Goal: Task Accomplishment & Management: Manage account settings

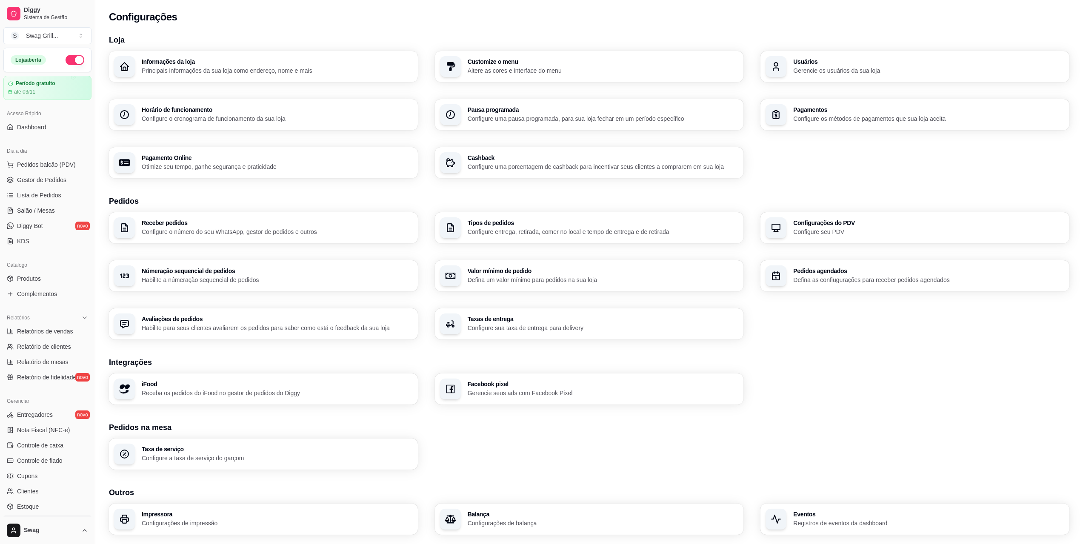
click at [311, 165] on p "Otimize seu tempo, ganhe segurança e praticidade" at bounding box center [277, 167] width 271 height 9
select select "4.98"
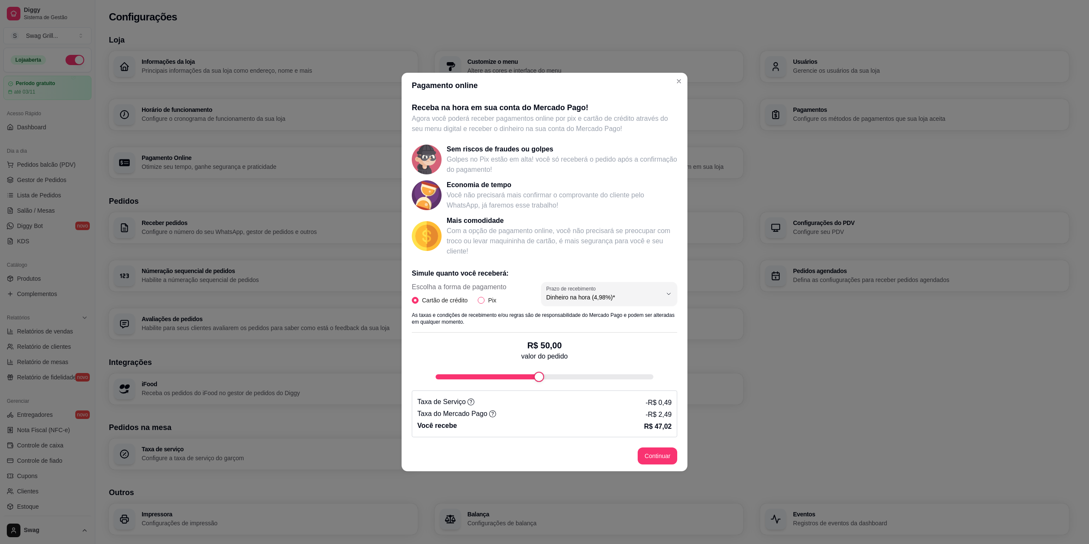
click at [485, 301] on span "Pix" at bounding box center [492, 300] width 15 height 9
click at [485, 301] on input "Pix" at bounding box center [481, 300] width 7 height 7
radio input "true"
radio input "false"
click at [650, 455] on button "Continuar" at bounding box center [658, 456] width 38 height 17
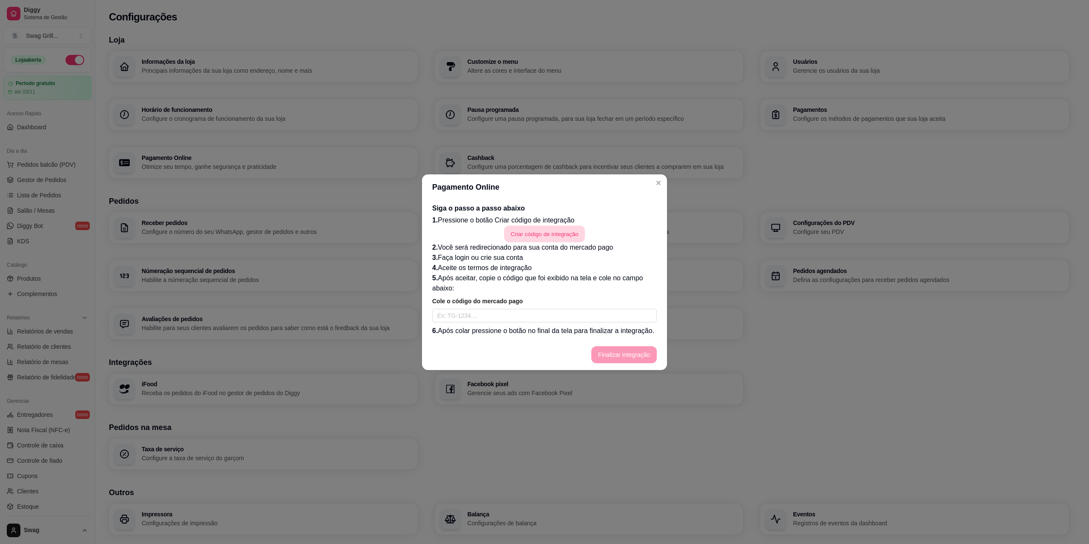
click at [540, 231] on button "Criar código de integração" at bounding box center [544, 233] width 81 height 17
click at [482, 318] on input "text" at bounding box center [544, 316] width 225 height 14
paste input "TG-68e1ddf1e4973b000139e1d9-712648264"
type input "TG-68e1ddf1e4973b000139e1d9-712648264"
click at [618, 357] on button "Finalizar integração" at bounding box center [624, 354] width 64 height 17
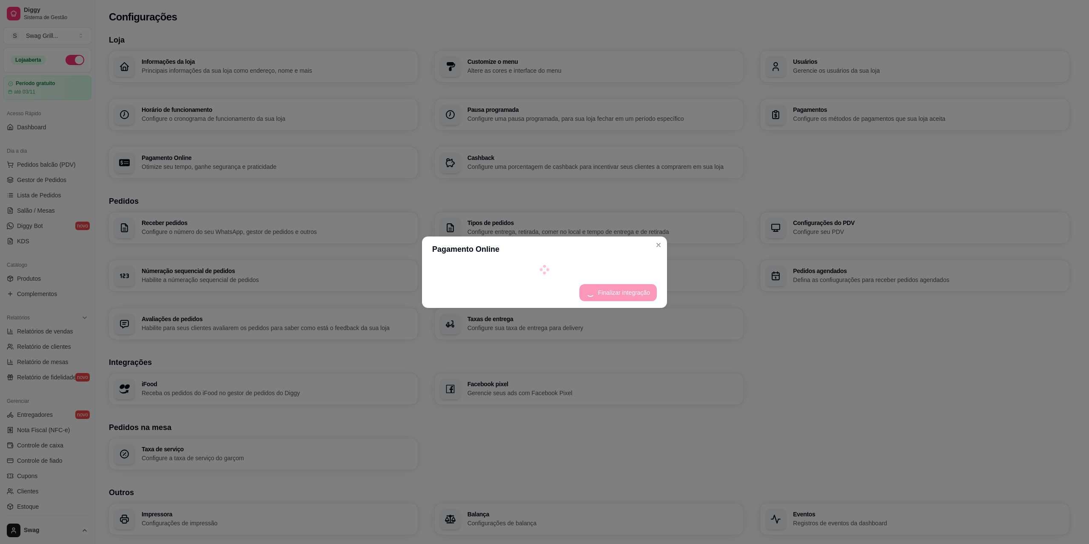
select select "4.98"
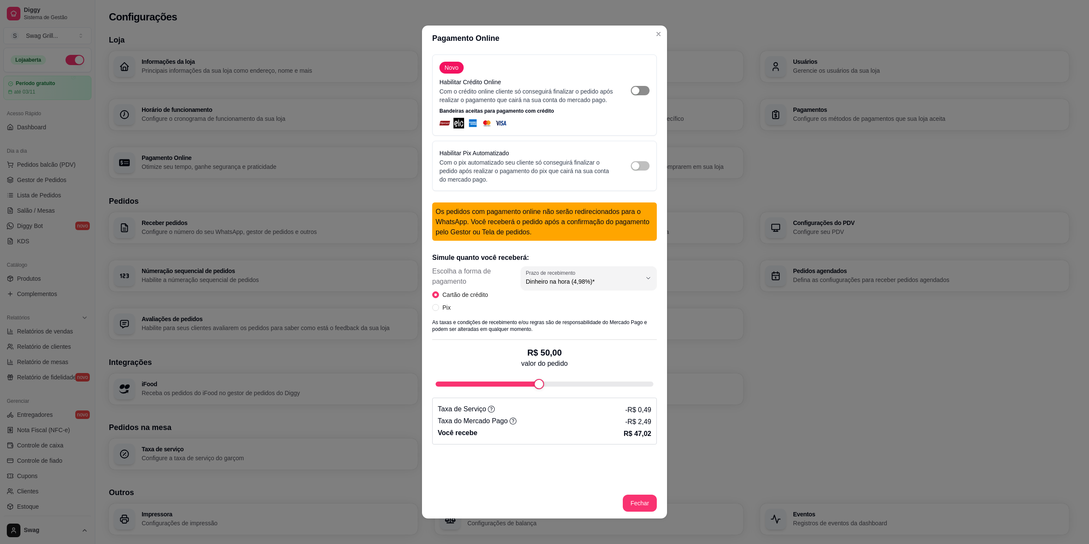
click at [632, 94] on div "button" at bounding box center [636, 91] width 8 height 8
click at [632, 170] on div "button" at bounding box center [636, 166] width 8 height 8
click at [557, 286] on span "Dinheiro na hora (4,98%)*" at bounding box center [584, 281] width 116 height 9
click at [551, 308] on span "Dinheiro na hora (4,98%)*" at bounding box center [574, 310] width 109 height 8
select select
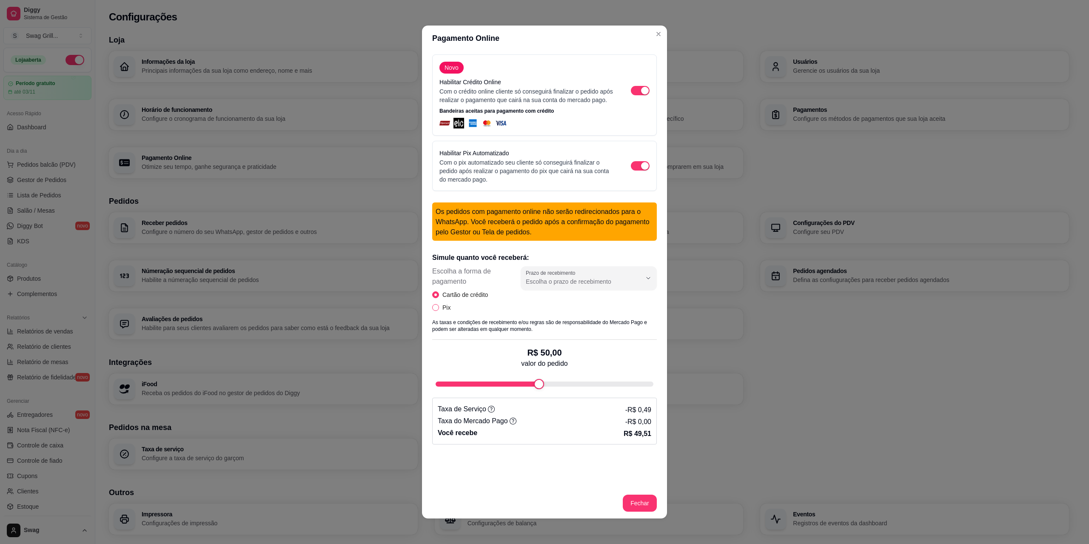
click at [434, 311] on input "Pix" at bounding box center [435, 307] width 7 height 7
radio input "true"
radio input "false"
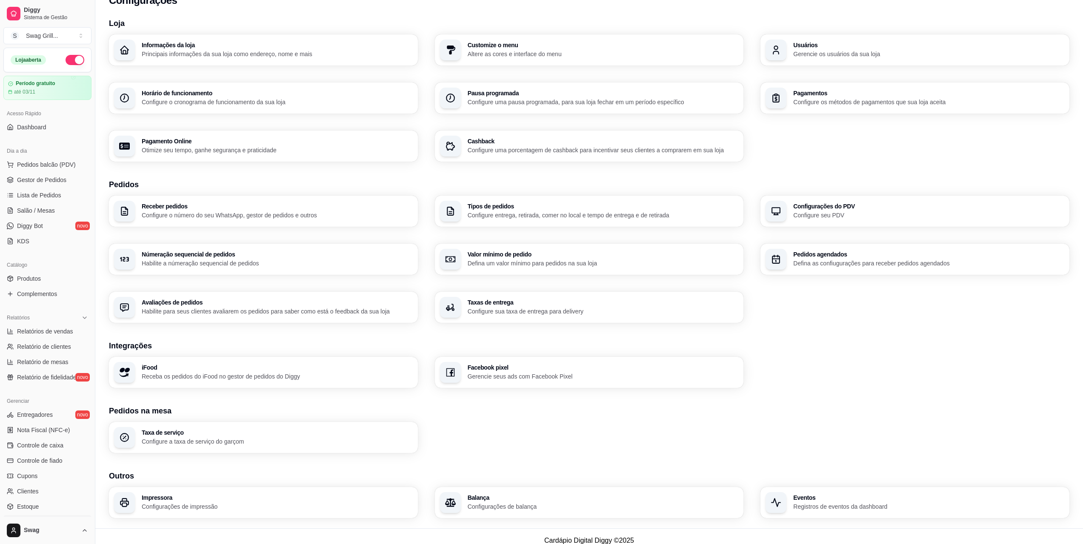
scroll to position [25, 0]
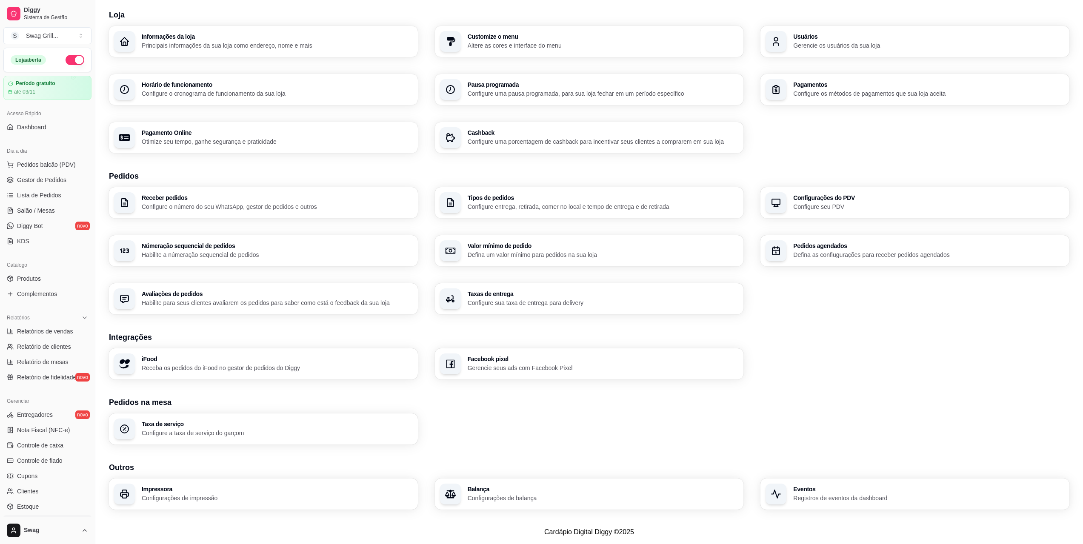
click at [258, 367] on p "Receba os pedidos do iFood no gestor de pedidos do Diggy" at bounding box center [277, 368] width 271 height 9
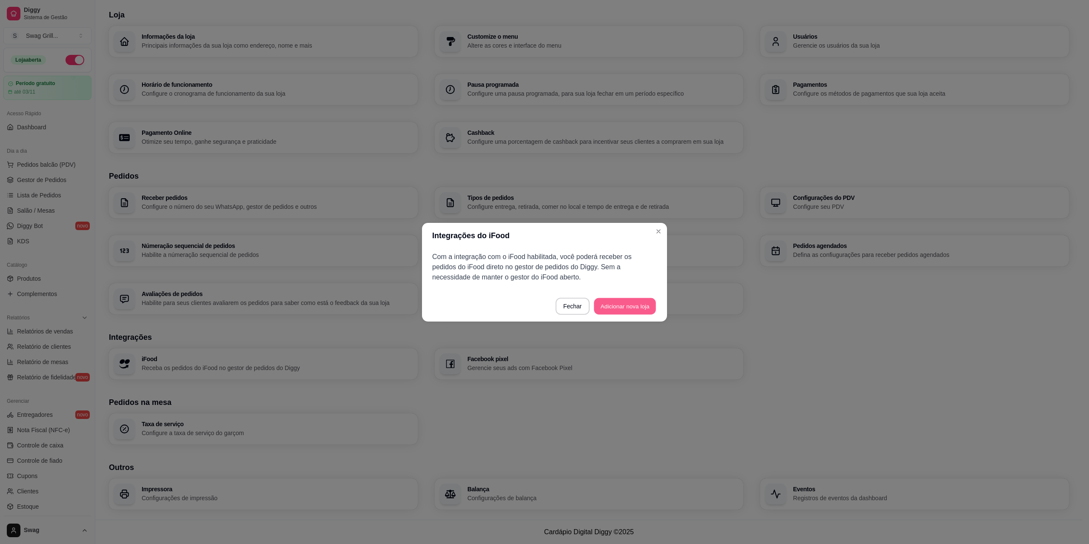
click at [641, 308] on button "Adicionar nova loja" at bounding box center [625, 306] width 62 height 17
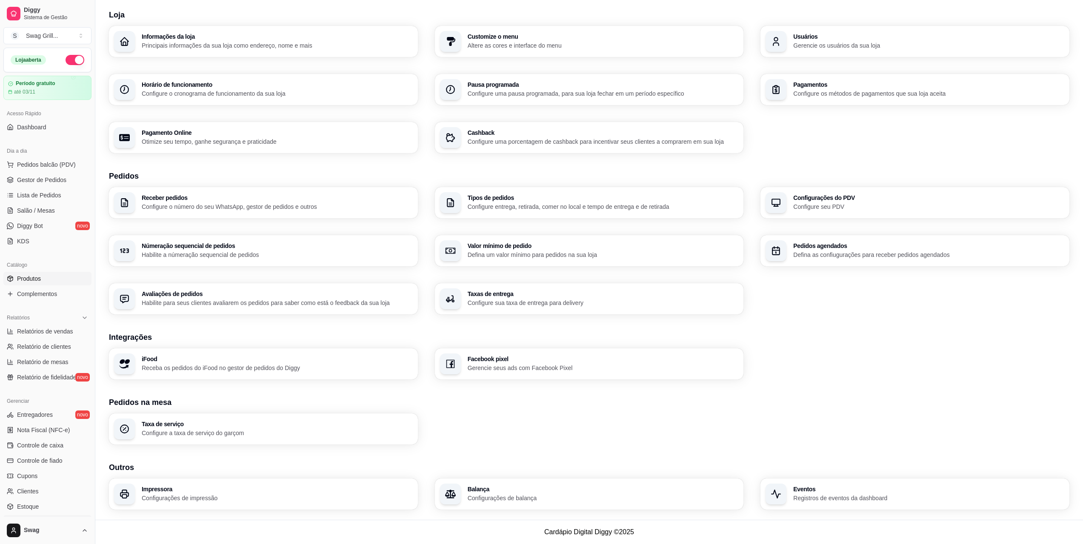
click at [32, 281] on span "Produtos" at bounding box center [29, 278] width 24 height 9
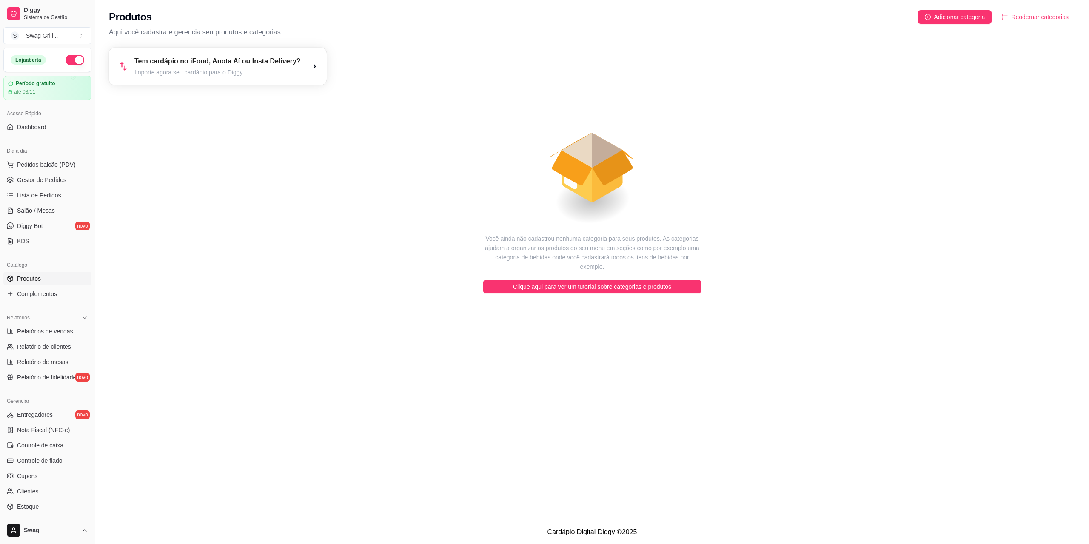
click at [303, 66] on div "Tem cardápio no iFood, Anota Aí ou Insta Delivery? Importe agora seu cardápio p…" at bounding box center [218, 66] width 218 height 37
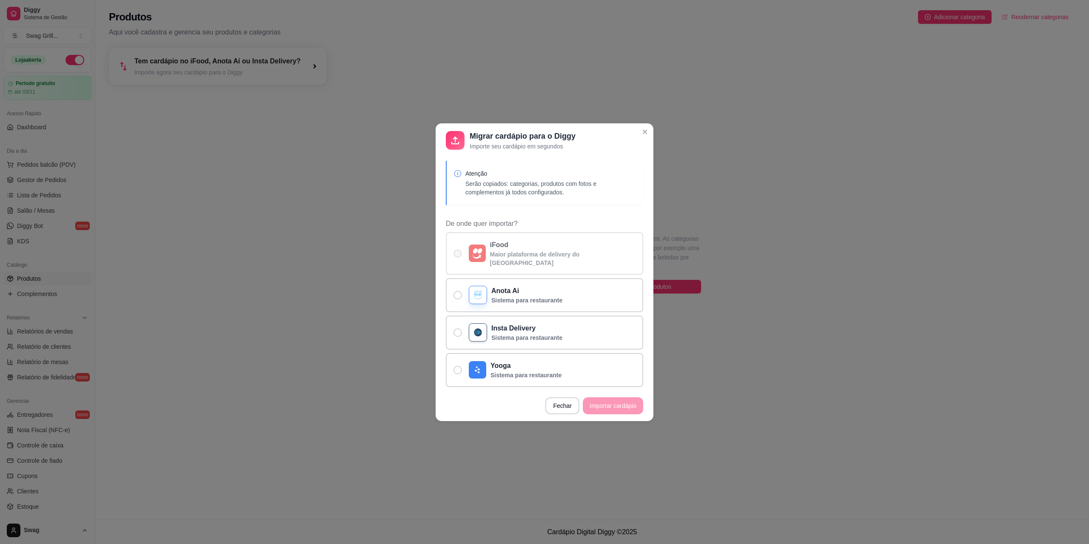
click at [456, 253] on span "De onde quer importar?" at bounding box center [458, 253] width 8 height 8
click at [456, 255] on input "iFood Maior plataforma de delivery do Brasil" at bounding box center [456, 258] width 6 height 6
radio input "true"
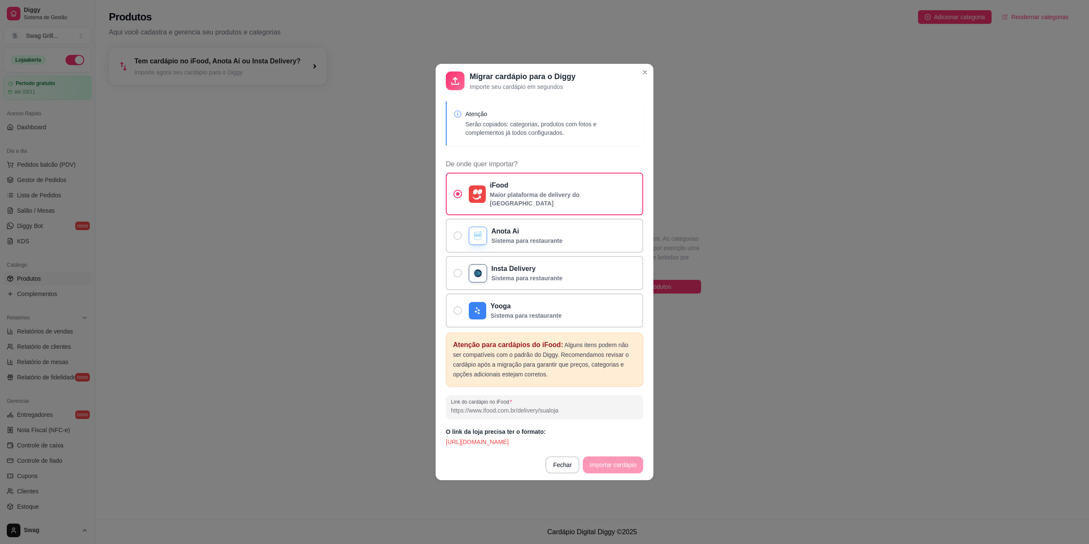
click at [493, 131] on p "Serão copiados: categorias, produtos com fotos e complementos já todos configur…" at bounding box center [550, 128] width 171 height 17
click at [504, 410] on input "Link do cardápio no iFood" at bounding box center [544, 410] width 187 height 9
click at [473, 406] on input "Link do cardápio no iFood" at bounding box center [544, 410] width 187 height 9
paste input "https://www.ifood.com.br/delivery/guaratingueta-sp/swag-grill---churrasco-santa…"
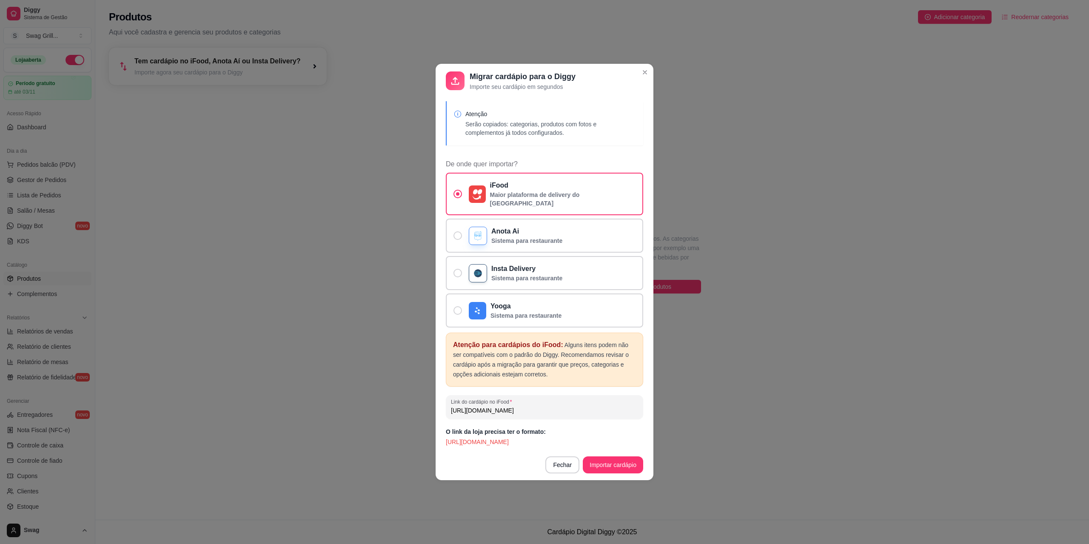
type input "https://www.ifood.com.br/delivery/guaratingueta-sp/swag-grill---churrasco-santa…"
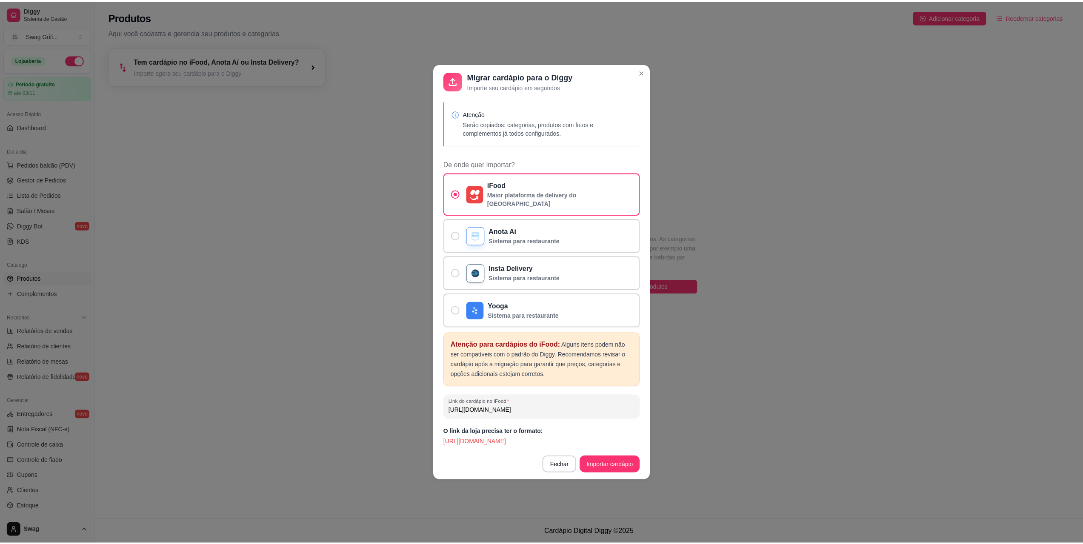
scroll to position [0, 0]
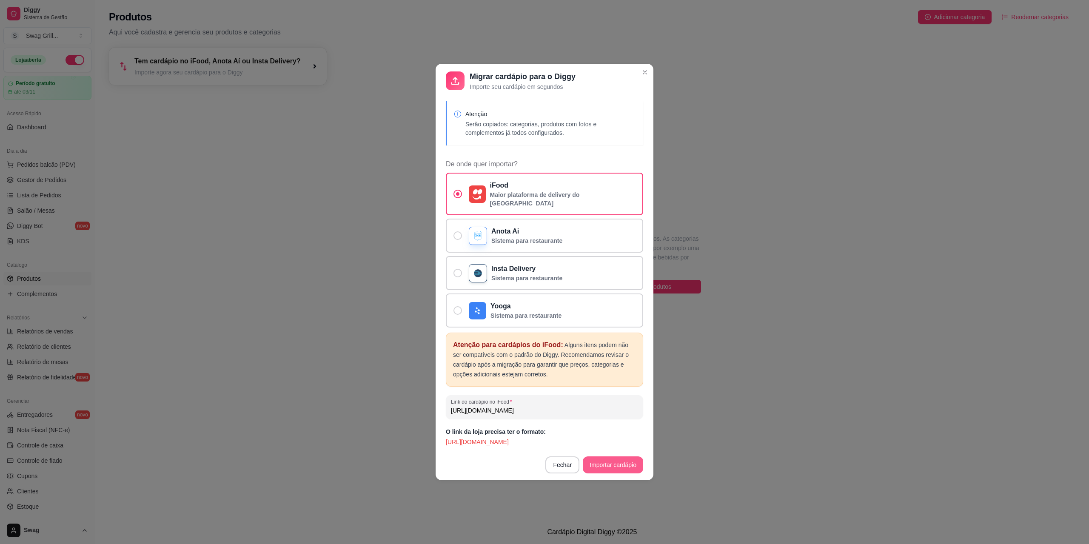
click at [608, 459] on button "Importar cardápio" at bounding box center [613, 464] width 60 height 17
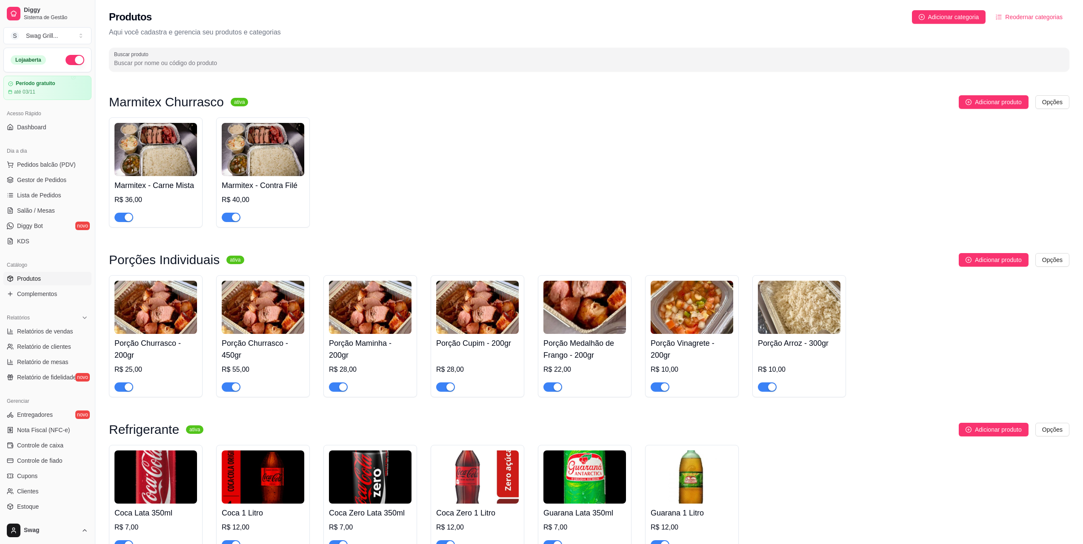
click at [259, 131] on img at bounding box center [263, 149] width 83 height 53
click at [171, 143] on img at bounding box center [155, 149] width 83 height 53
click at [34, 278] on span "Produtos" at bounding box center [29, 278] width 24 height 9
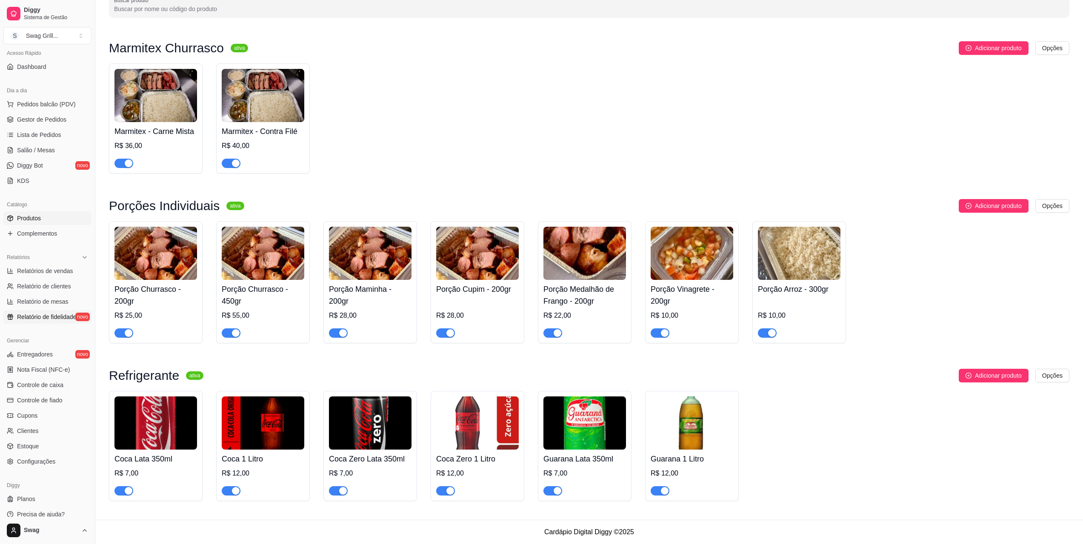
scroll to position [68, 0]
click at [40, 454] on span "Configurações" at bounding box center [36, 454] width 38 height 9
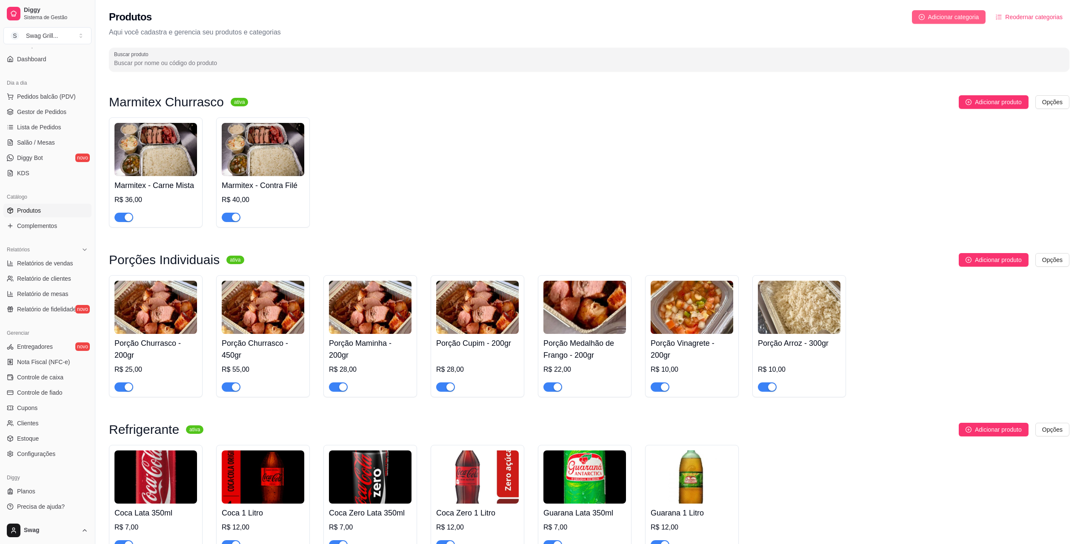
click at [931, 17] on span "Adicionar categoria" at bounding box center [953, 16] width 51 height 9
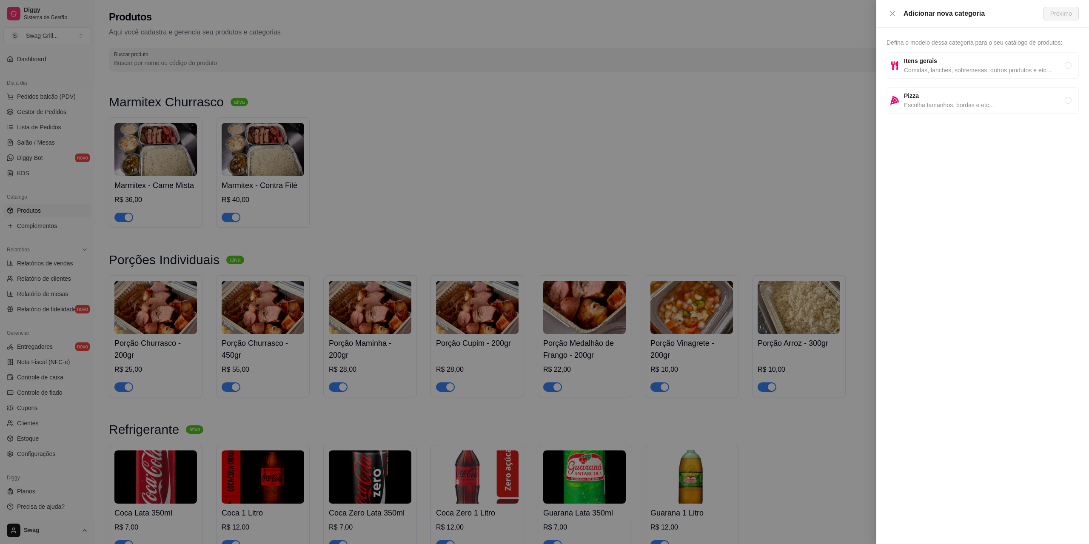
click at [919, 66] on span "Comidas, lanches, sobremesas, outros produtos e etc..." at bounding box center [984, 70] width 161 height 9
radio input "true"
click at [1052, 14] on span "Próximo" at bounding box center [1061, 13] width 22 height 9
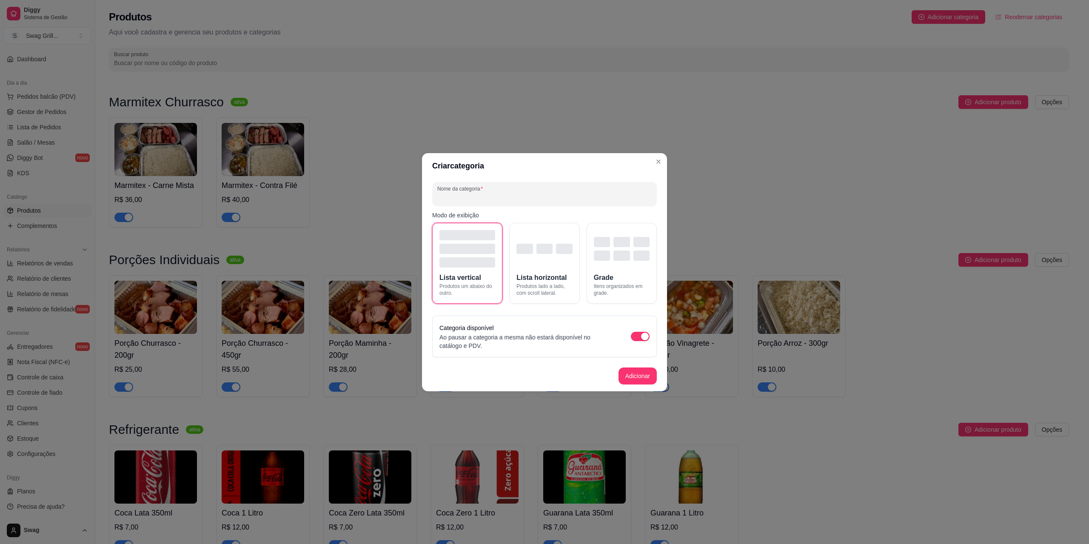
click at [509, 197] on input "Nome da categoria" at bounding box center [544, 197] width 214 height 9
type input "Kit Churrasco - BOX"
click at [542, 254] on div "button" at bounding box center [544, 249] width 16 height 10
click at [635, 376] on button "Adicionar" at bounding box center [637, 376] width 37 height 17
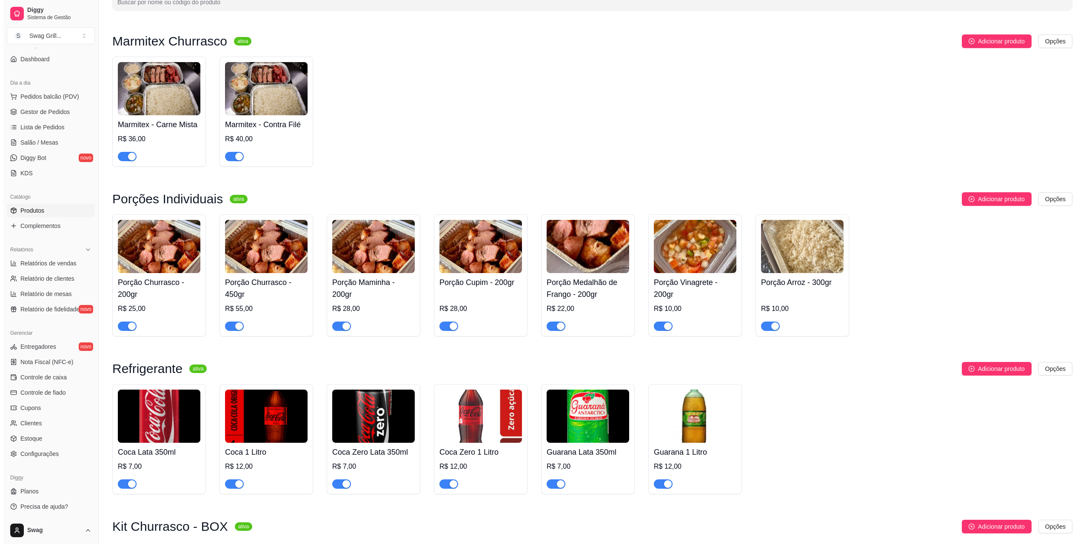
scroll to position [113, 0]
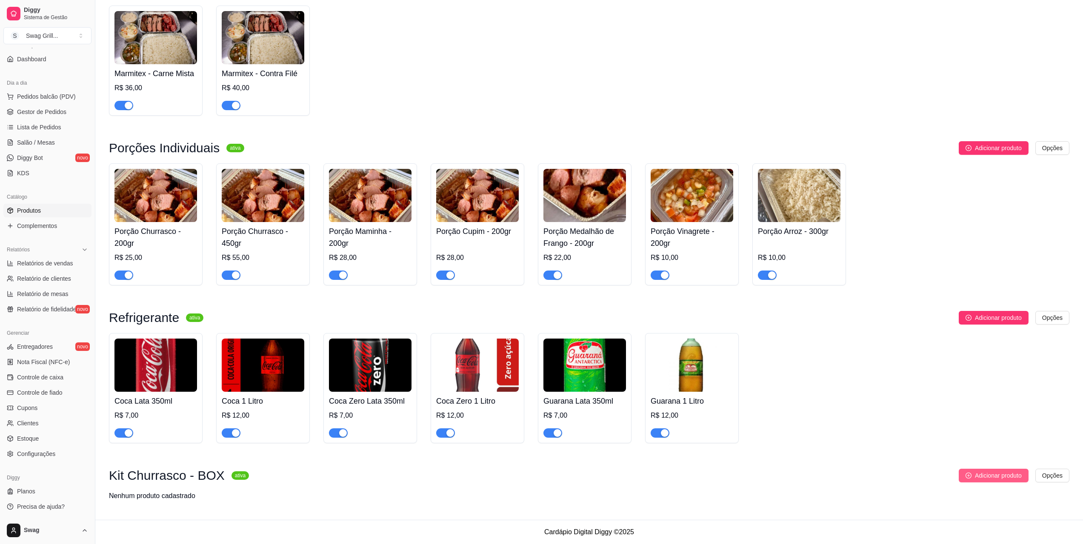
click at [969, 481] on button "Adicionar produto" at bounding box center [993, 476] width 70 height 14
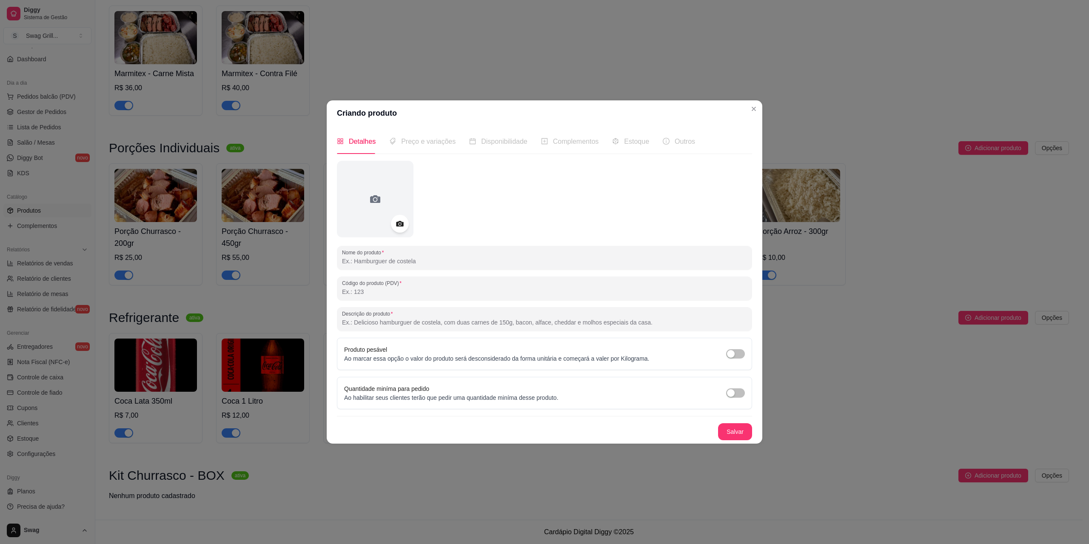
click at [401, 228] on icon at bounding box center [400, 224] width 10 height 10
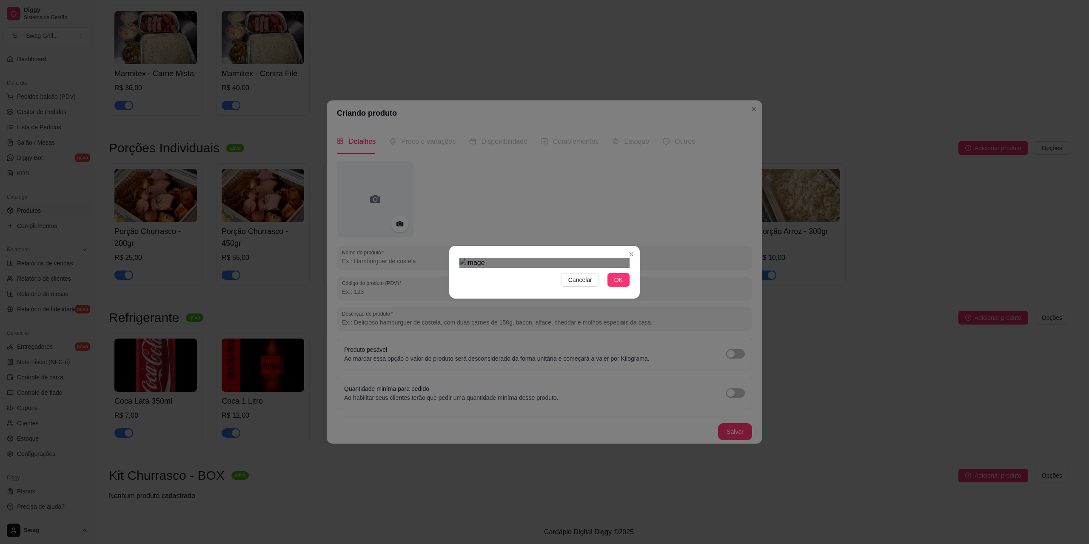
click at [593, 294] on div "Use the arrow keys to move the crop selection area" at bounding box center [531, 357] width 126 height 126
click at [588, 295] on div "Use the arrow keys to move the crop selection area" at bounding box center [542, 358] width 126 height 126
click at [626, 287] on button "OK" at bounding box center [619, 280] width 22 height 14
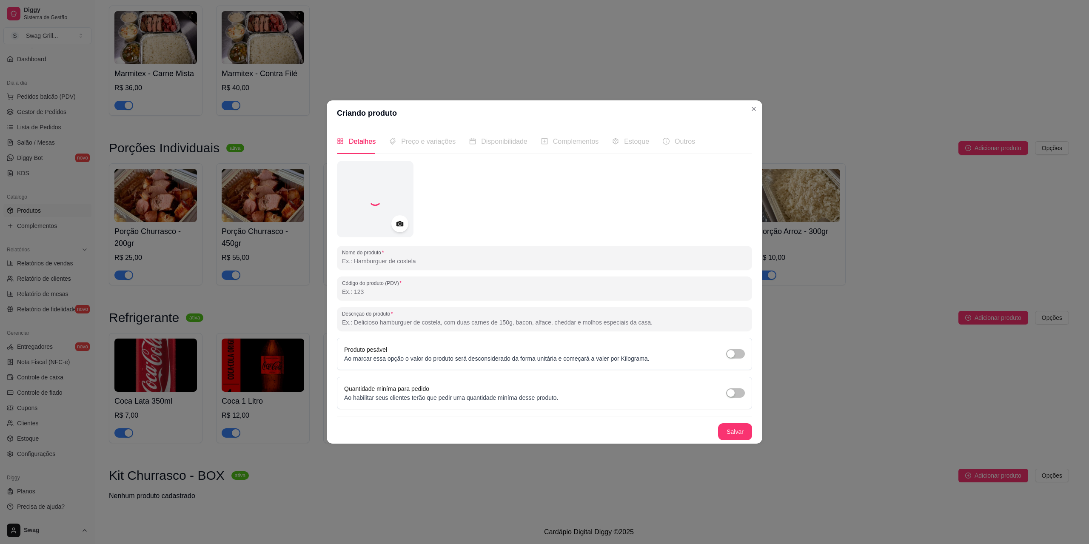
click at [428, 260] on input "Nome do produto" at bounding box center [544, 261] width 405 height 9
click at [407, 261] on input "Nome do produto" at bounding box center [544, 261] width 405 height 9
paste input "Box Churrasco - Carne Mista"
type input "Box Churrasco - Carne Mista"
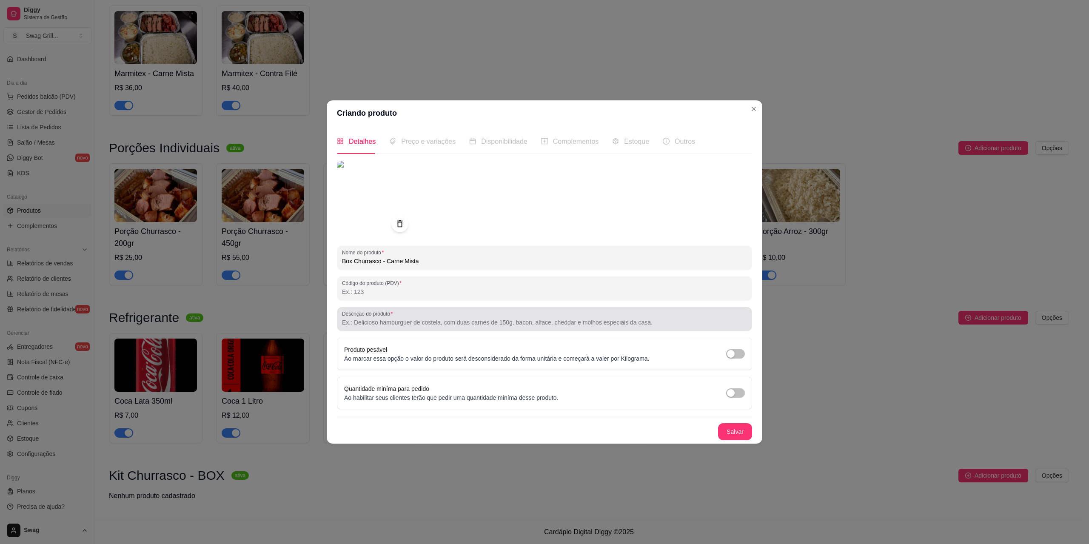
click at [397, 324] on input "Descrição do produto" at bounding box center [544, 322] width 405 height 9
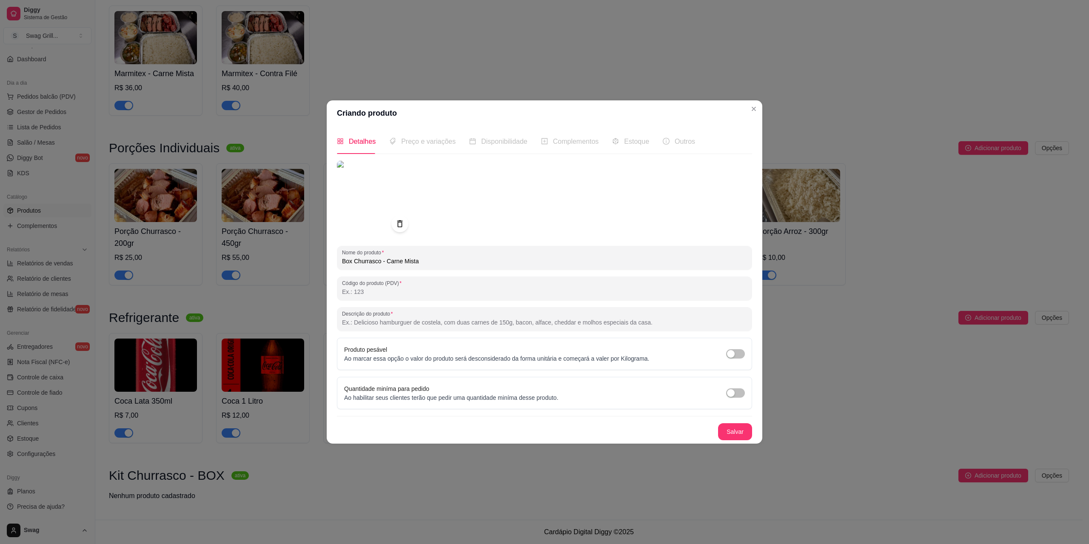
paste input "Todos os Itens são enviados em embalagens individuais. (450gr Carnes) Contra Fi…"
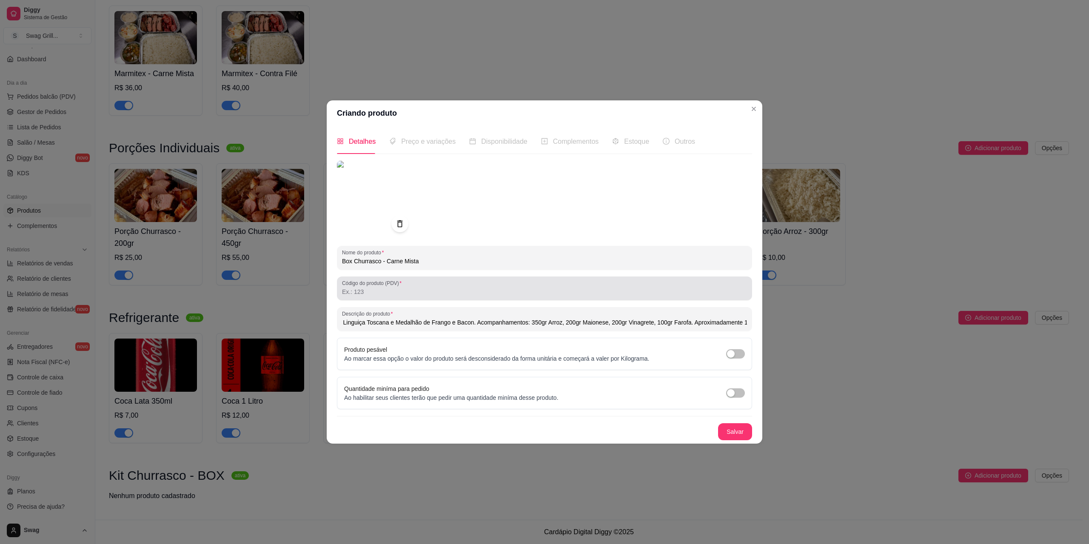
type input "Todos os Itens são enviados em embalagens individuais. (450gr Carnes) Contra Fi…"
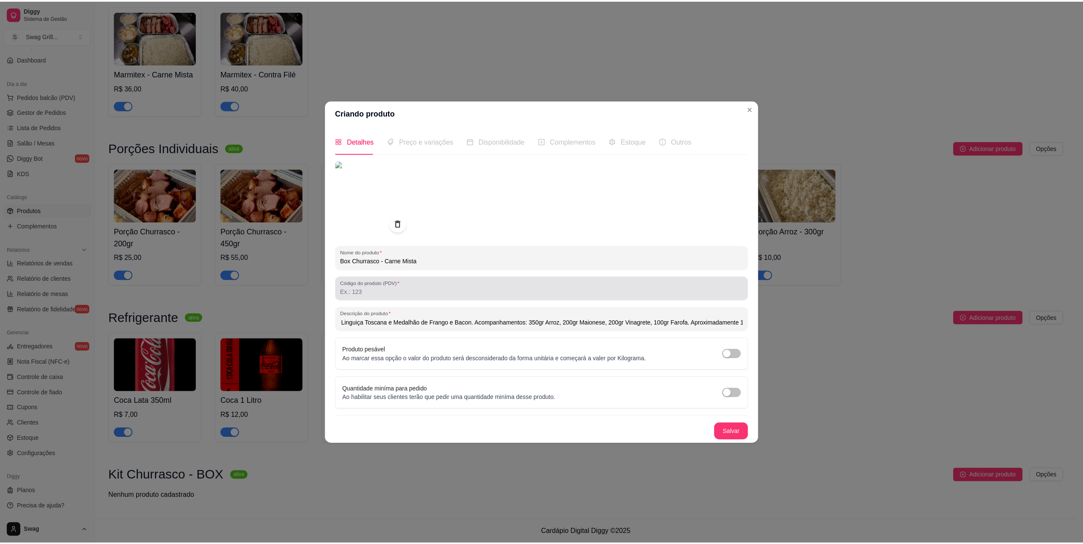
scroll to position [0, 0]
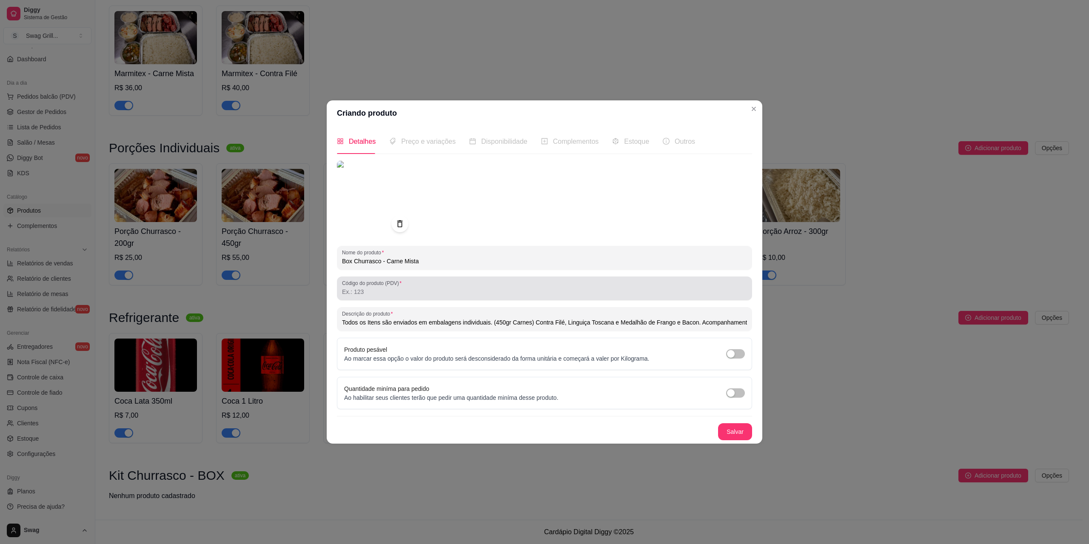
click at [438, 293] on input "Código do produto (PDV)" at bounding box center [544, 292] width 405 height 9
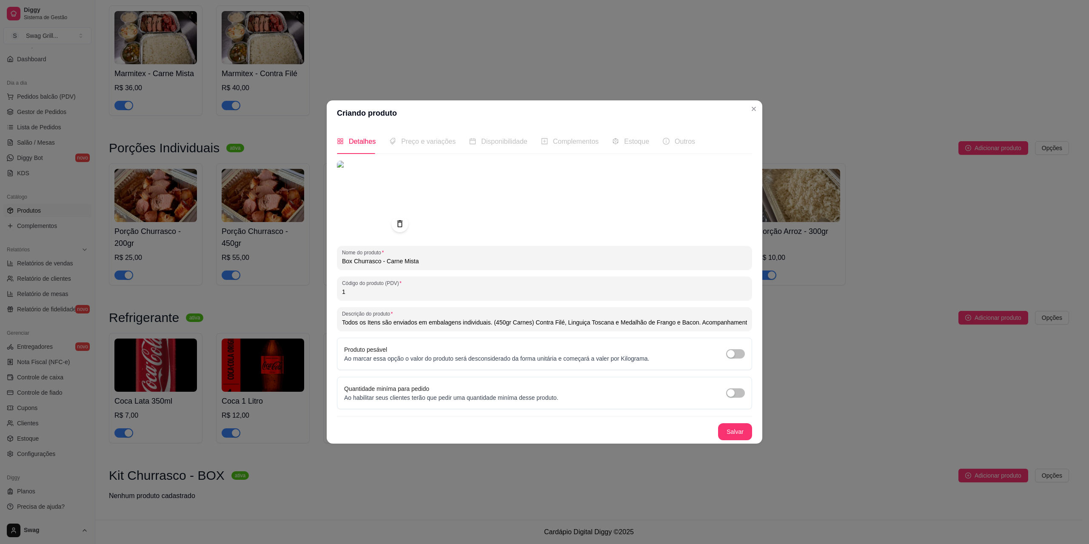
type input "1"
click at [557, 417] on div "Nome do produto Box Churrasco - Carne Mista Código do produto (PDV) 1 Descrição…" at bounding box center [544, 301] width 415 height 280
click at [424, 140] on span "Preço e variações" at bounding box center [428, 141] width 54 height 7
click at [521, 226] on div at bounding box center [544, 199] width 415 height 77
click at [493, 419] on div "Nome do produto Box Churrasco - Carne Mista Código do produto (PDV) 1 Descrição…" at bounding box center [544, 301] width 415 height 280
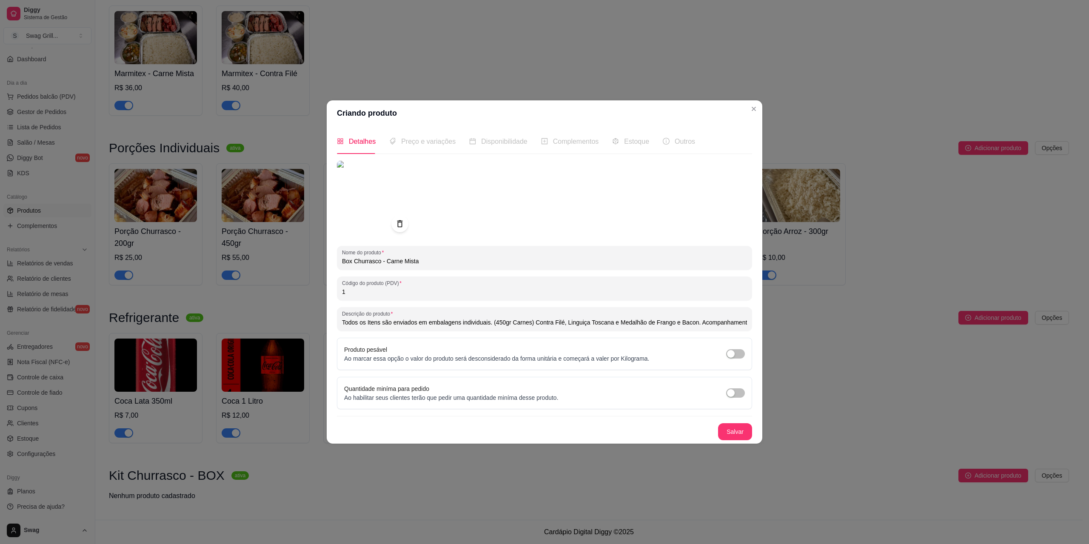
drag, startPoint x: 378, startPoint y: 294, endPoint x: 313, endPoint y: 290, distance: 65.2
click at [313, 290] on div "Criando produto Detalhes Preço e variações Disponibilidade Complementos Estoque…" at bounding box center [544, 272] width 1089 height 544
click at [471, 417] on div "Nome do produto Box Churrasco - Carne Mista Código do produto (PDV) Descrição d…" at bounding box center [544, 301] width 415 height 280
click at [734, 433] on button "Salvar" at bounding box center [735, 431] width 33 height 17
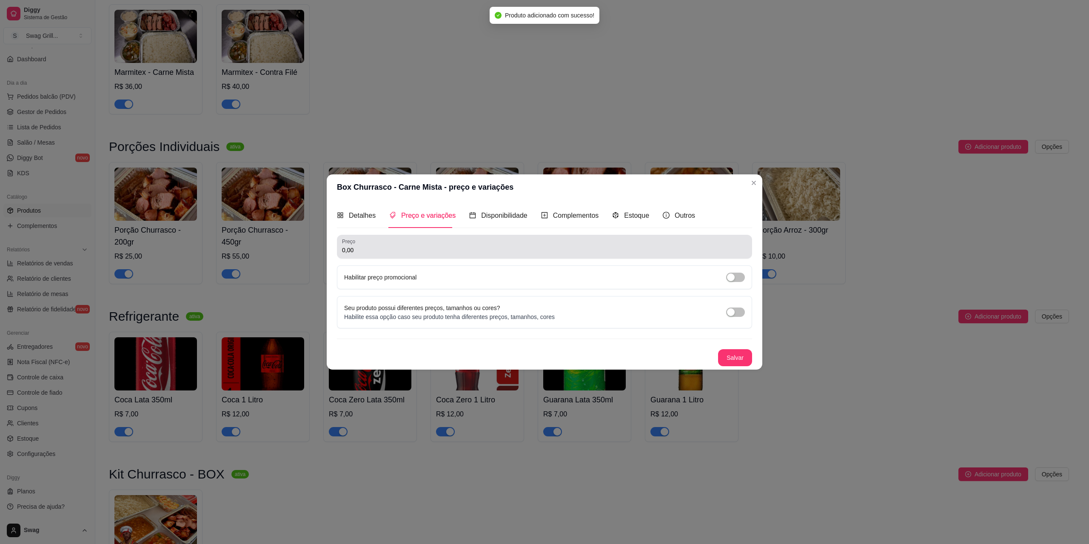
click at [411, 250] on input "0,00" at bounding box center [544, 250] width 405 height 9
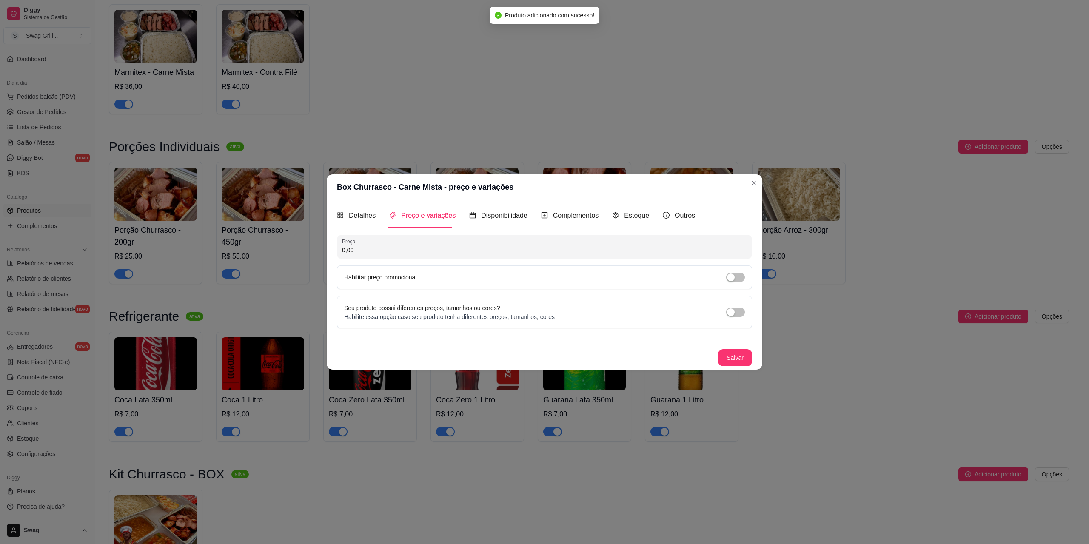
click at [411, 250] on input "0,00" at bounding box center [544, 250] width 405 height 9
type input "85,00"
click at [731, 277] on div "button" at bounding box center [731, 278] width 8 height 8
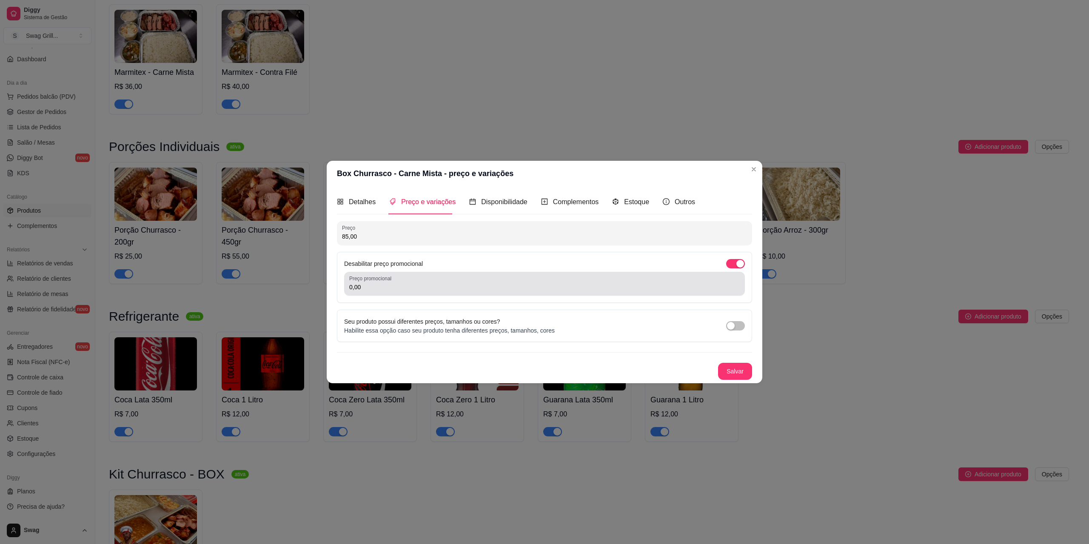
click at [413, 296] on div "Desabilitar preço promocional Preço promocional 0,00" at bounding box center [544, 277] width 415 height 51
click at [409, 292] on div "Preço promocional 0,00" at bounding box center [544, 284] width 401 height 24
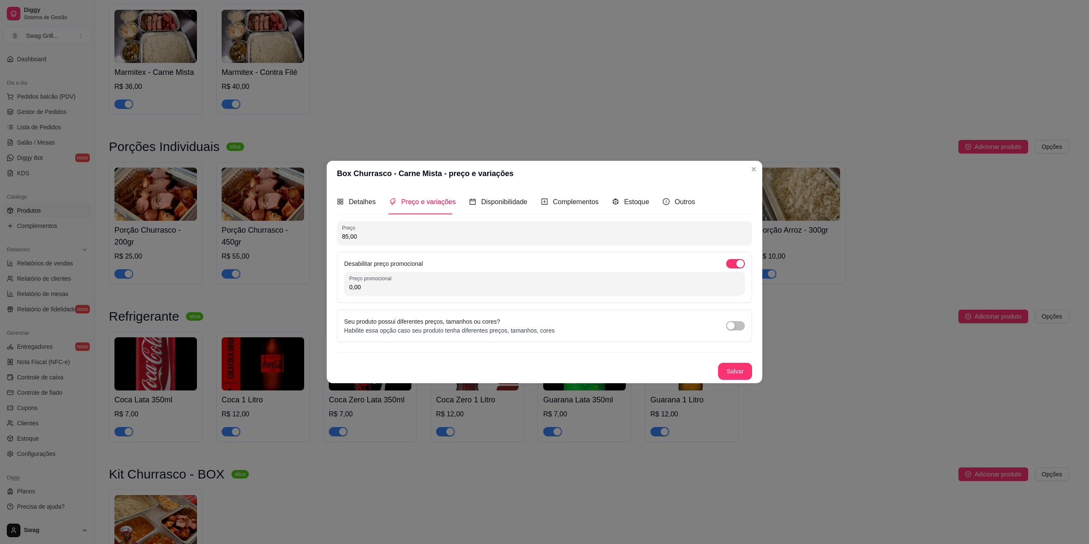
drag, startPoint x: 371, startPoint y: 290, endPoint x: 310, endPoint y: 288, distance: 60.4
click at [310, 288] on div "Box Churrasco - Carne Mista - preço e variações Detalhes Preço e variações Disp…" at bounding box center [544, 272] width 1089 height 544
type input "80,00"
click at [728, 373] on button "Salvar" at bounding box center [735, 371] width 33 height 17
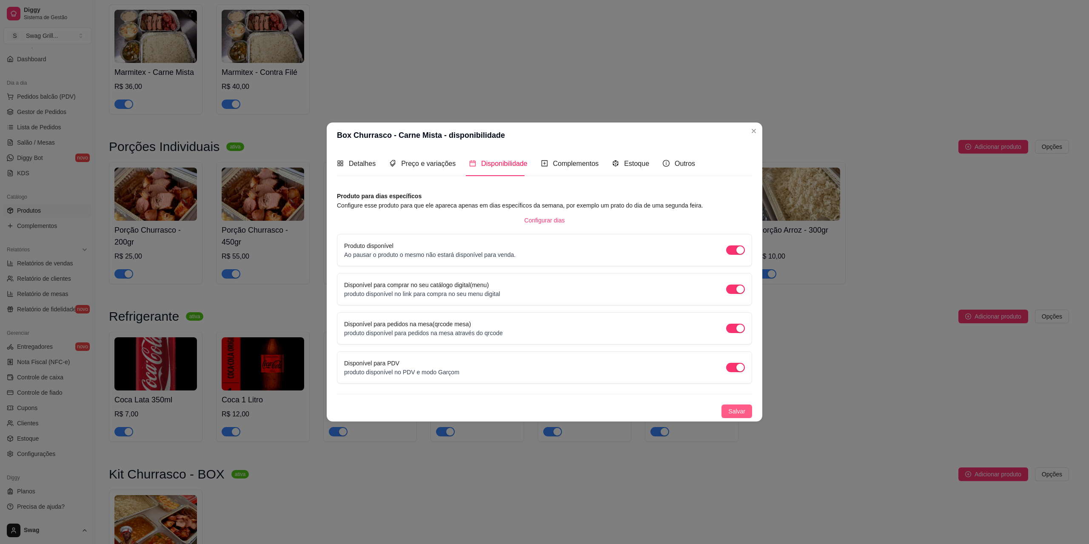
click at [745, 414] on span "Salvar" at bounding box center [736, 411] width 17 height 9
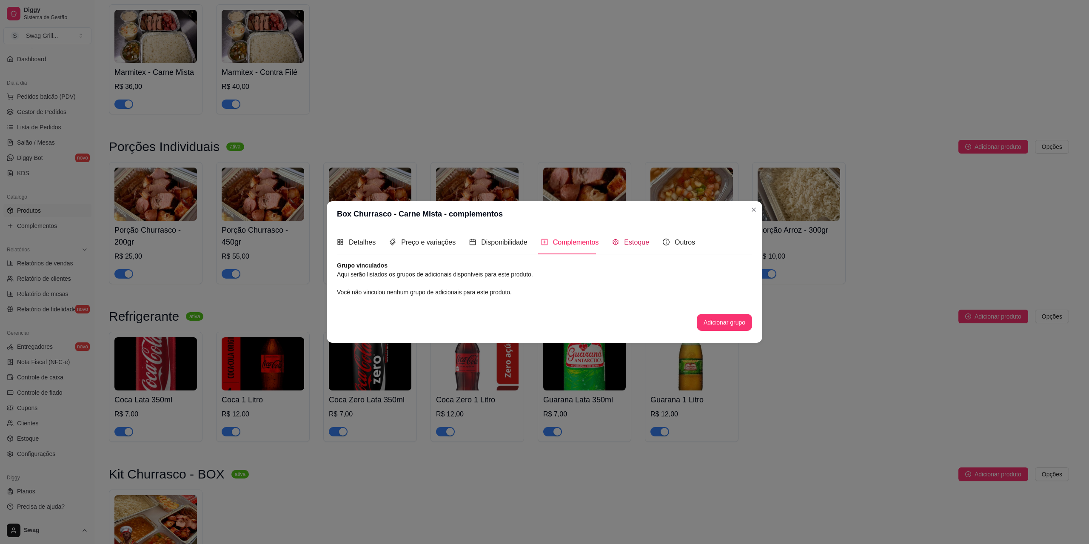
click at [632, 243] on span "Estoque" at bounding box center [636, 242] width 25 height 7
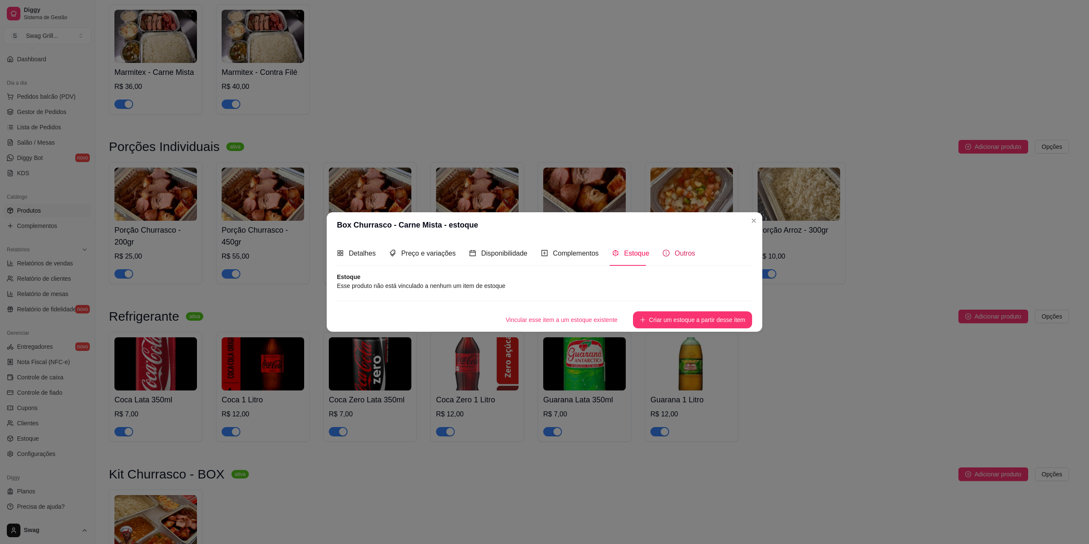
click at [677, 253] on span "Outros" at bounding box center [685, 253] width 20 height 7
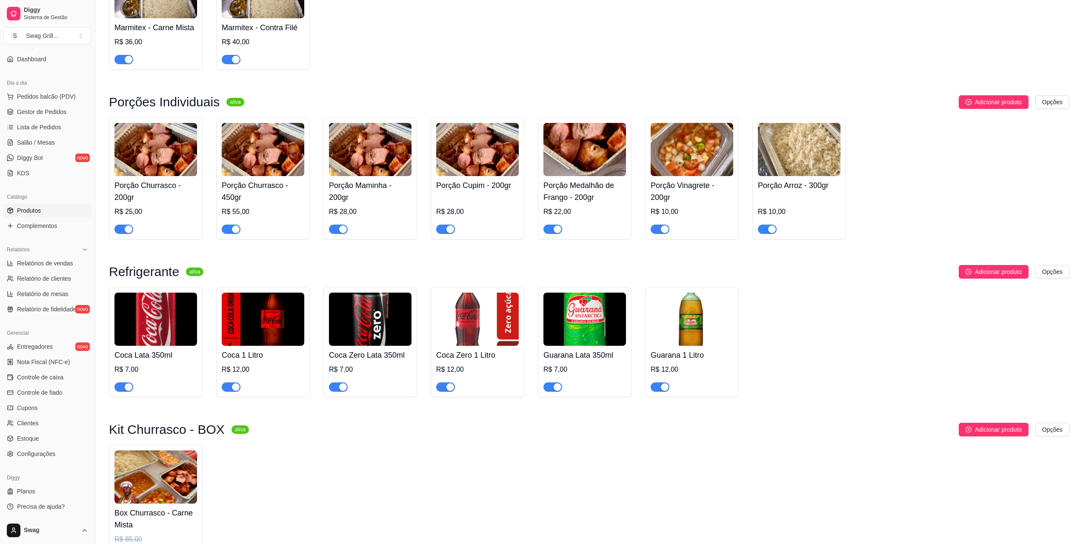
scroll to position [236, 0]
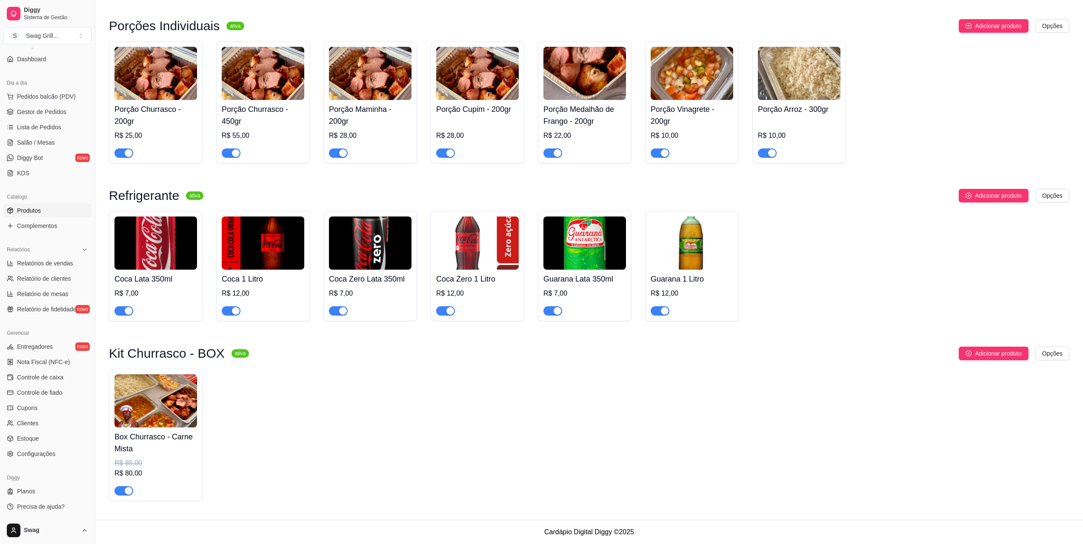
click at [162, 419] on img at bounding box center [155, 400] width 83 height 53
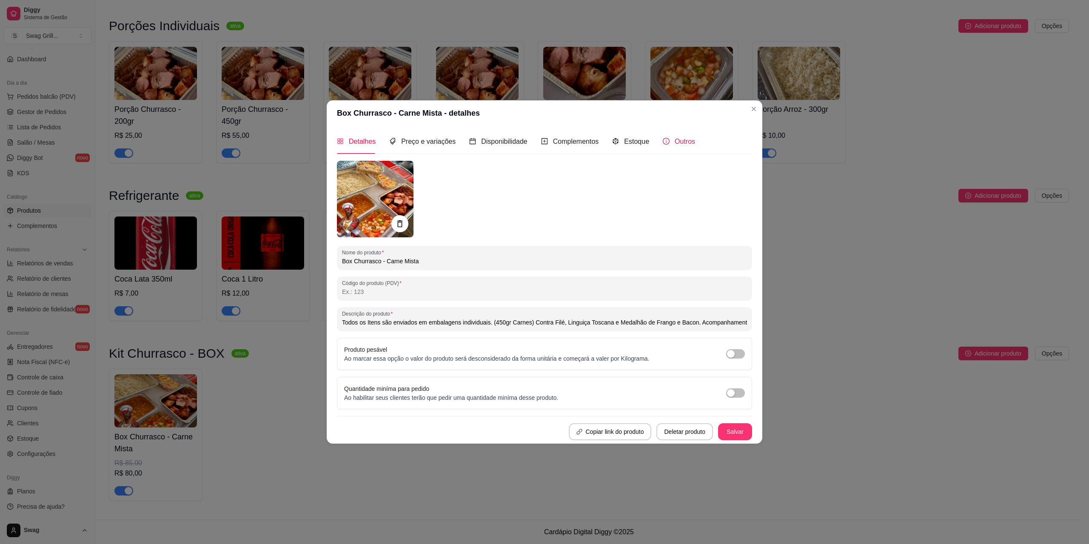
click at [683, 143] on span "Outros" at bounding box center [685, 141] width 20 height 7
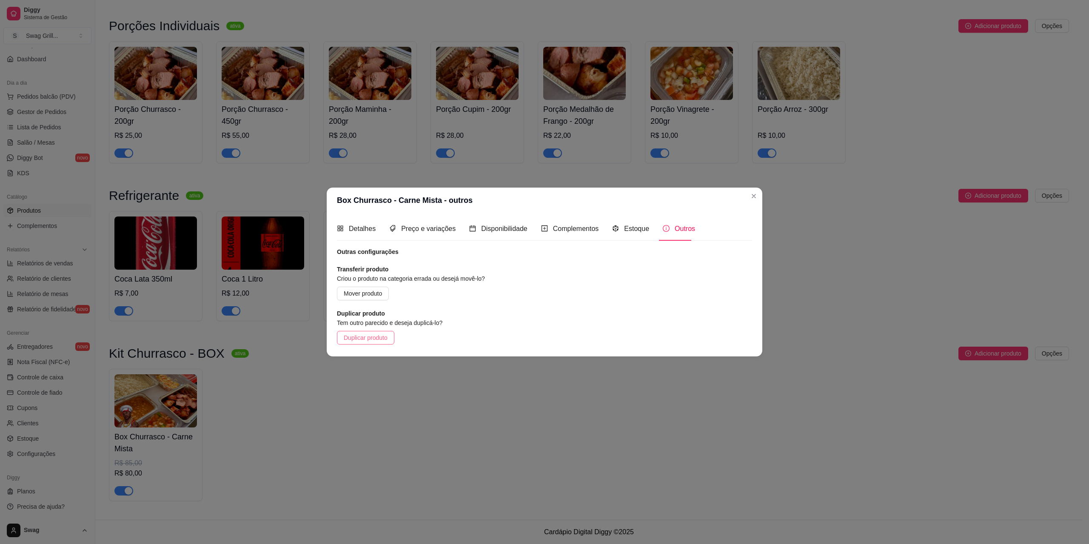
click at [371, 343] on button "Duplicar produto" at bounding box center [365, 338] width 57 height 14
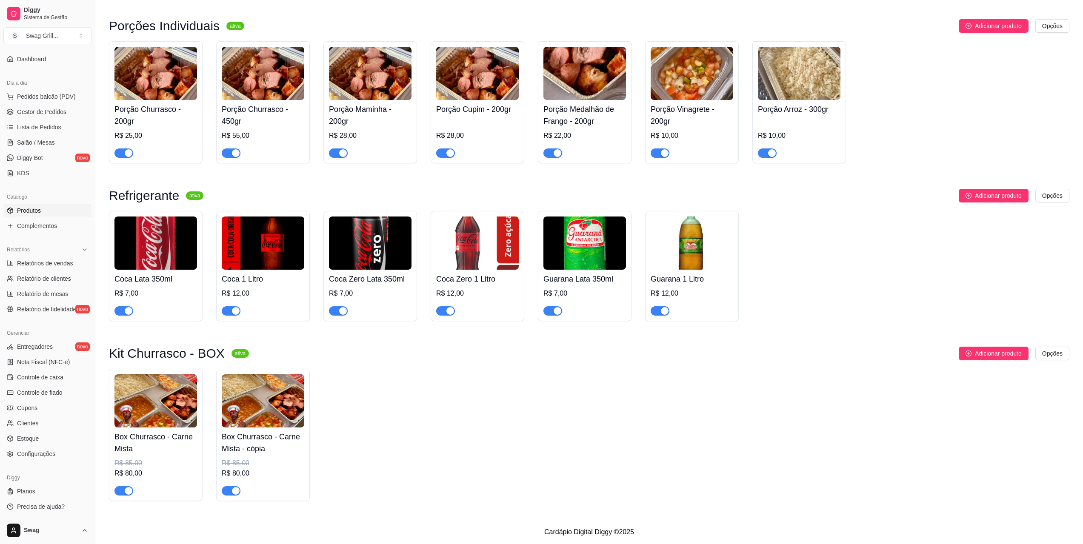
click at [265, 403] on img at bounding box center [263, 400] width 83 height 53
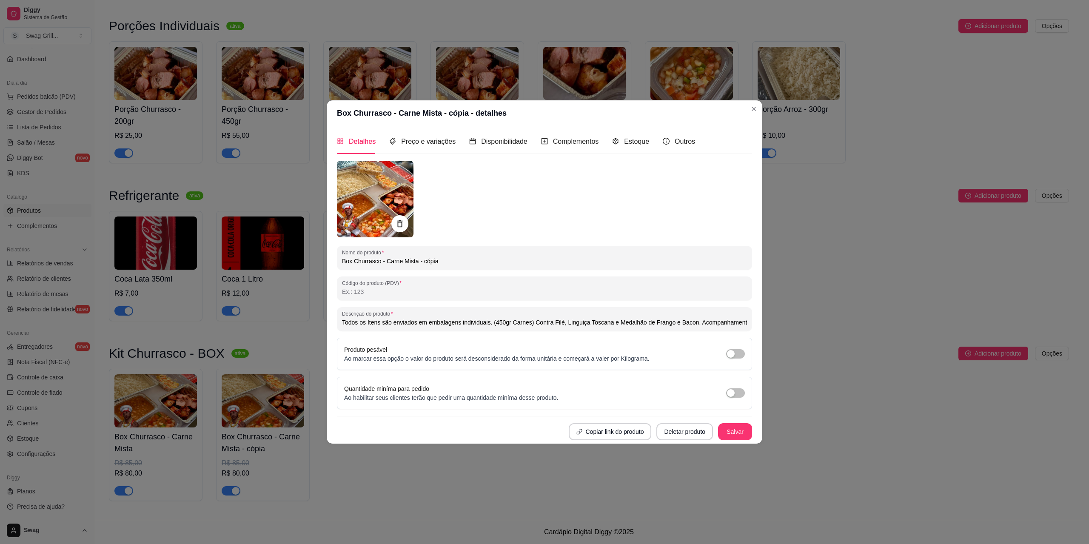
drag, startPoint x: 389, startPoint y: 265, endPoint x: 489, endPoint y: 265, distance: 100.0
click at [489, 265] on input "Box Churrasco - Carne Mista - cópia" at bounding box center [544, 261] width 405 height 9
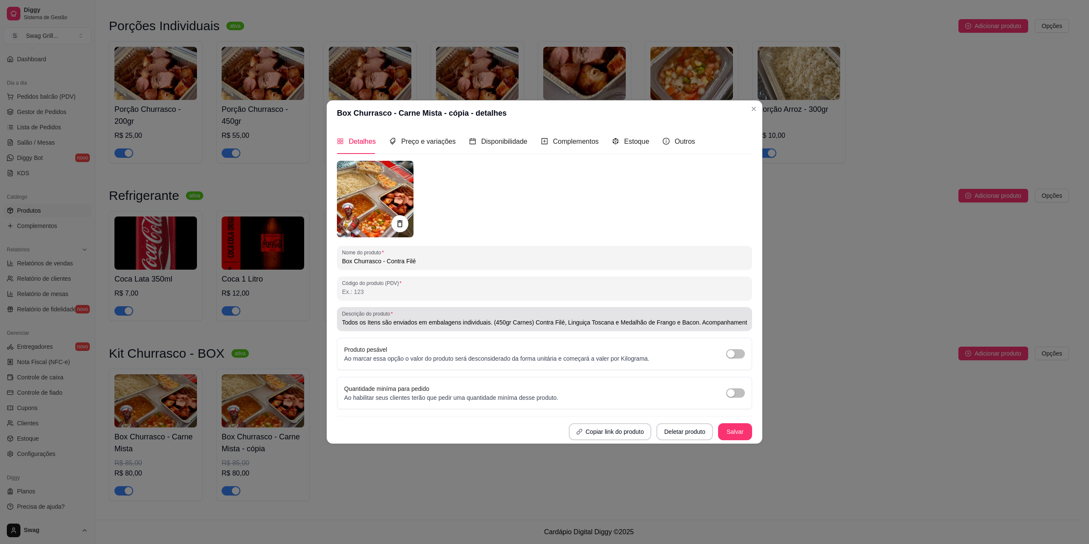
type input "Box Churrasco - Contra Filé"
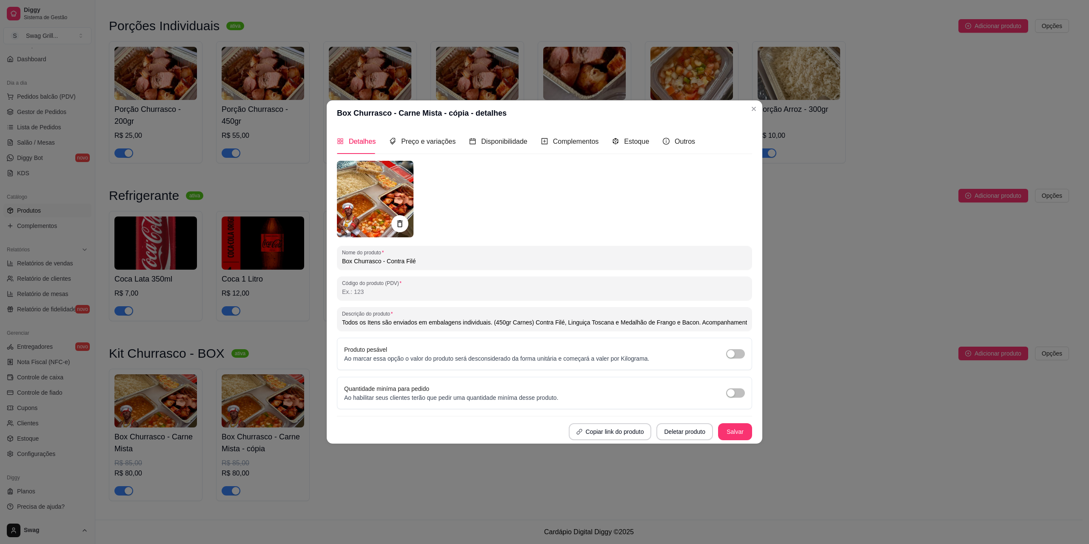
drag, startPoint x: 559, startPoint y: 322, endPoint x: 689, endPoint y: 325, distance: 129.8
click at [689, 325] on input "Todos os Itens são enviados em embalagens individuais. (450gr Carnes) Contra Fi…" at bounding box center [544, 322] width 405 height 9
type input "Todos os Itens são enviados em embalagens individuais. (450gr Carnes) Contra Fi…"
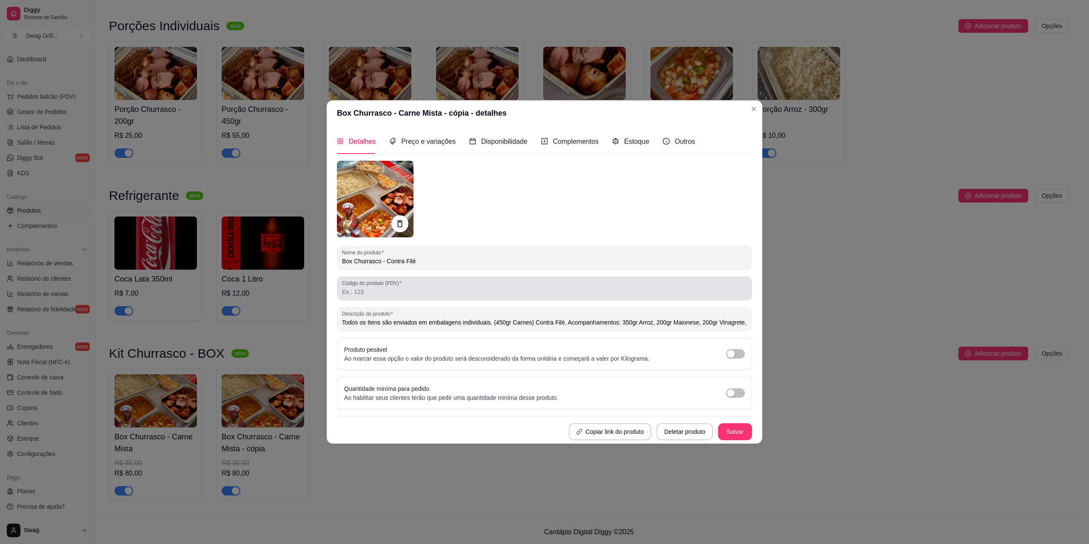
click at [546, 265] on div "Nome do produto Box Churrasco - Contra Filé Código do produto (PDV) Descrição d…" at bounding box center [544, 301] width 415 height 280
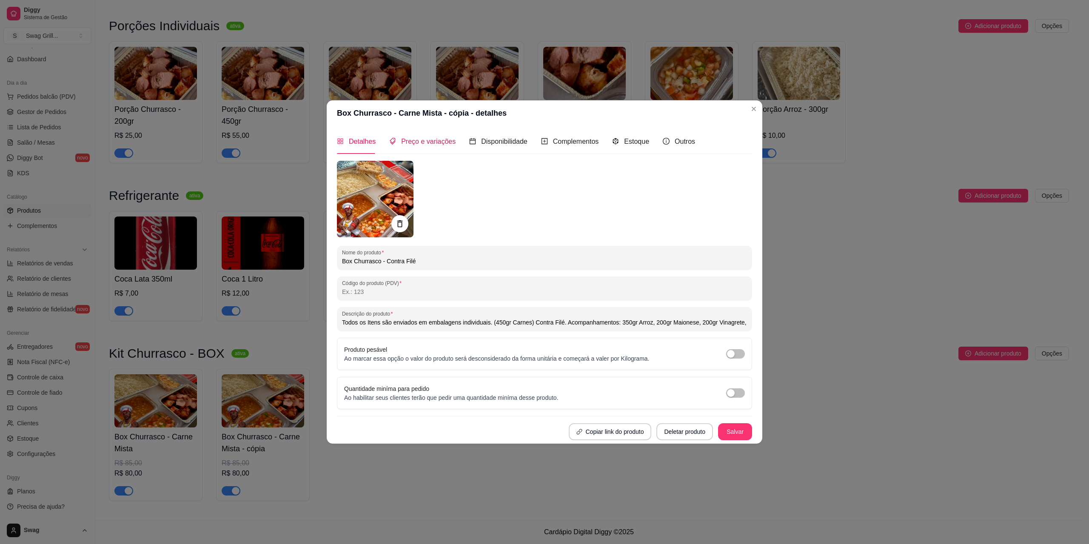
click at [436, 141] on span "Preço e variações" at bounding box center [428, 141] width 54 height 7
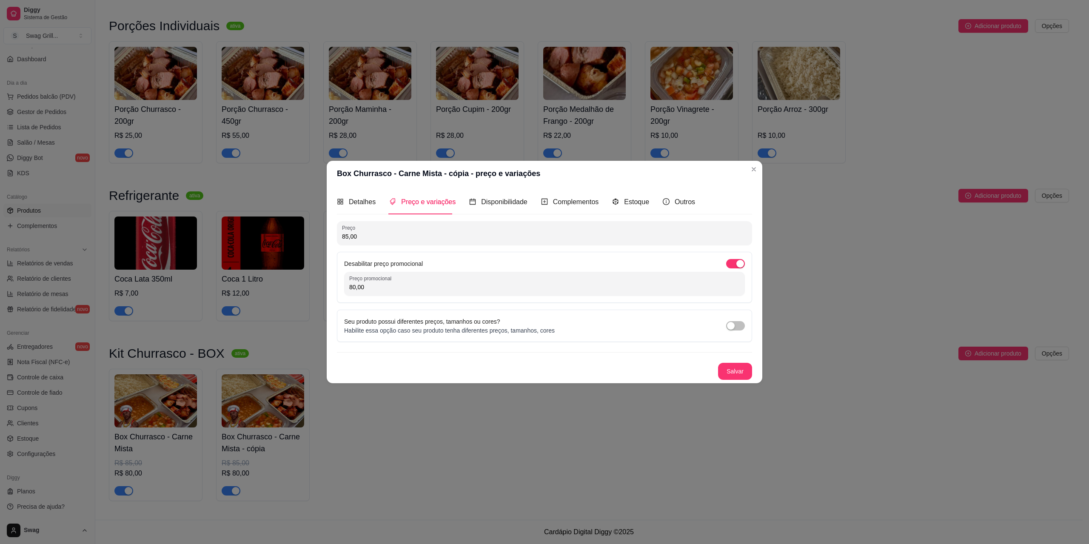
drag, startPoint x: 380, startPoint y: 237, endPoint x: 305, endPoint y: 231, distance: 75.1
click at [305, 231] on div "Box Churrasco - Carne Mista - cópia - preço e variações Detalhes Preço e variaç…" at bounding box center [544, 272] width 1089 height 544
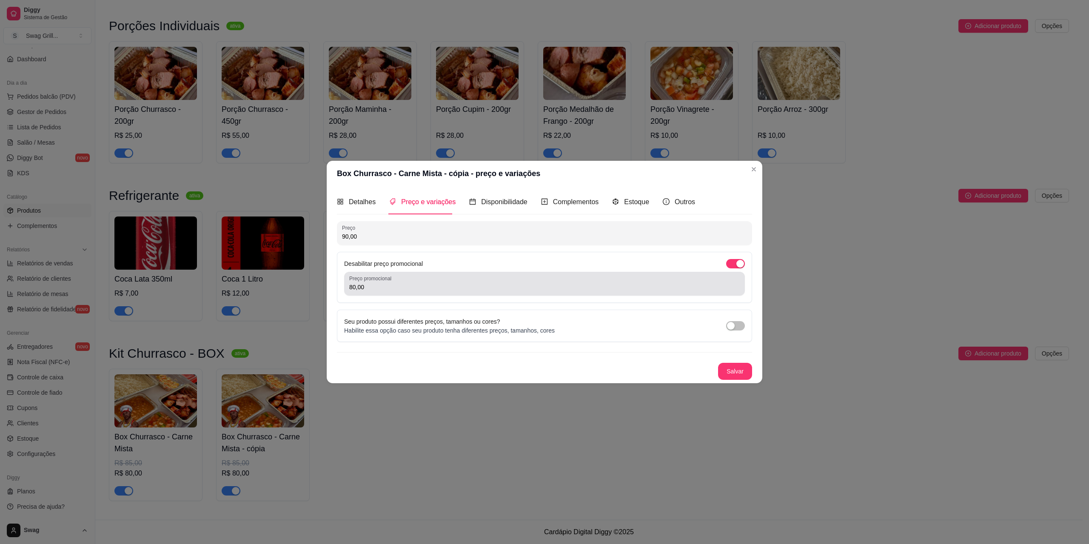
type input "90,00"
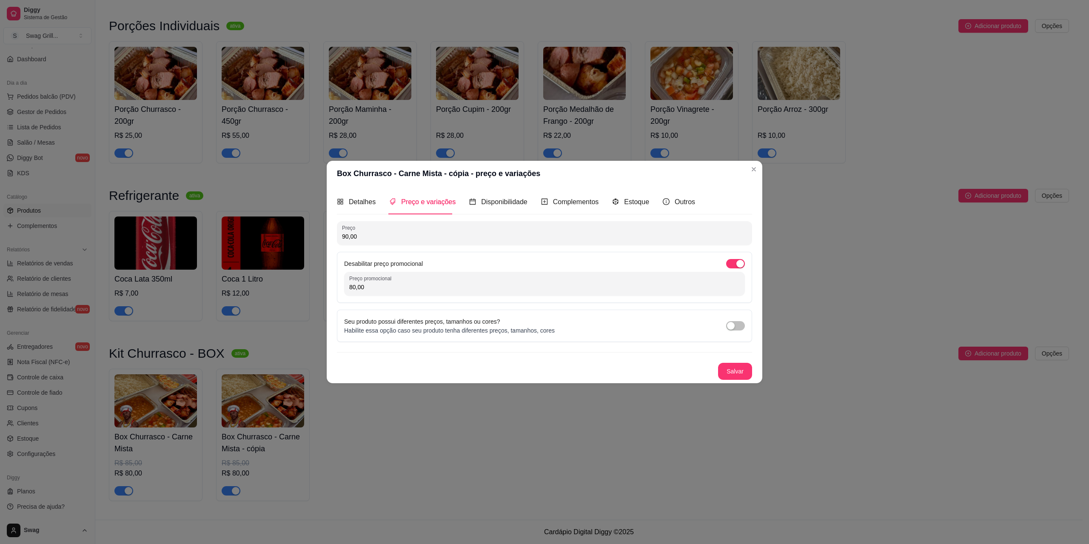
drag, startPoint x: 366, startPoint y: 287, endPoint x: 319, endPoint y: 286, distance: 47.7
click at [319, 286] on div "Box Churrasco - Carne Mista - cópia - preço e variações Detalhes Preço e variaç…" at bounding box center [544, 272] width 1089 height 544
type input "85,00"
click at [736, 373] on button "Salvar" at bounding box center [735, 371] width 33 height 17
click at [742, 371] on button "Salvar" at bounding box center [735, 371] width 34 height 17
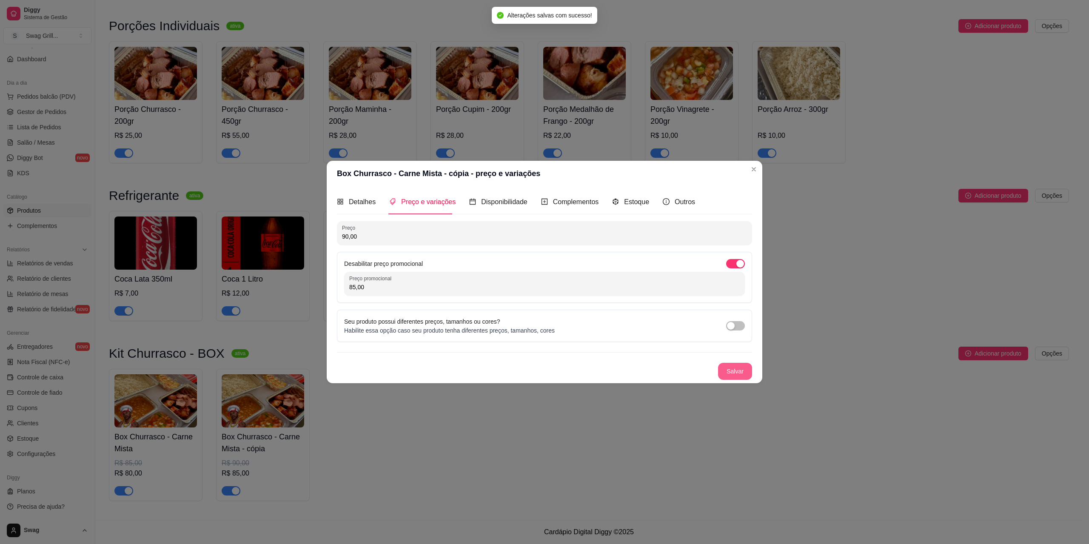
click at [742, 371] on button "Salvar" at bounding box center [735, 371] width 34 height 17
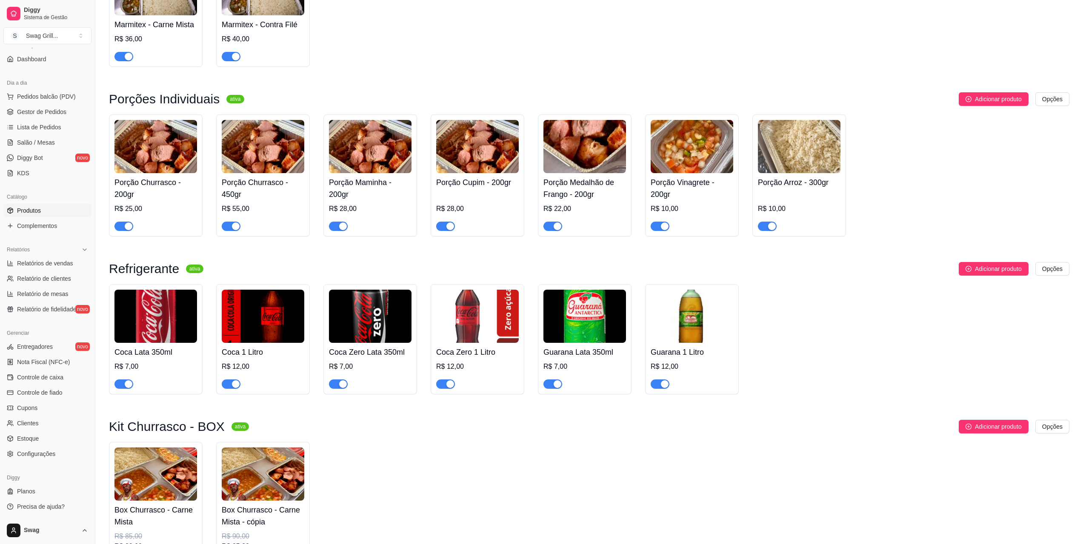
scroll to position [0, 0]
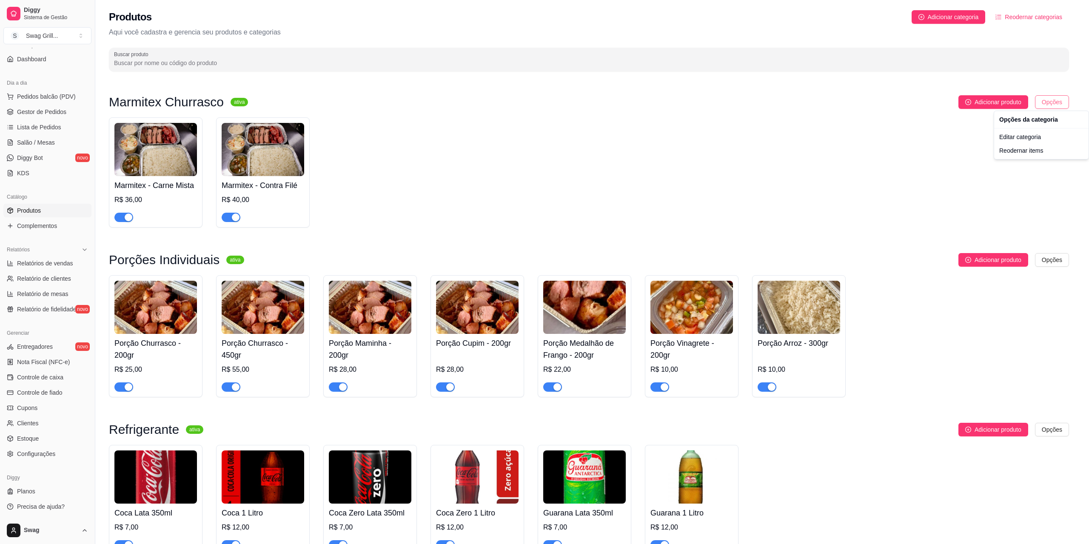
click at [1061, 99] on html "Diggy Sistema de Gestão S Swag Grill ... Loja aberta Período gratuito até 03/11…" at bounding box center [544, 272] width 1089 height 544
click at [1018, 150] on div "Reodernar items" at bounding box center [1041, 151] width 91 height 14
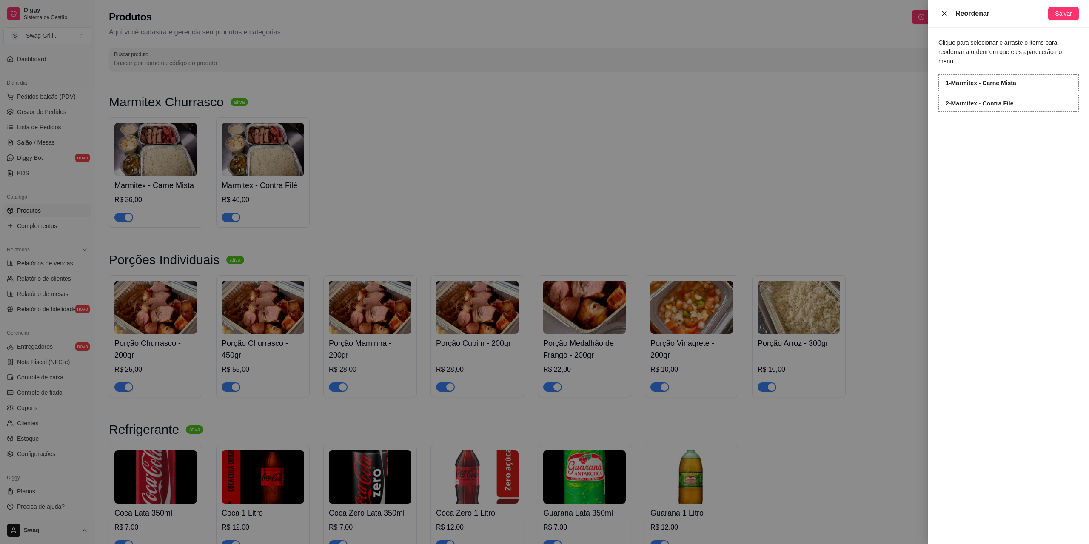
click at [945, 15] on icon "close" at bounding box center [944, 13] width 7 height 7
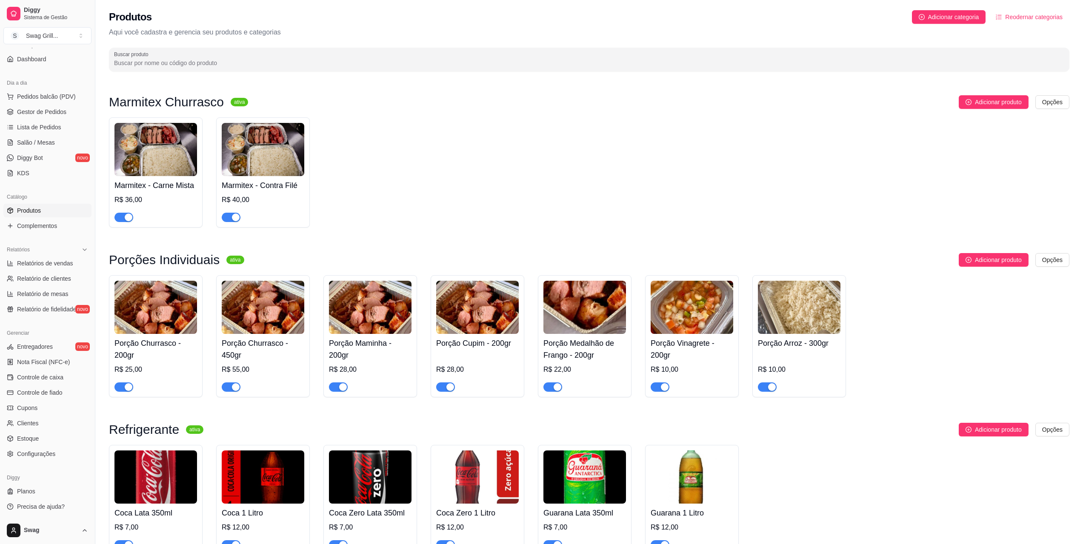
click at [1004, 20] on button "Reodernar categorias" at bounding box center [1029, 17] width 80 height 14
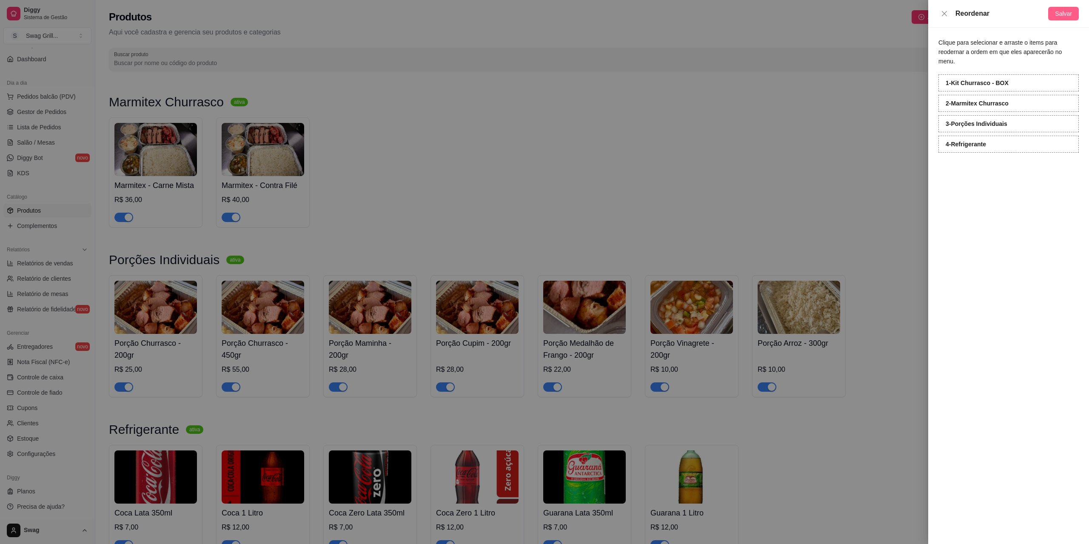
click at [1060, 13] on span "Salvar" at bounding box center [1063, 13] width 17 height 9
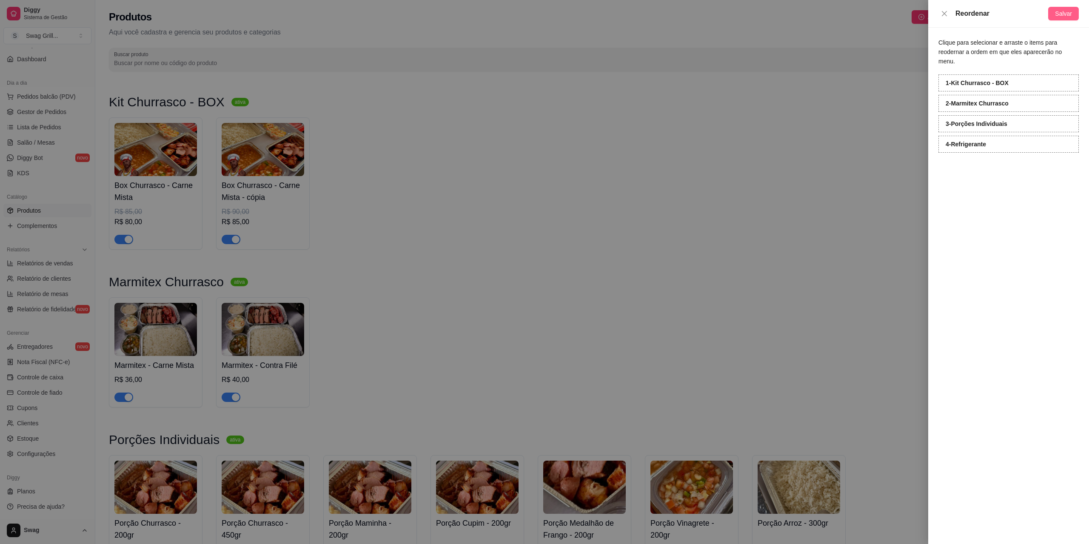
click at [1065, 10] on span "Salvar" at bounding box center [1063, 13] width 17 height 9
click at [615, 133] on div at bounding box center [544, 272] width 1089 height 544
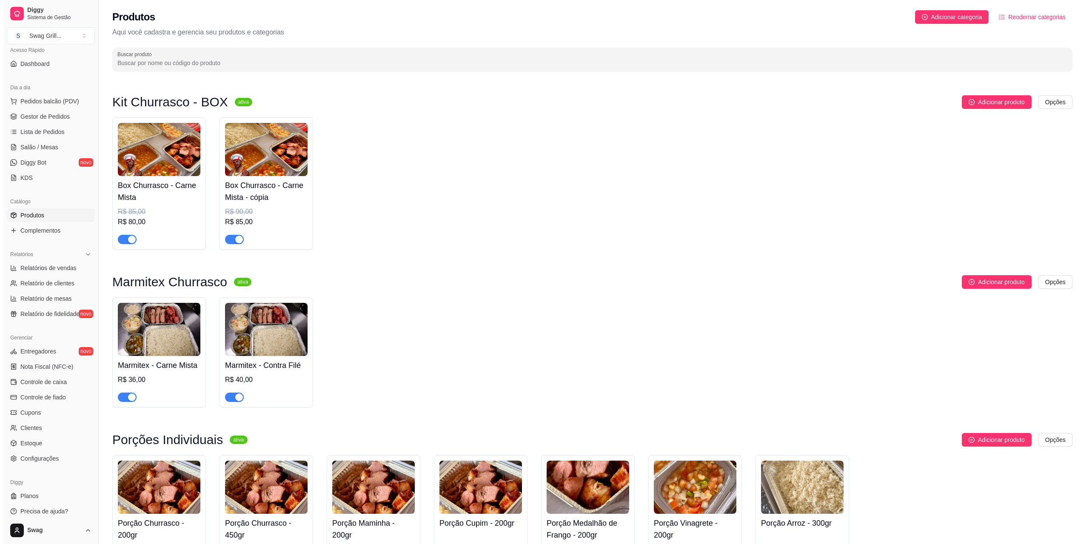
scroll to position [68, 0]
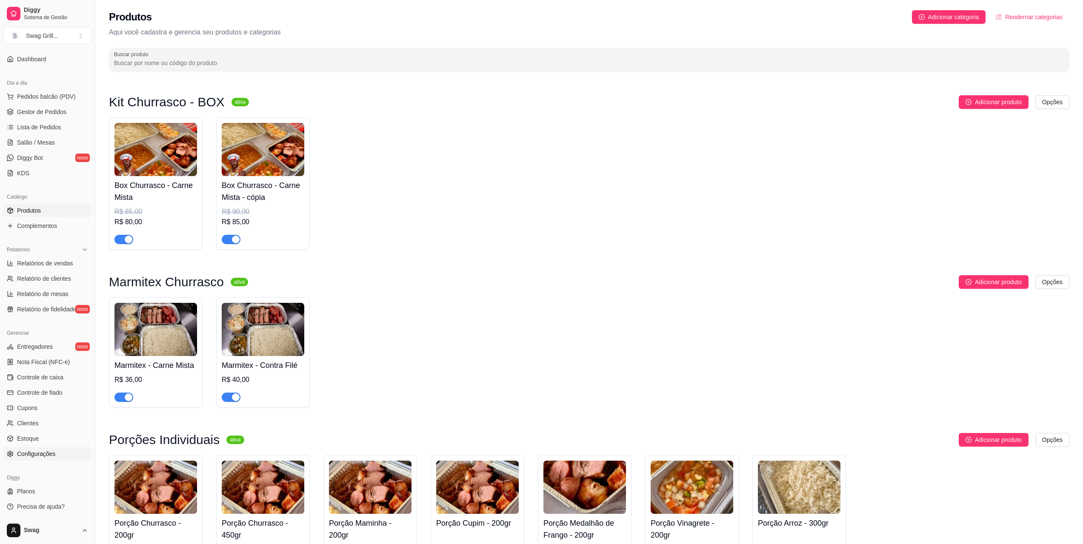
click at [43, 454] on span "Configurações" at bounding box center [36, 454] width 38 height 9
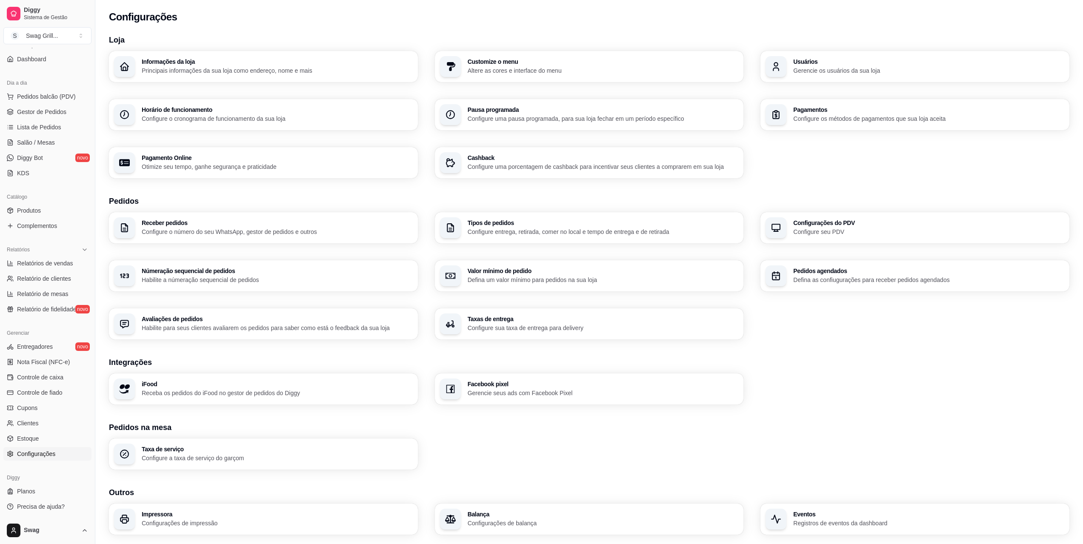
click at [226, 383] on h3 "iFood" at bounding box center [277, 384] width 271 height 6
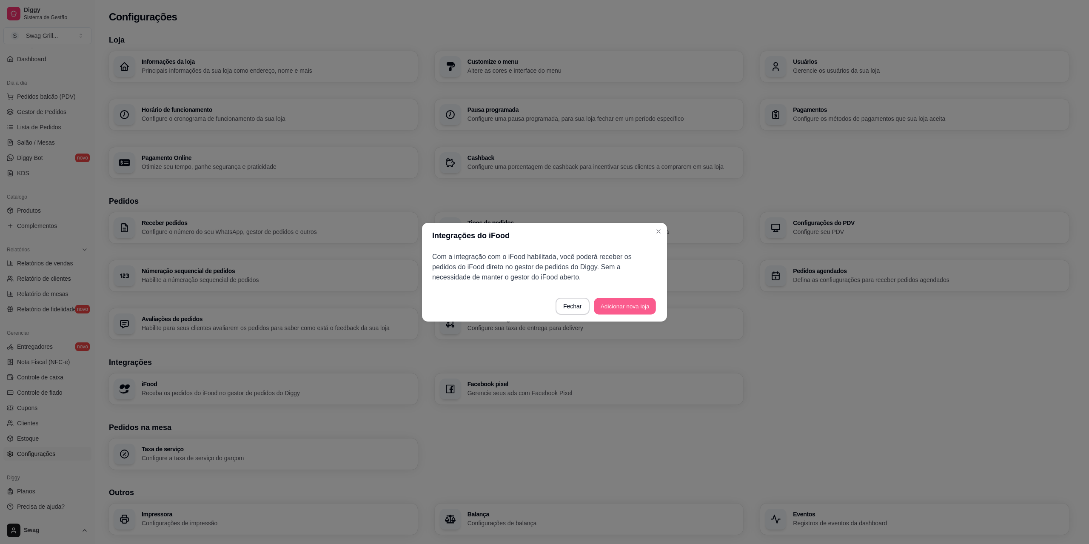
click at [621, 306] on button "Adicionar nova loja" at bounding box center [625, 306] width 62 height 17
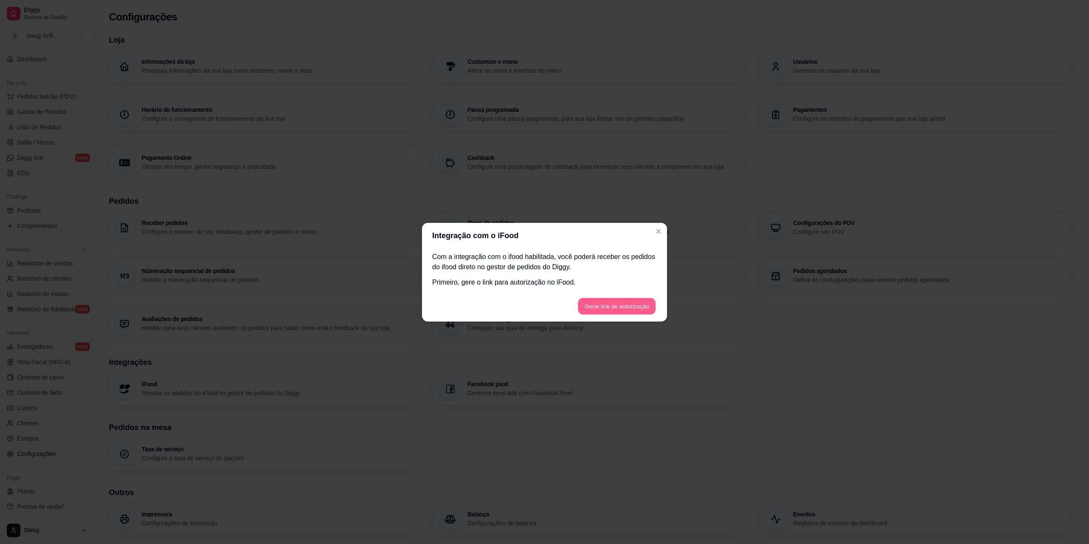
click at [605, 305] on button "Gerar link de autorização" at bounding box center [617, 306] width 78 height 17
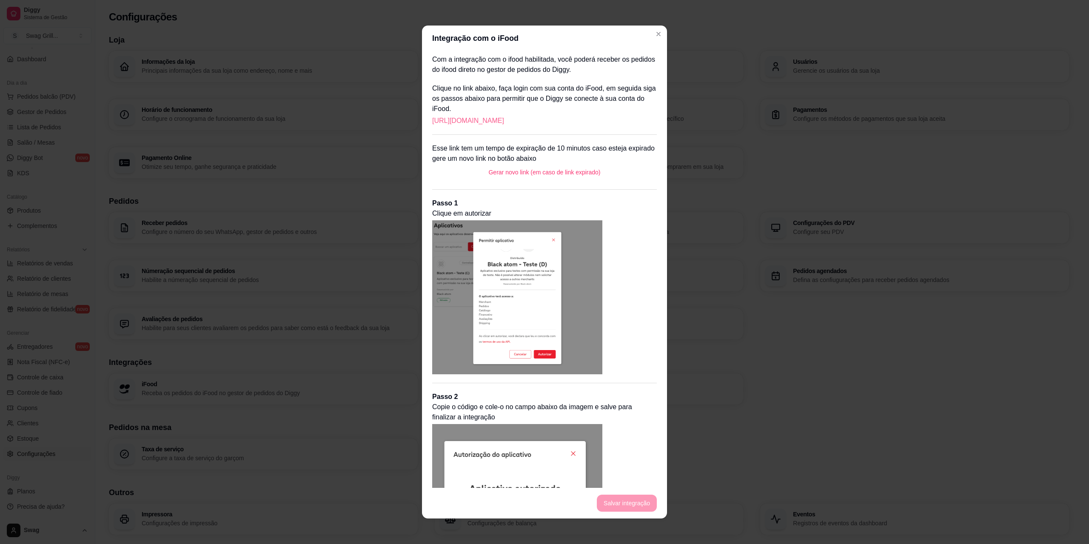
click at [488, 123] on link "https://portal.ifood.com.br/apps/code?c=WPCR-RNXM" at bounding box center [468, 121] width 72 height 10
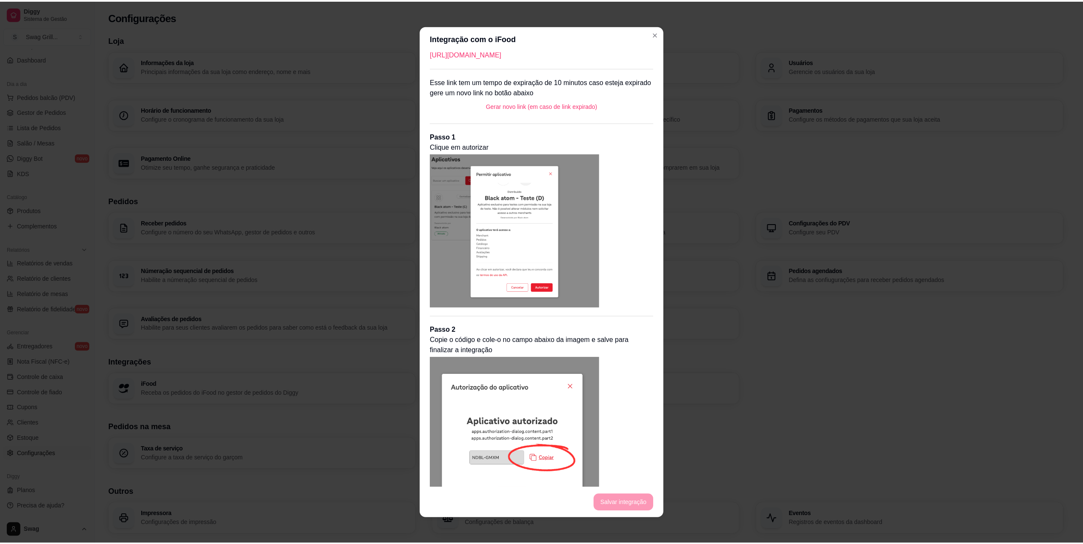
scroll to position [169, 0]
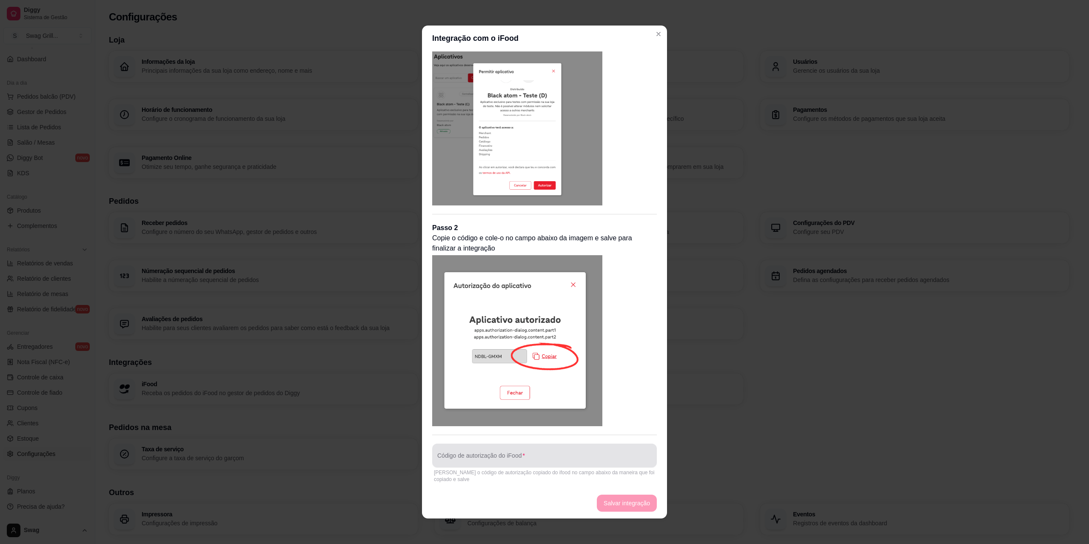
click at [516, 456] on input "Código de autorização do iFood" at bounding box center [544, 459] width 214 height 9
paste input "JTHF-DNZM"
type input "JTHF-DNZM"
click at [617, 502] on button "Salvar integração" at bounding box center [627, 503] width 60 height 17
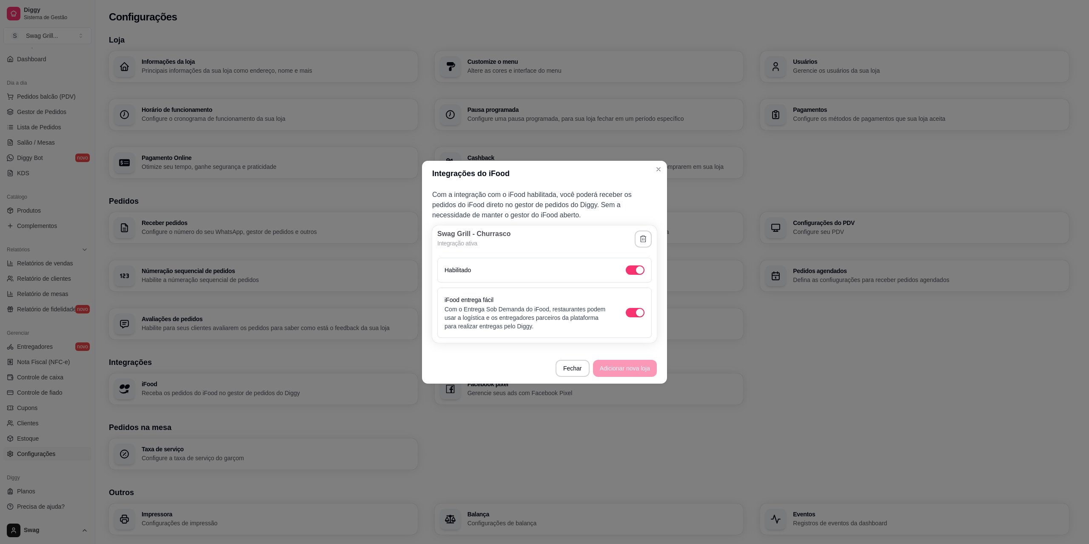
click at [528, 258] on div "Habilitado" at bounding box center [544, 270] width 214 height 25
click at [522, 274] on div "Habilitado" at bounding box center [545, 270] width 200 height 10
click at [563, 200] on p "Com a integração com o iFood habilitada, você poderá receber os pedidos do iFoo…" at bounding box center [544, 205] width 225 height 31
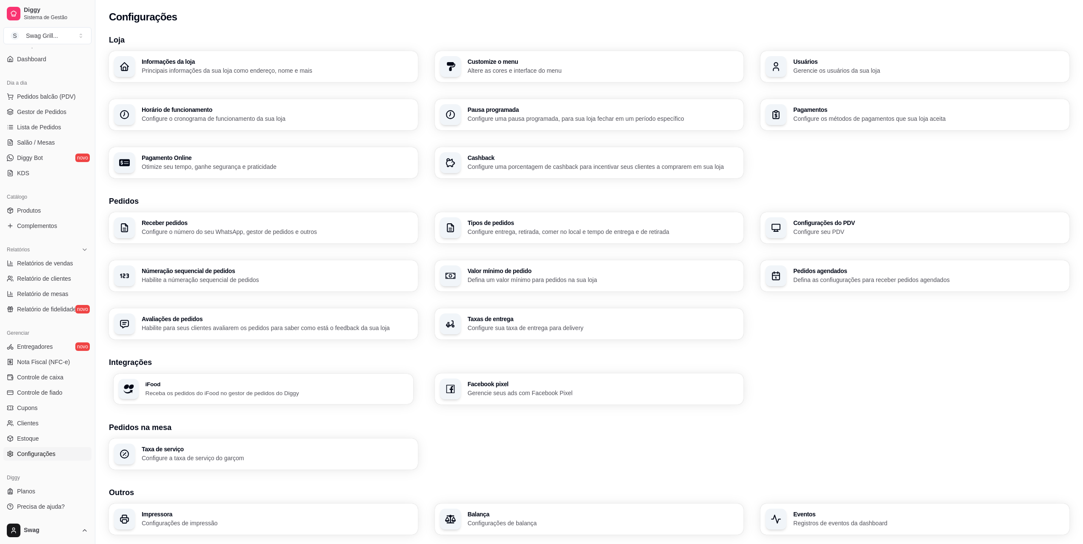
click at [313, 389] on p "Receba os pedidos do iFood no gestor de pedidos do Diggy" at bounding box center [276, 393] width 263 height 8
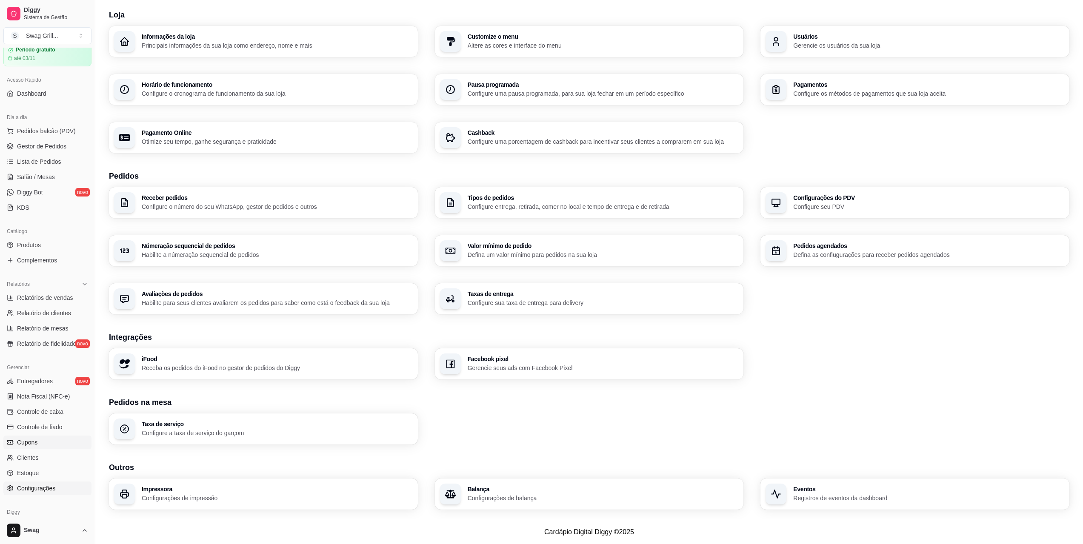
scroll to position [0, 0]
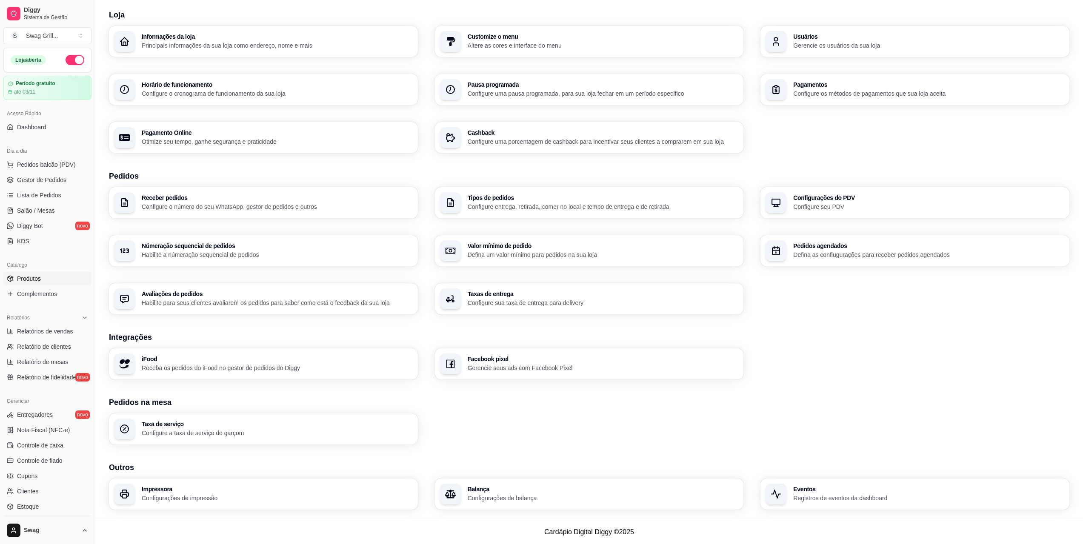
click at [33, 280] on span "Produtos" at bounding box center [29, 278] width 24 height 9
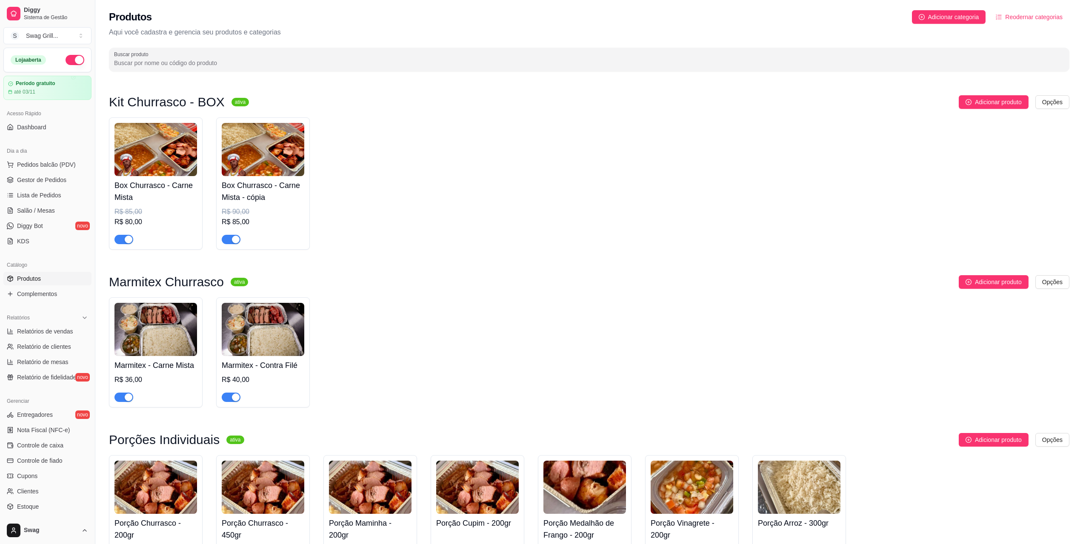
click at [180, 164] on img at bounding box center [155, 149] width 83 height 53
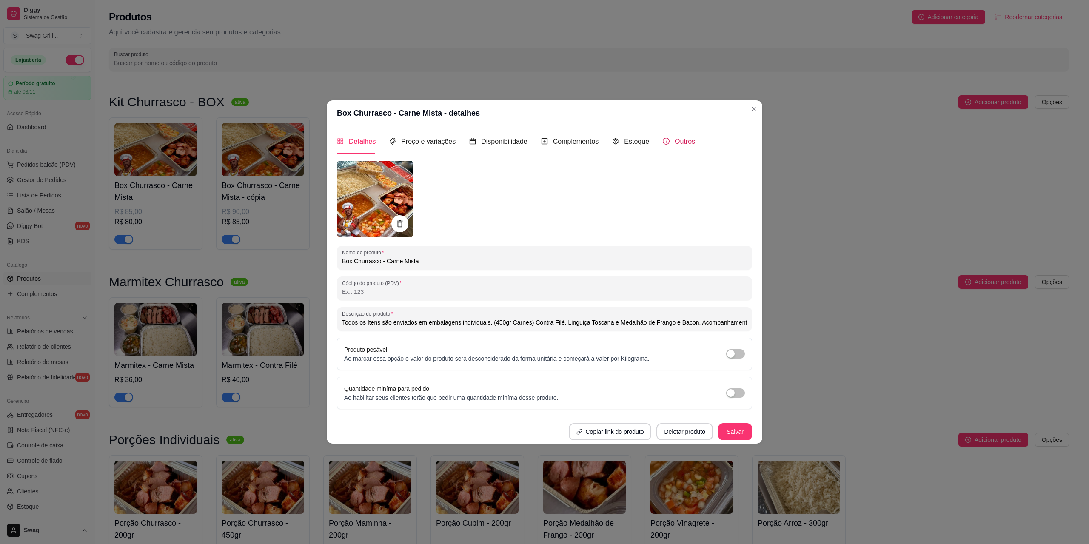
click at [675, 142] on span "Outros" at bounding box center [685, 141] width 20 height 7
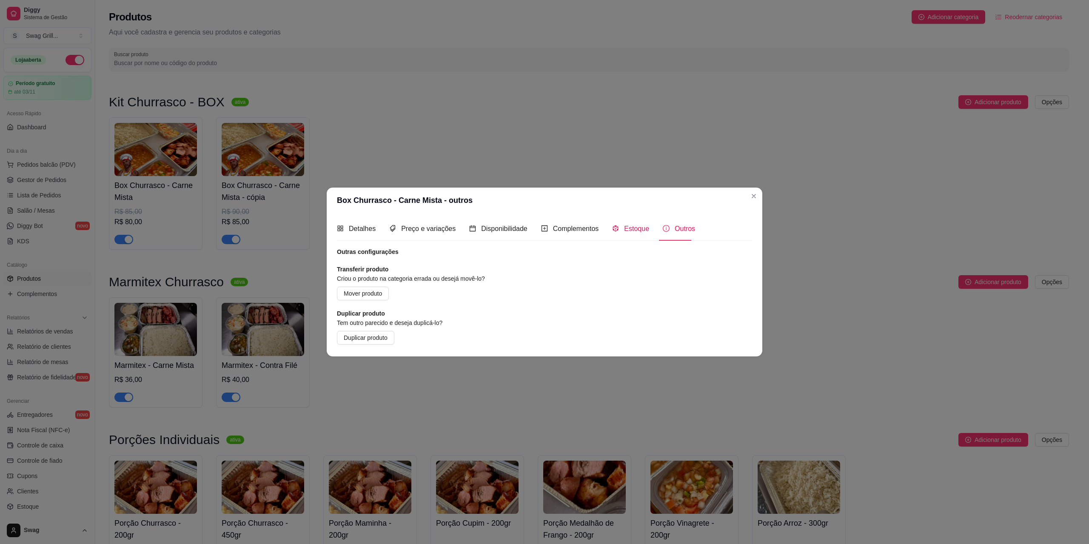
click at [630, 230] on span "Estoque" at bounding box center [636, 228] width 25 height 7
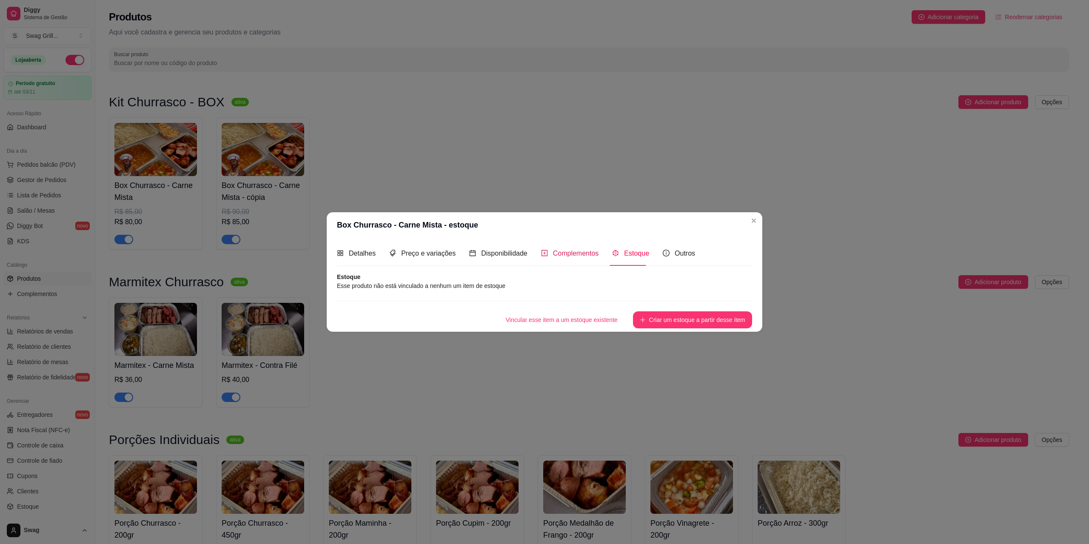
click at [571, 251] on span "Complementos" at bounding box center [576, 253] width 46 height 7
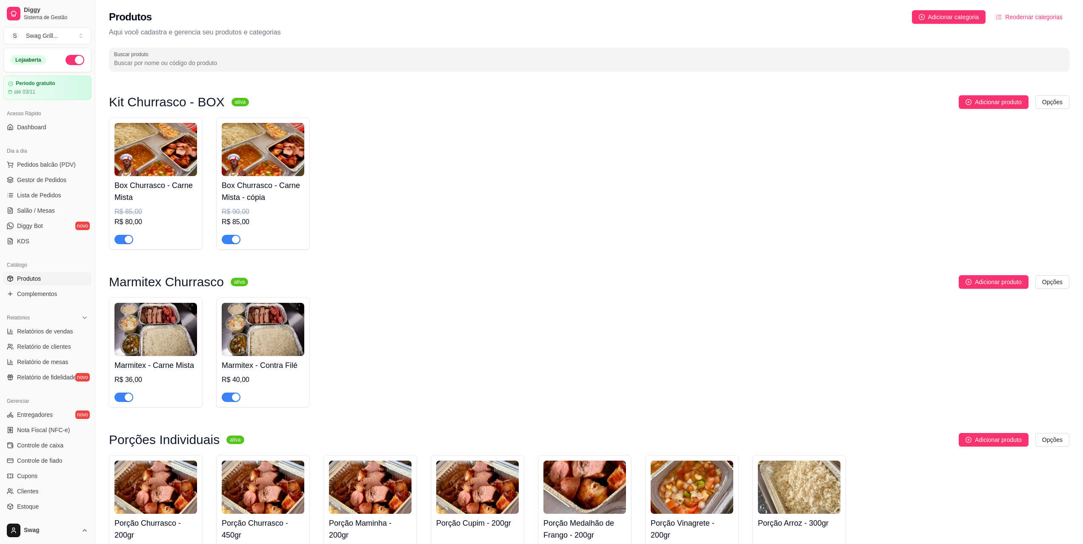
click at [285, 337] on img at bounding box center [263, 329] width 83 height 53
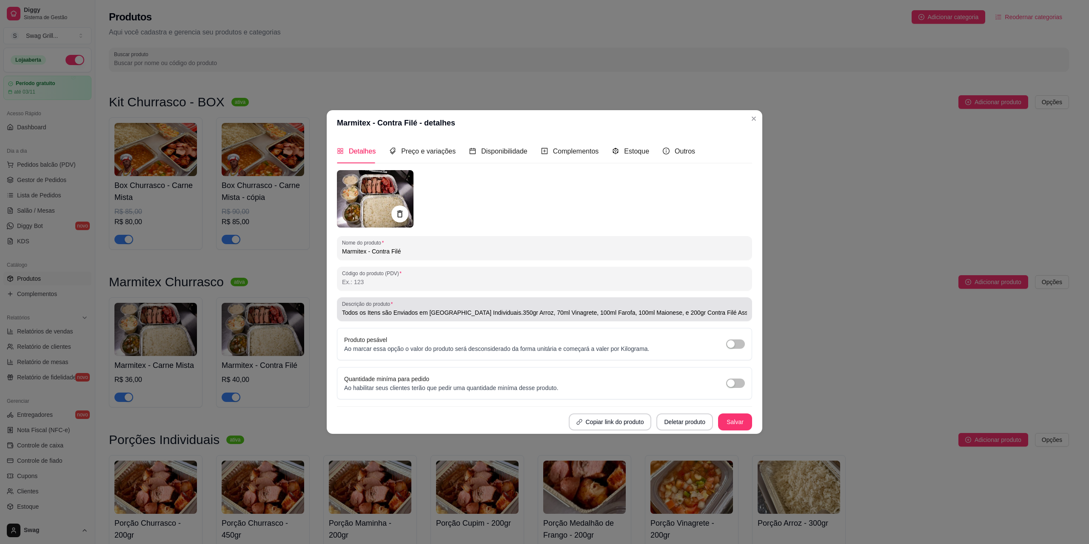
type input "Todos os Itens são Enviados em Embalagens Individuais.350gr Arroz, 70ml Vinagre…"
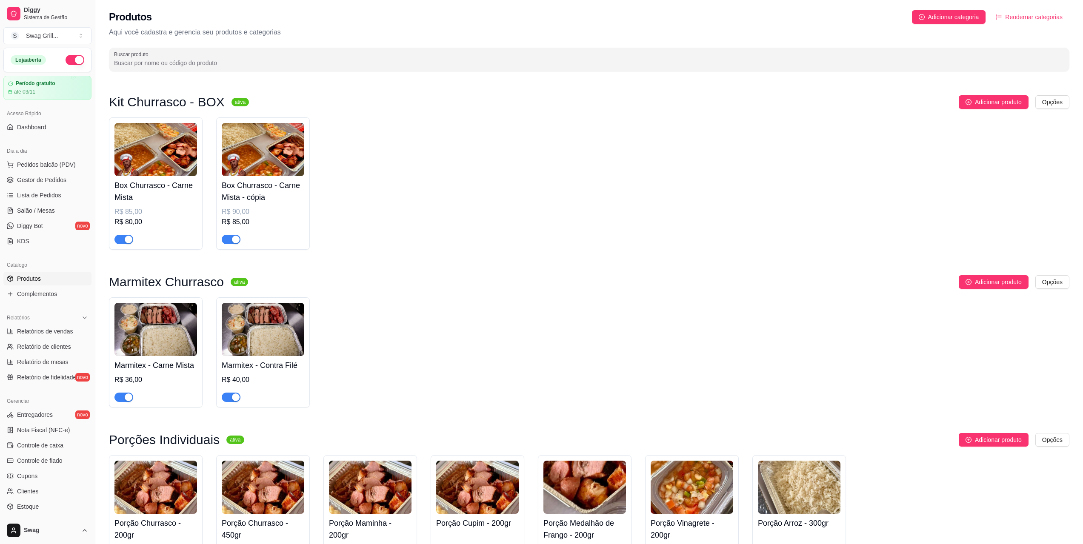
click at [144, 123] on img at bounding box center [155, 149] width 83 height 53
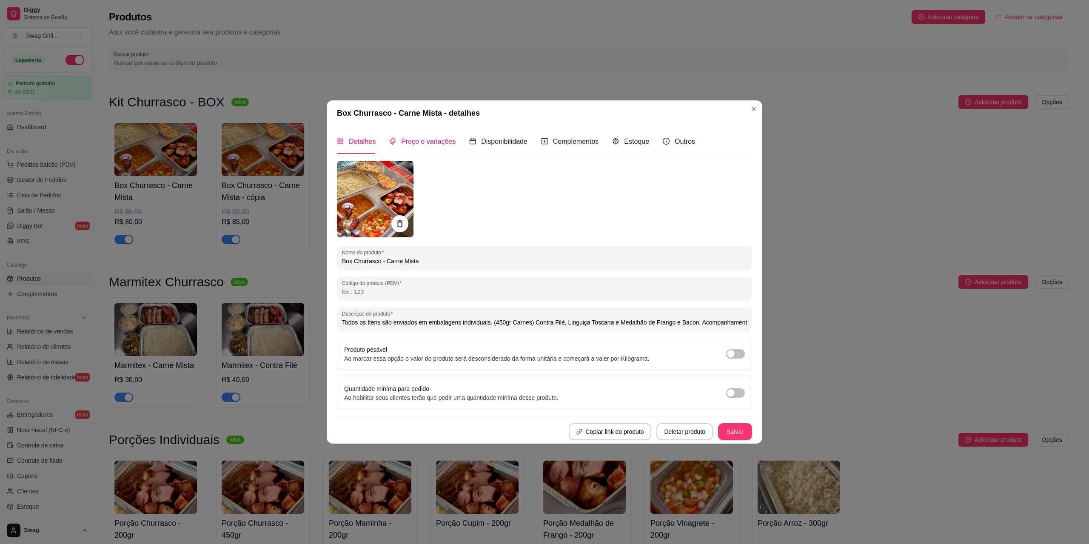
click at [434, 143] on span "Preço e variações" at bounding box center [428, 141] width 54 height 7
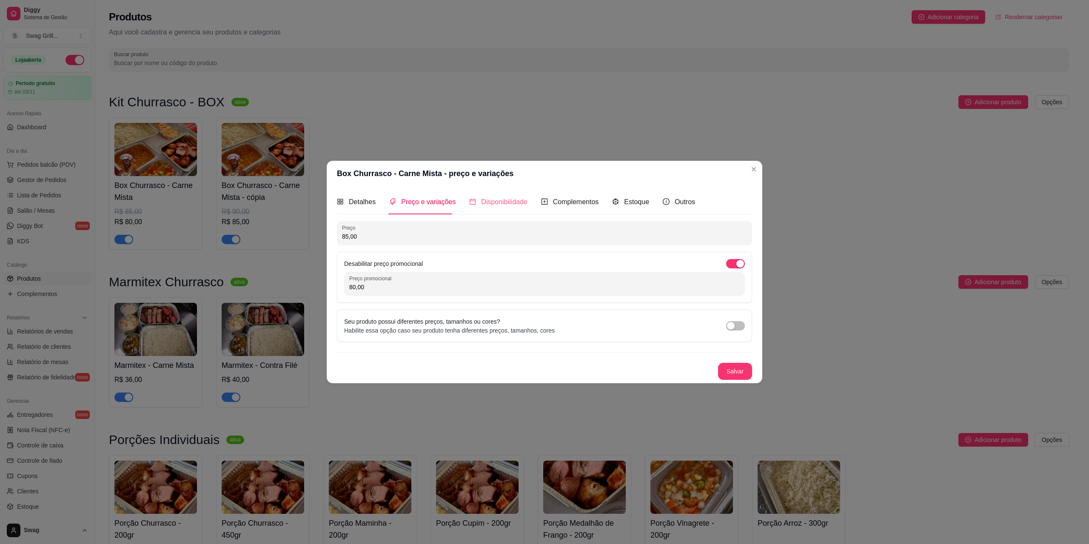
click at [489, 211] on div "Disponibilidade" at bounding box center [498, 202] width 58 height 24
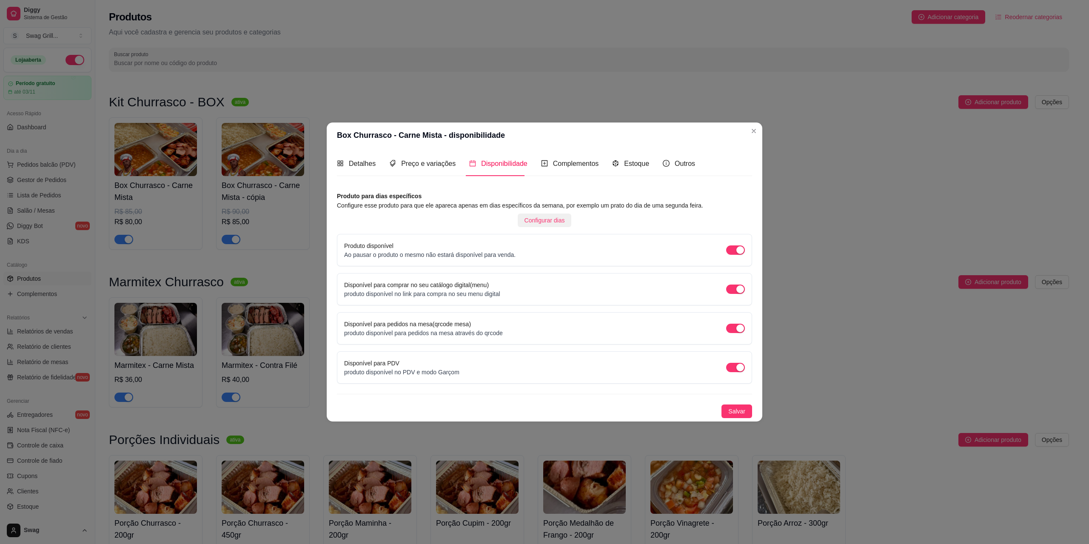
click at [540, 220] on span "Configurar dias" at bounding box center [545, 220] width 40 height 9
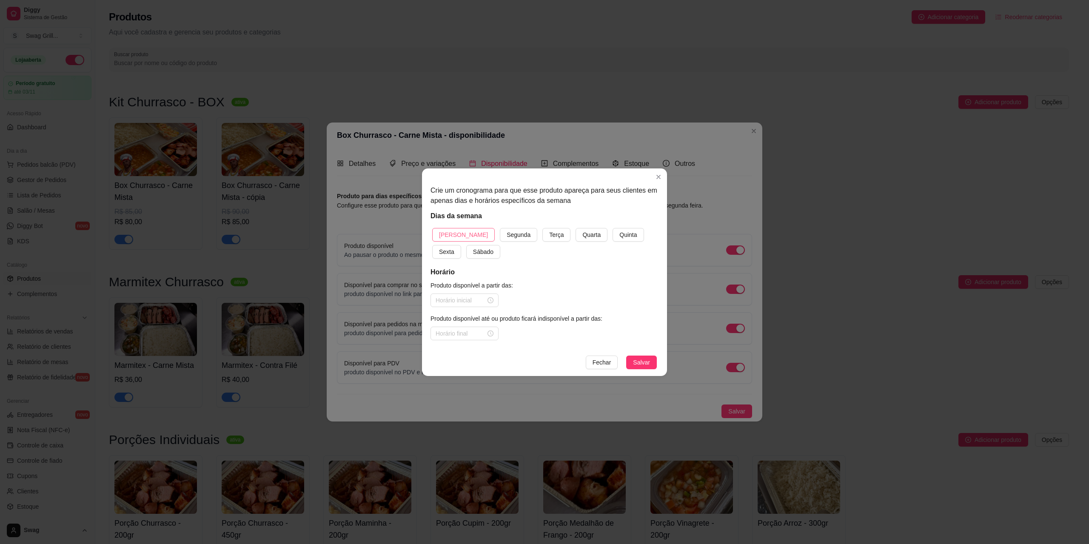
click at [459, 238] on span "Domingo" at bounding box center [463, 234] width 49 height 9
click at [599, 362] on span "Fechar" at bounding box center [602, 362] width 19 height 9
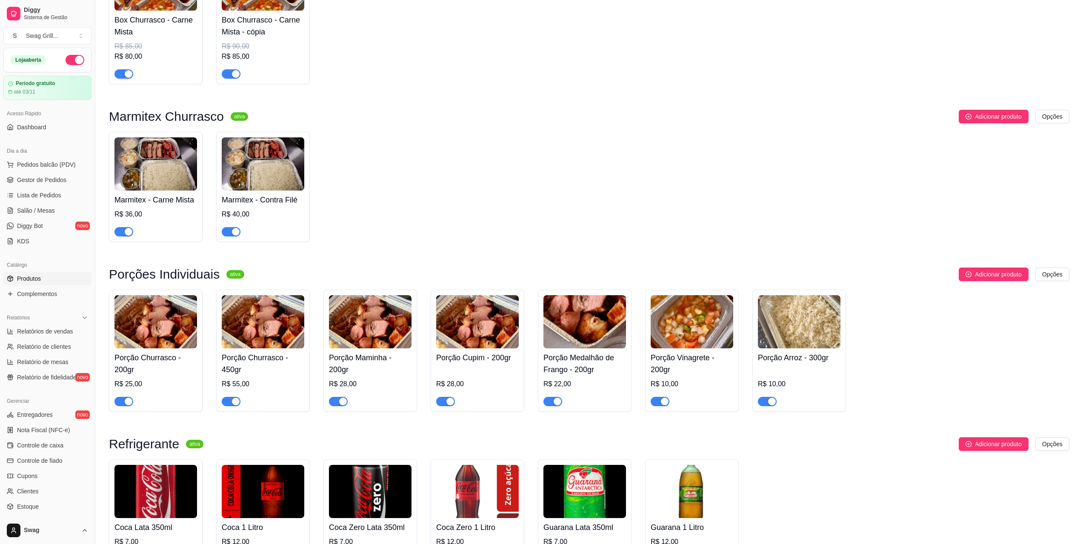
scroll to position [43, 0]
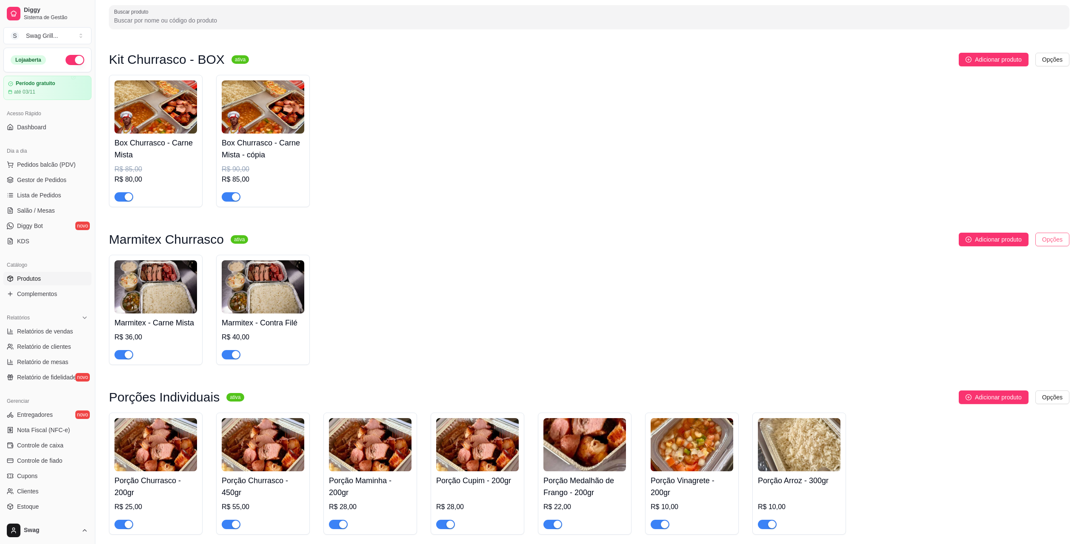
click at [1048, 236] on html "Diggy Sistema de Gestão S Swag Grill ... Loja aberta Período gratuito até 03/11…" at bounding box center [541, 229] width 1083 height 544
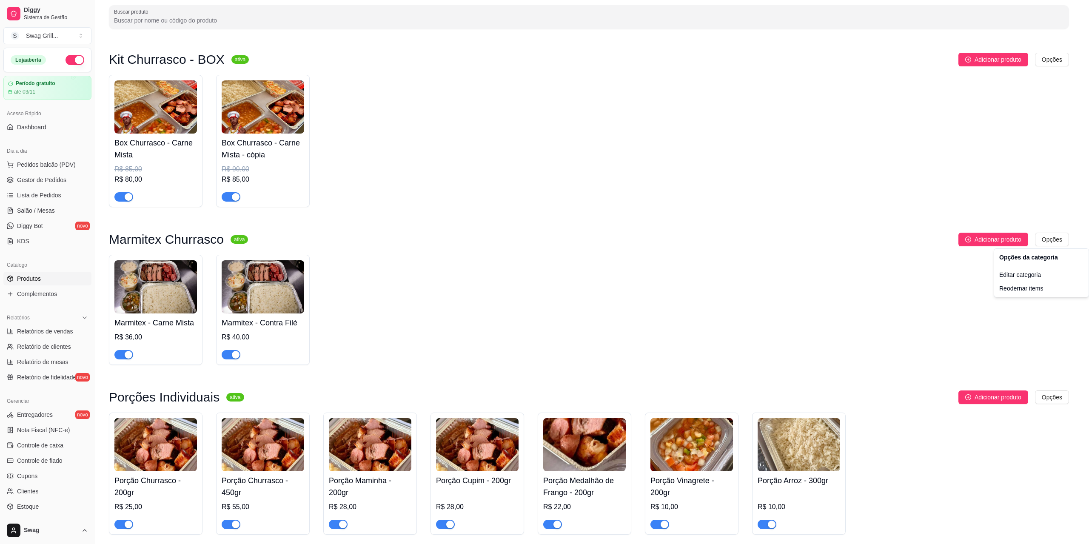
click at [793, 258] on html "Diggy Sistema de Gestão S Swag Grill ... Loja aberta Período gratuito até 03/11…" at bounding box center [544, 229] width 1089 height 544
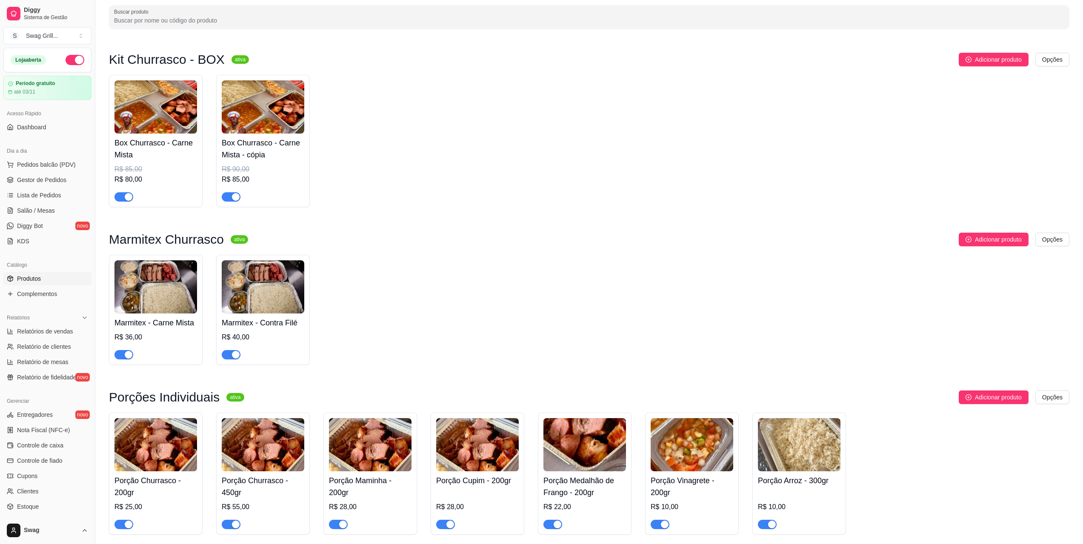
click at [171, 289] on img at bounding box center [155, 286] width 83 height 53
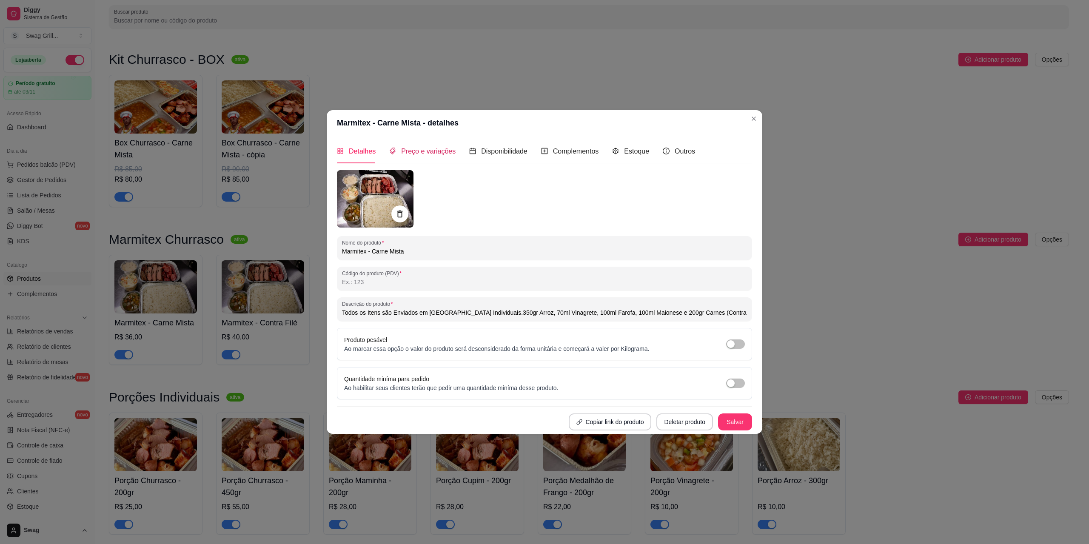
click at [416, 151] on span "Preço e variações" at bounding box center [428, 151] width 54 height 7
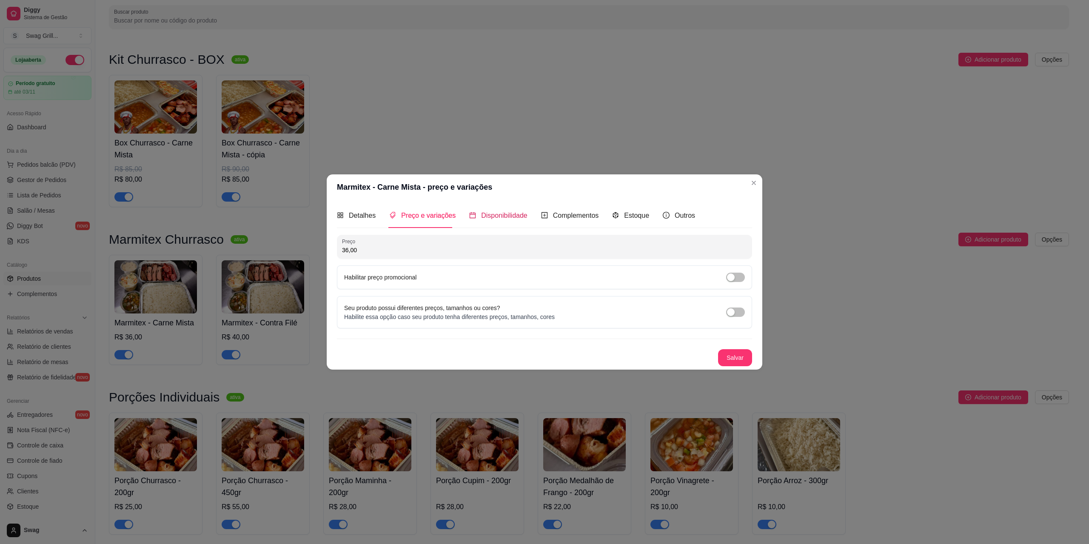
click at [496, 214] on span "Disponibilidade" at bounding box center [504, 215] width 46 height 7
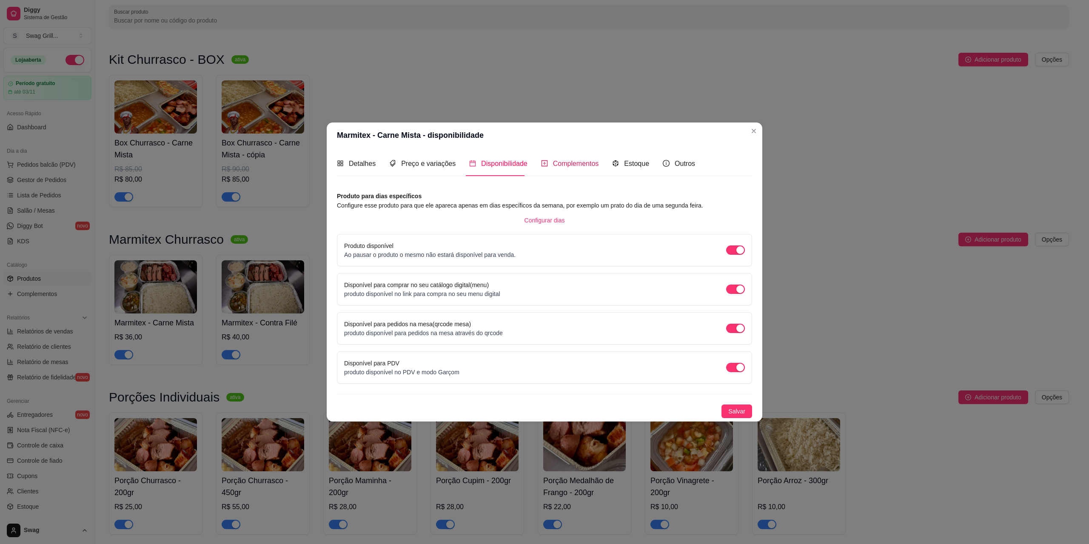
click at [571, 169] on div "Complementos" at bounding box center [570, 163] width 58 height 11
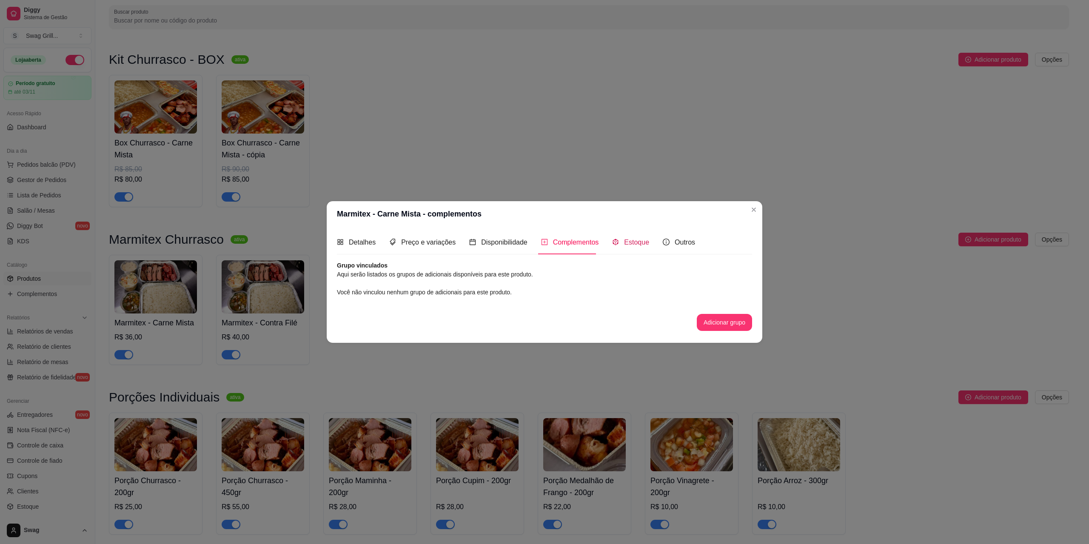
click at [626, 242] on span "Estoque" at bounding box center [636, 242] width 25 height 7
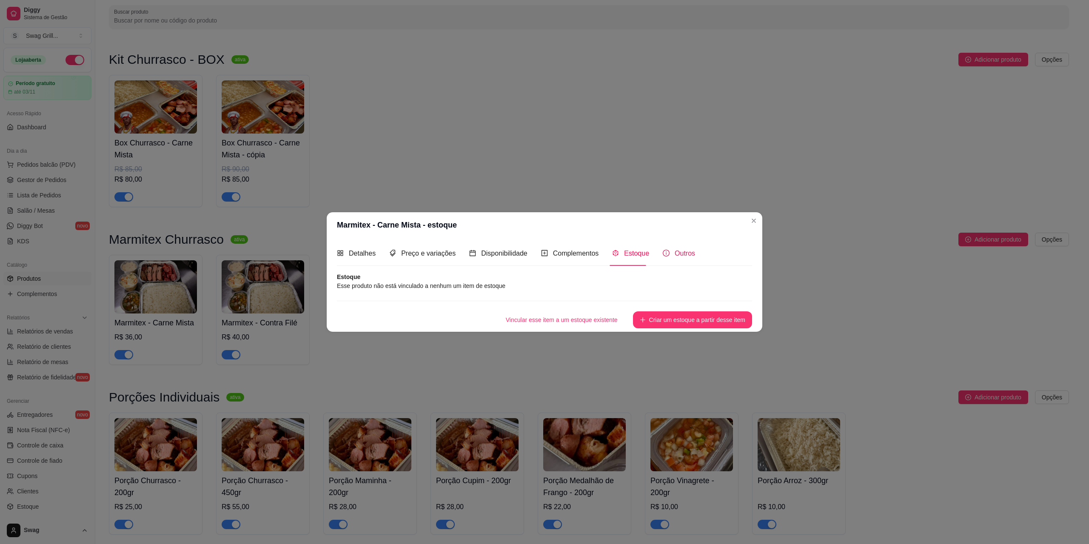
click at [679, 252] on span "Outros" at bounding box center [685, 253] width 20 height 7
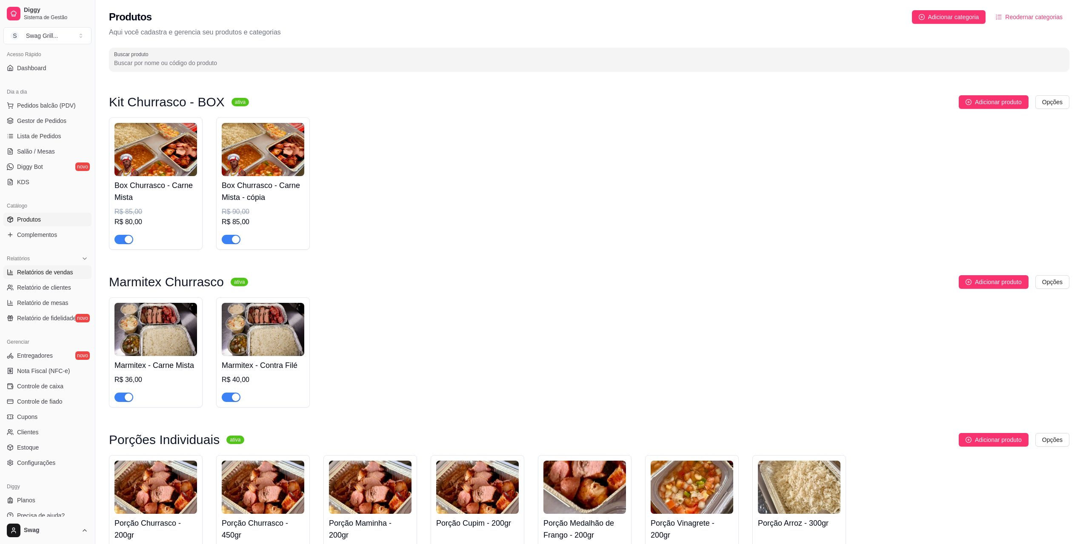
scroll to position [68, 0]
click at [40, 453] on span "Configurações" at bounding box center [36, 454] width 38 height 9
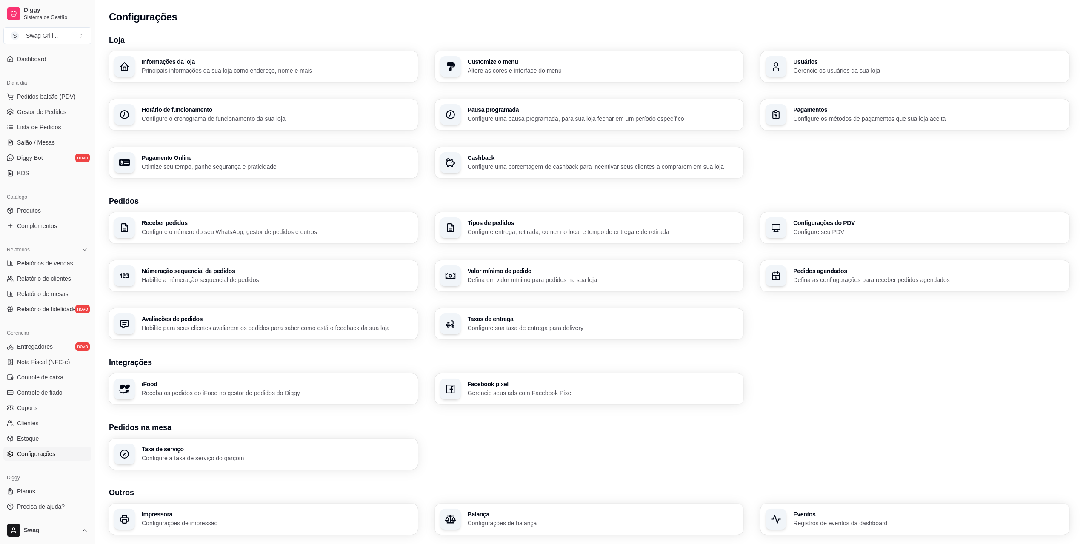
click at [307, 390] on p "Receba os pedidos do iFood no gestor de pedidos do Diggy" at bounding box center [277, 393] width 271 height 9
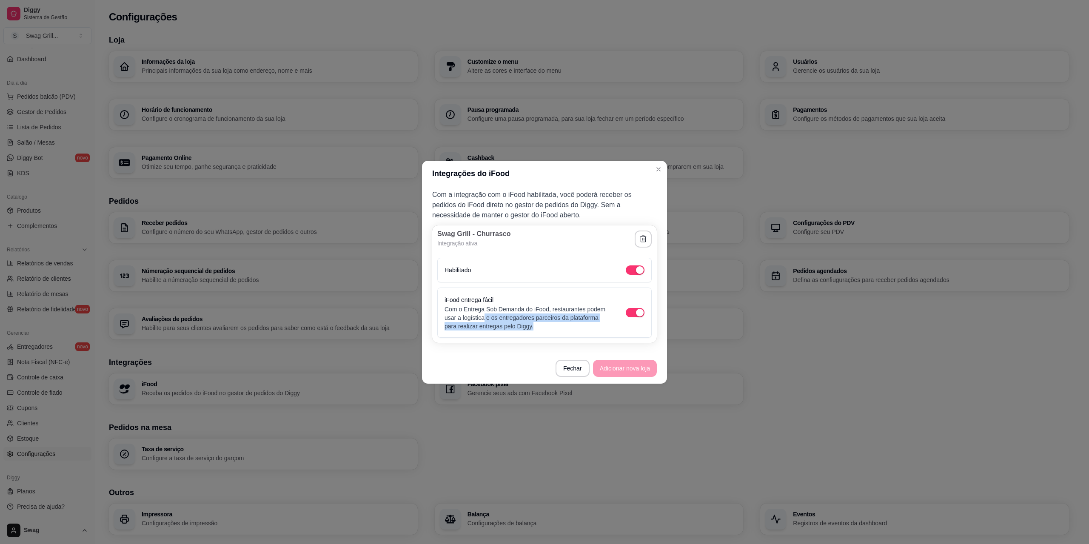
drag, startPoint x: 484, startPoint y: 314, endPoint x: 548, endPoint y: 323, distance: 64.4
click at [548, 323] on p "Com o Entrega Sob Demanda do iFood, restaurantes podem usar a logística e os en…" at bounding box center [527, 318] width 164 height 26
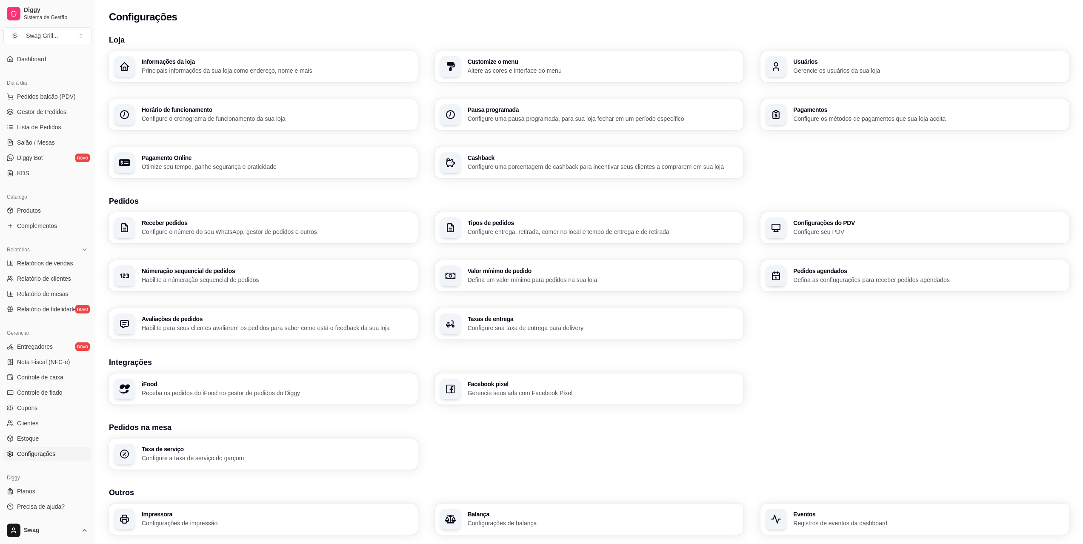
click at [798, 226] on h3 "Configurações do PDV" at bounding box center [928, 223] width 271 height 6
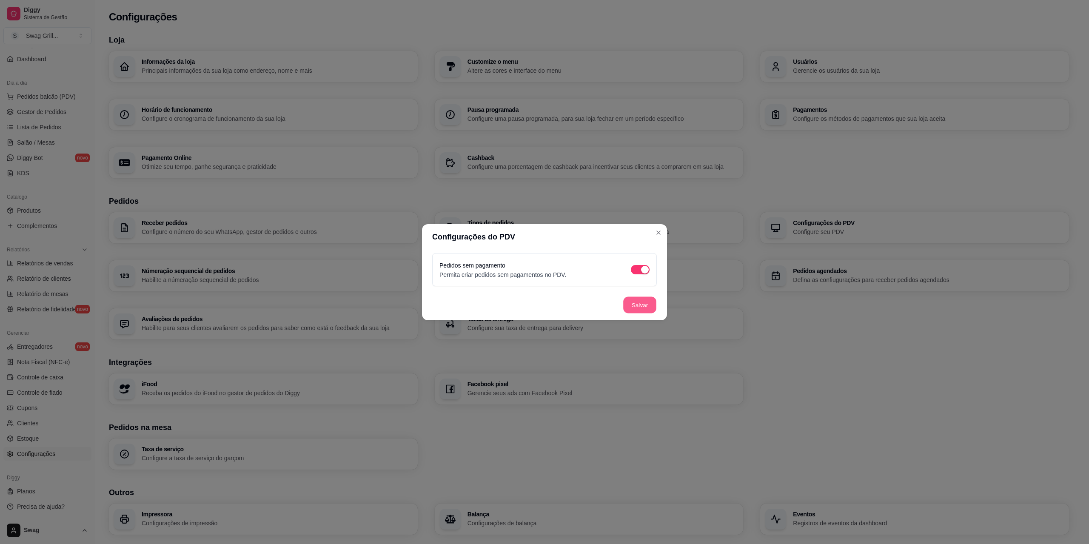
click at [637, 304] on button "Salvar" at bounding box center [639, 305] width 33 height 17
click at [659, 235] on p "Configure entrega, retirada, comer no local e tempo de entrega e de retirada" at bounding box center [599, 232] width 269 height 9
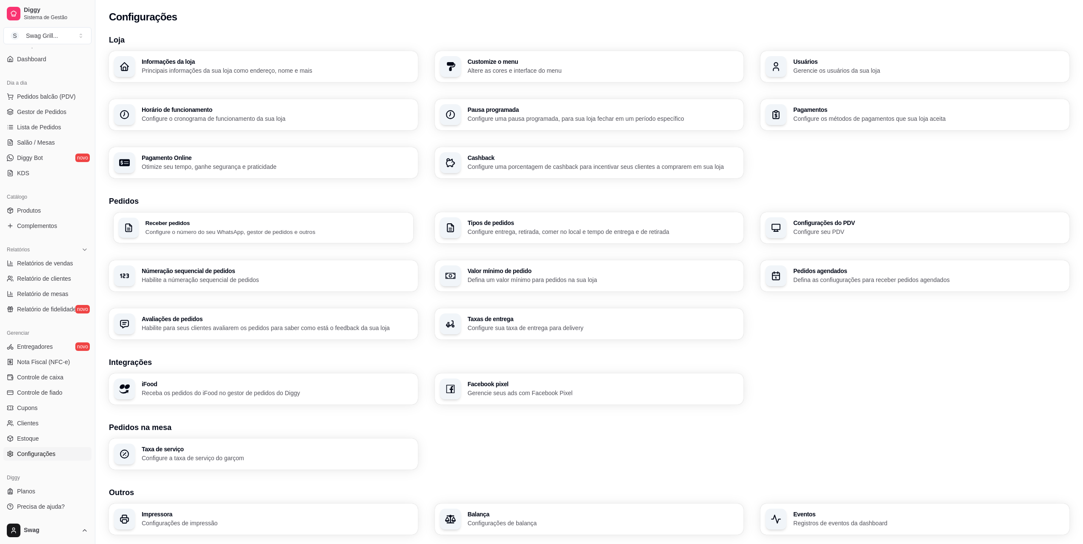
click at [253, 226] on div "Receber pedidos Configure o número do seu WhatsApp, gestor de pedidos e outros" at bounding box center [276, 228] width 263 height 16
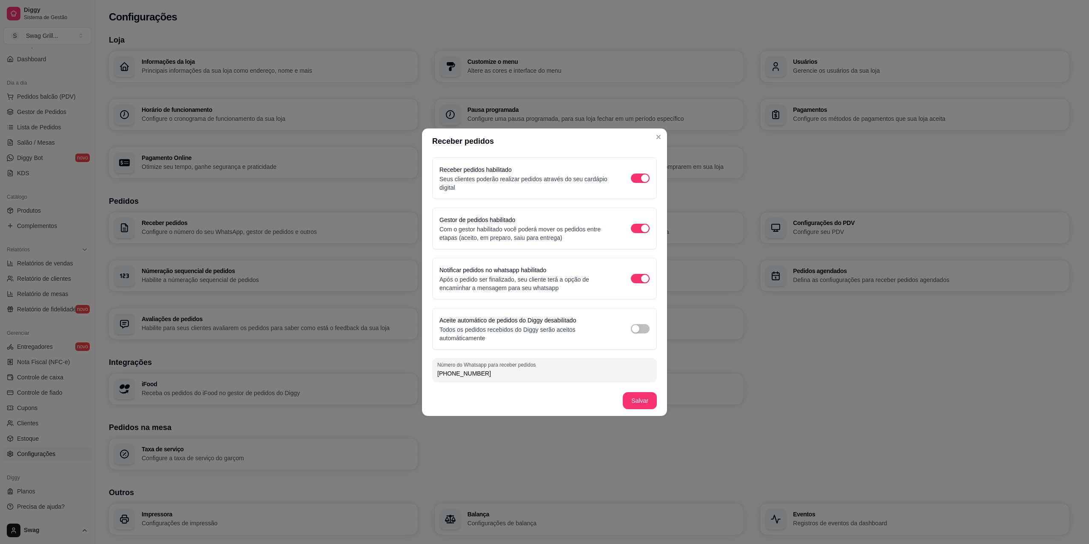
drag, startPoint x: 488, startPoint y: 374, endPoint x: 455, endPoint y: 376, distance: 32.4
click at [455, 376] on input "[PHONE_NUMBER]" at bounding box center [544, 373] width 214 height 9
type input "[PHONE_NUMBER]"
click at [466, 391] on footer "Salvar" at bounding box center [544, 400] width 245 height 31
click at [635, 329] on div "button" at bounding box center [636, 329] width 8 height 8
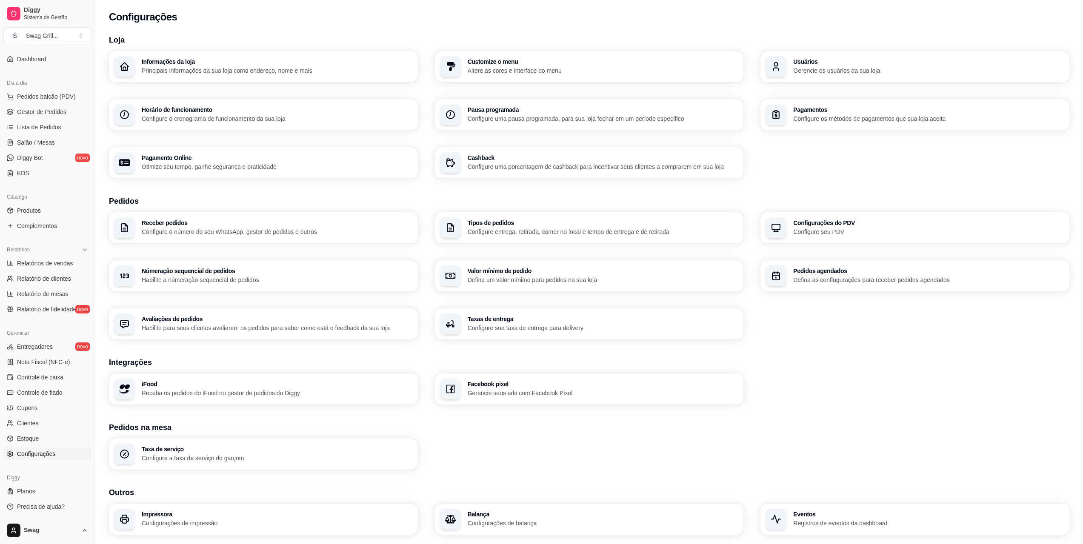
click at [502, 225] on h3 "Tipos de pedidos" at bounding box center [603, 223] width 271 height 6
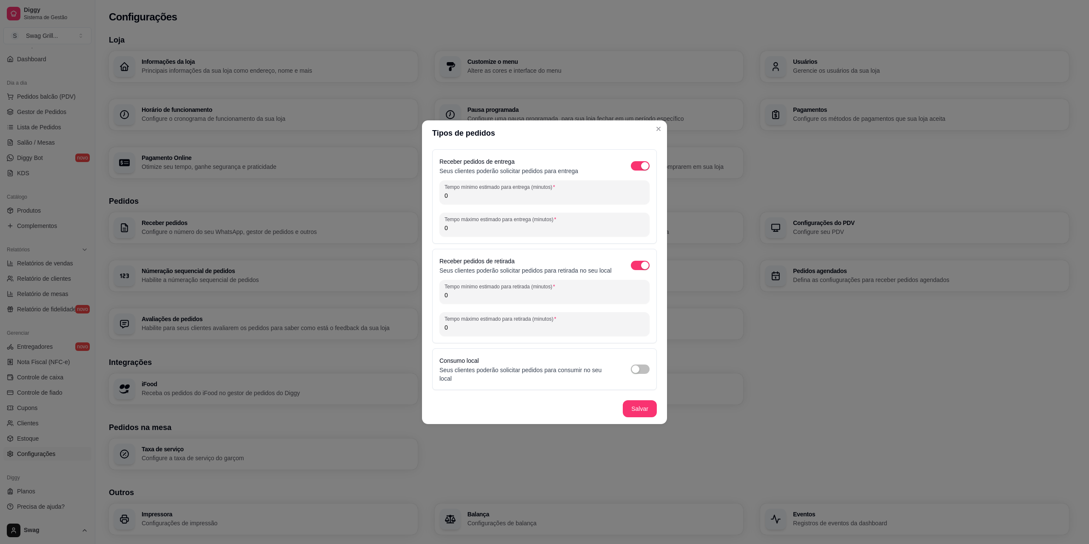
drag, startPoint x: 468, startPoint y: 201, endPoint x: 428, endPoint y: 202, distance: 40.4
click at [428, 202] on div "Receber pedidos de entrega Seus clientes poderão solicitar pedidos para entrega…" at bounding box center [544, 270] width 245 height 248
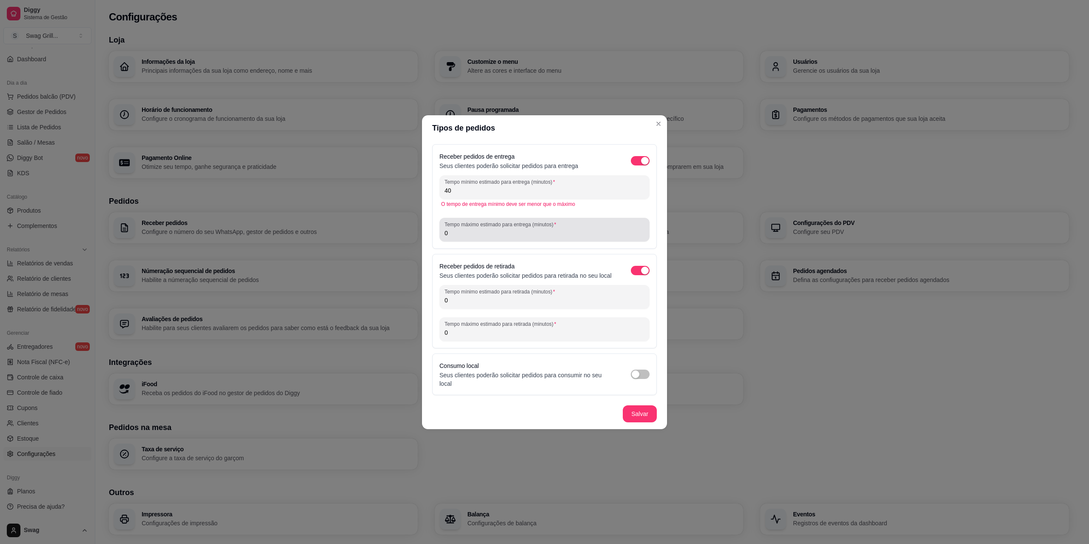
type input "40"
click at [453, 237] on input "0" at bounding box center [545, 233] width 200 height 9
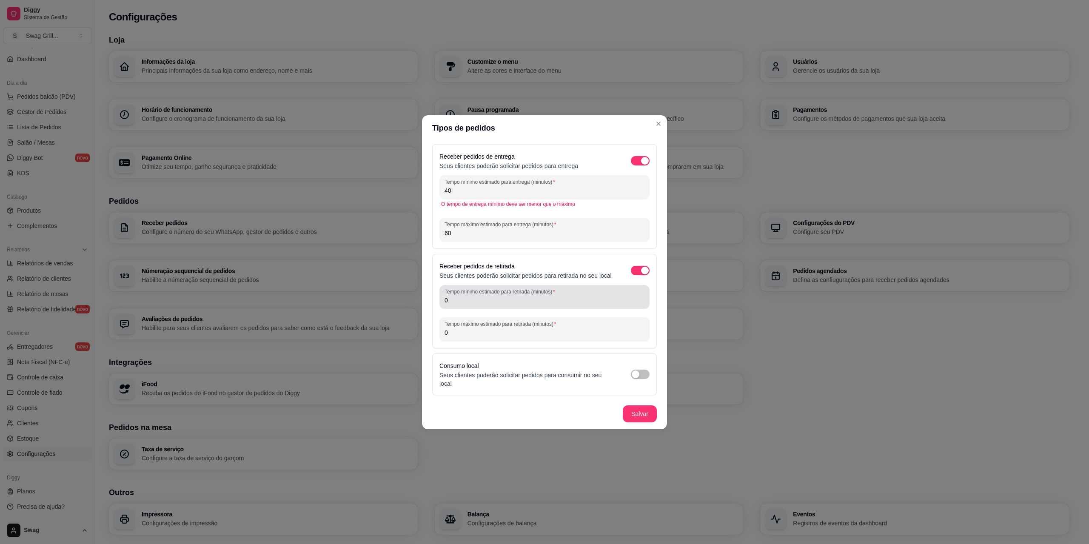
type input "60"
click at [486, 303] on input "0" at bounding box center [545, 300] width 200 height 9
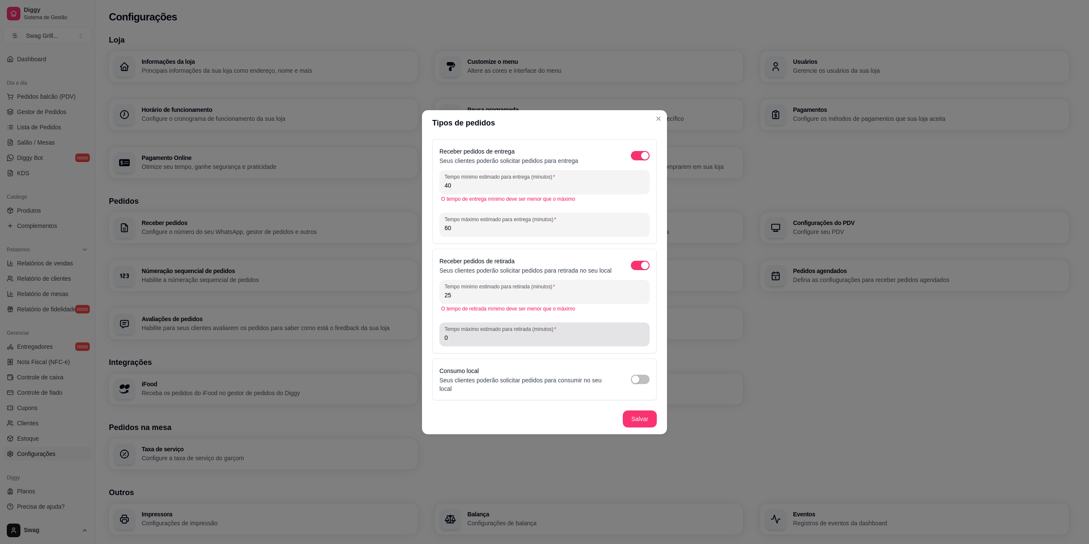
type input "25"
click at [467, 340] on input "0" at bounding box center [545, 338] width 200 height 9
type input "40"
click at [539, 362] on div "Receber pedidos de entrega Seus clientes poderão solicitar pedidos para entrega…" at bounding box center [544, 270] width 245 height 268
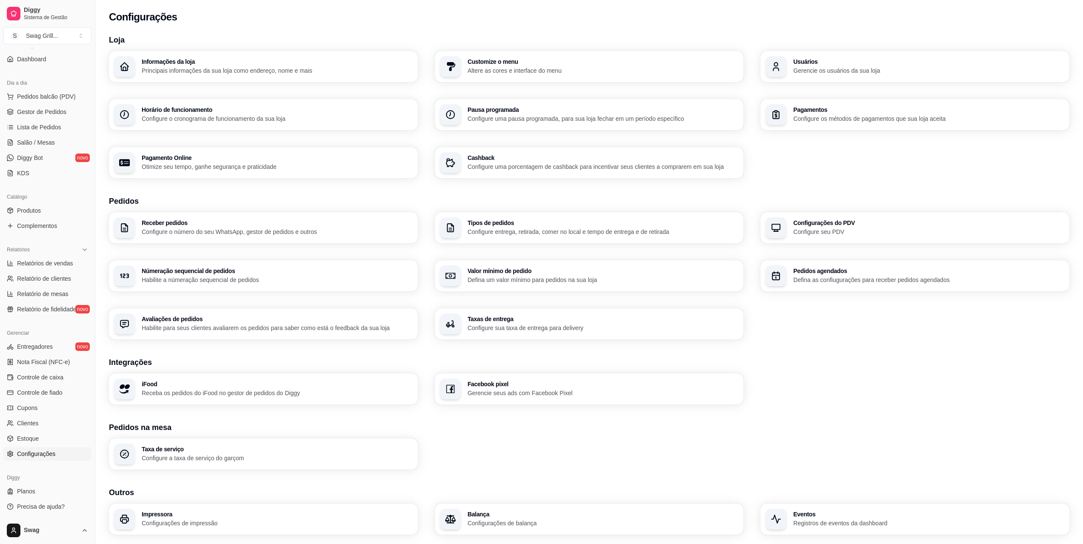
click at [533, 228] on p "Configure entrega, retirada, comer no local e tempo de entrega e de retirada" at bounding box center [603, 232] width 271 height 9
click at [546, 280] on p "Defina um valor mínimo para pedidos na sua loja" at bounding box center [602, 280] width 263 height 8
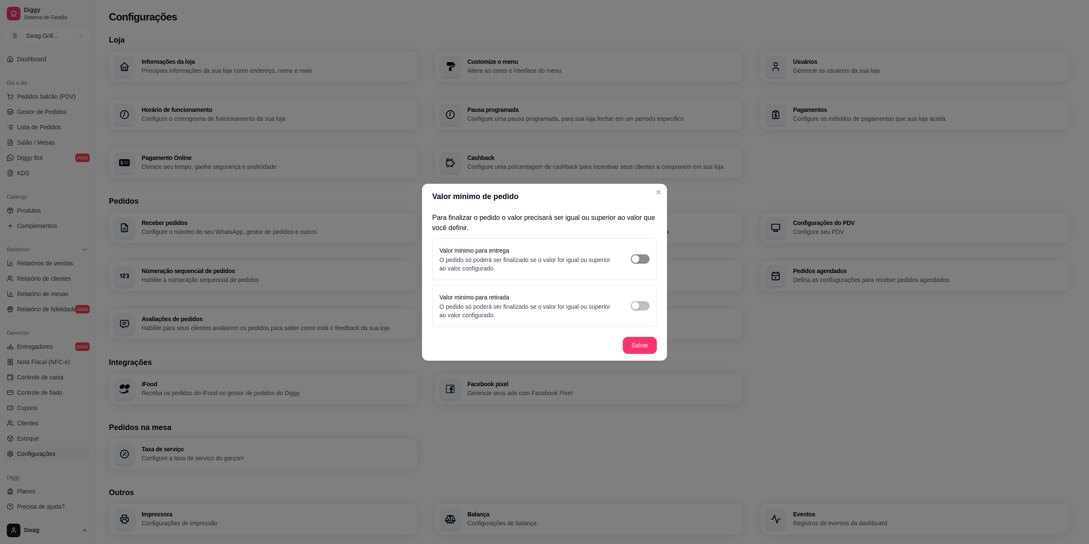
click at [636, 260] on div "button" at bounding box center [636, 259] width 8 height 8
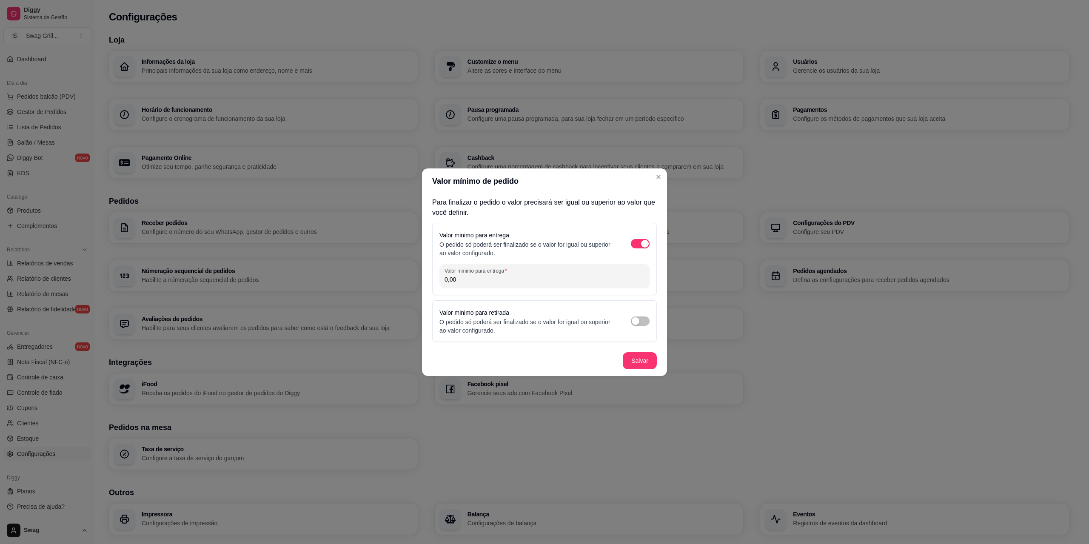
drag, startPoint x: 501, startPoint y: 281, endPoint x: 381, endPoint y: 277, distance: 120.4
click at [381, 277] on div "Valor mínimo de pedido Para finalizar o pedido o valor precisará ser igual ou s…" at bounding box center [544, 272] width 1089 height 544
type input "30,00"
click at [642, 323] on span "button" at bounding box center [640, 321] width 19 height 9
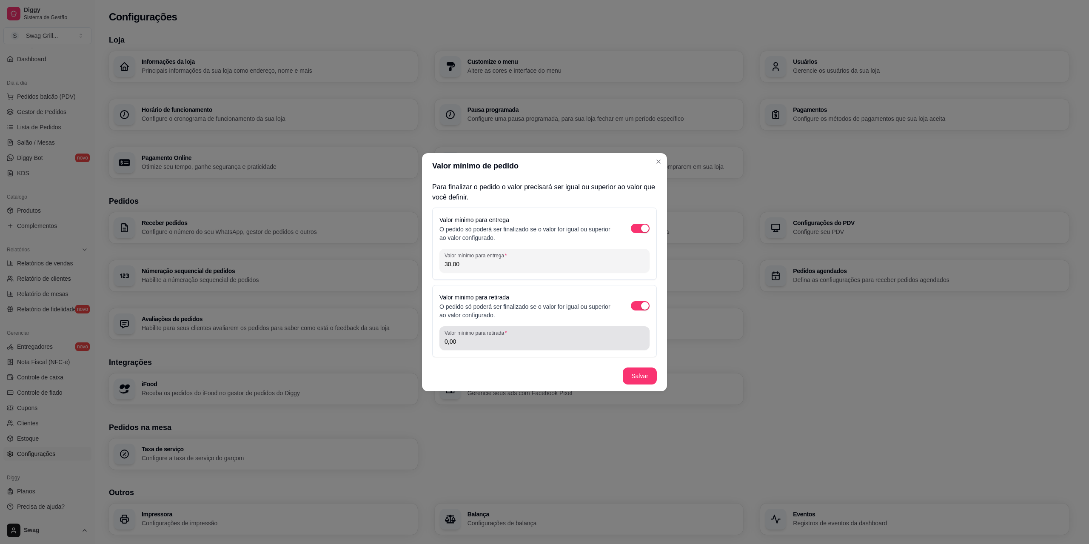
click at [505, 348] on div "Valor mínimo para retirada 0,00" at bounding box center [544, 338] width 210 height 24
drag, startPoint x: 469, startPoint y: 348, endPoint x: 423, endPoint y: 343, distance: 45.8
click at [423, 343] on div "Para finalizar o pedido o valor precisará ser igual ou superior ao valor que vo…" at bounding box center [544, 270] width 245 height 182
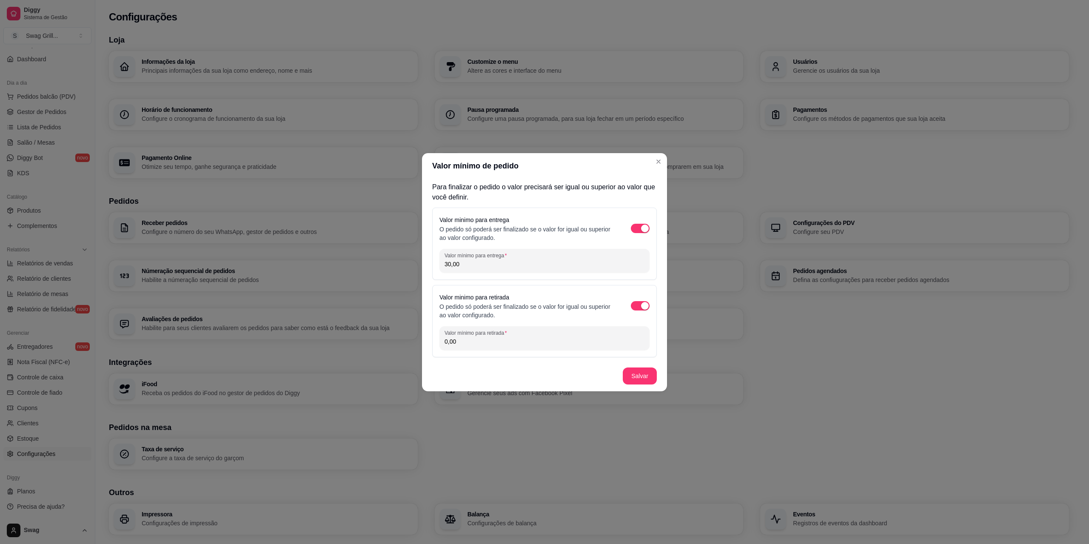
drag, startPoint x: 453, startPoint y: 340, endPoint x: 428, endPoint y: 342, distance: 25.2
click at [428, 342] on div "Para finalizar o pedido o valor precisará ser igual ou superior ao valor que vo…" at bounding box center [544, 270] width 245 height 182
type input "30,00"
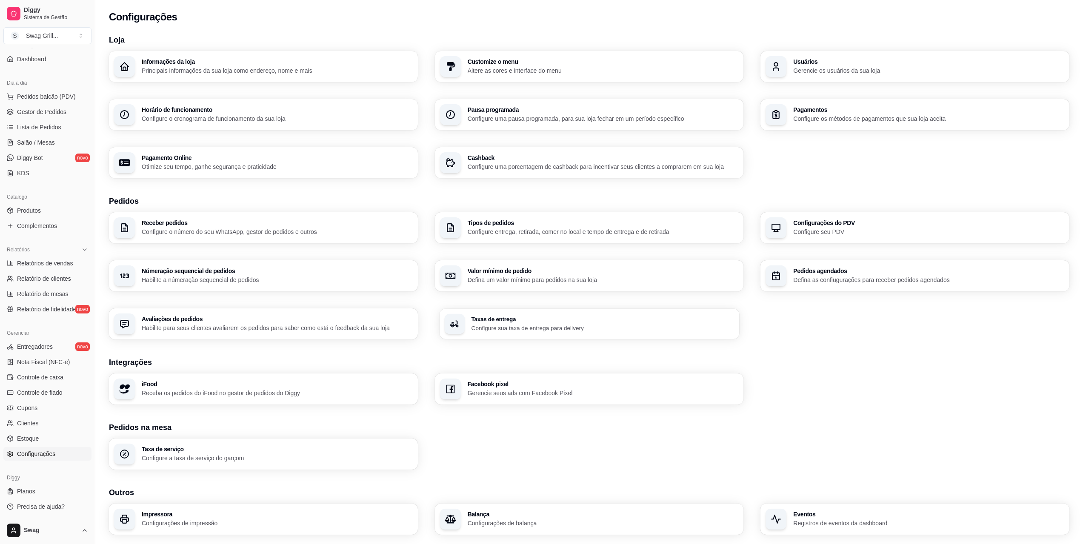
click at [529, 324] on p "Configure sua taxa de entrega para delivery" at bounding box center [602, 328] width 263 height 8
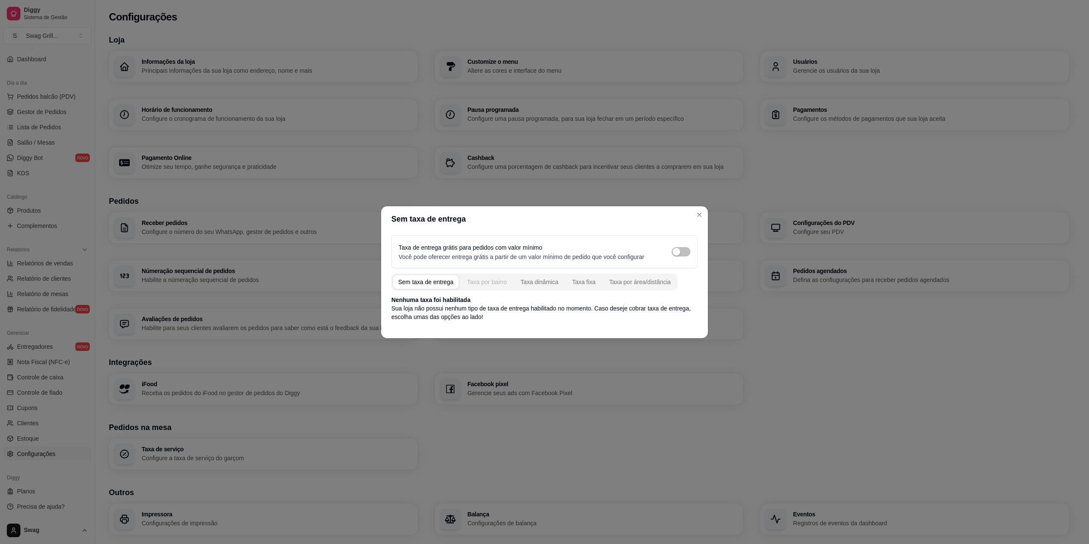
click at [489, 282] on div "Taxa por bairro" at bounding box center [487, 282] width 40 height 9
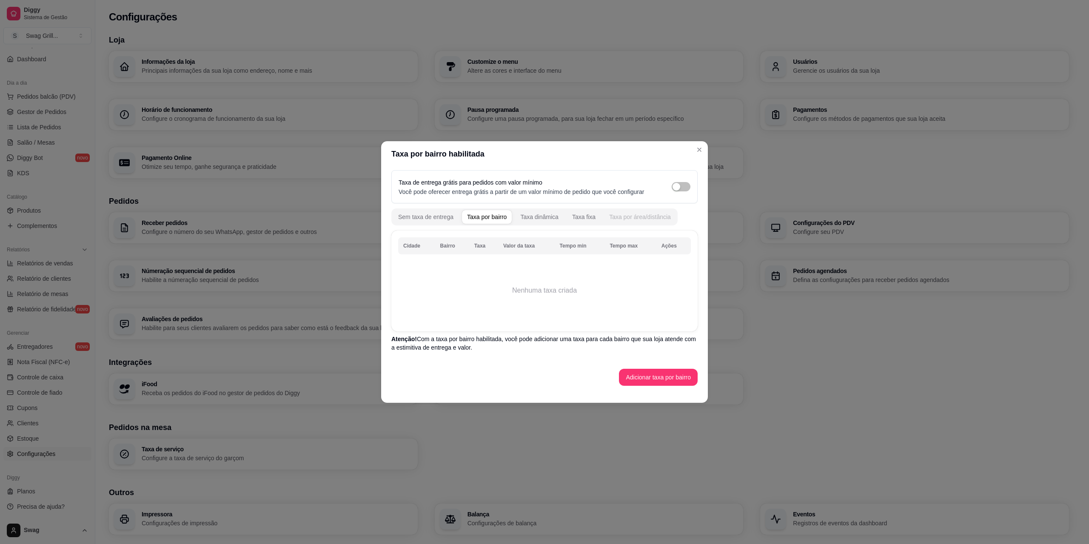
click at [609, 219] on div "Taxa por área/distância" at bounding box center [640, 217] width 62 height 9
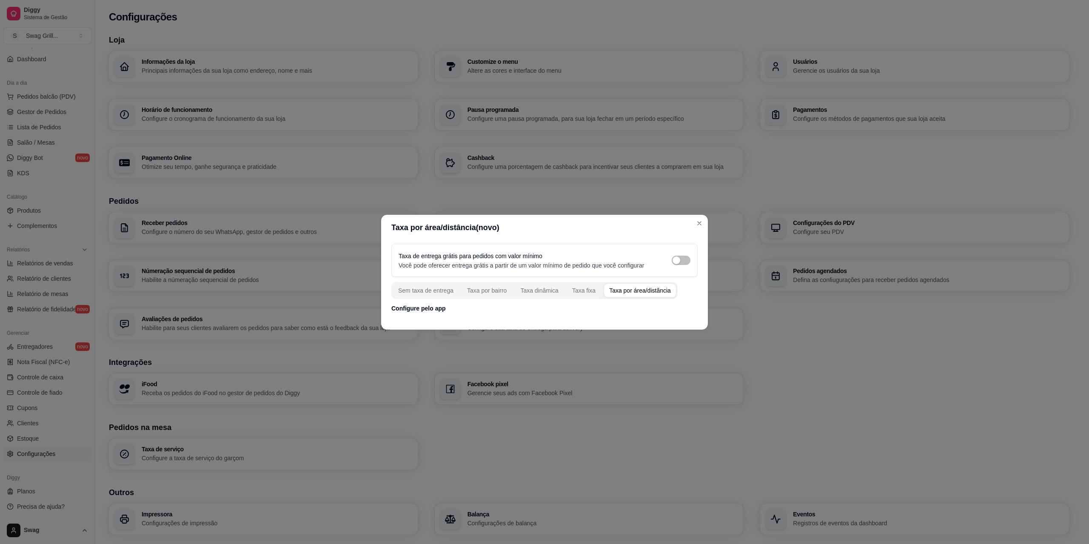
click at [433, 308] on p "Configure pelo app" at bounding box center [544, 308] width 306 height 9
click at [573, 288] on div "Taxa fixa" at bounding box center [583, 290] width 23 height 9
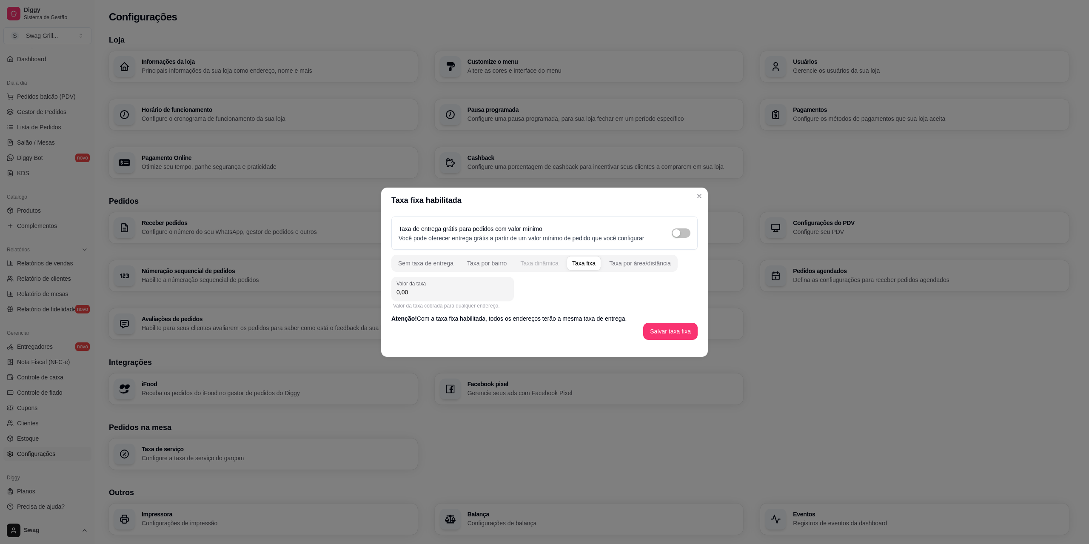
click at [536, 267] on div "Taxa dinâmica" at bounding box center [539, 263] width 38 height 9
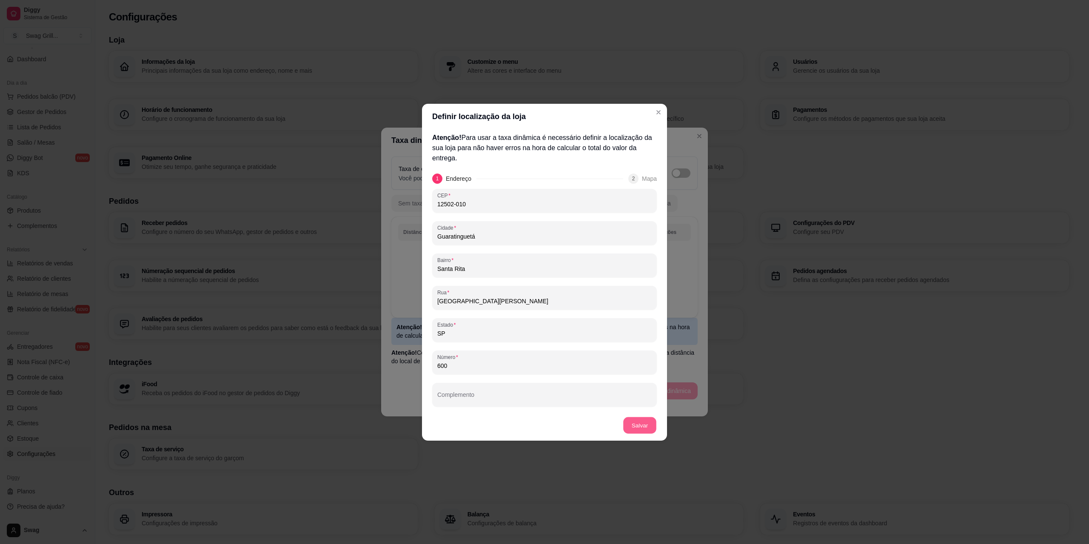
click at [635, 429] on button "Salvar" at bounding box center [639, 425] width 33 height 17
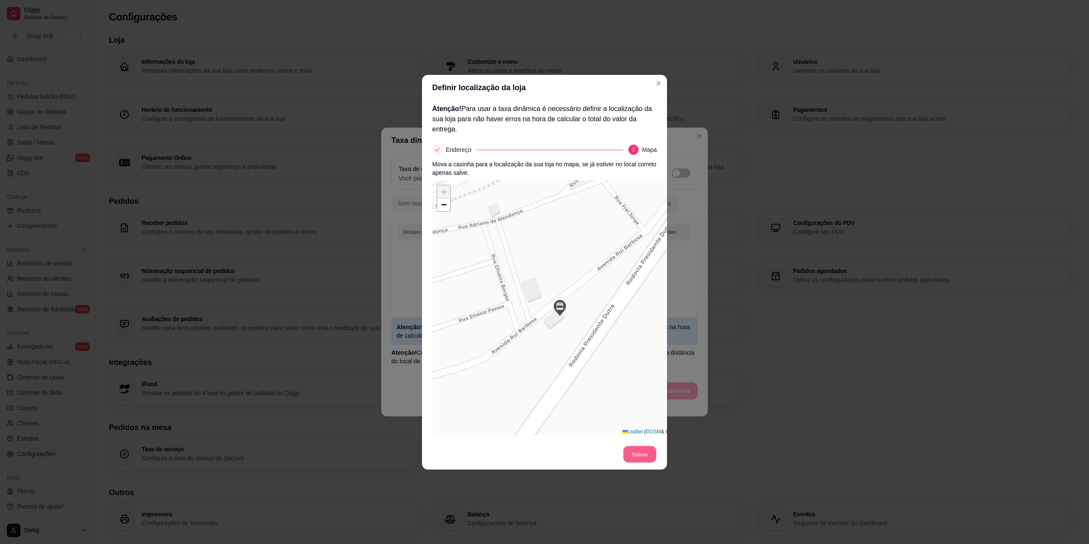
click at [640, 456] on button "Salvar" at bounding box center [639, 454] width 33 height 17
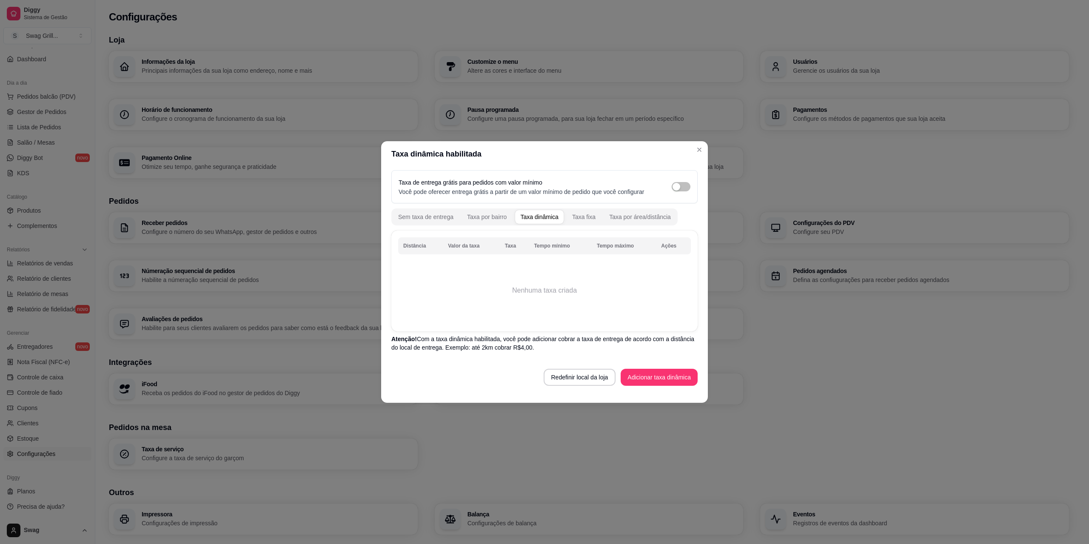
click at [540, 293] on td "Nenhuma taxa criada" at bounding box center [544, 291] width 293 height 68
click at [528, 276] on td "Nenhuma taxa criada" at bounding box center [544, 291] width 293 height 68
click at [647, 376] on button "Adicionar taxa dinâmica" at bounding box center [659, 377] width 74 height 17
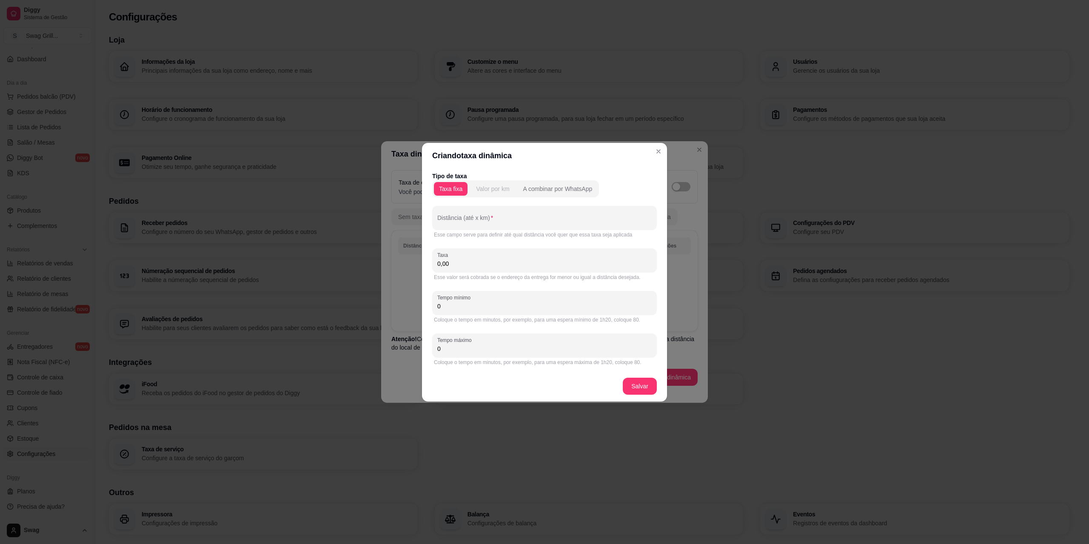
click at [487, 190] on div "Valor por km" at bounding box center [492, 189] width 33 height 9
click at [464, 214] on div at bounding box center [544, 217] width 214 height 17
type input "1"
drag, startPoint x: 458, startPoint y: 259, endPoint x: 398, endPoint y: 262, distance: 59.6
click at [398, 262] on div "Criando taxa dinâmica Tipo de taxa Taxa fixa Valor por km A combinar por WhatsA…" at bounding box center [544, 272] width 1089 height 544
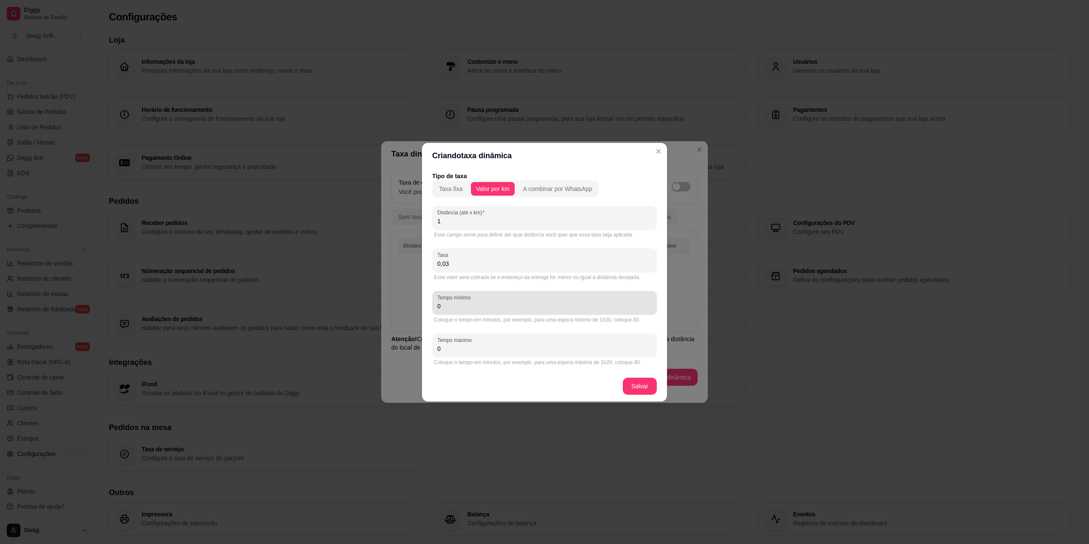
type input "0,03"
drag, startPoint x: 453, startPoint y: 305, endPoint x: 396, endPoint y: 302, distance: 57.0
click at [396, 302] on div "Criando taxa dinâmica Tipo de taxa Taxa fixa Valor por km A combinar por WhatsA…" at bounding box center [544, 272] width 1089 height 544
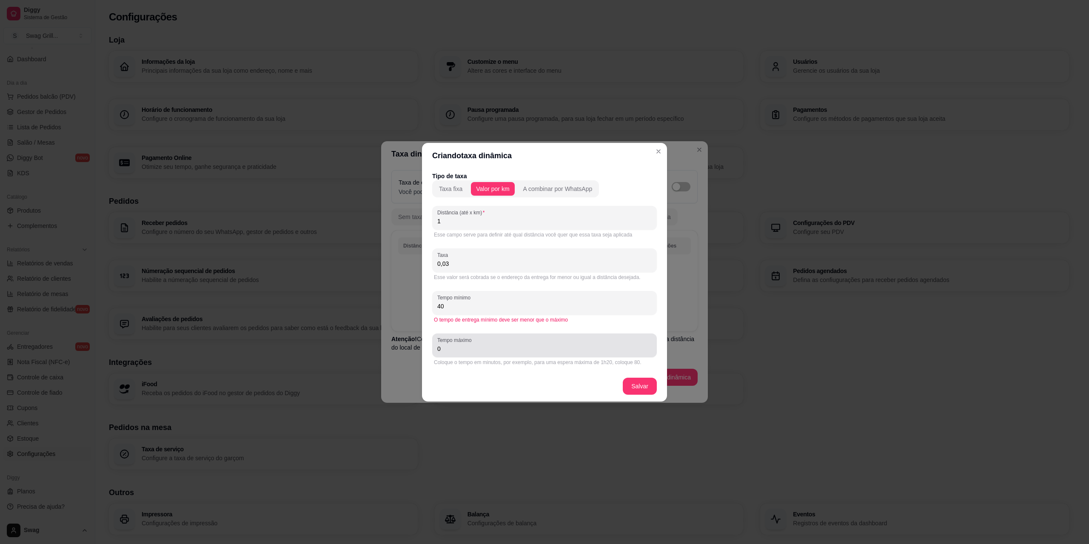
type input "40"
drag, startPoint x: 450, startPoint y: 351, endPoint x: 409, endPoint y: 348, distance: 41.4
click at [409, 348] on div "Criando taxa dinâmica Tipo de taxa Taxa fixa Valor por km A combinar por WhatsA…" at bounding box center [544, 272] width 1089 height 544
type input "60"
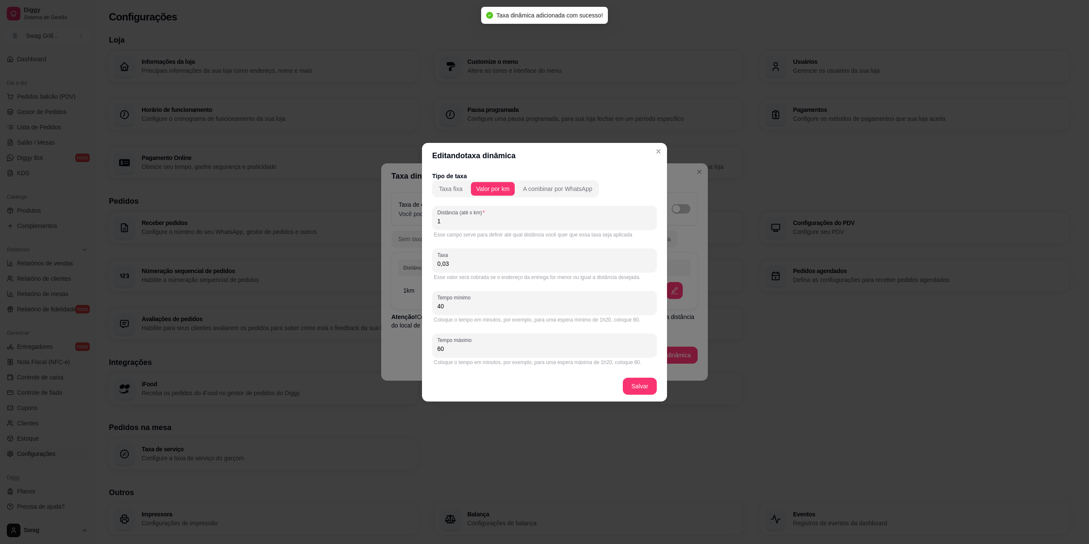
click at [451, 262] on input "0,03" at bounding box center [544, 264] width 214 height 9
type input "3,00"
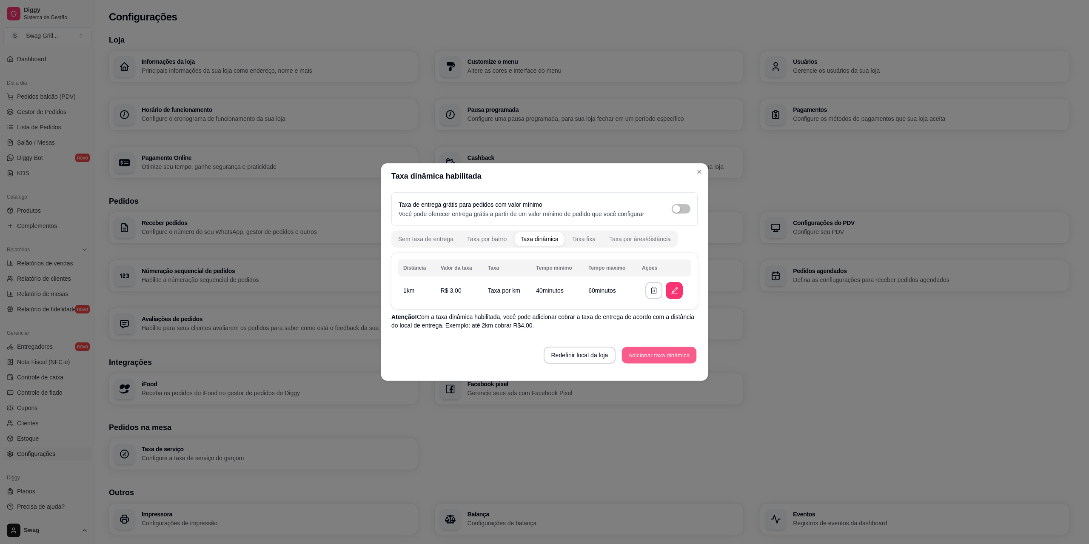
click at [645, 357] on button "Adicionar taxa dinâmica" at bounding box center [659, 355] width 74 height 17
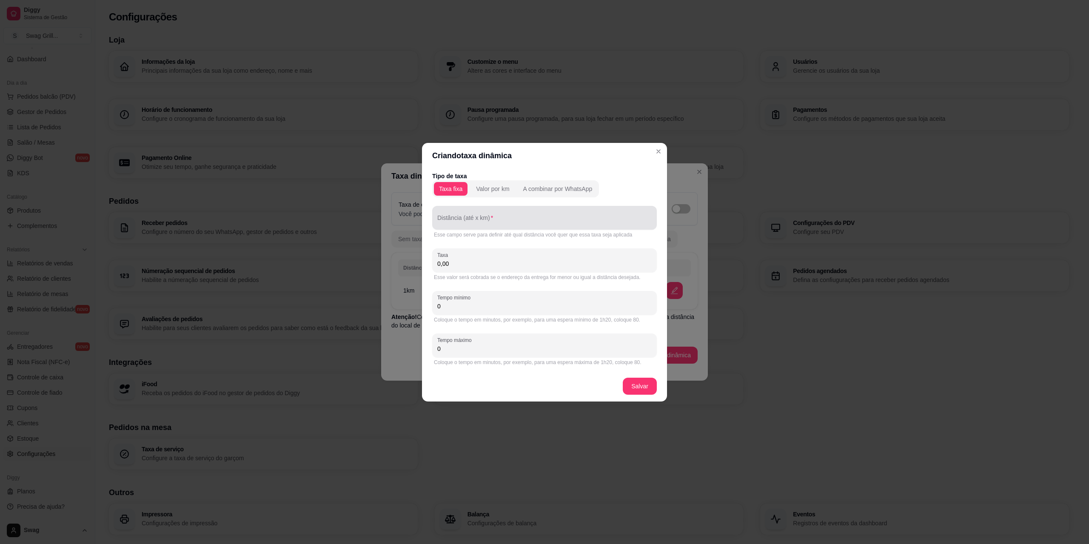
click at [475, 228] on div "Distância (até x km)" at bounding box center [544, 218] width 225 height 24
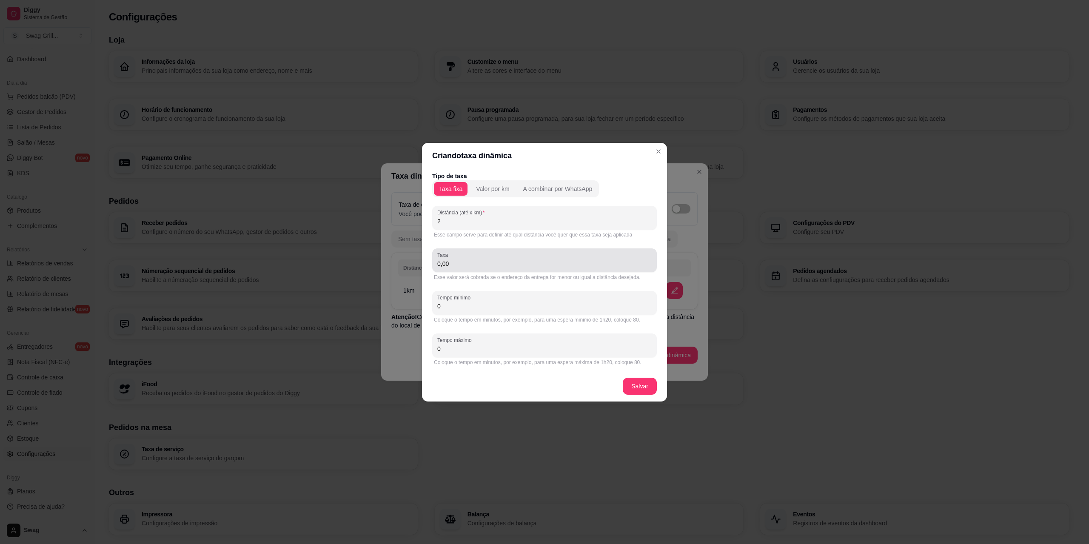
type input "2"
click at [462, 264] on input "0,00" at bounding box center [544, 264] width 214 height 9
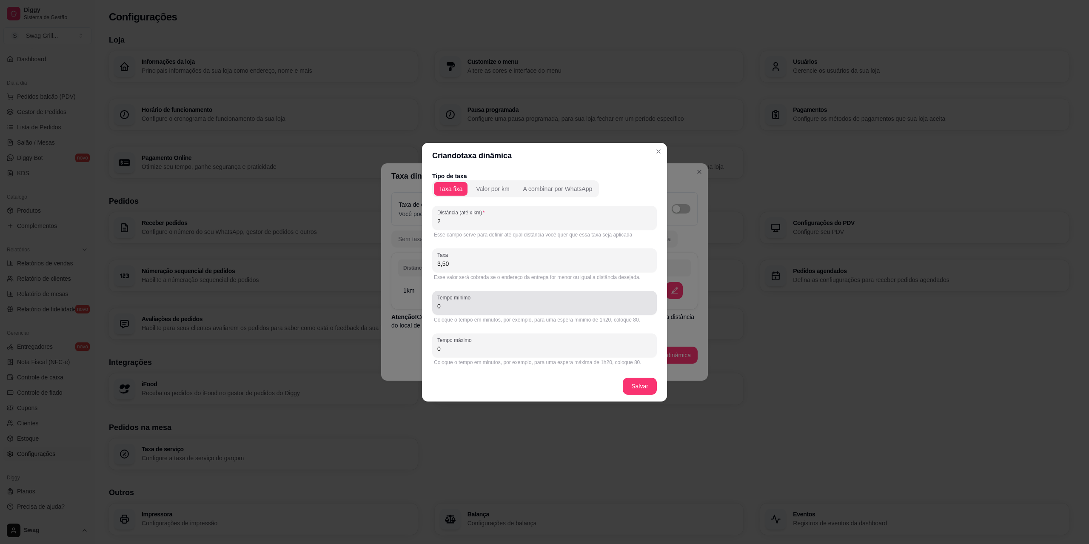
type input "3,50"
click at [459, 310] on input "0" at bounding box center [544, 306] width 214 height 9
type input "40"
type input "0"
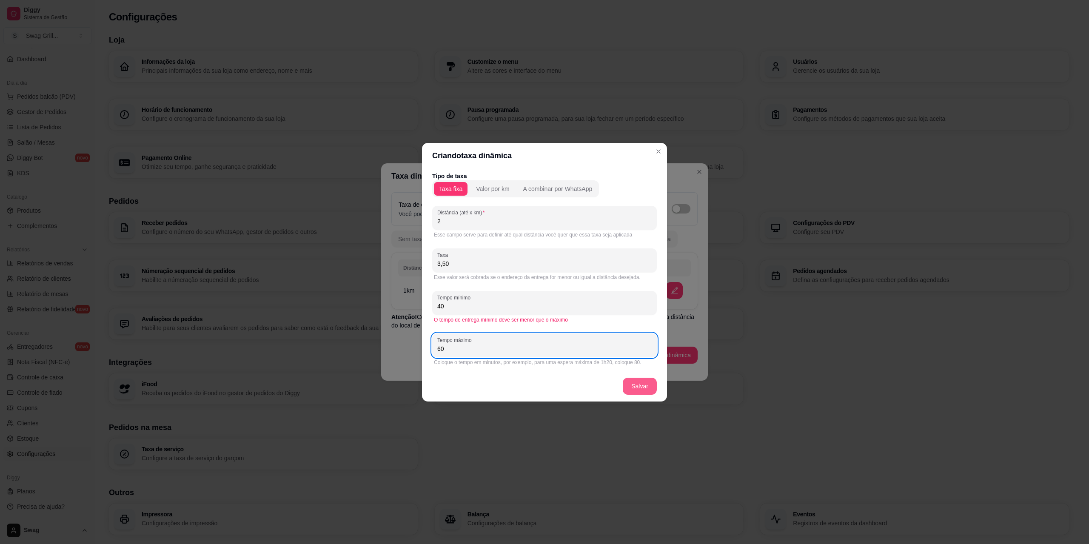
type input "60"
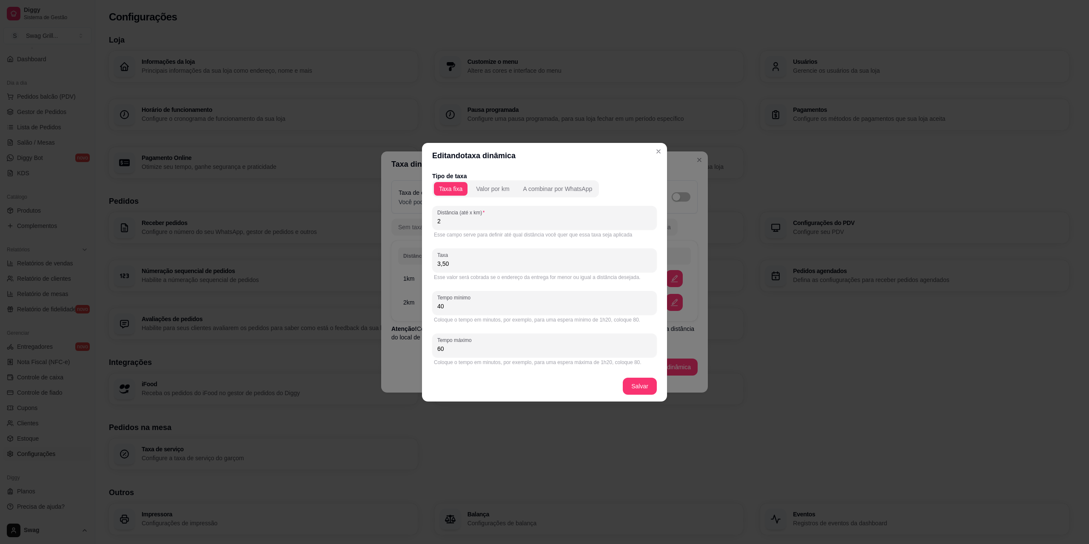
drag, startPoint x: 470, startPoint y: 225, endPoint x: 388, endPoint y: 217, distance: 81.6
click at [388, 217] on div "Editando taxa dinâmica Tipo de taxa Taxa fixa Valor por km A combinar por Whats…" at bounding box center [544, 272] width 1089 height 544
type input "3"
drag, startPoint x: 456, startPoint y: 263, endPoint x: 402, endPoint y: 262, distance: 53.6
click at [402, 262] on div "Editando taxa dinâmica Tipo de taxa Taxa fixa Valor por km A combinar por Whats…" at bounding box center [544, 272] width 1089 height 544
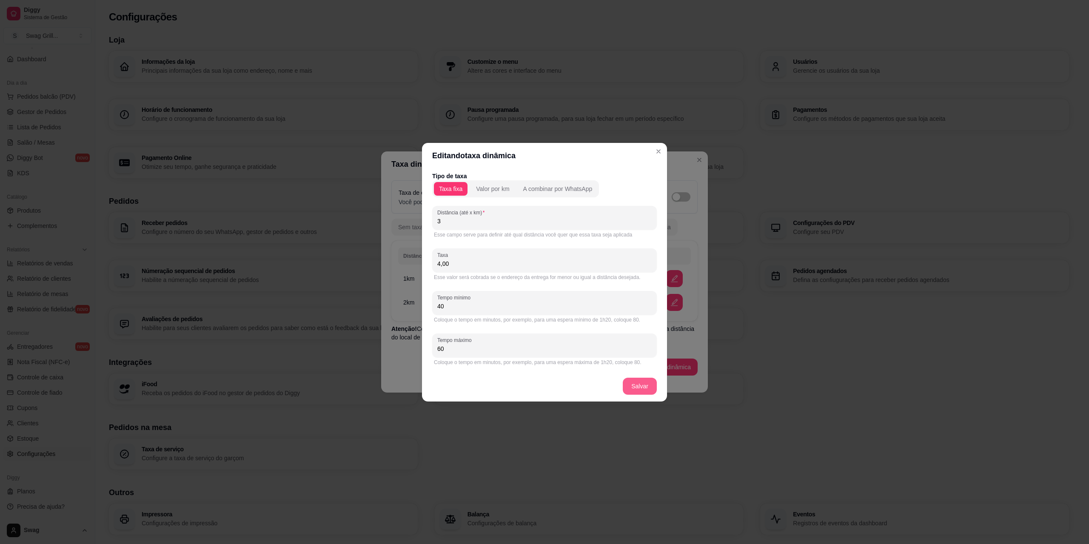
type input "4,00"
drag, startPoint x: 448, startPoint y: 224, endPoint x: 412, endPoint y: 222, distance: 35.8
click at [412, 222] on div "Criando taxa dinâmica Tipo de taxa Taxa fixa Valor por km A combinar por WhatsA…" at bounding box center [544, 272] width 1089 height 544
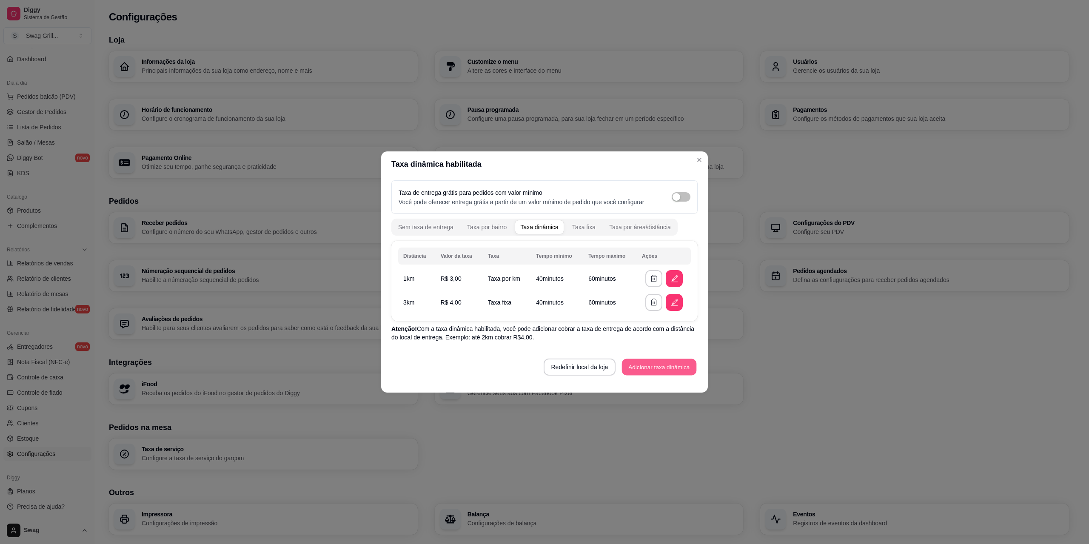
click at [670, 369] on button "Adicionar taxa dinâmica" at bounding box center [659, 367] width 74 height 17
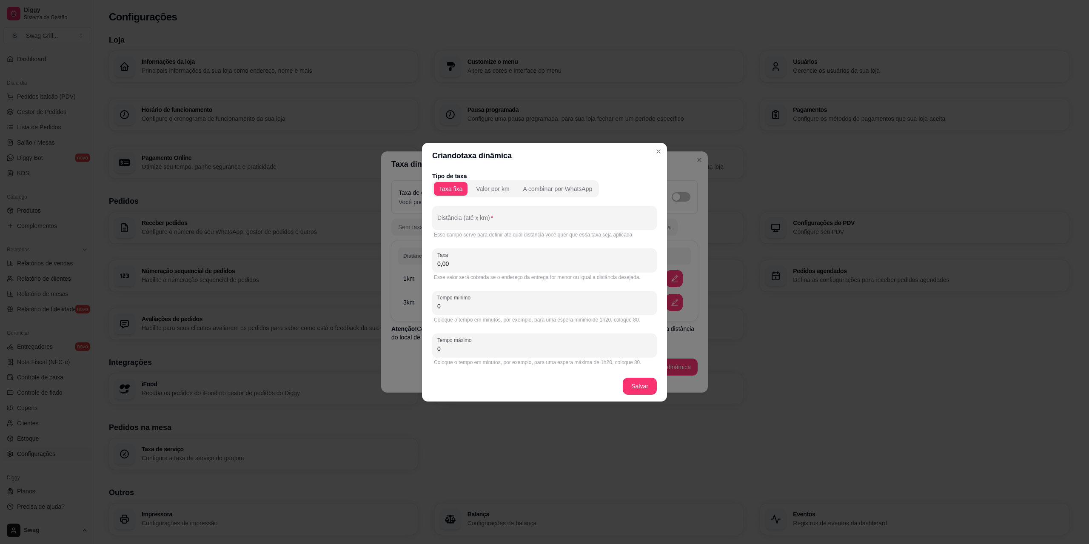
drag, startPoint x: 467, startPoint y: 263, endPoint x: 420, endPoint y: 263, distance: 46.8
click at [420, 263] on div "Criando taxa dinâmica Tipo de taxa Taxa fixa Valor por km A combinar por WhatsA…" at bounding box center [544, 272] width 1089 height 544
type input "5,00"
click at [474, 219] on input "Distância (até x km)" at bounding box center [544, 221] width 214 height 9
type input "5"
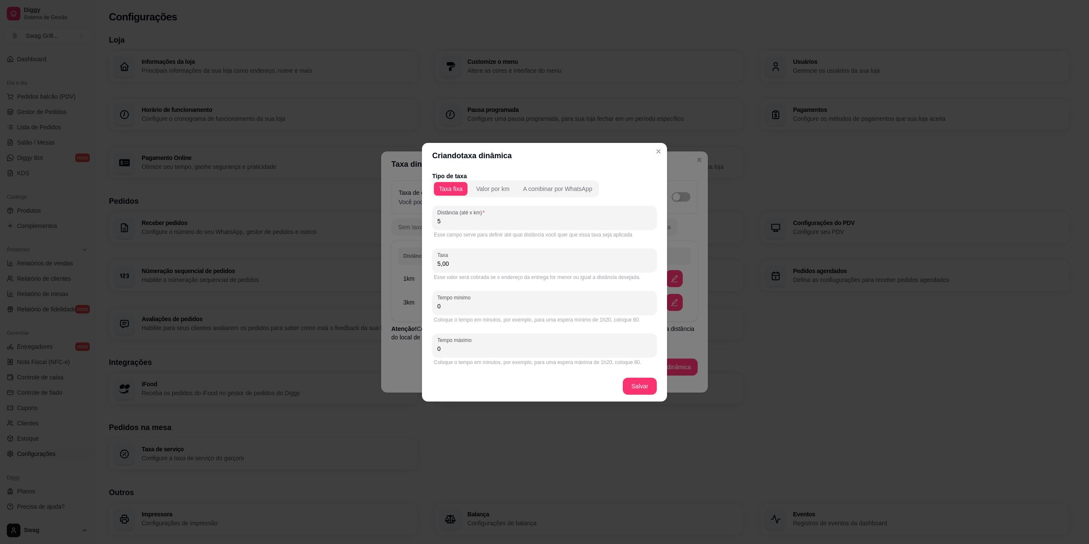
click at [633, 244] on div "Tipo de taxa Taxa fixa Valor por km A combinar por WhatsApp Distância (até x km…" at bounding box center [544, 270] width 225 height 196
click at [493, 190] on div "Valor por km" at bounding box center [492, 189] width 33 height 9
drag, startPoint x: 465, startPoint y: 220, endPoint x: 428, endPoint y: 223, distance: 37.9
click at [428, 223] on div "Tipo de taxa Taxa fixa Valor por km A combinar por WhatsApp Distância (até x km…" at bounding box center [544, 269] width 245 height 203
drag, startPoint x: 469, startPoint y: 309, endPoint x: 421, endPoint y: 309, distance: 48.1
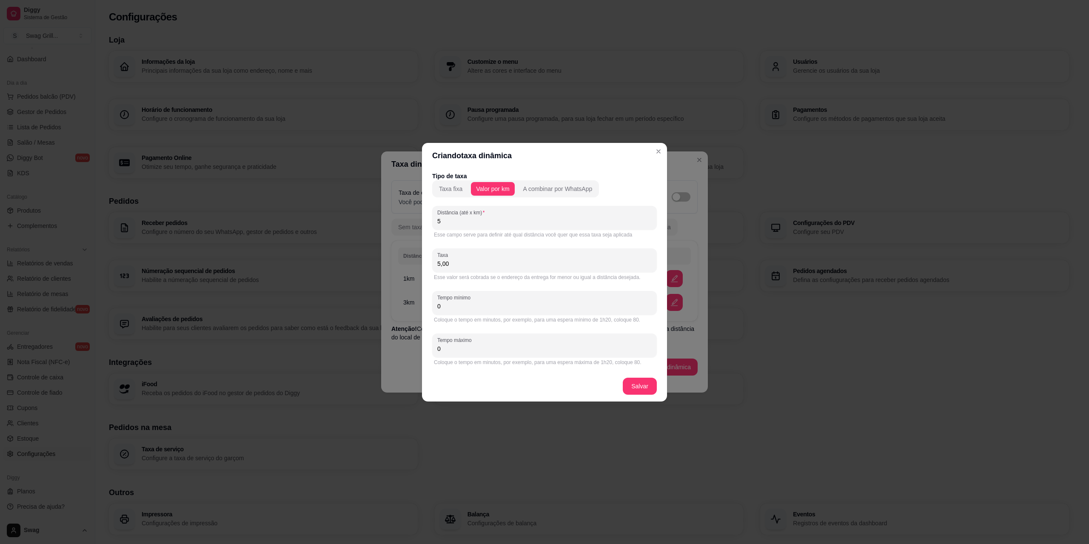
click at [421, 309] on div "Criando taxa dinâmica Tipo de taxa Taxa fixa Valor por km A combinar por WhatsA…" at bounding box center [544, 272] width 1089 height 544
type input "40"
drag, startPoint x: 449, startPoint y: 352, endPoint x: 396, endPoint y: 350, distance: 52.8
click at [396, 350] on div "Criando taxa dinâmica Tipo de taxa Taxa fixa Valor por km A combinar por WhatsA…" at bounding box center [544, 272] width 1089 height 544
type input "60"
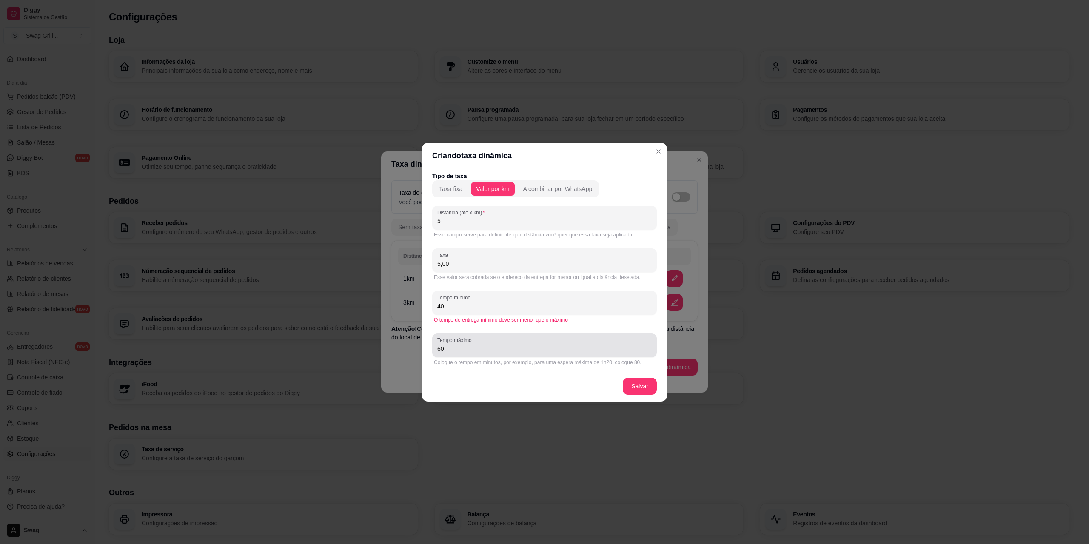
click at [594, 337] on div "60" at bounding box center [544, 345] width 214 height 17
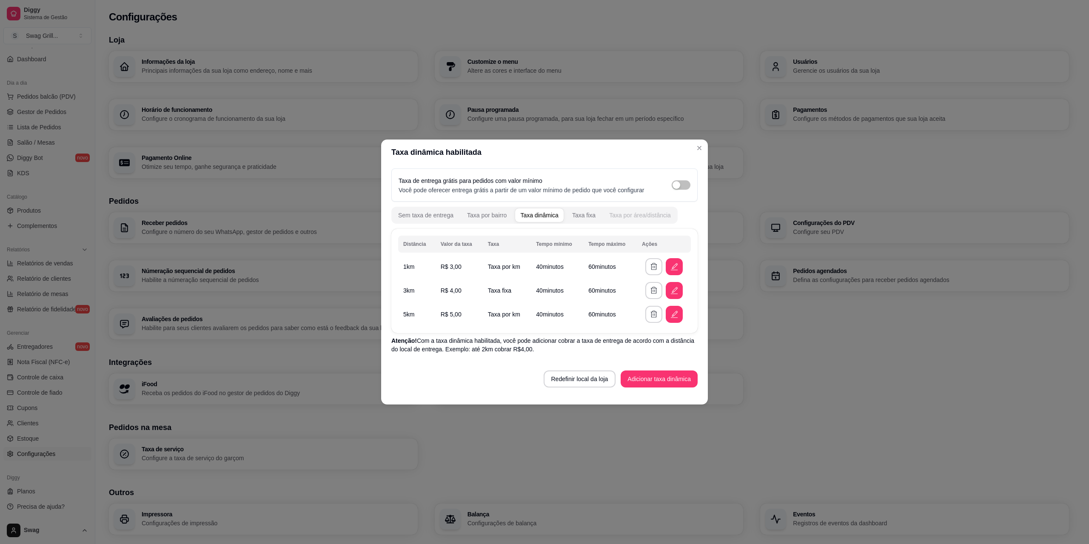
click at [626, 213] on div "Taxa por área/distância" at bounding box center [640, 215] width 62 height 9
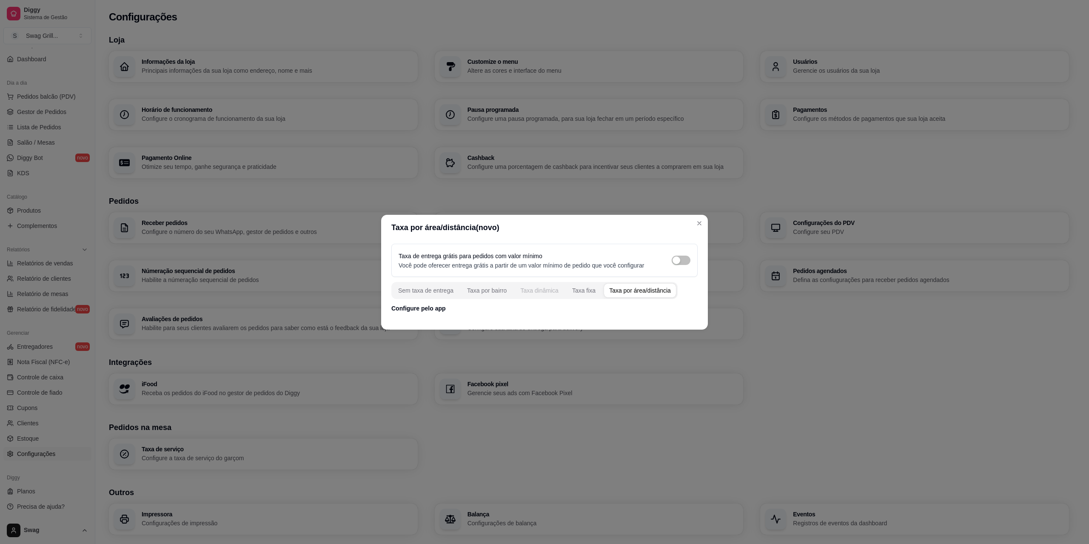
click at [528, 291] on div "Taxa dinâmica" at bounding box center [539, 290] width 38 height 9
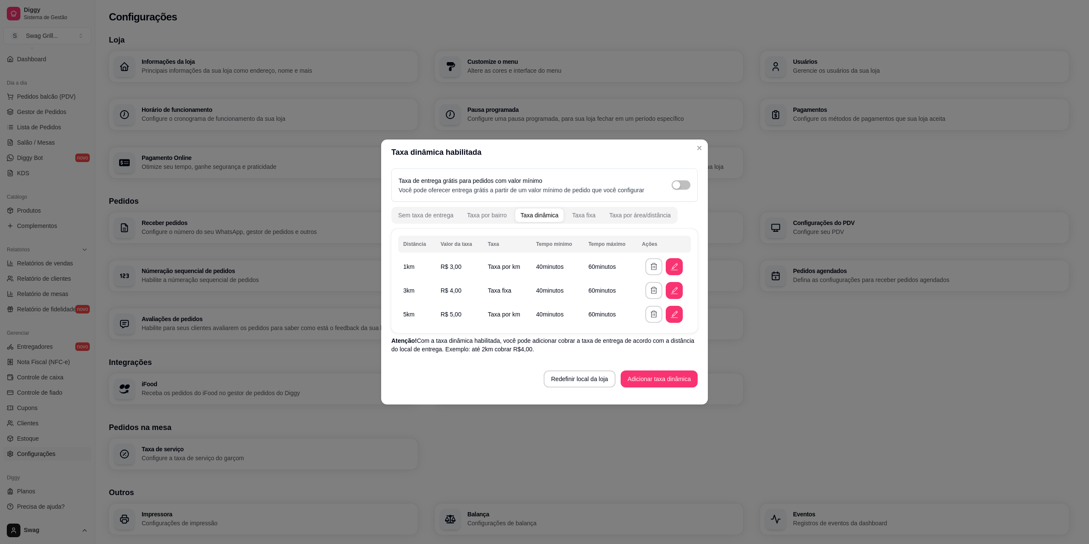
click at [636, 155] on header "Taxa dinâmica habilitada" at bounding box center [544, 153] width 327 height 26
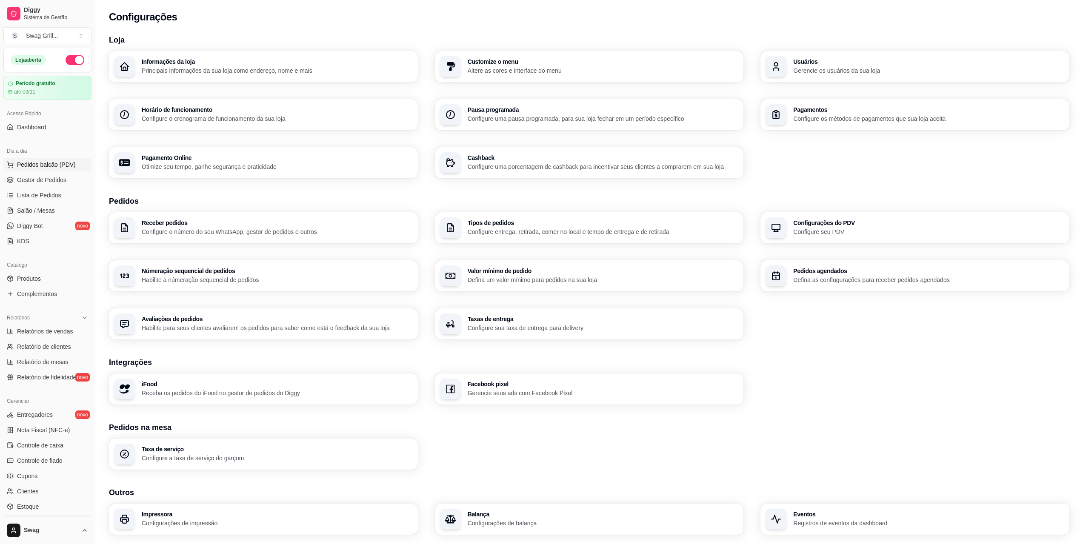
click at [33, 164] on span "Pedidos balcão (PDV)" at bounding box center [46, 164] width 59 height 9
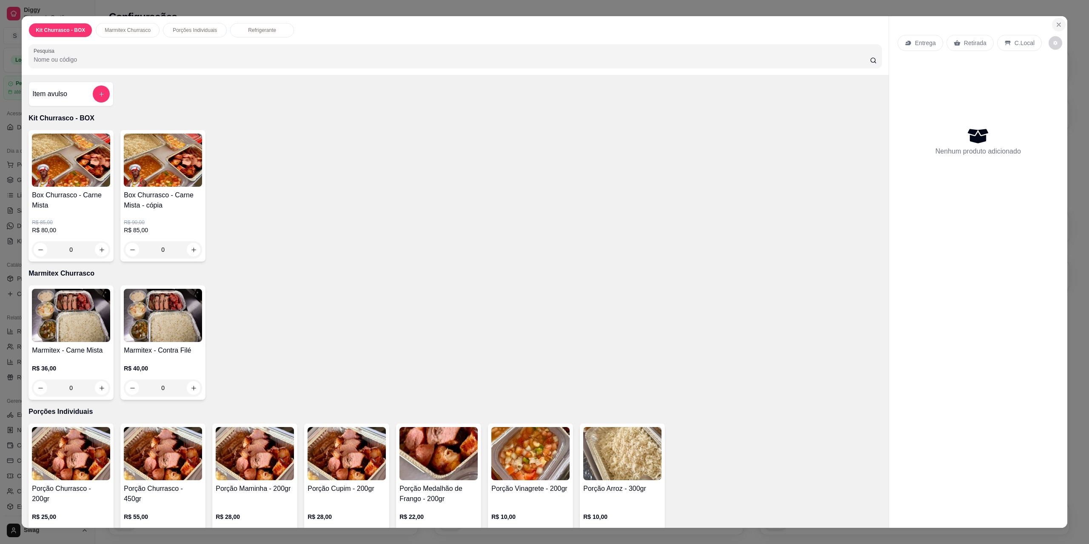
click at [1056, 29] on button "Close" at bounding box center [1059, 25] width 14 height 14
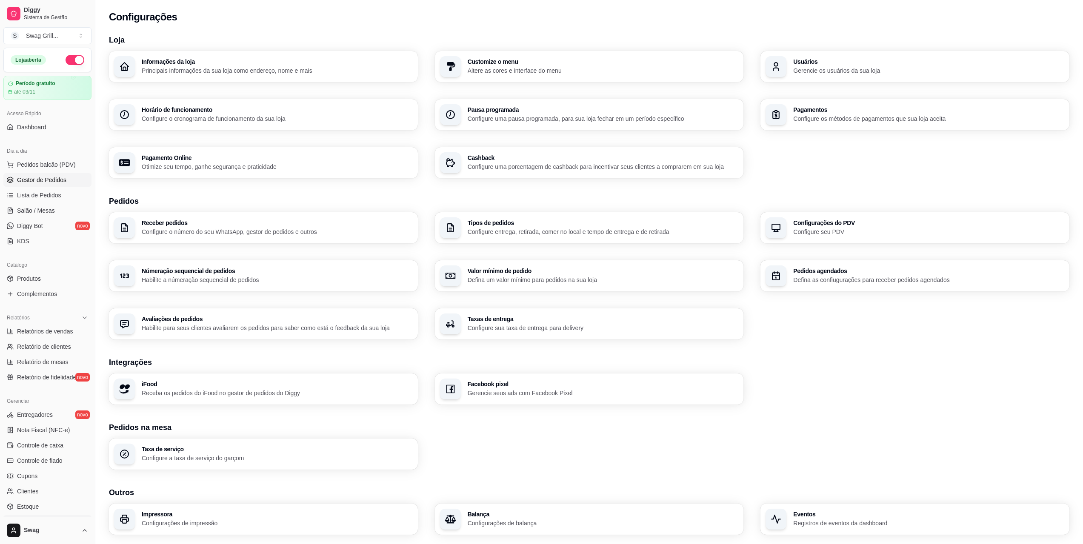
click at [59, 175] on link "Gestor de Pedidos" at bounding box center [47, 180] width 88 height 14
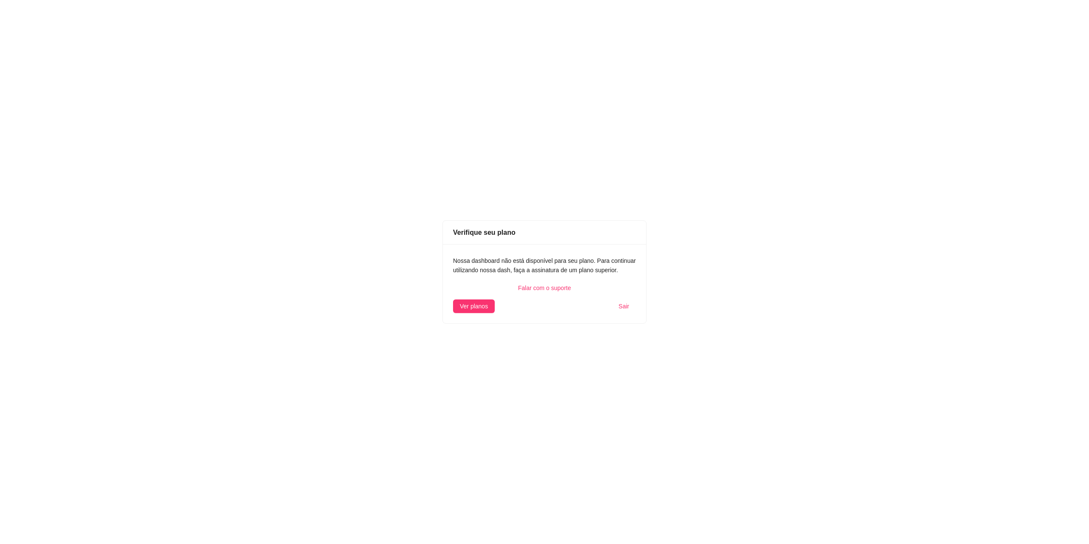
click at [623, 306] on span "Sair" at bounding box center [624, 306] width 11 height 9
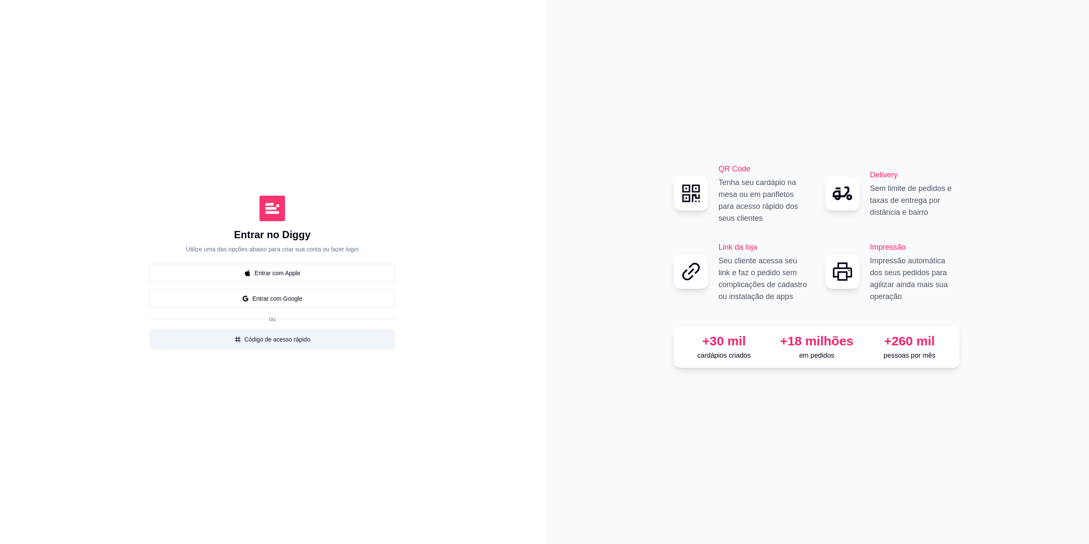
click at [268, 339] on button "Código de acesso rápido" at bounding box center [272, 339] width 245 height 19
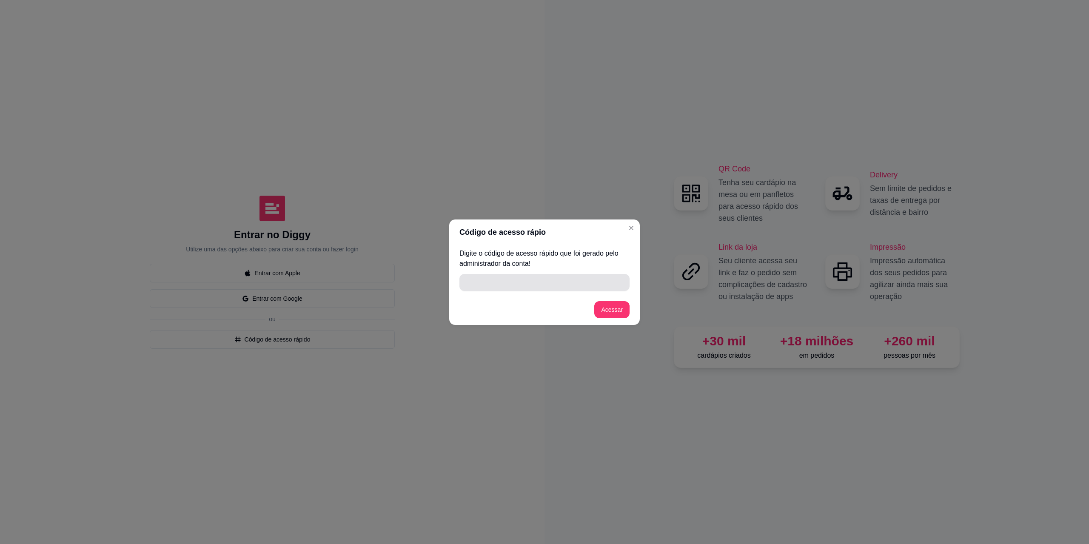
click at [522, 280] on input "" at bounding box center [545, 282] width 160 height 17
paste input "C0C2B"
type input "C0C2B"
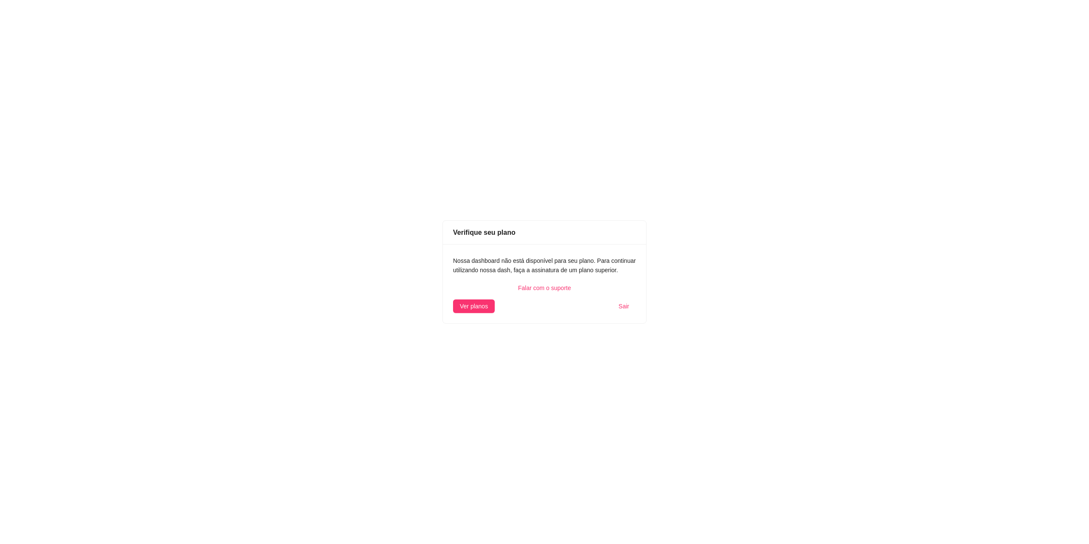
click at [619, 305] on span "Sair" at bounding box center [624, 306] width 11 height 9
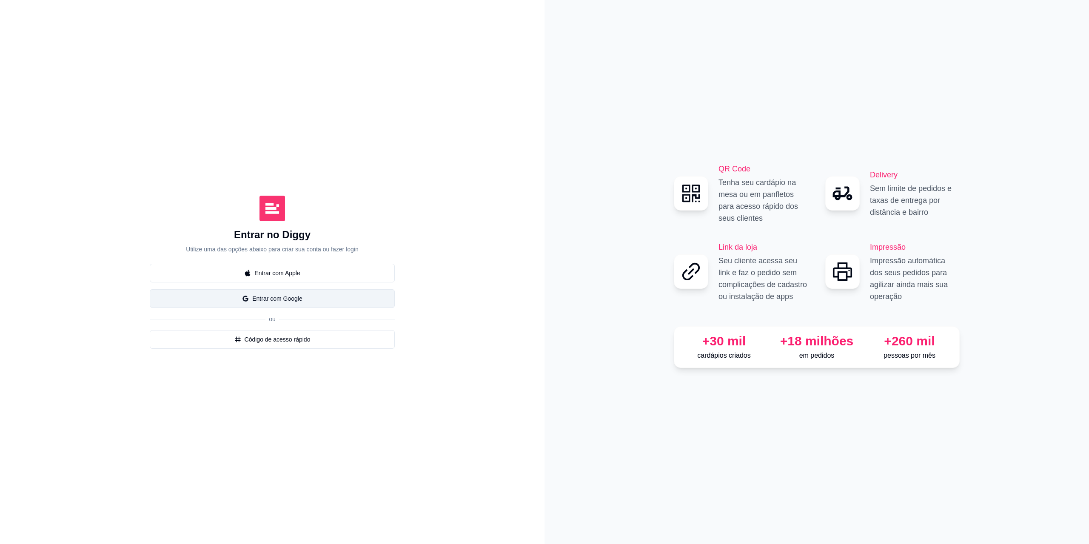
click at [286, 293] on button "Entrar com Google" at bounding box center [272, 298] width 245 height 19
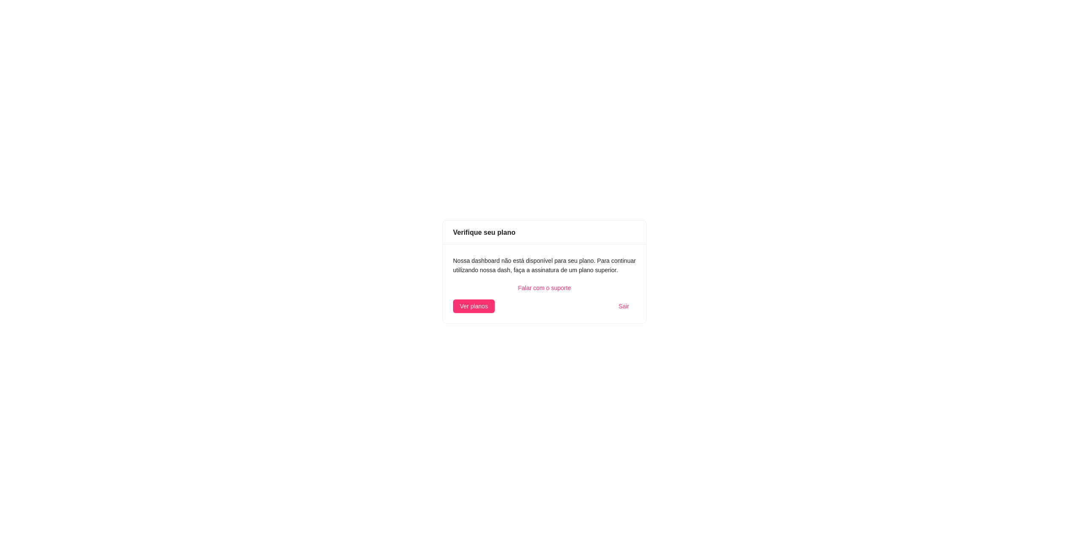
click at [627, 305] on span "Sair" at bounding box center [624, 306] width 11 height 9
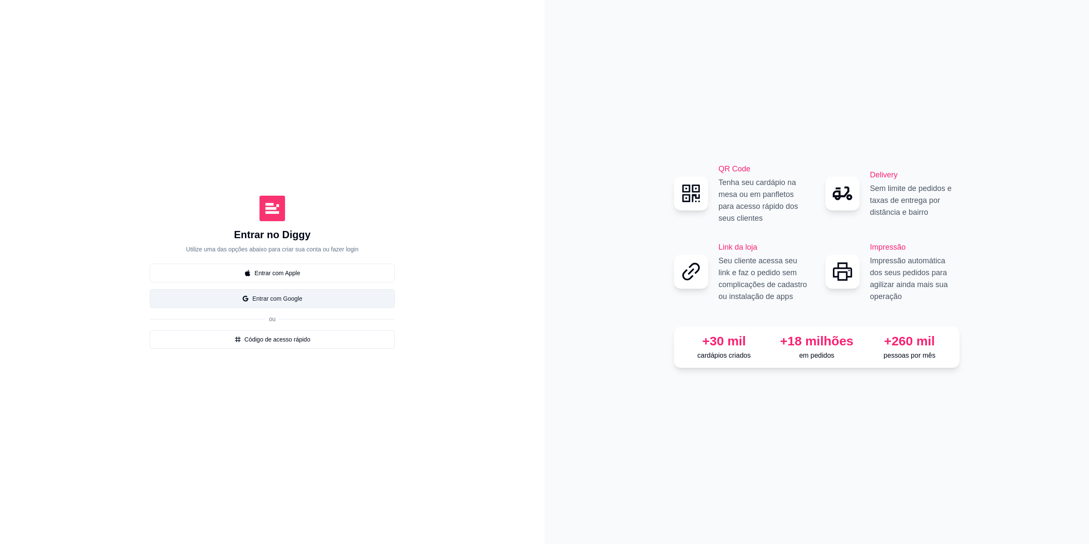
click at [287, 299] on button "Entrar com Google" at bounding box center [272, 298] width 245 height 19
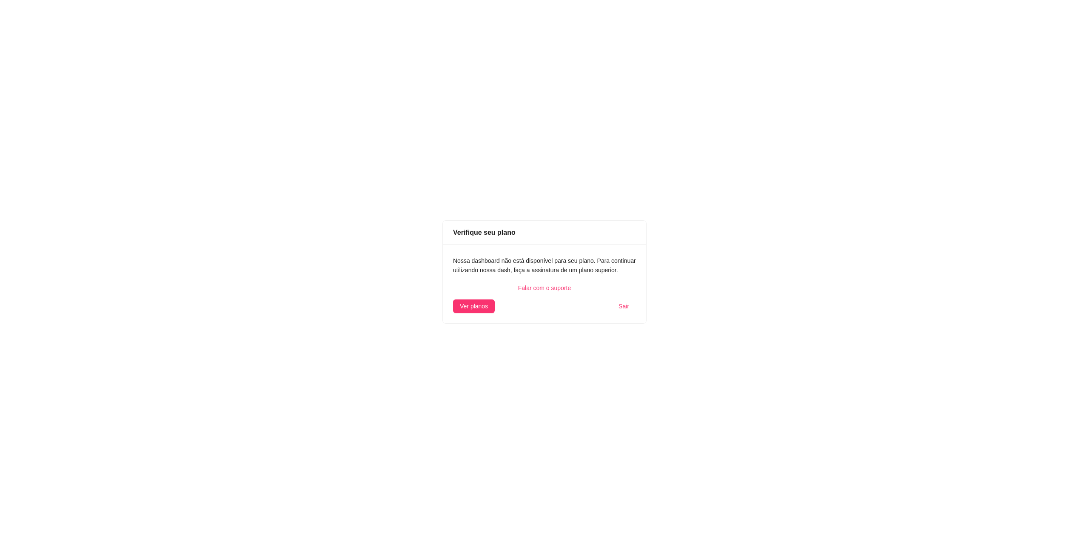
click at [544, 290] on div "Falar com o suporte" at bounding box center [544, 287] width 183 height 9
click at [484, 304] on span "Ver planos" at bounding box center [474, 306] width 28 height 9
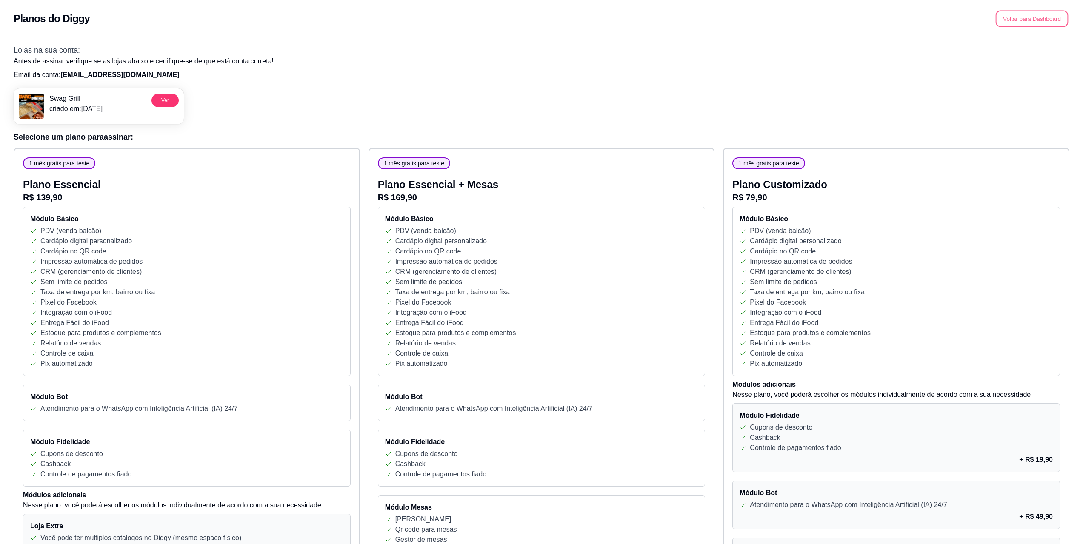
click at [1024, 20] on button "Voltar para Dashboard" at bounding box center [1031, 19] width 73 height 17
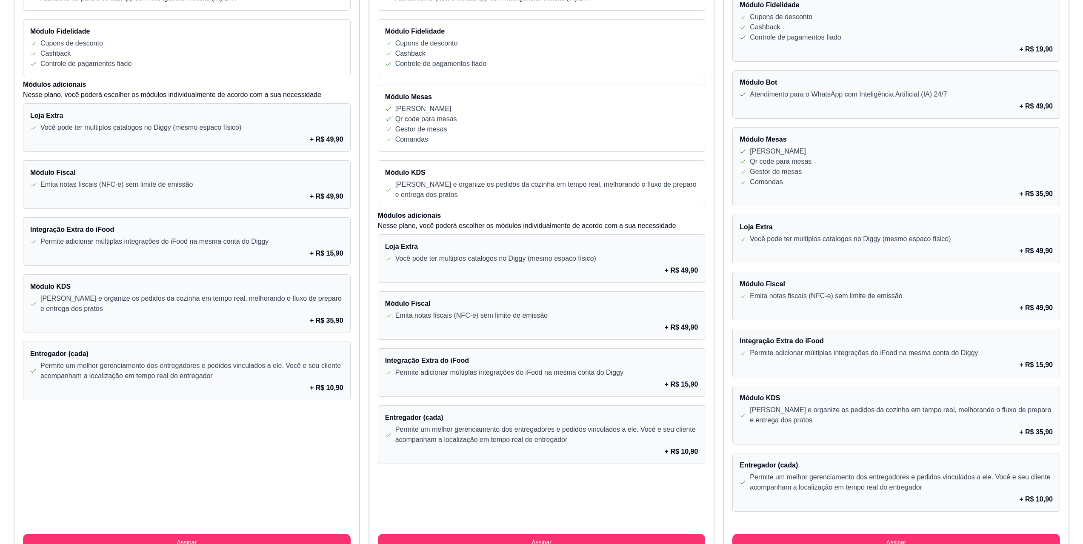
scroll to position [454, 0]
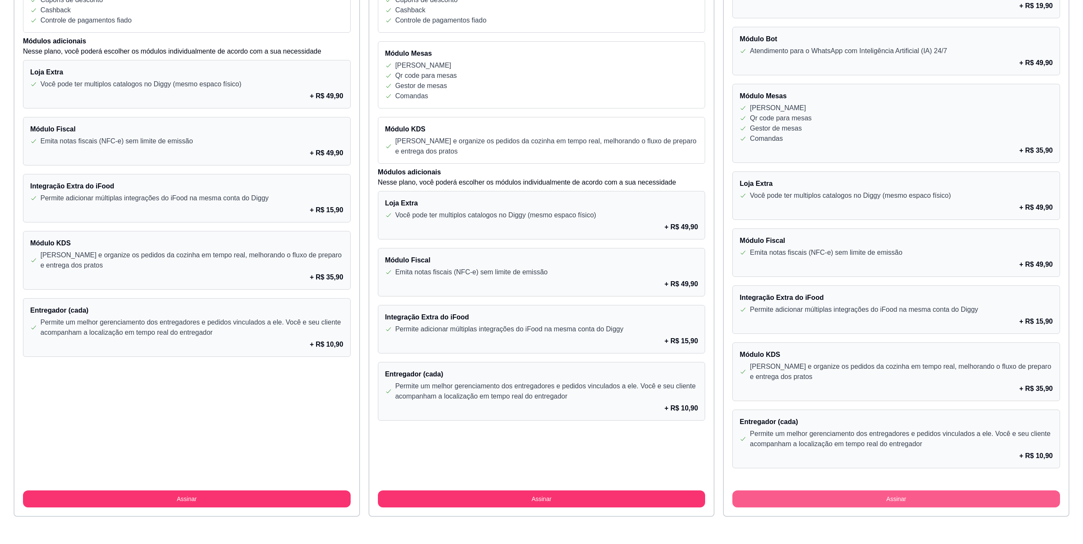
click at [912, 496] on button "Assinar" at bounding box center [896, 499] width 328 height 17
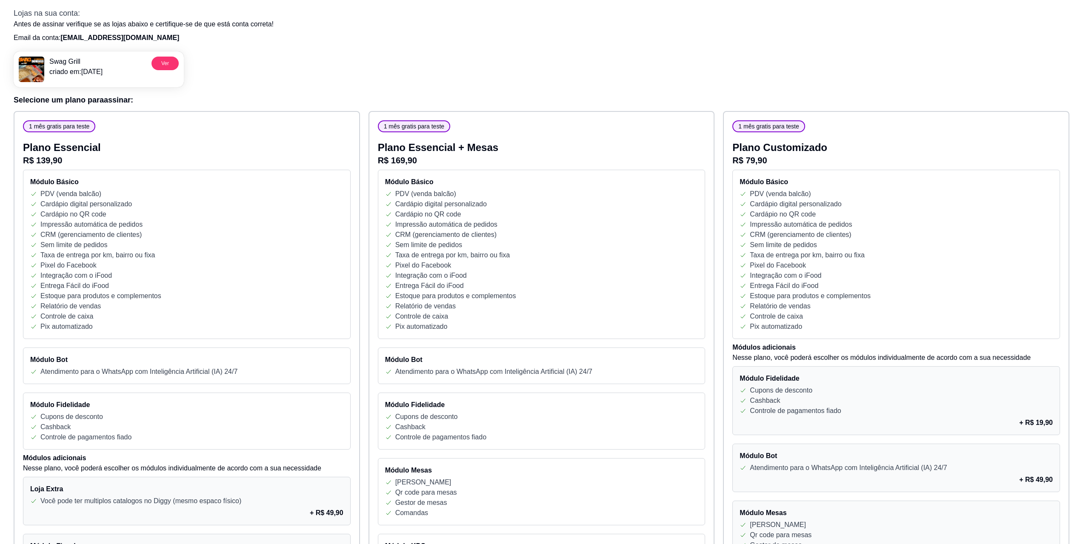
scroll to position [0, 0]
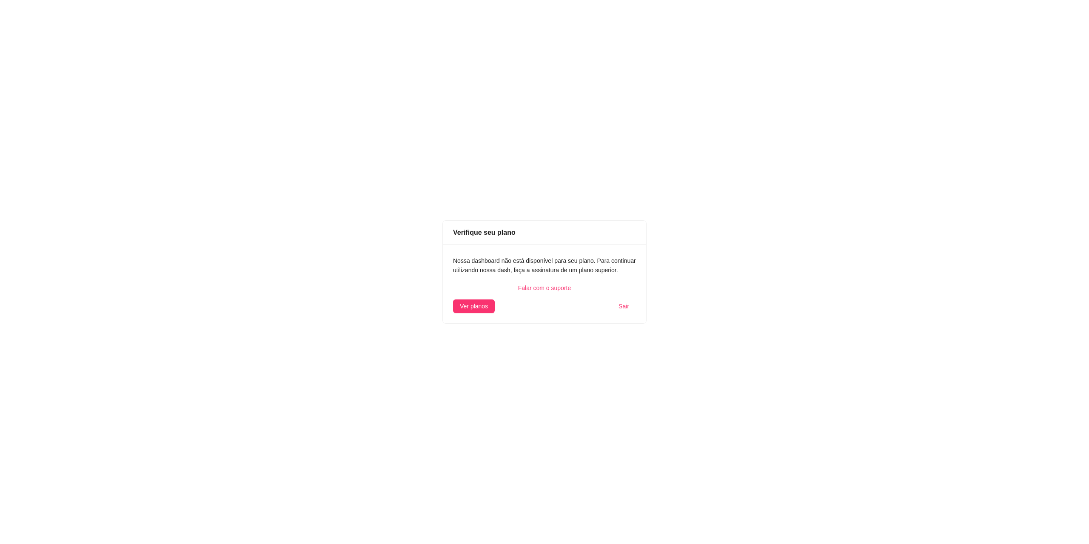
click at [627, 307] on span "Sair" at bounding box center [624, 306] width 11 height 9
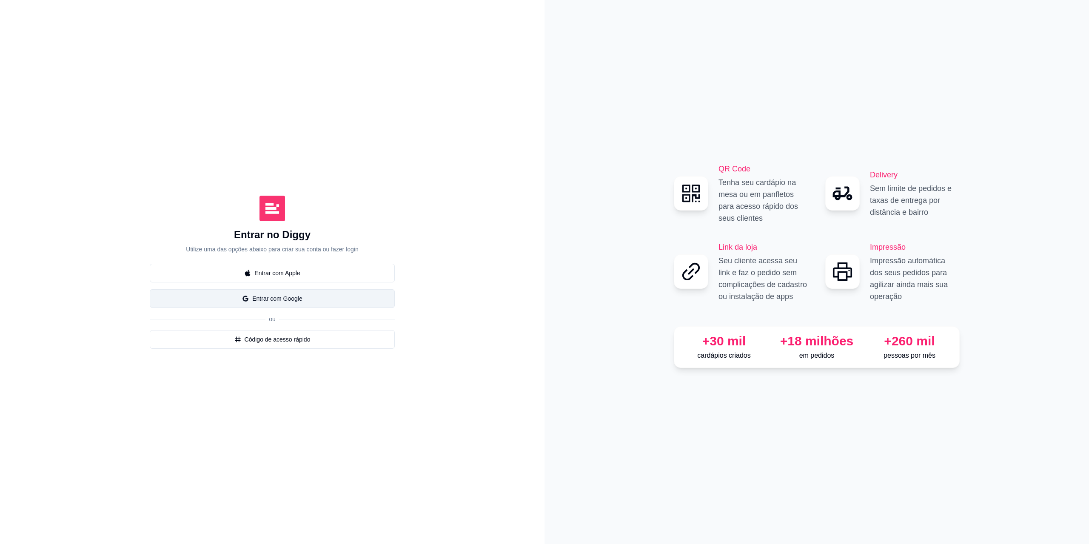
click at [287, 303] on button "Entrar com Google" at bounding box center [272, 298] width 245 height 19
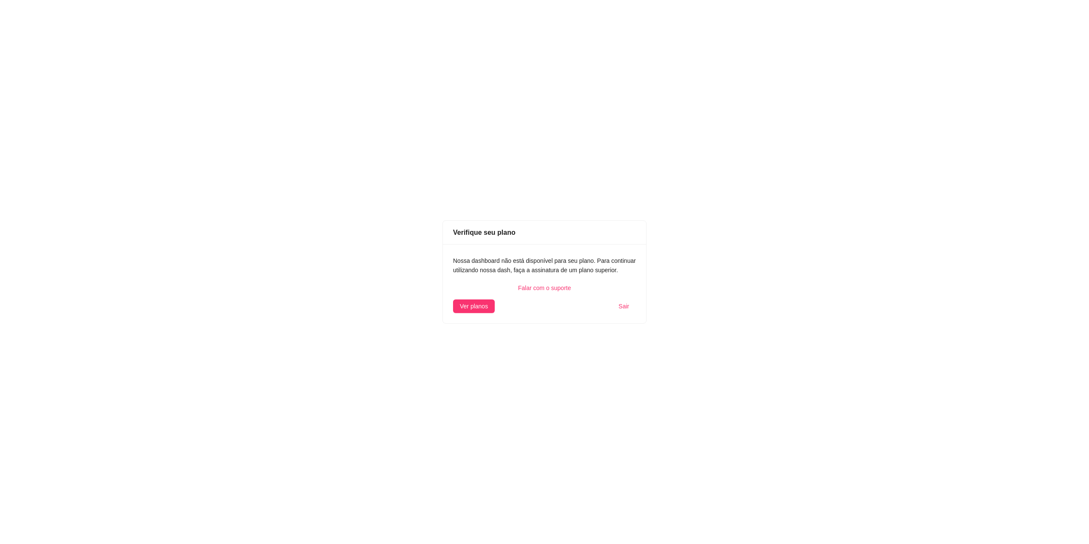
click at [623, 308] on span "Sair" at bounding box center [624, 306] width 11 height 9
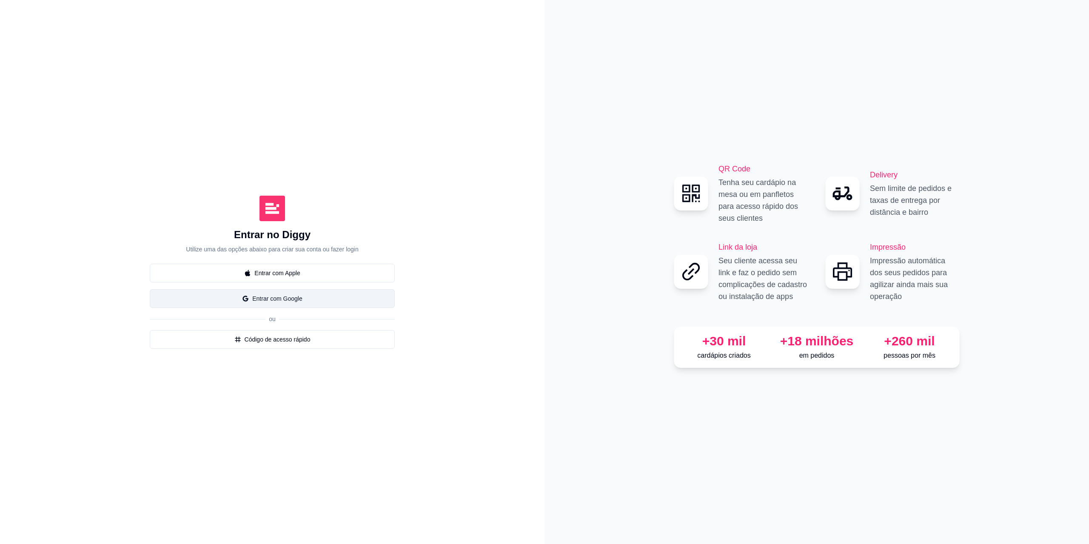
click at [288, 297] on button "Entrar com Google" at bounding box center [272, 298] width 245 height 19
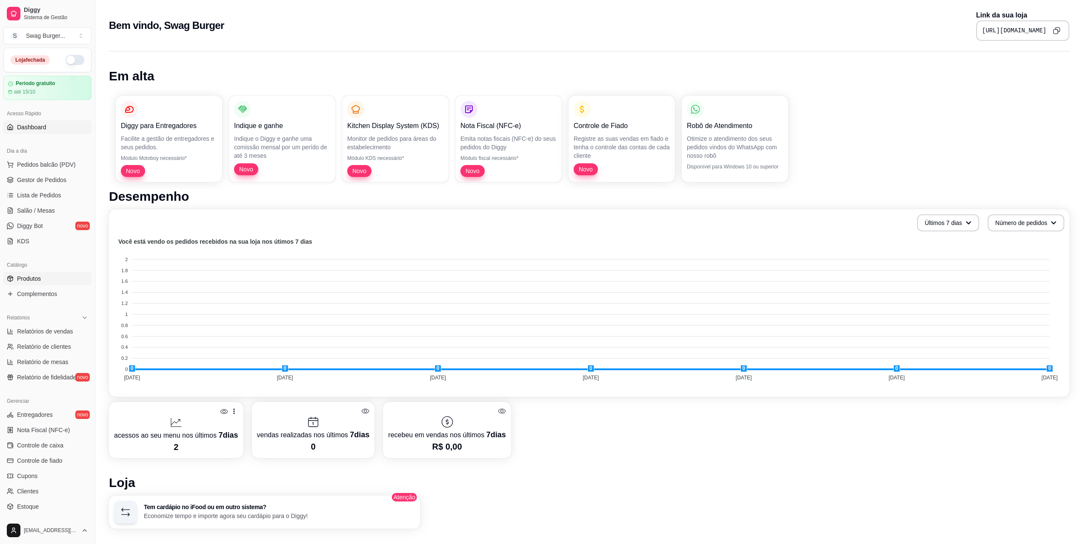
click at [42, 279] on link "Produtos" at bounding box center [47, 279] width 88 height 14
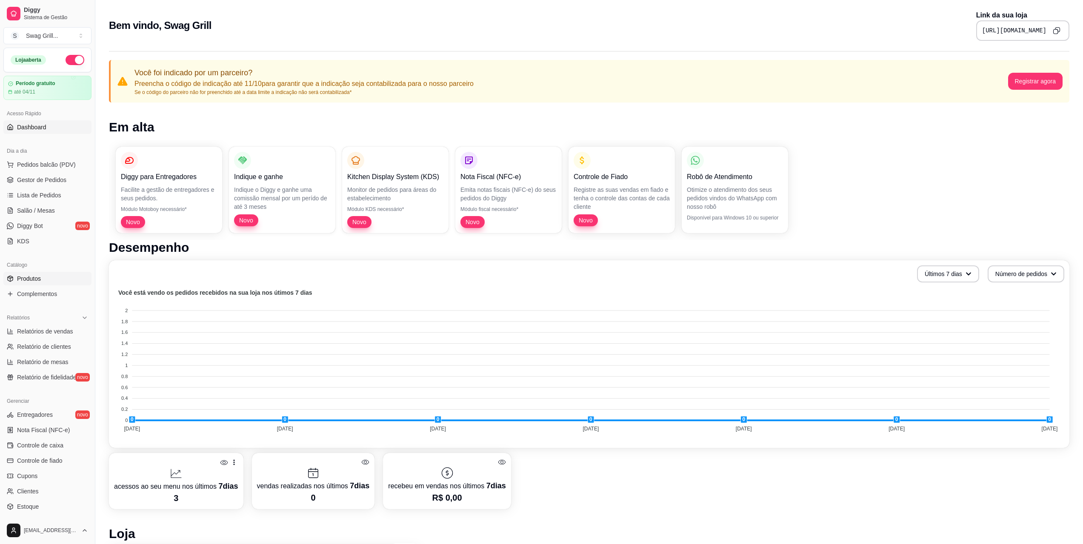
click at [43, 280] on link "Produtos" at bounding box center [47, 279] width 88 height 14
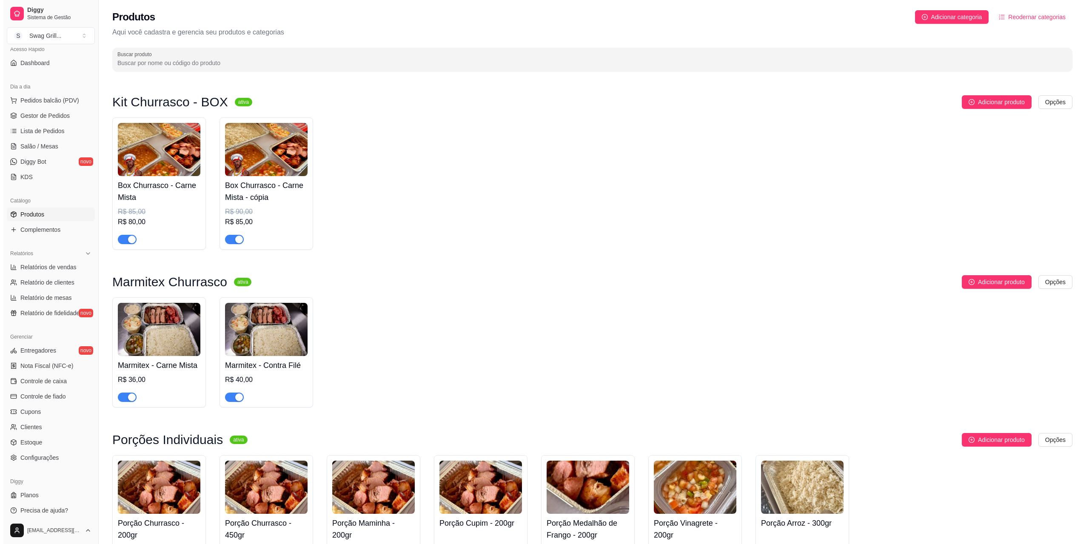
scroll to position [68, 0]
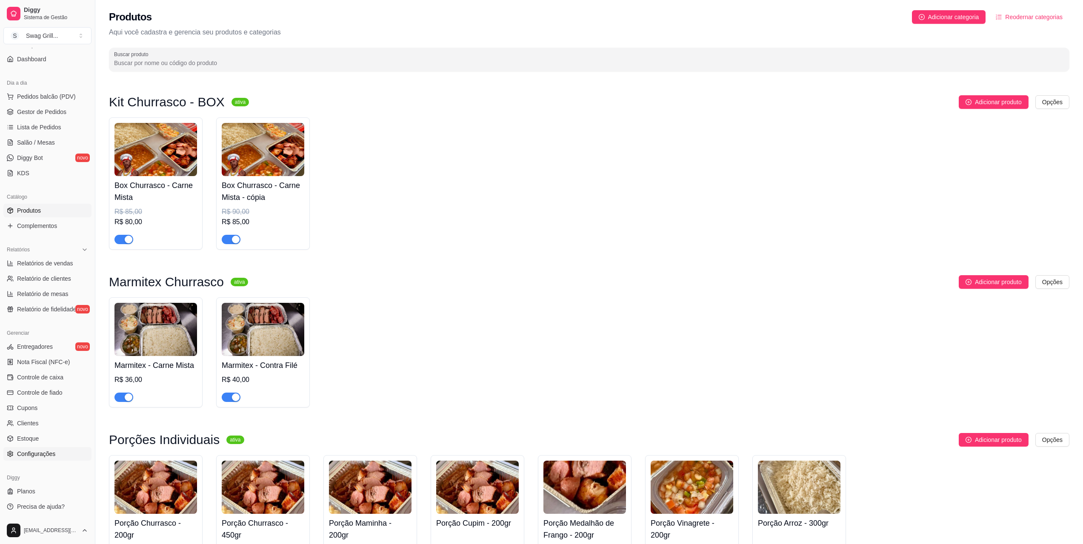
click at [38, 453] on span "Configurações" at bounding box center [36, 454] width 38 height 9
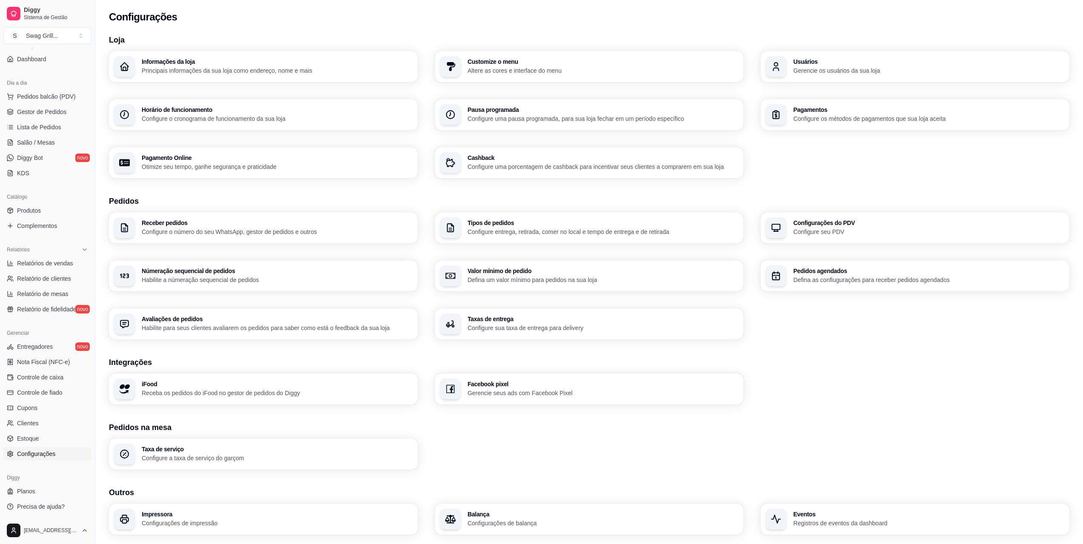
click at [262, 385] on h3 "iFood" at bounding box center [277, 384] width 271 height 6
click at [214, 394] on p "Receba os pedidos do iFood no gestor de pedidos do Diggy" at bounding box center [277, 393] width 271 height 9
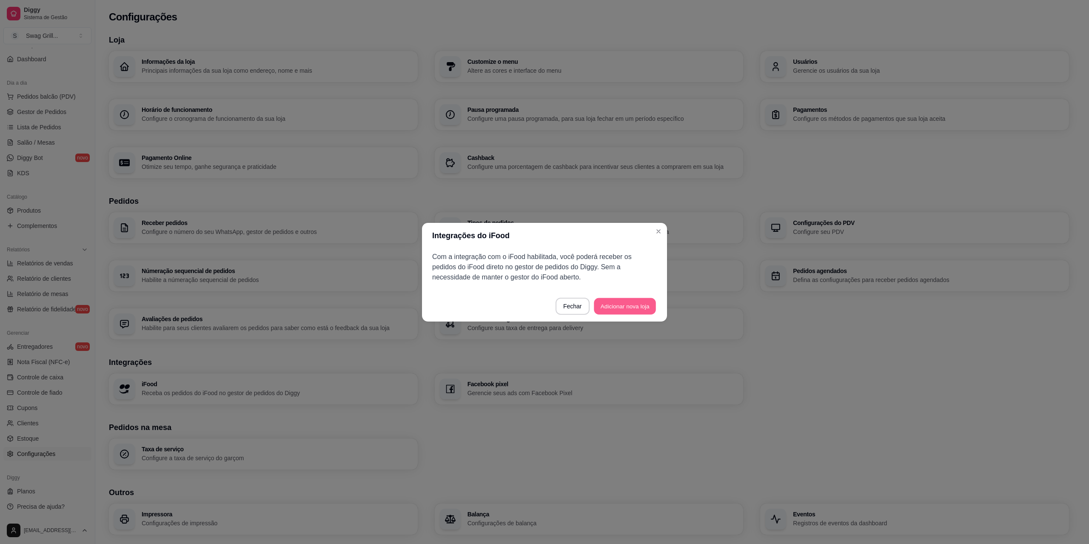
click at [614, 307] on button "Adicionar nova loja" at bounding box center [625, 306] width 62 height 17
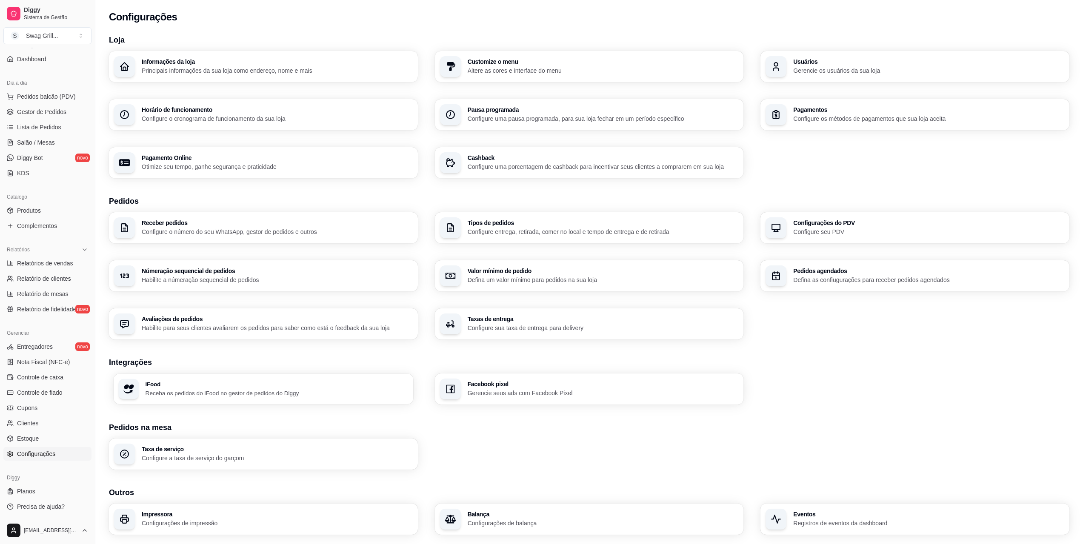
click at [203, 388] on div "iFood Receba os pedidos do iFood no gestor de pedidos do Diggy" at bounding box center [276, 389] width 263 height 16
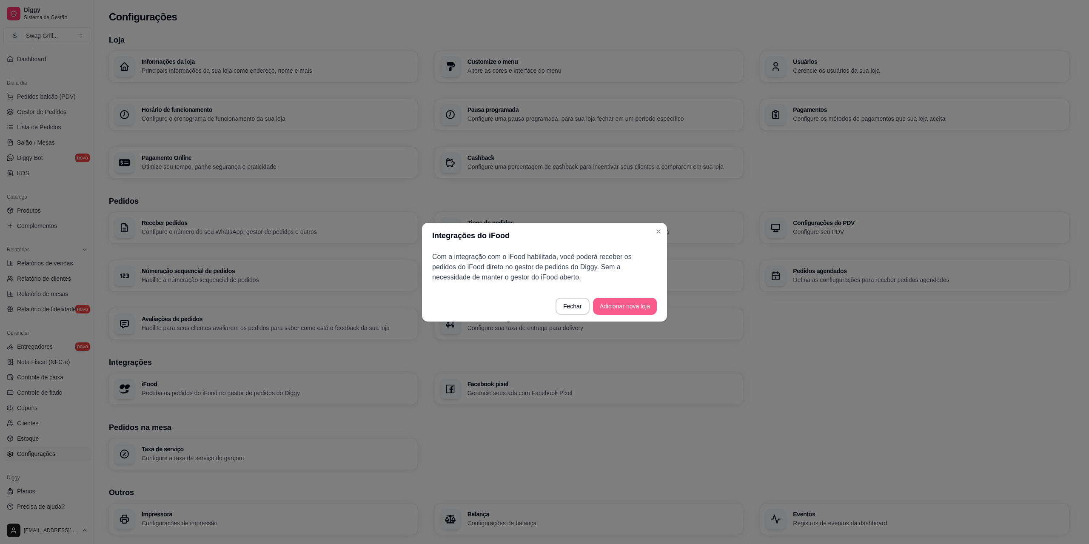
click at [623, 306] on button "Adicionar nova loja" at bounding box center [625, 306] width 64 height 17
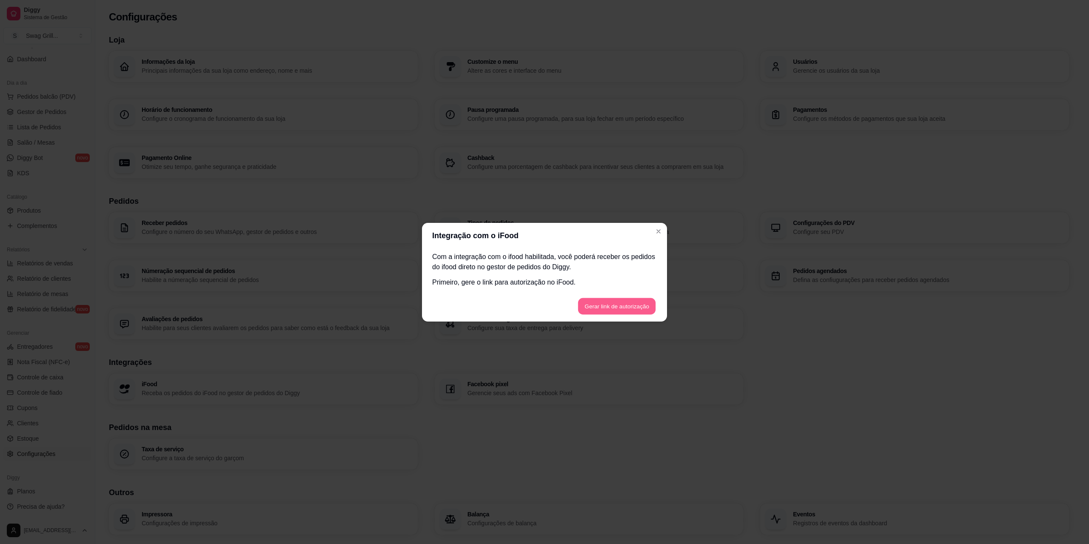
click at [623, 306] on button "Gerar link de autorização" at bounding box center [617, 306] width 78 height 17
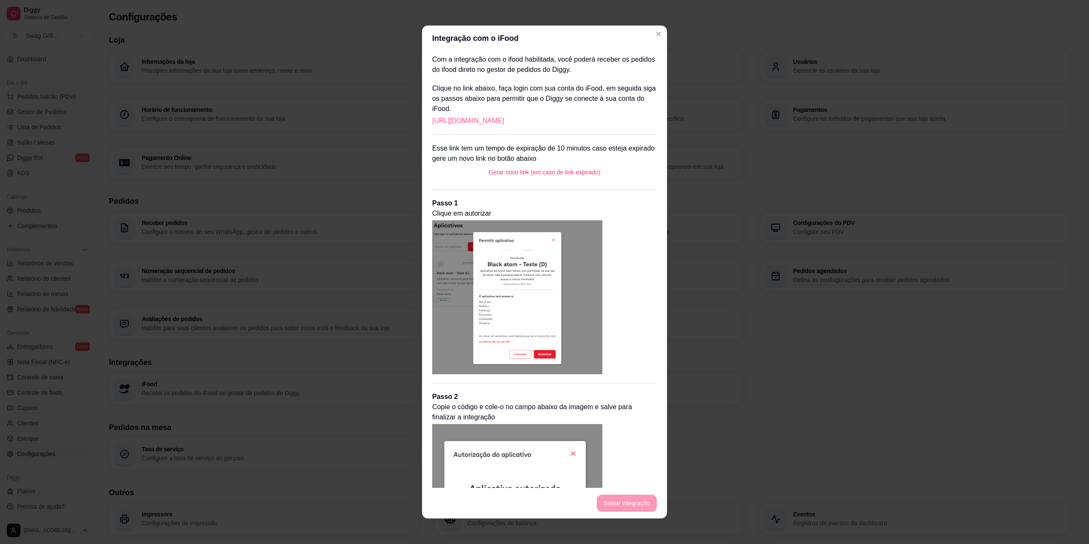
click at [504, 120] on link "https://portal.ifood.com.br/apps/code?c=RKBB-ZSKS" at bounding box center [468, 121] width 72 height 10
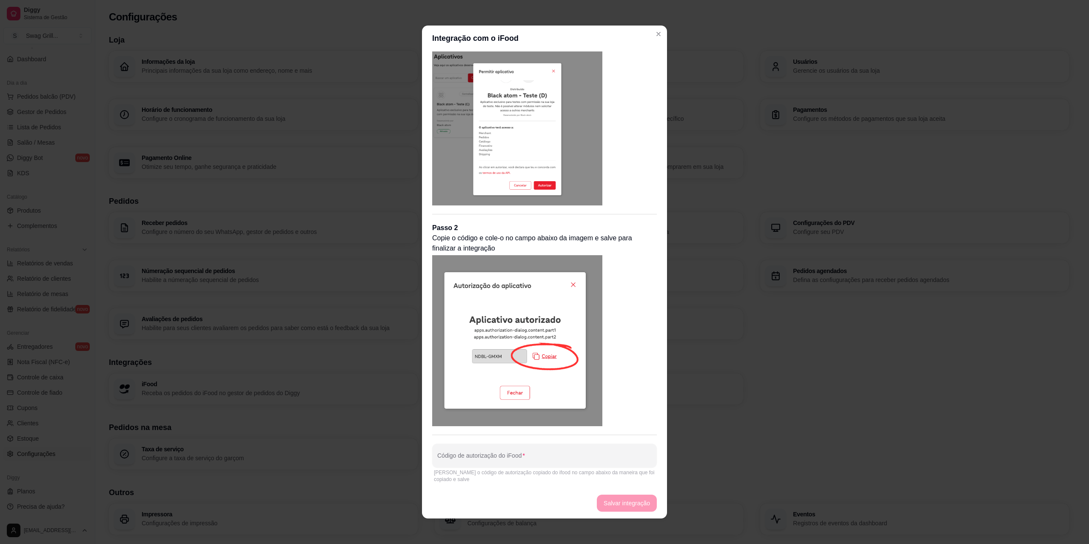
scroll to position [2, 0]
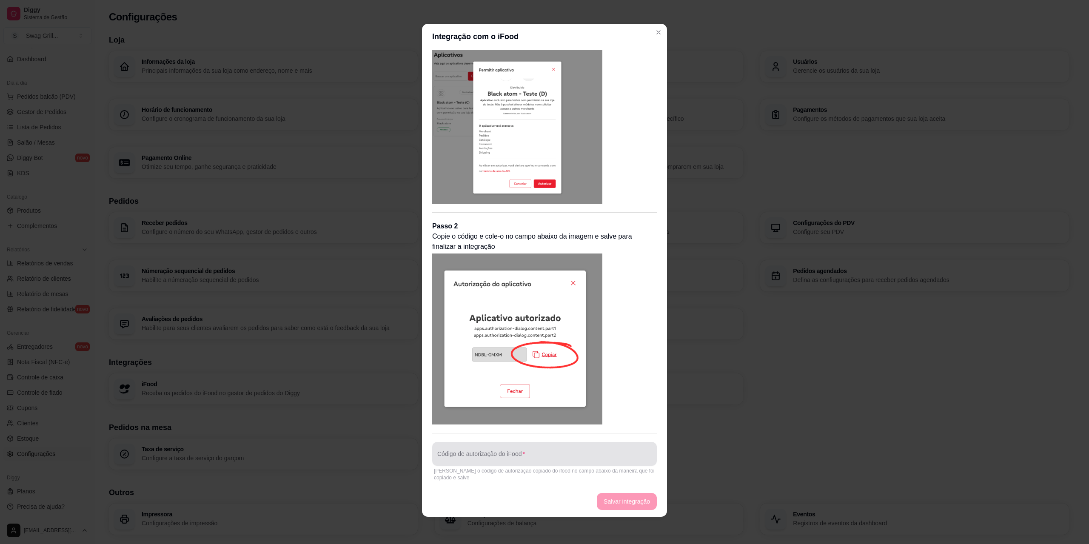
click at [471, 448] on div at bounding box center [544, 453] width 214 height 17
paste input "GQGC-JWQK"
type input "GQGC-JWQK"
click at [616, 501] on button "Salvar integração" at bounding box center [627, 501] width 58 height 17
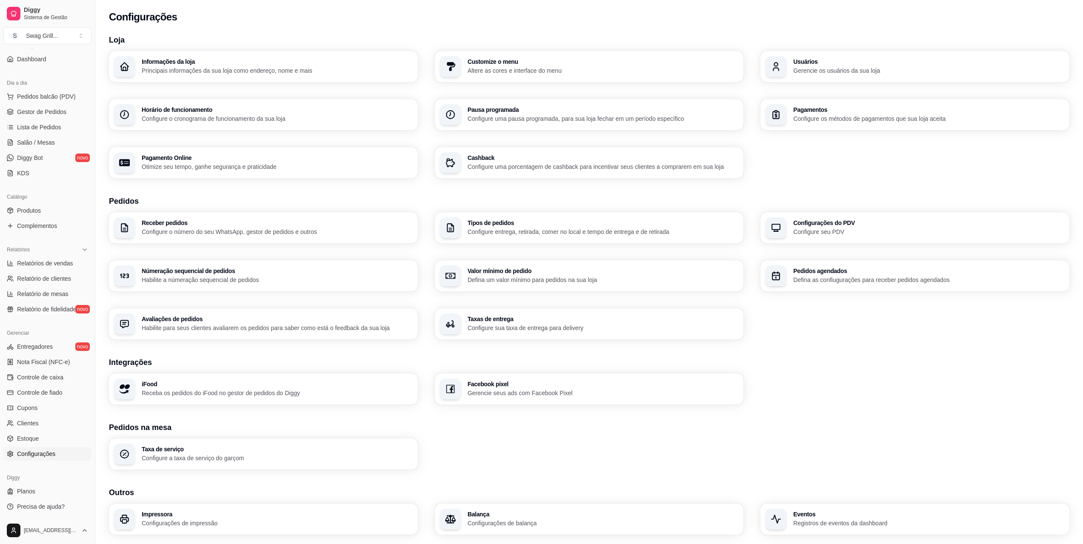
click at [334, 388] on div "iFood Receba os pedidos do iFood no gestor de pedidos do Diggy" at bounding box center [277, 389] width 271 height 16
click at [25, 173] on span "KDS" at bounding box center [23, 173] width 12 height 9
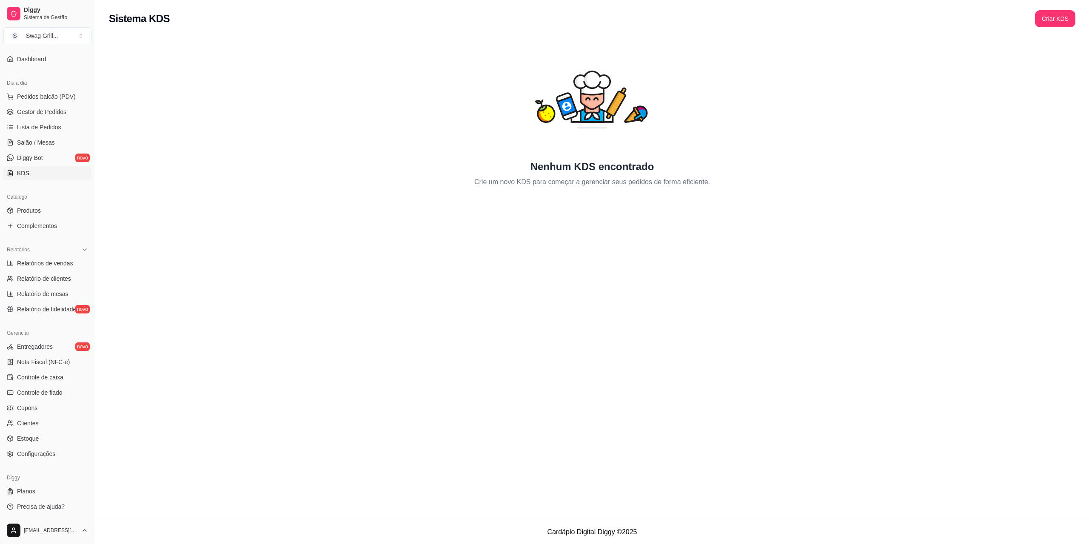
click at [1044, 21] on button "Criar KDS" at bounding box center [1055, 18] width 40 height 17
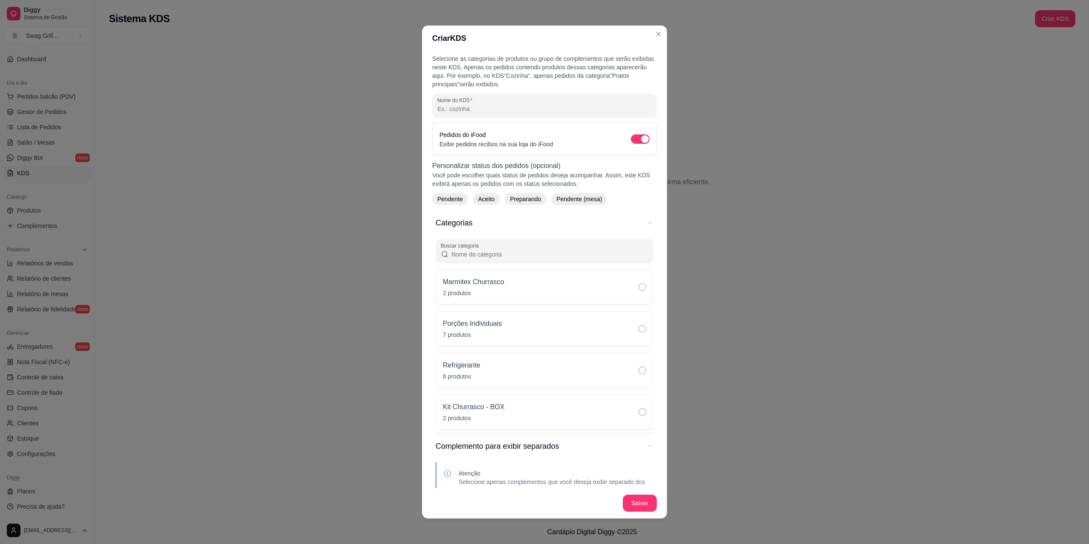
click at [490, 142] on p "Exibir pedidos recibos na sua loja do iFood" at bounding box center [496, 144] width 114 height 9
drag, startPoint x: 460, startPoint y: 178, endPoint x: 485, endPoint y: 174, distance: 24.5
click at [485, 174] on p "Você pode escolher quais status de pedidos deseja acompanhar. Assim, este KDS e…" at bounding box center [544, 179] width 225 height 17
click at [453, 200] on span "Pendente" at bounding box center [450, 199] width 32 height 9
click at [491, 198] on span "Aceito" at bounding box center [490, 199] width 23 height 9
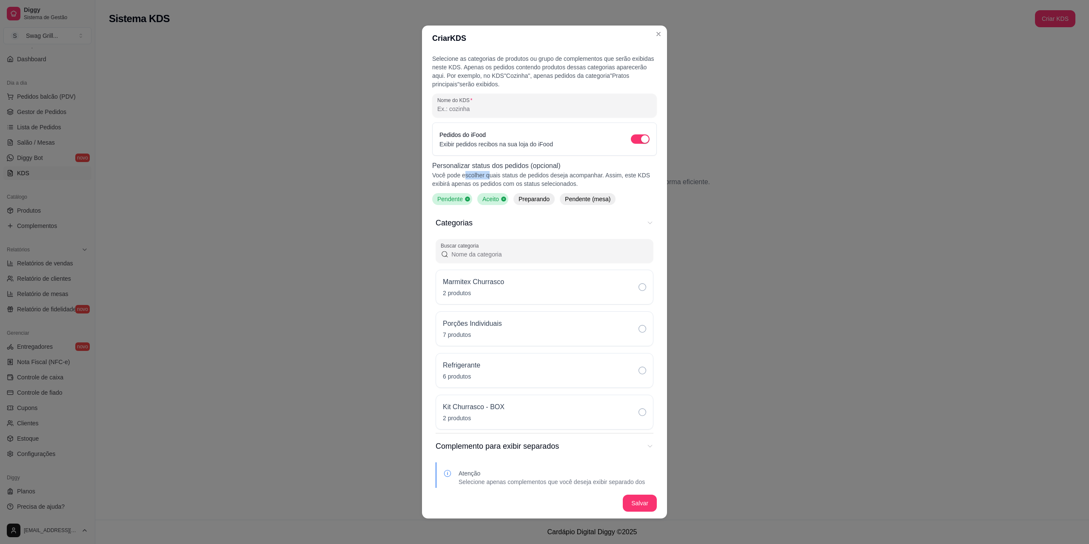
click at [525, 197] on span "Preparando" at bounding box center [534, 199] width 38 height 9
click at [488, 254] on input "Buscar categoria" at bounding box center [549, 254] width 200 height 9
click at [544, 248] on div "Categorias" at bounding box center [545, 250] width 208 height 17
click at [639, 287] on icon "Categorias" at bounding box center [643, 287] width 8 height 8
click at [639, 329] on icon "Categorias" at bounding box center [643, 329] width 8 height 8
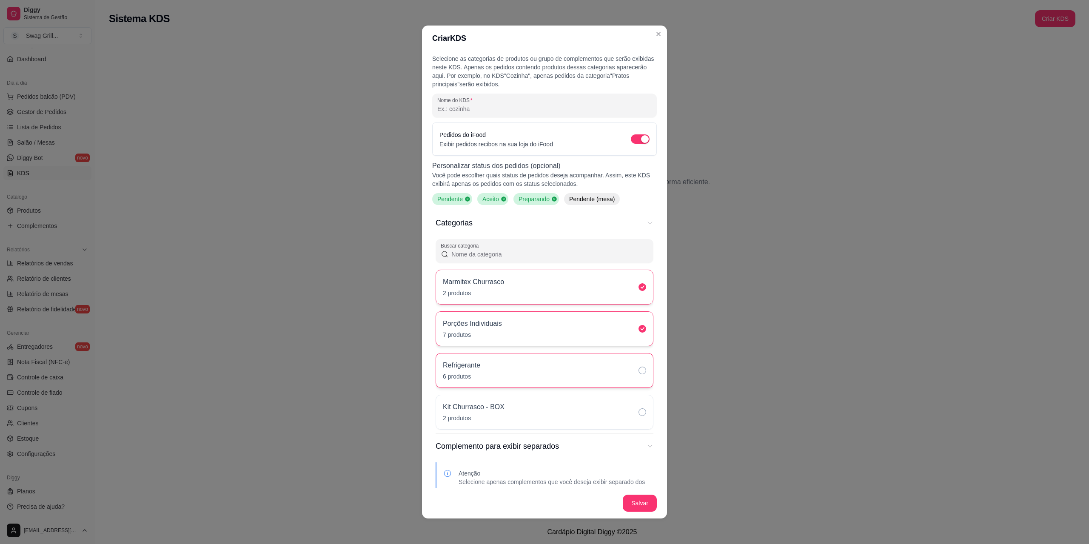
click at [639, 371] on icon "Categorias" at bounding box center [643, 371] width 8 height 8
click at [639, 414] on icon "Categorias" at bounding box center [643, 412] width 8 height 8
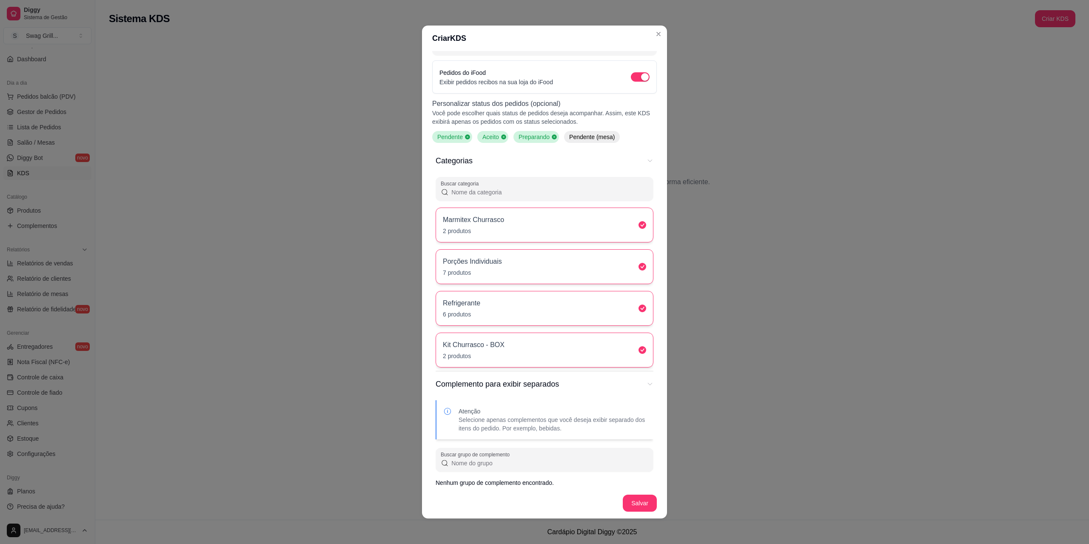
scroll to position [68, 0]
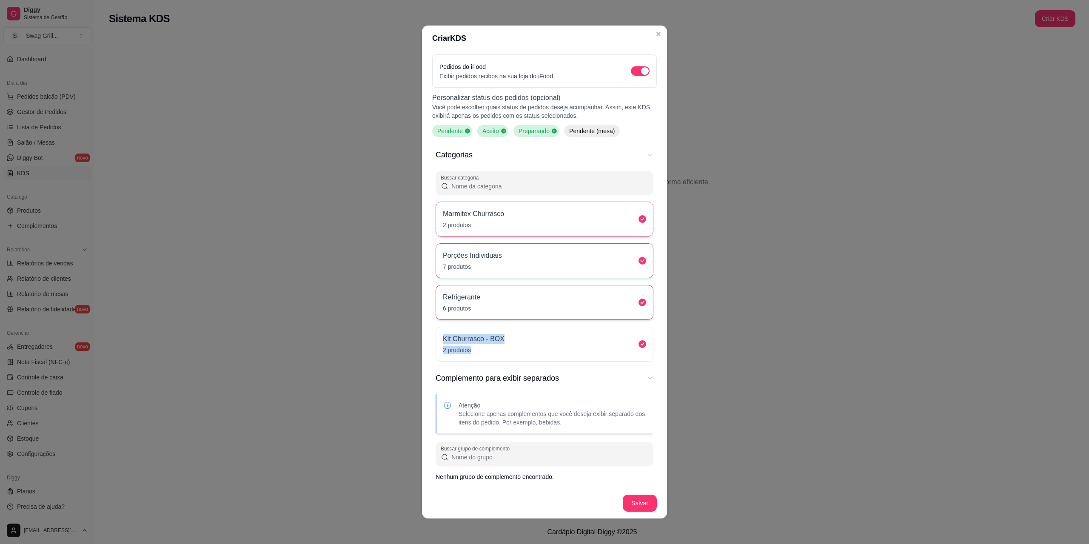
drag, startPoint x: 476, startPoint y: 346, endPoint x: 477, endPoint y: 305, distance: 40.8
click at [477, 305] on div "Buscar categoria Marmitex Churrasco 2 produtos Porções Individuais 7 produtos R…" at bounding box center [545, 266] width 218 height 191
click at [573, 414] on p "Selecione apenas complementos que você deseja exibir separado dos itens do pedi…" at bounding box center [553, 418] width 188 height 17
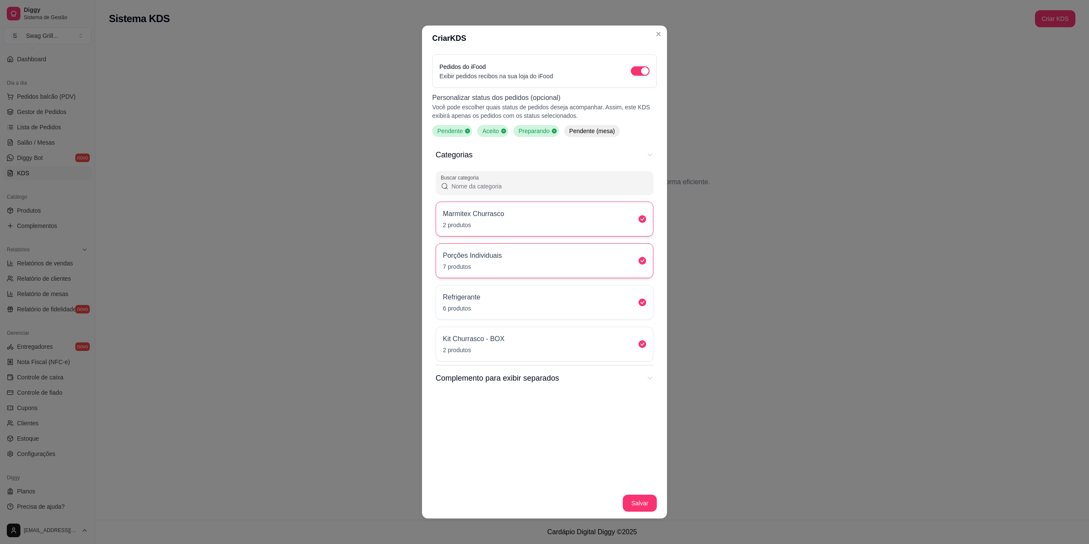
click at [647, 378] on icon "Complementos" at bounding box center [650, 378] width 7 height 7
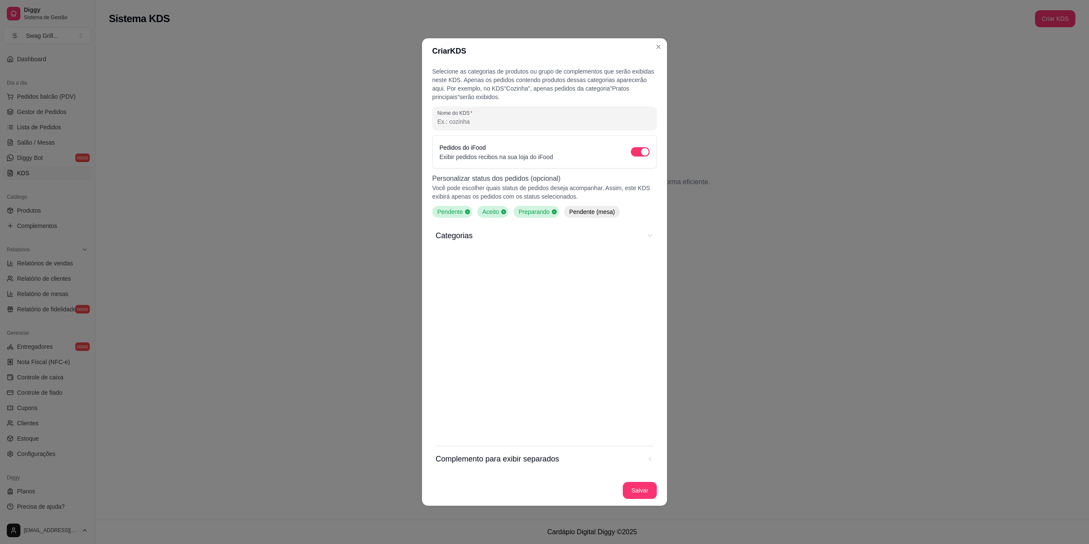
click at [646, 459] on button "Complemento para exibir separados" at bounding box center [545, 459] width 218 height 26
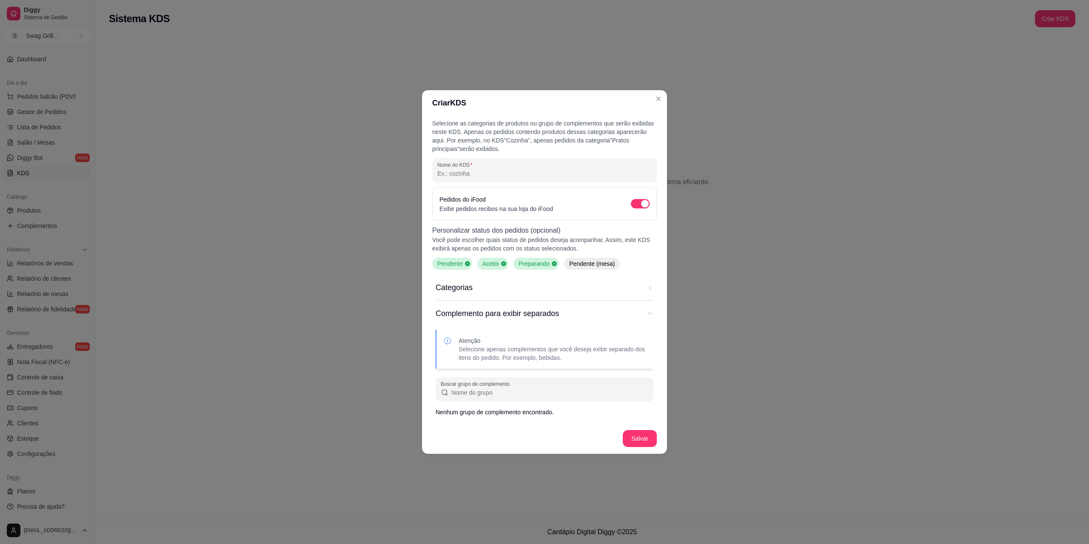
click at [477, 396] on input "Buscar grupo de complemento" at bounding box center [549, 392] width 200 height 9
click at [497, 177] on input "Nome do KDS" at bounding box center [544, 173] width 214 height 9
type input "Cozinha"
click at [524, 149] on p "Selecione as categorias de produtos ou grupo de complementos que serão exibidas…" at bounding box center [544, 136] width 225 height 34
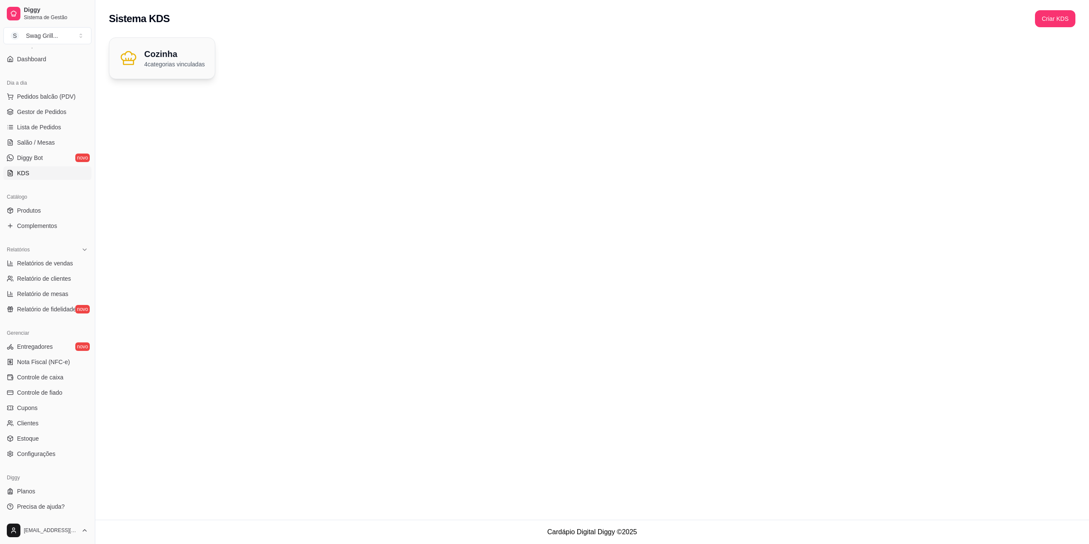
click at [192, 74] on div "Cozinha 4 categorias vinculadas" at bounding box center [162, 58] width 106 height 41
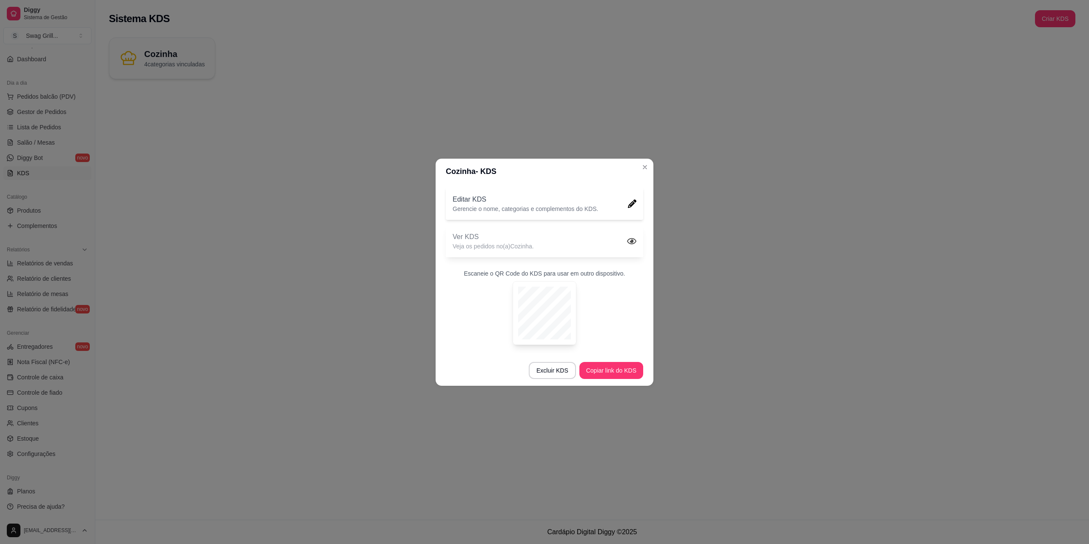
click at [630, 242] on icon at bounding box center [631, 241] width 9 height 9
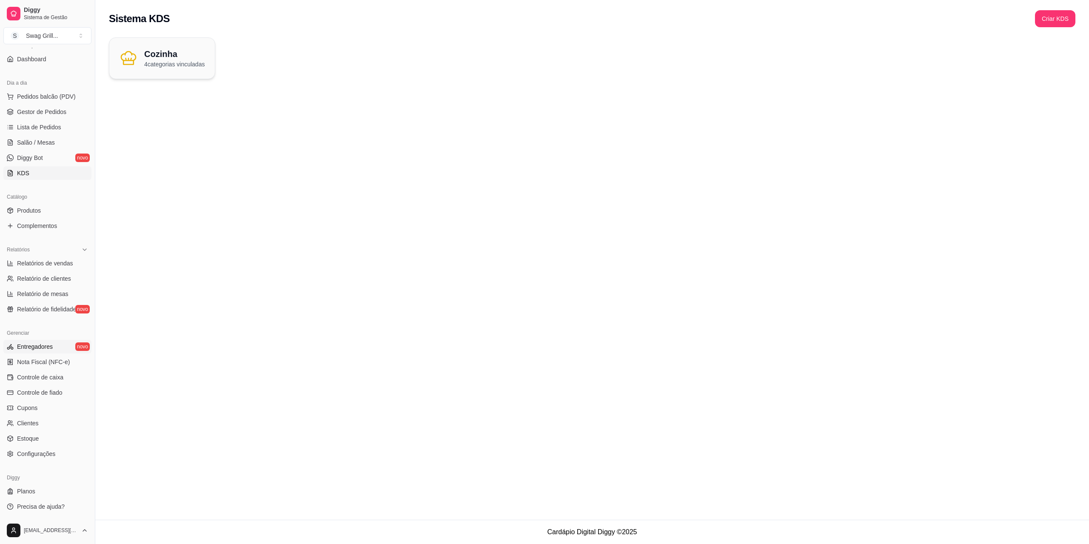
click at [38, 343] on span "Entregadores" at bounding box center [35, 346] width 36 height 9
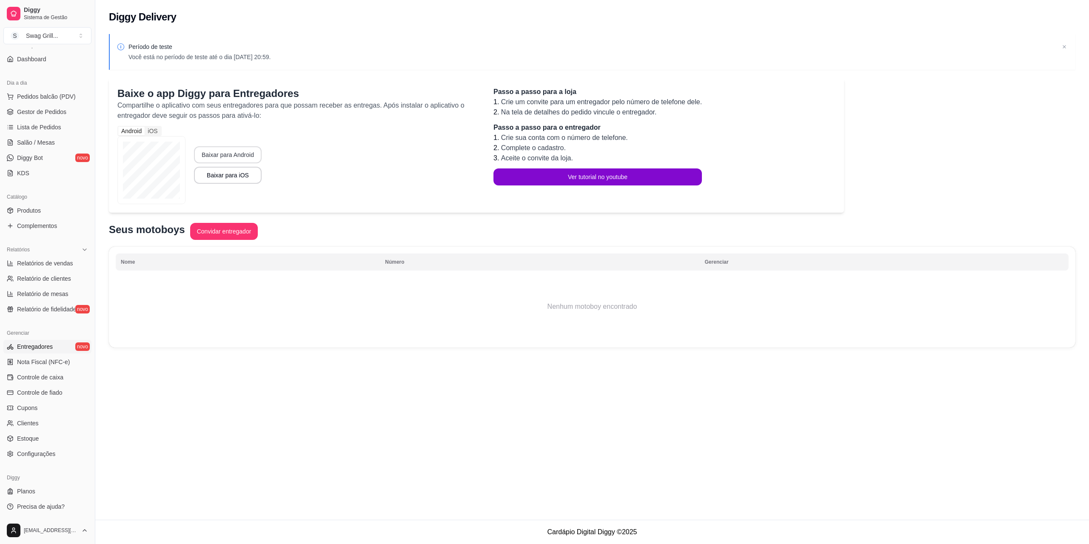
click at [245, 155] on button "Baixar para Android" at bounding box center [228, 154] width 68 height 17
click at [230, 229] on button "Convidar entregador" at bounding box center [224, 231] width 66 height 17
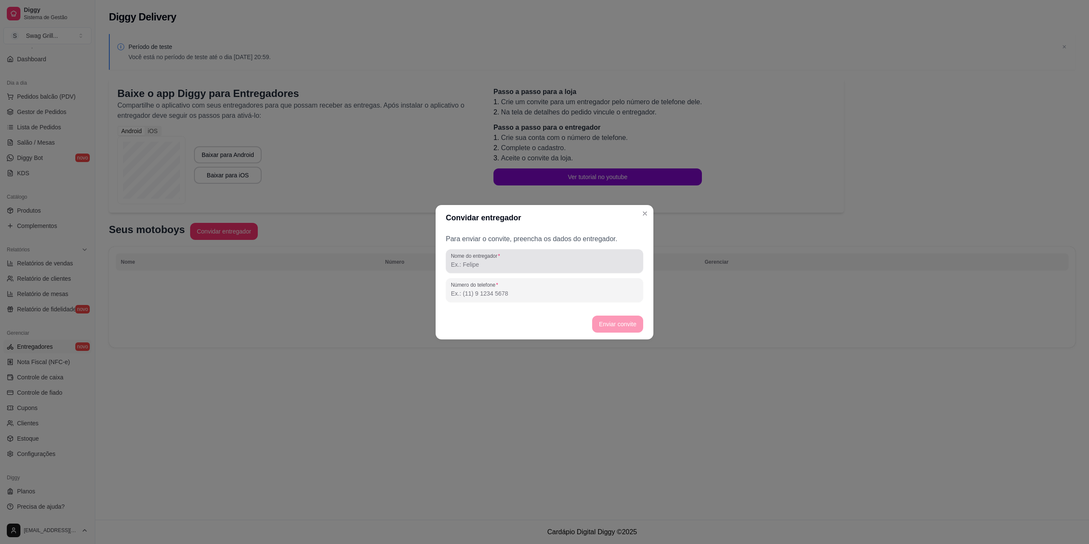
click at [468, 264] on input "Nome do entregador" at bounding box center [544, 264] width 187 height 9
type input "Kit"
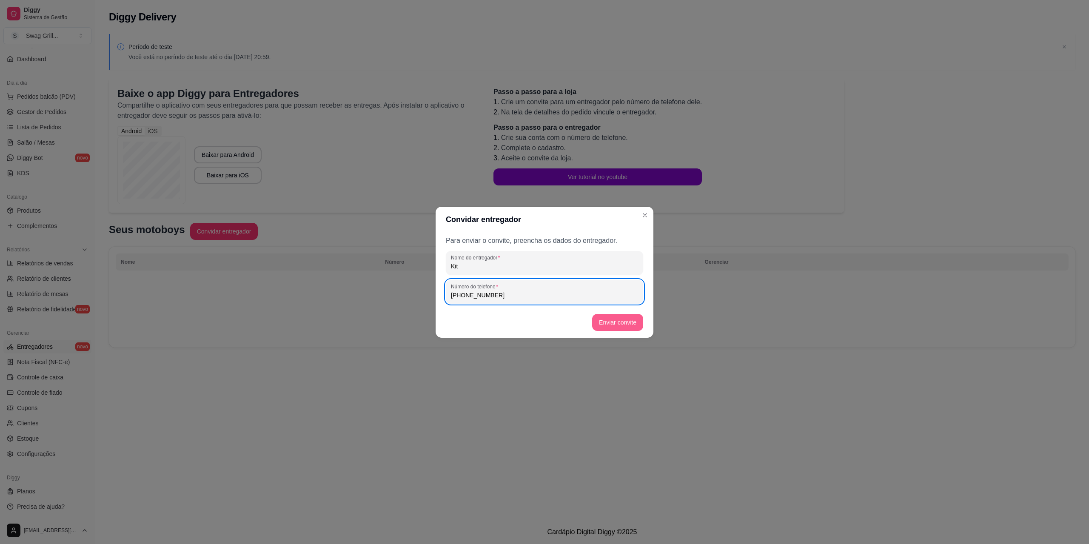
type input "(12) 9 8131-2834"
click at [627, 323] on button "Enviar convite" at bounding box center [617, 322] width 51 height 17
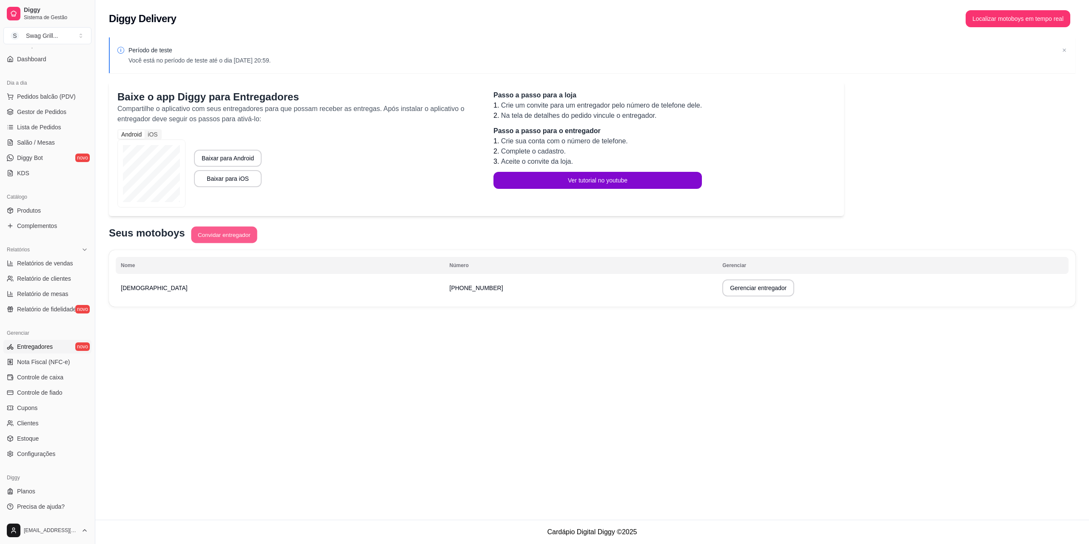
click at [230, 232] on button "Convidar entregador" at bounding box center [224, 235] width 66 height 17
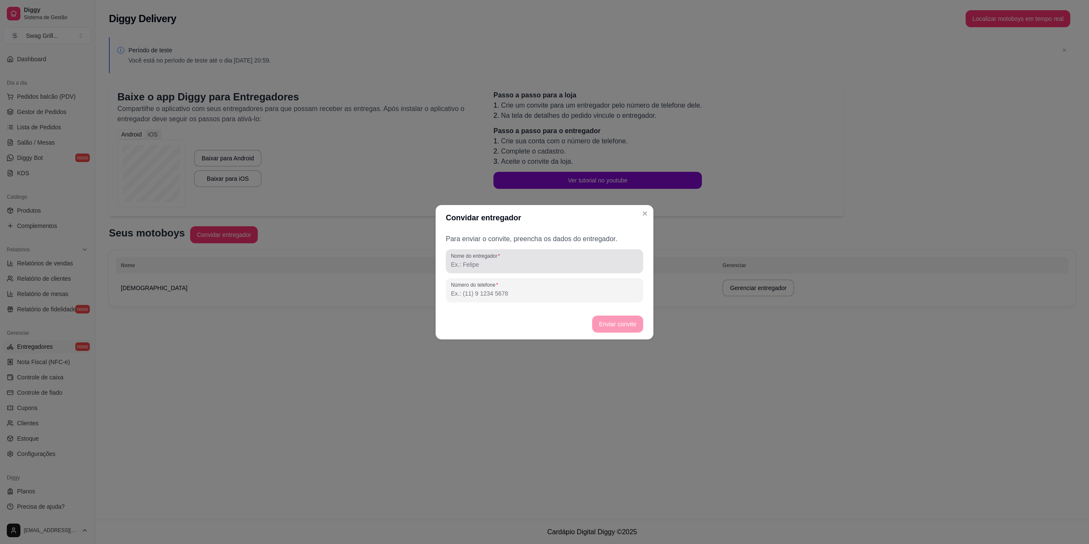
click at [484, 265] on input "Nome do entregador" at bounding box center [544, 264] width 187 height 9
type input "Lucas"
click at [490, 291] on input "Número do telefone" at bounding box center [544, 293] width 187 height 9
paste input "(12) 9 9785-4569"
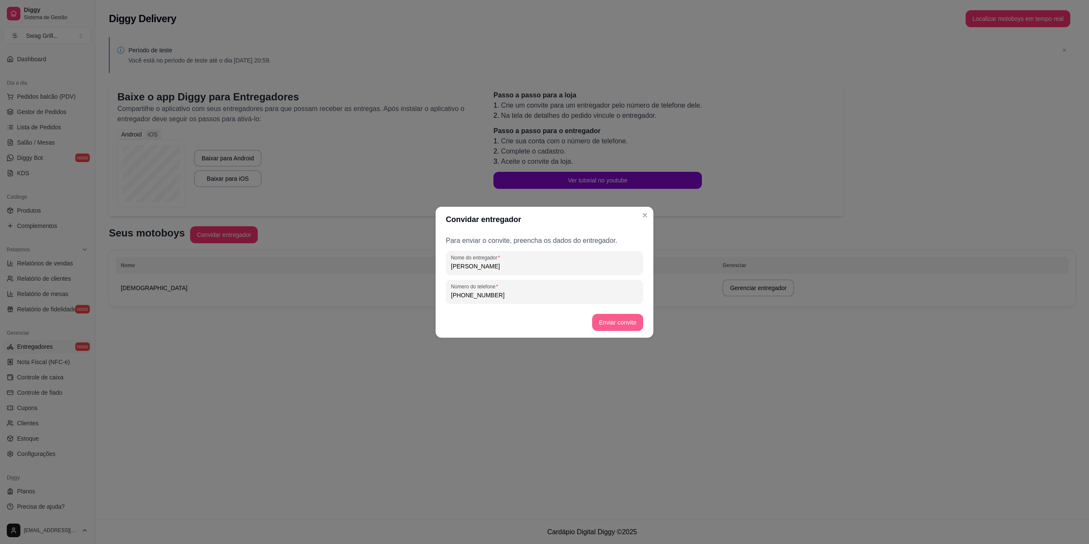
type input "(12) 9 9785-4569"
click at [620, 323] on button "Enviar convite" at bounding box center [617, 322] width 49 height 17
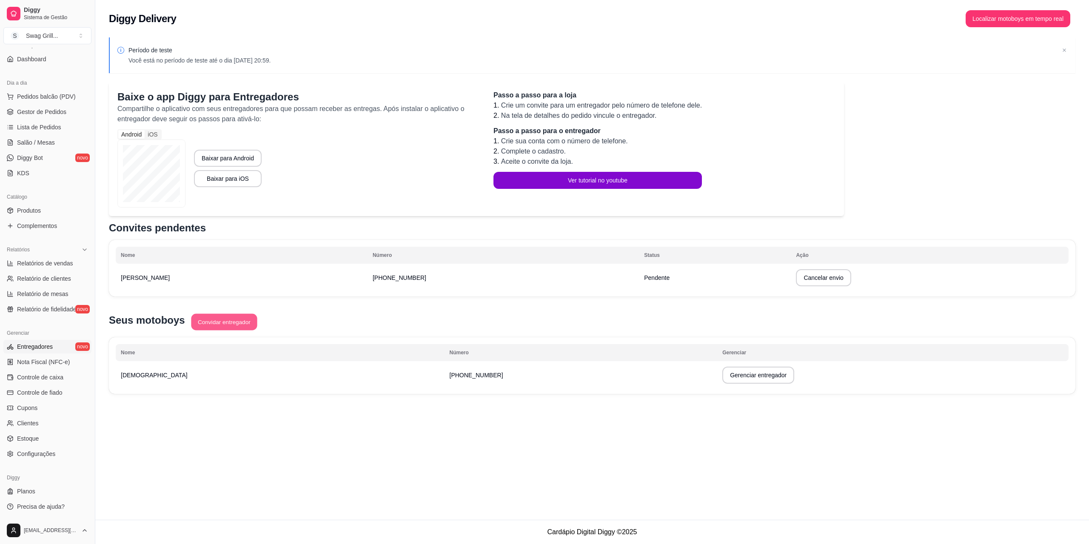
click at [218, 322] on button "Convidar entregador" at bounding box center [224, 322] width 66 height 17
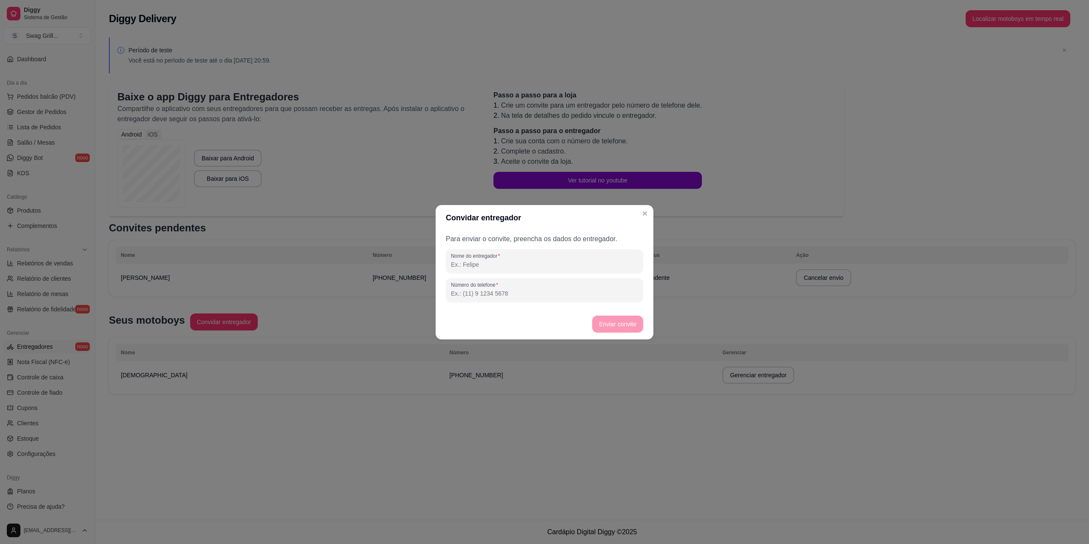
click at [481, 262] on input "Nome do entregador" at bounding box center [544, 264] width 187 height 9
type input "[PERSON_NAME]"
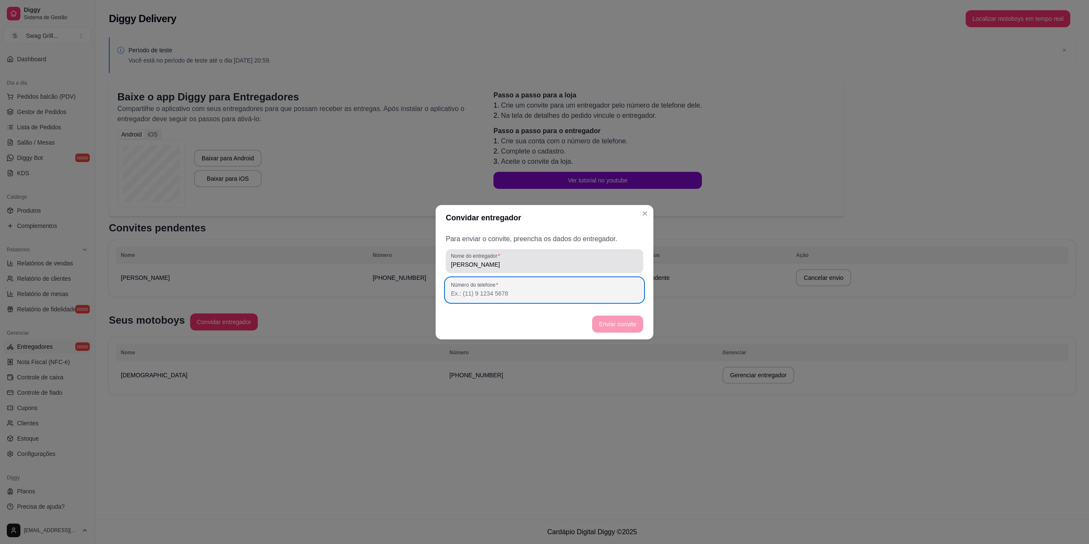
paste input "[PHONE_NUMBER]"
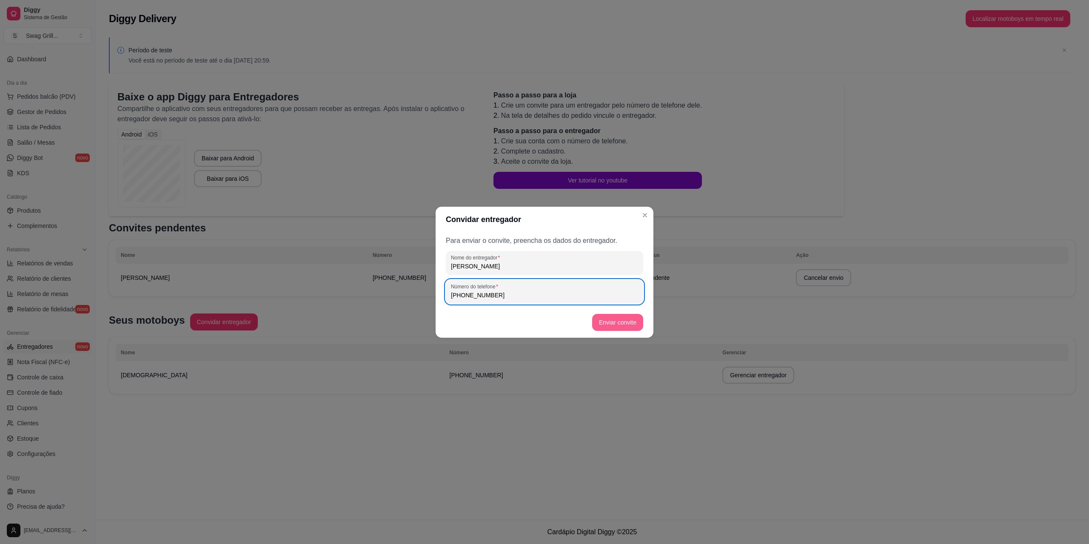
type input "[PHONE_NUMBER]"
click at [616, 321] on button "Enviar convite" at bounding box center [617, 322] width 49 height 17
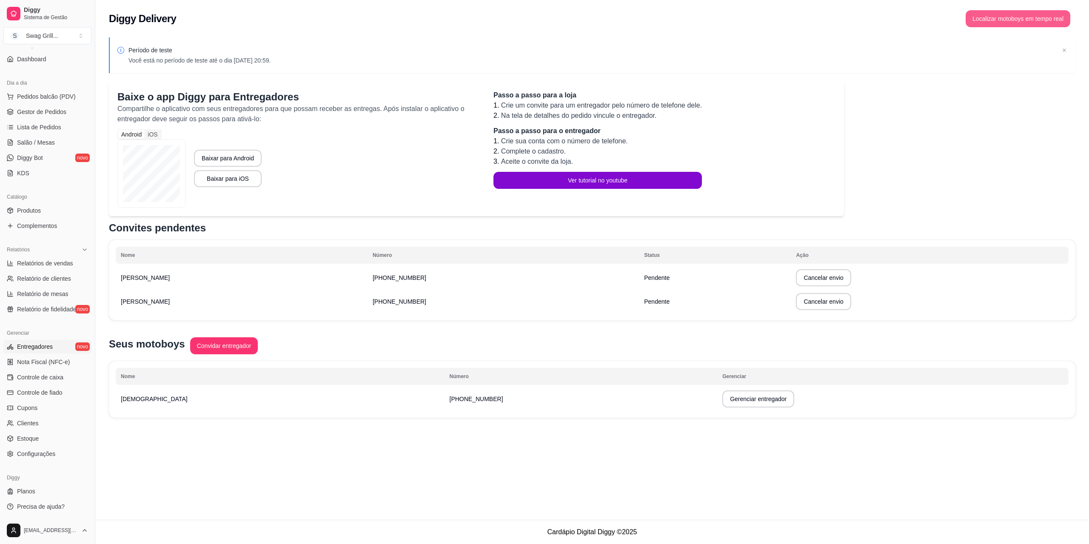
click at [1001, 16] on button "Localizar motoboys em tempo real" at bounding box center [1018, 18] width 105 height 17
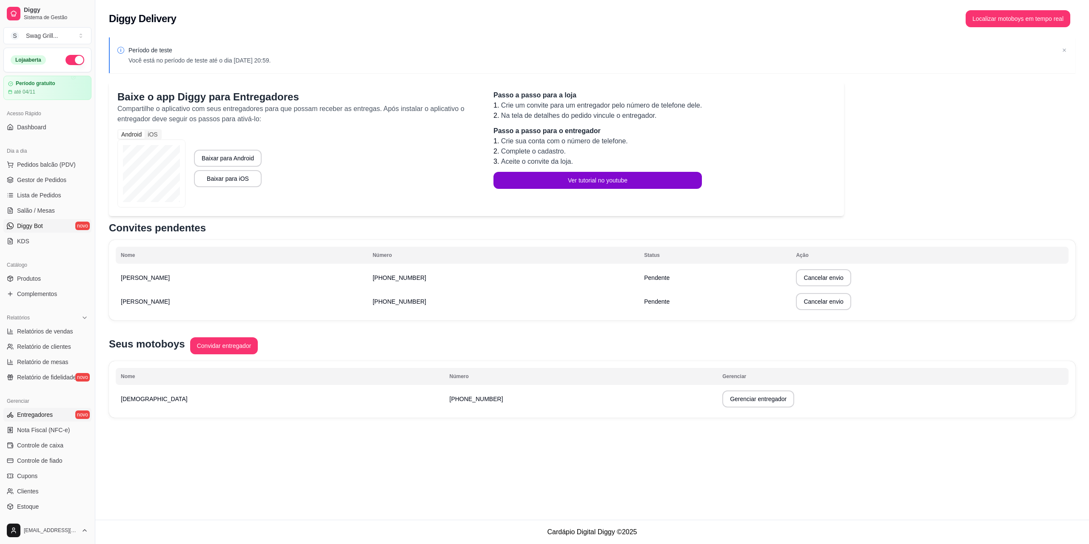
click at [40, 228] on span "Diggy Bot" at bounding box center [30, 226] width 26 height 9
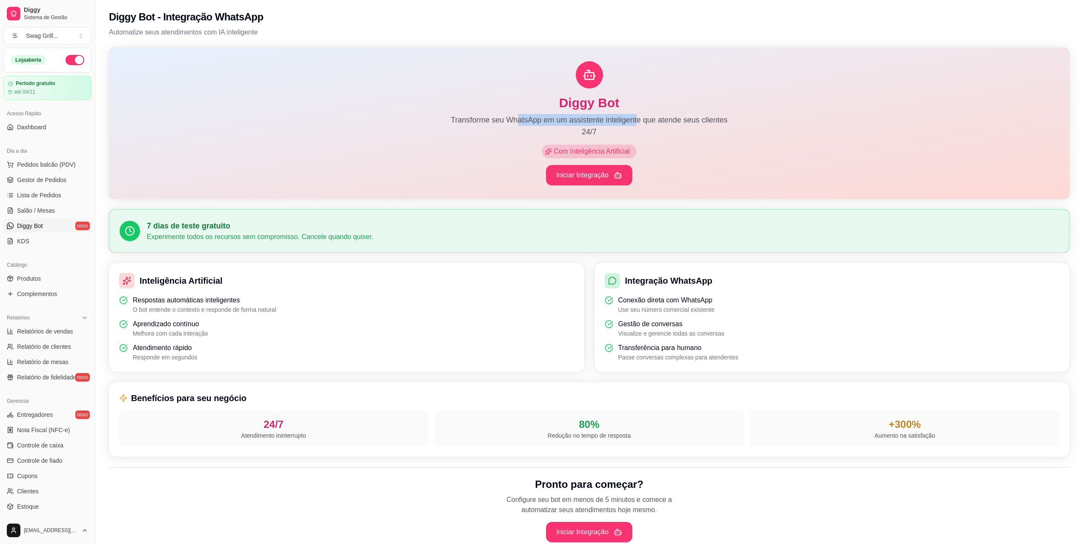
drag, startPoint x: 519, startPoint y: 118, endPoint x: 635, endPoint y: 123, distance: 116.7
click at [635, 123] on p "Transforme seu WhatsApp em um assistente inteligente que atende seus clientes 2…" at bounding box center [589, 126] width 286 height 24
click at [50, 165] on span "Pedidos balcão (PDV)" at bounding box center [46, 164] width 59 height 9
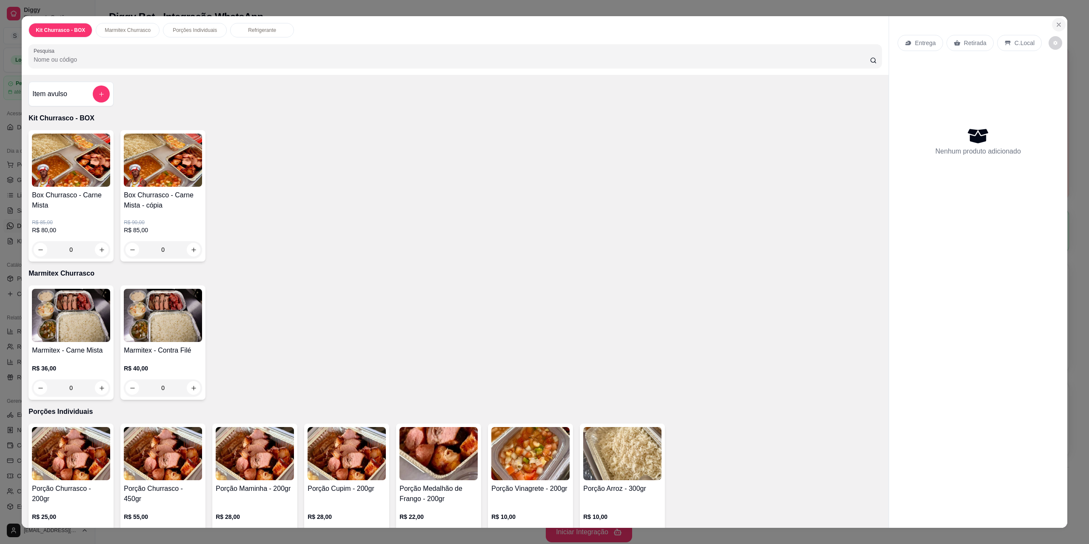
click at [1055, 26] on icon "Close" at bounding box center [1058, 24] width 7 height 7
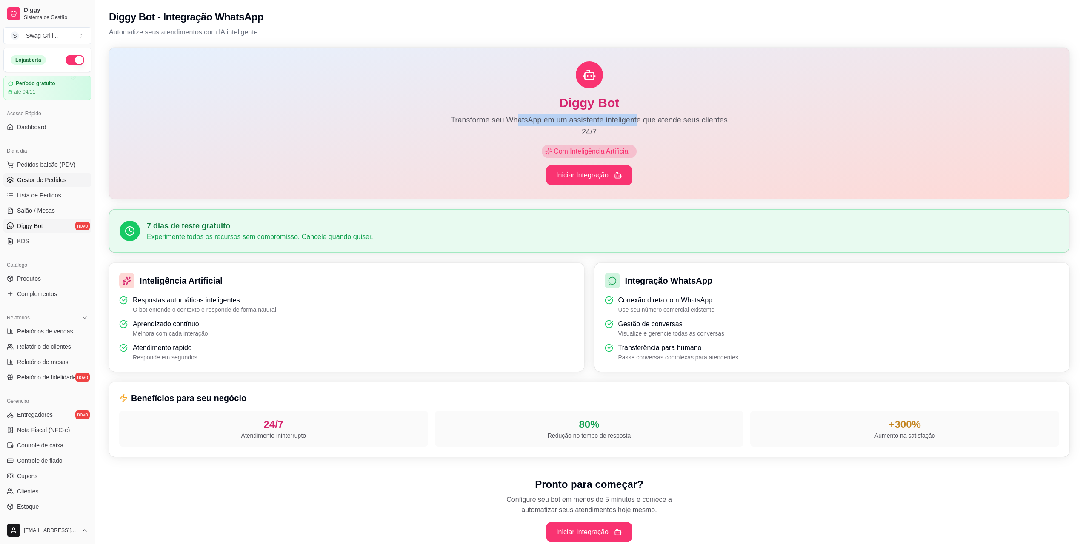
click at [47, 181] on span "Gestor de Pedidos" at bounding box center [41, 180] width 49 height 9
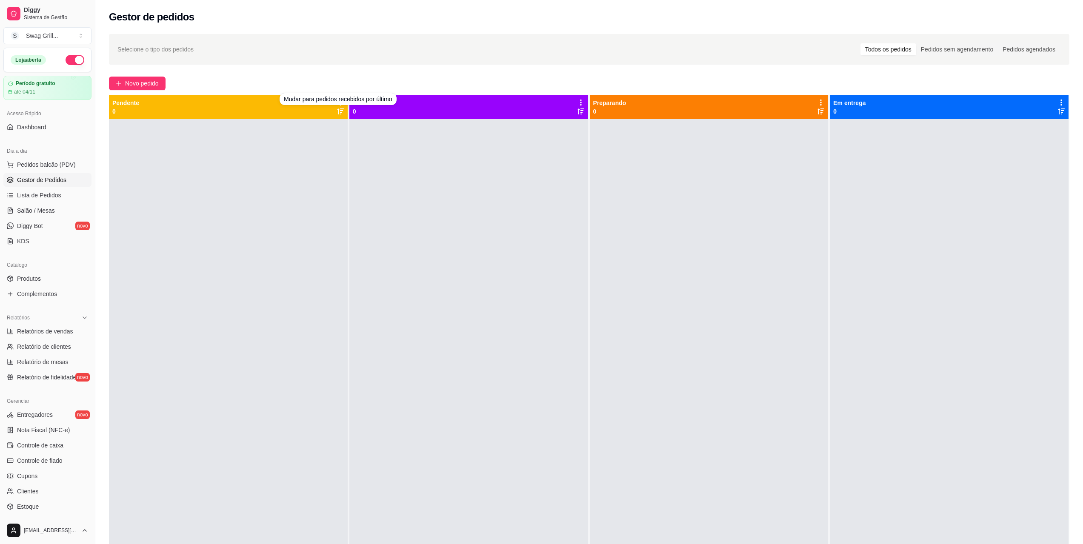
click at [334, 86] on div "Novo pedido" at bounding box center [589, 84] width 960 height 14
click at [339, 103] on icon at bounding box center [340, 103] width 2 height 6
click at [317, 75] on div "Selecione o tipo dos pedidos Todos os pedidos Pedidos sem agendamento Pedidos a…" at bounding box center [588, 339] width 987 height 621
click at [147, 84] on span "Novo pedido" at bounding box center [142, 83] width 34 height 9
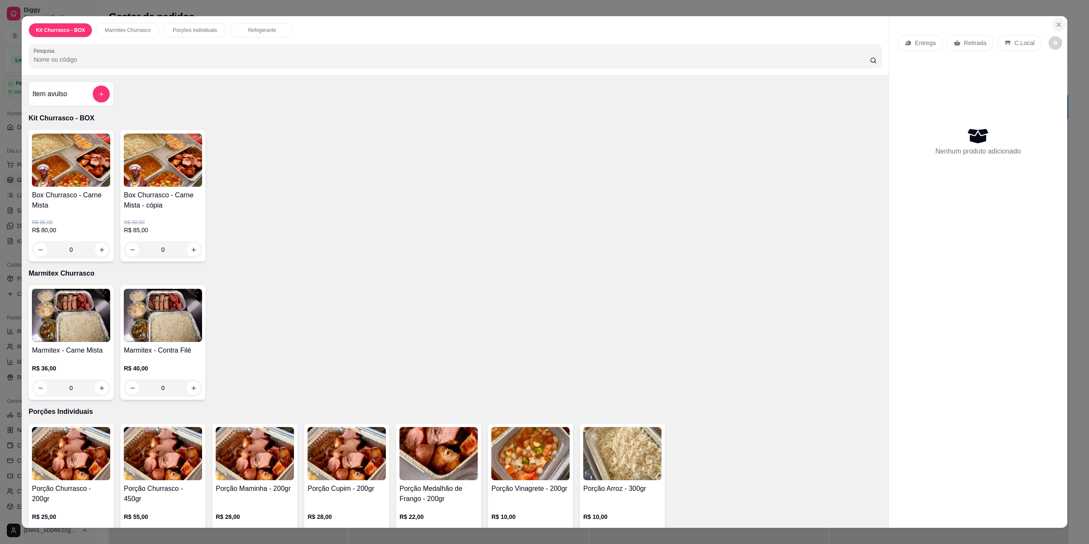
click at [1055, 26] on icon "Close" at bounding box center [1058, 24] width 7 height 7
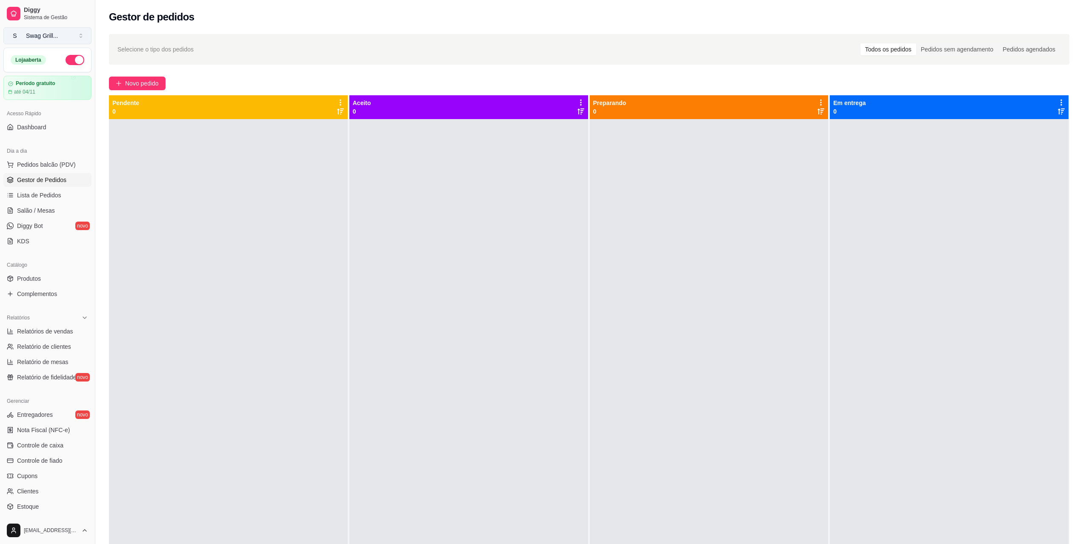
click at [33, 36] on div "Swag Grill ..." at bounding box center [42, 35] width 32 height 9
click at [216, 77] on div "Novo pedido" at bounding box center [589, 84] width 960 height 14
click at [88, 534] on html "Diggy Sistema de Gestão S Swag Grill ... Loja aberta Período gratuito até 04/11…" at bounding box center [541, 272] width 1083 height 544
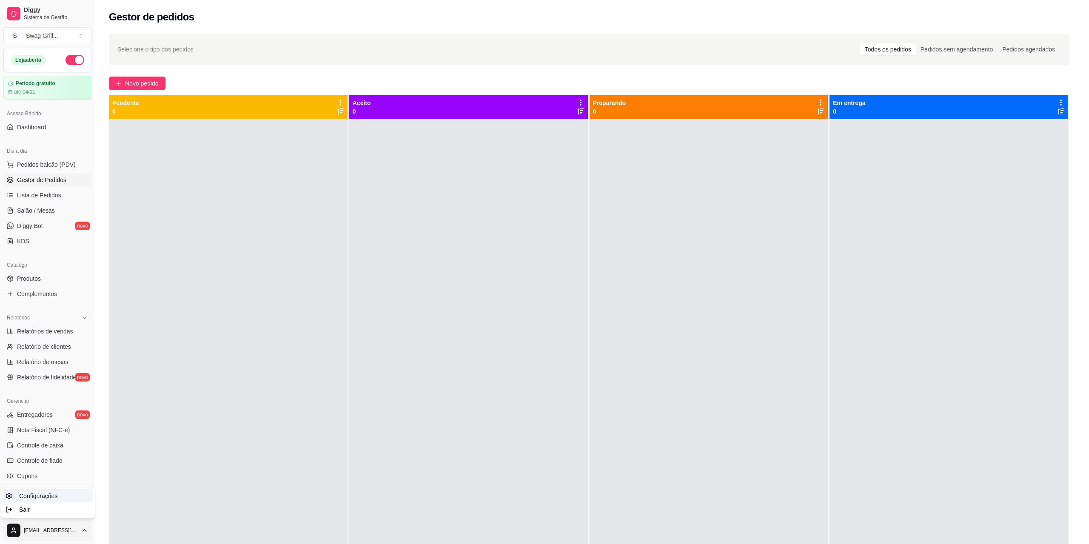
click at [58, 495] on link "Configurações" at bounding box center [47, 496] width 91 height 14
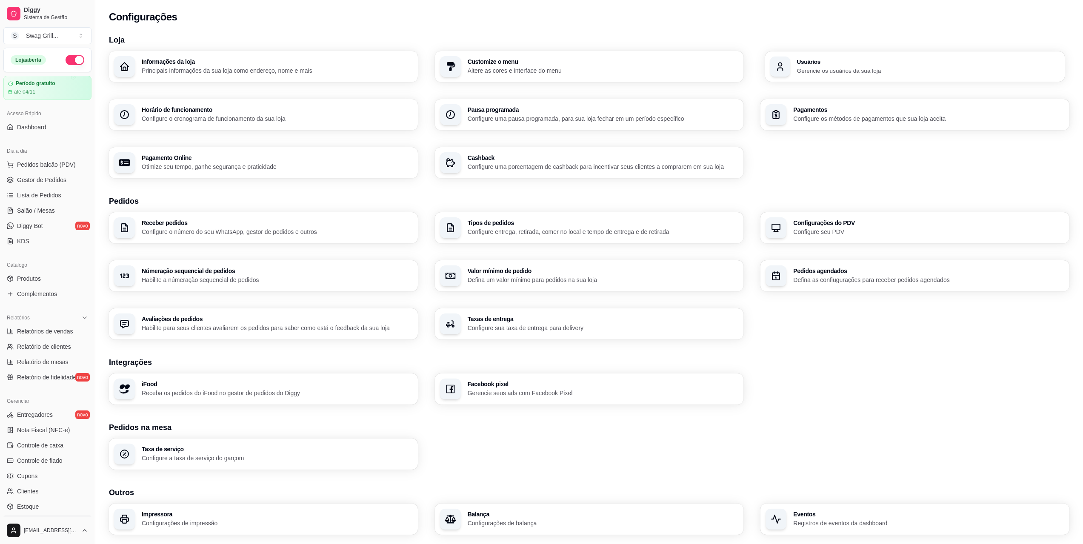
click at [864, 64] on div "Usuários Gerencie os usuários da sua loja" at bounding box center [928, 67] width 263 height 16
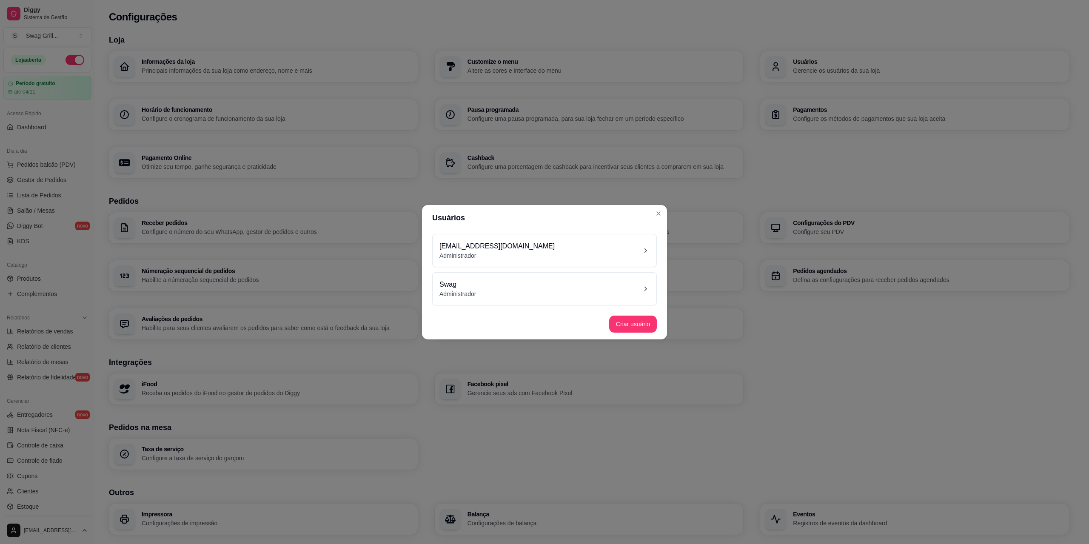
click at [576, 289] on div "Swag Administrador" at bounding box center [544, 289] width 210 height 19
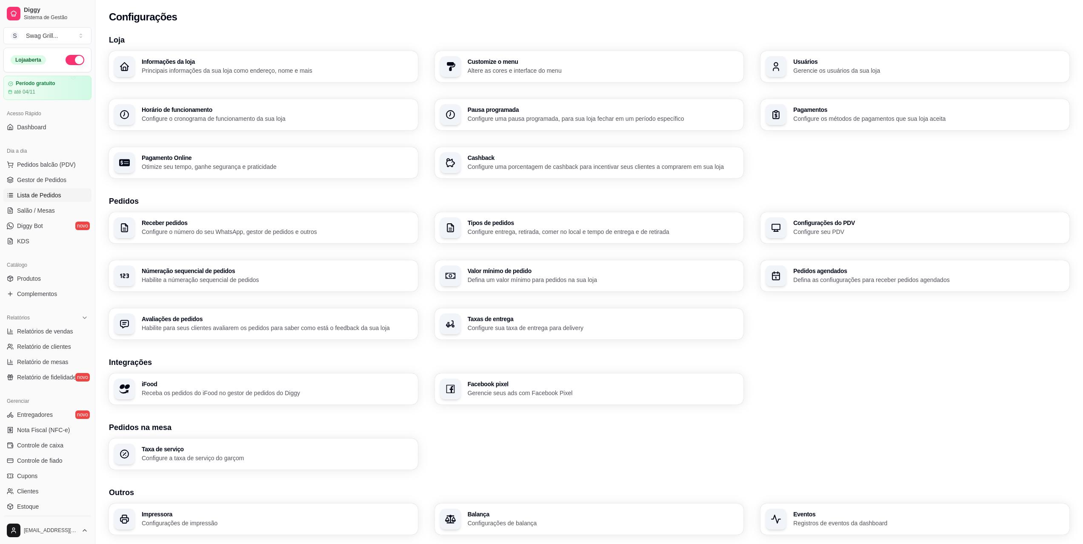
click at [45, 196] on span "Lista de Pedidos" at bounding box center [39, 195] width 44 height 9
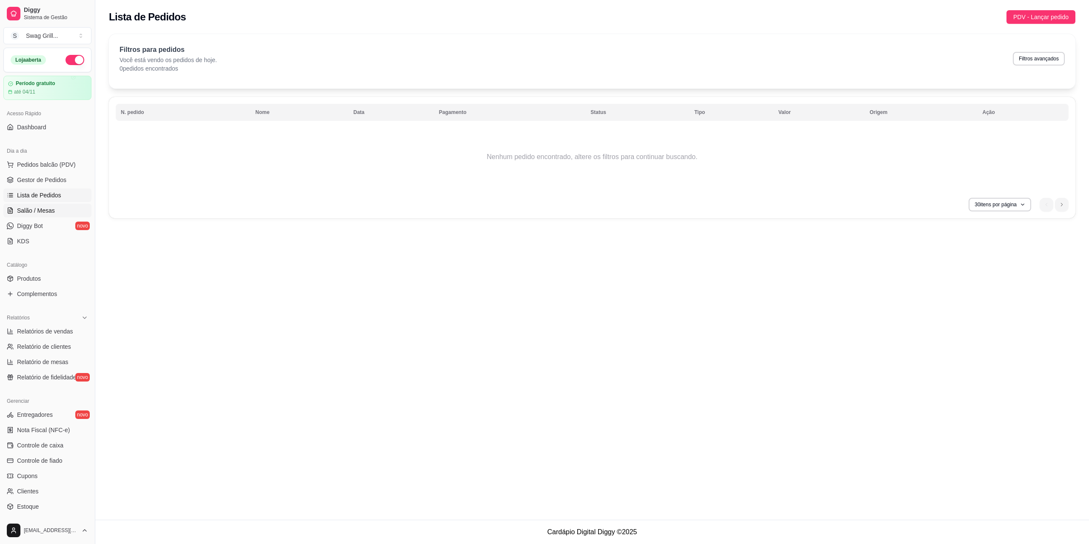
click at [31, 215] on link "Salão / Mesas" at bounding box center [47, 211] width 88 height 14
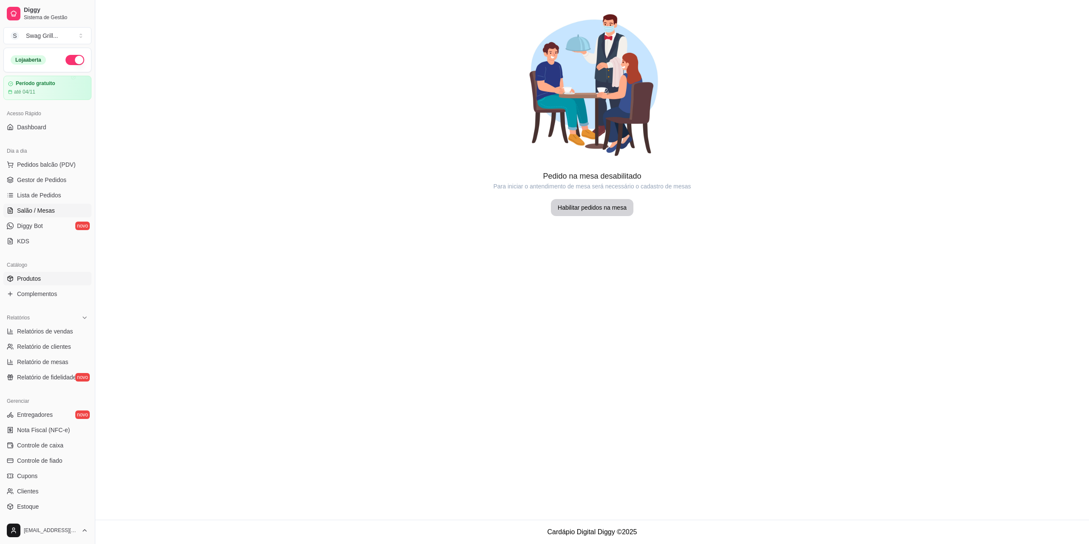
click at [42, 280] on link "Produtos" at bounding box center [47, 279] width 88 height 14
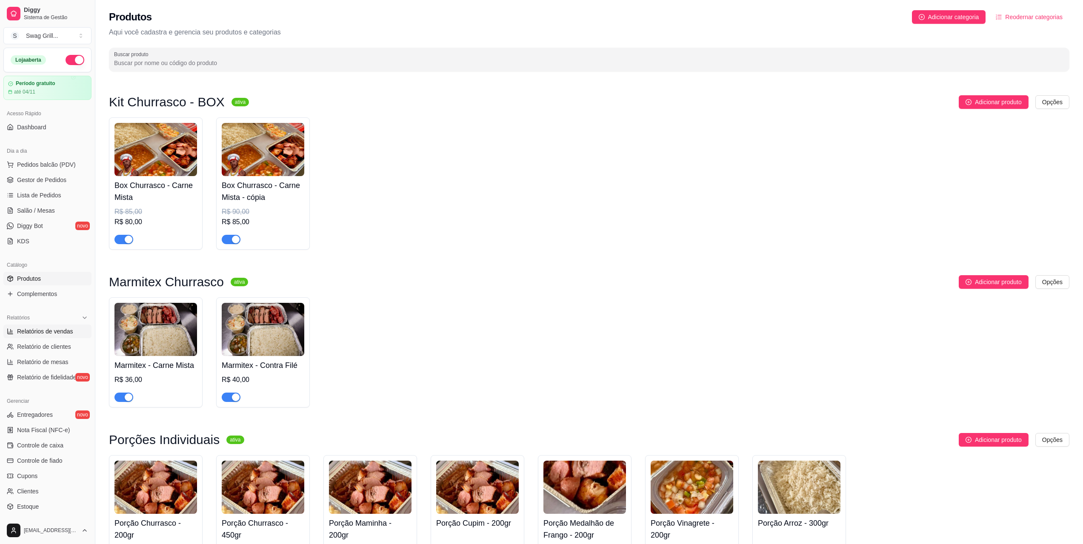
click at [47, 328] on span "Relatórios de vendas" at bounding box center [45, 331] width 56 height 9
select select "ALL"
select select "0"
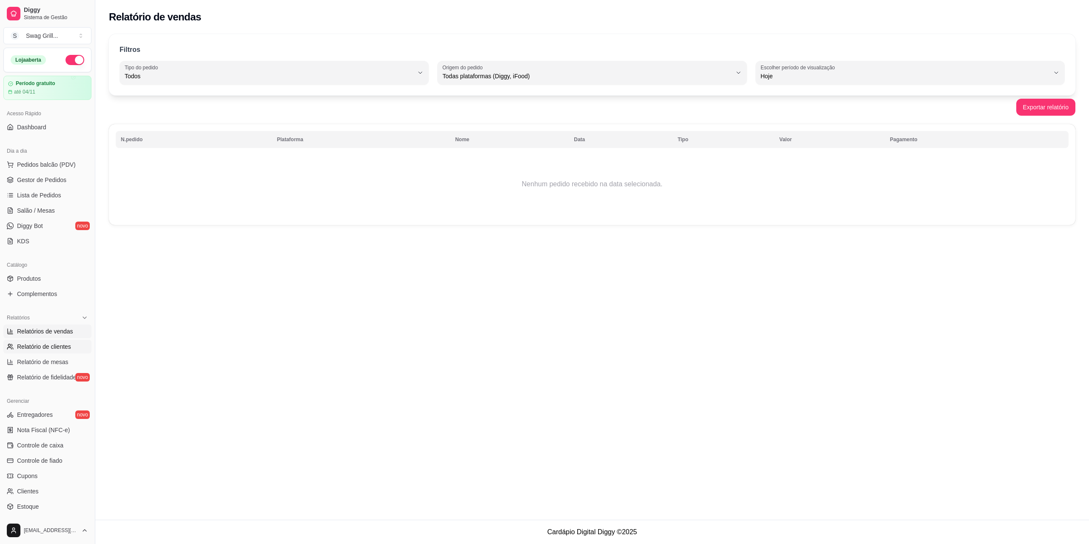
click at [47, 343] on span "Relatório de clientes" at bounding box center [44, 346] width 54 height 9
select select "30"
select select "HIGHEST_TOTAL_SPENT_WITH_ORDERS"
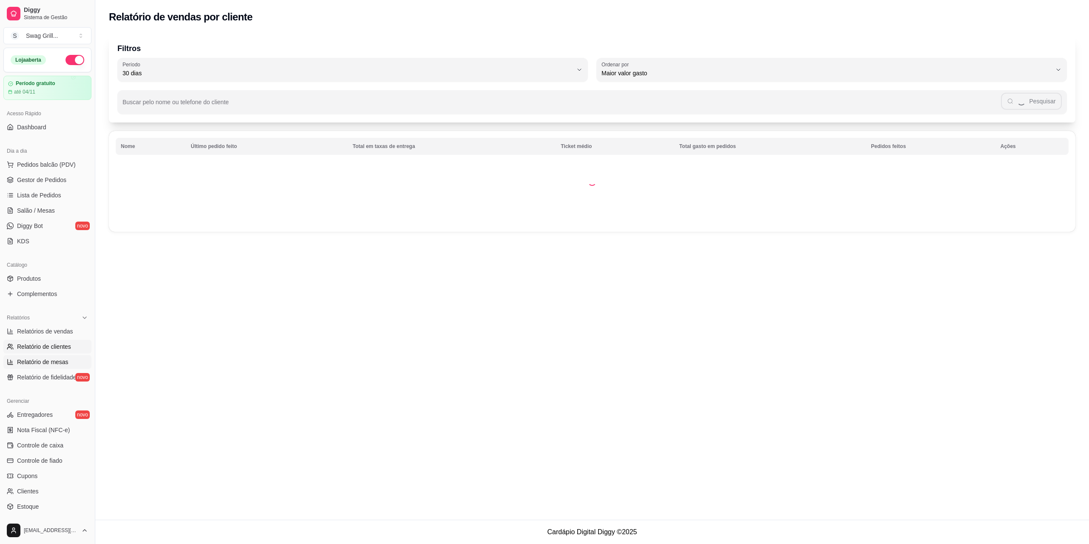
click at [43, 362] on span "Relatório de mesas" at bounding box center [42, 362] width 51 height 9
select select "TOTAL_OF_ORDERS"
select select "7"
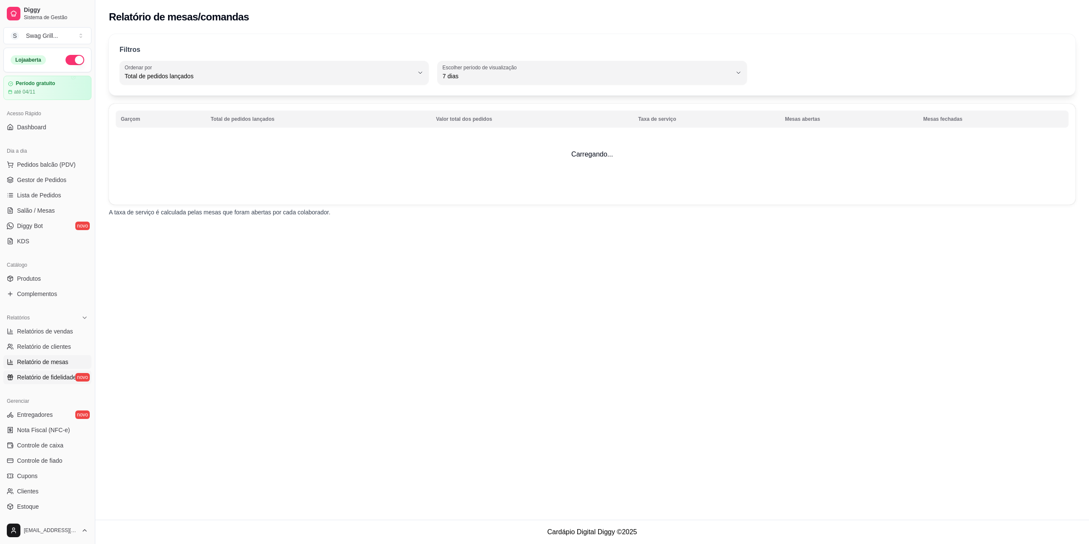
click at [40, 379] on span "Relatório de fidelidade" at bounding box center [46, 377] width 59 height 9
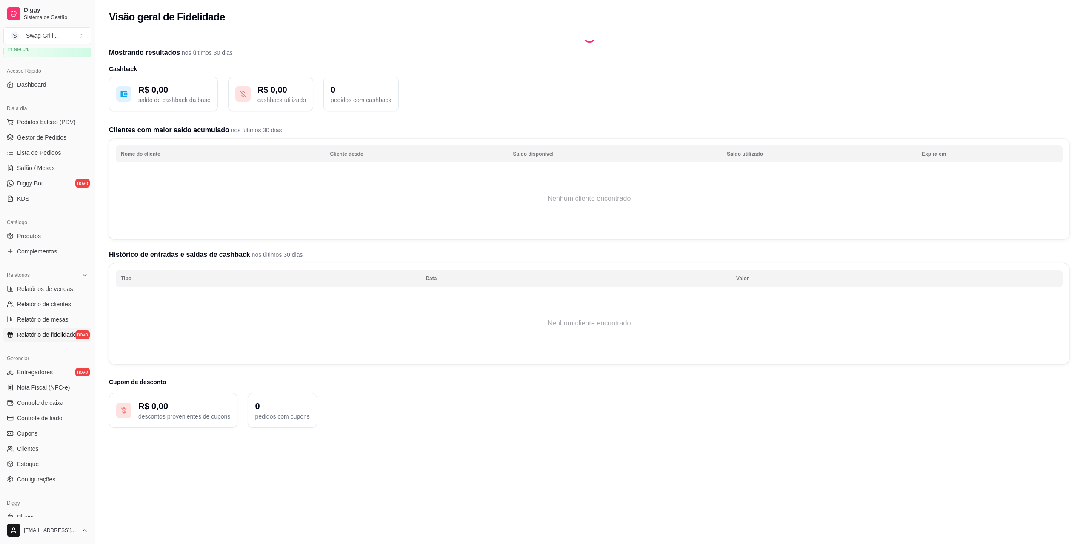
scroll to position [68, 0]
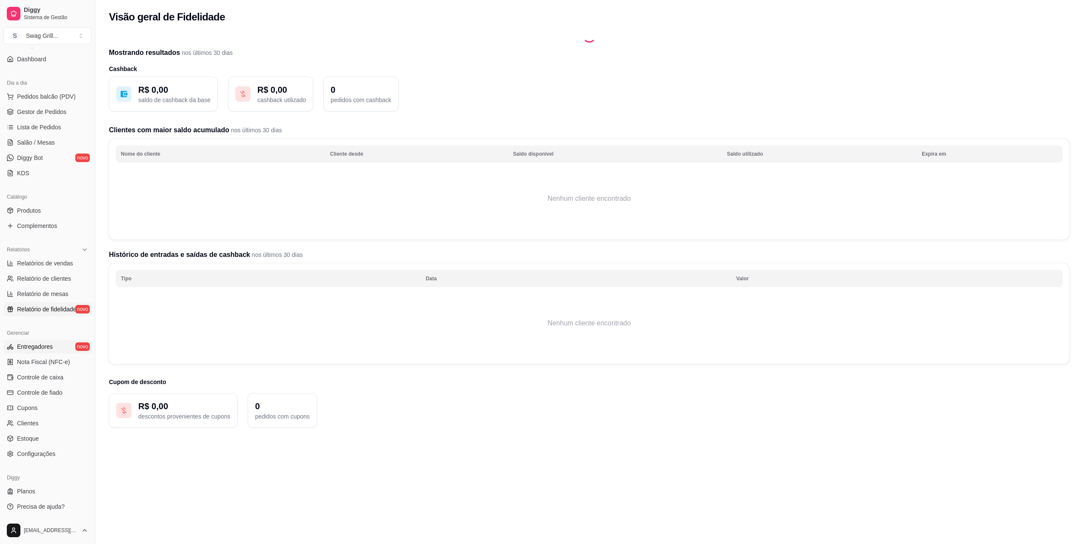
click at [45, 348] on span "Entregadores" at bounding box center [35, 346] width 36 height 9
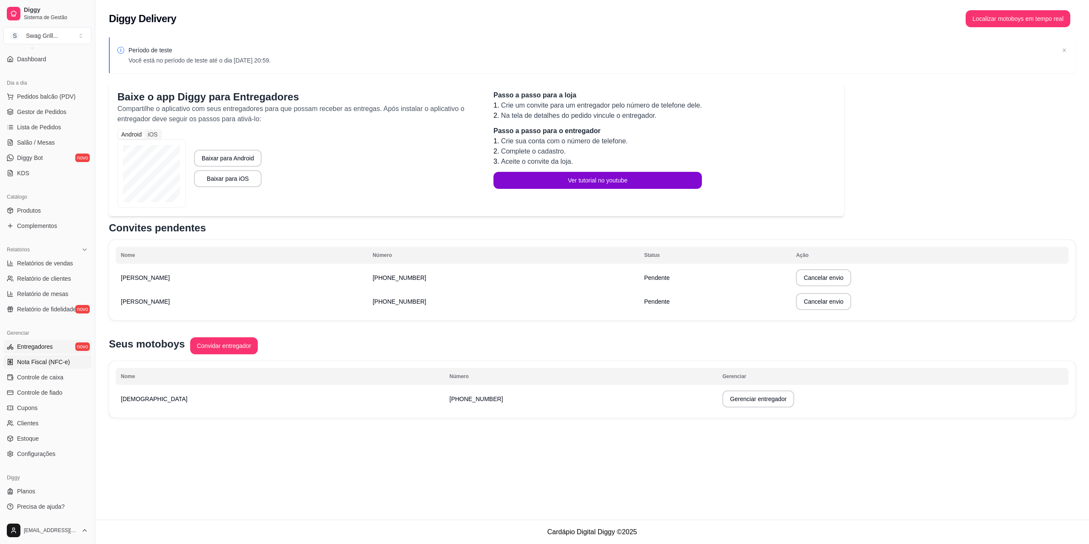
click at [40, 362] on span "Nota Fiscal (NFC-e)" at bounding box center [43, 362] width 53 height 9
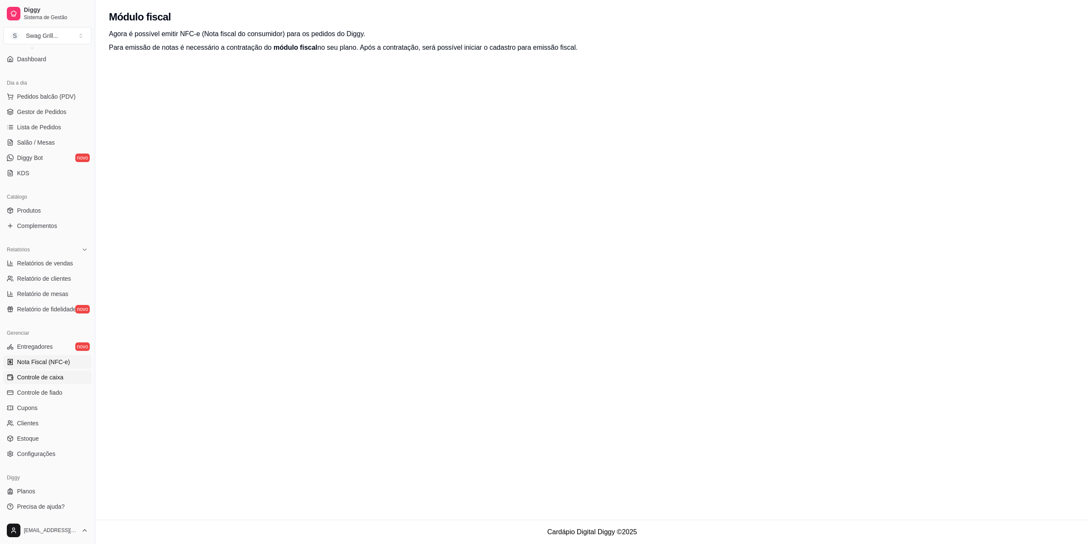
click at [37, 377] on span "Controle de caixa" at bounding box center [40, 377] width 46 height 9
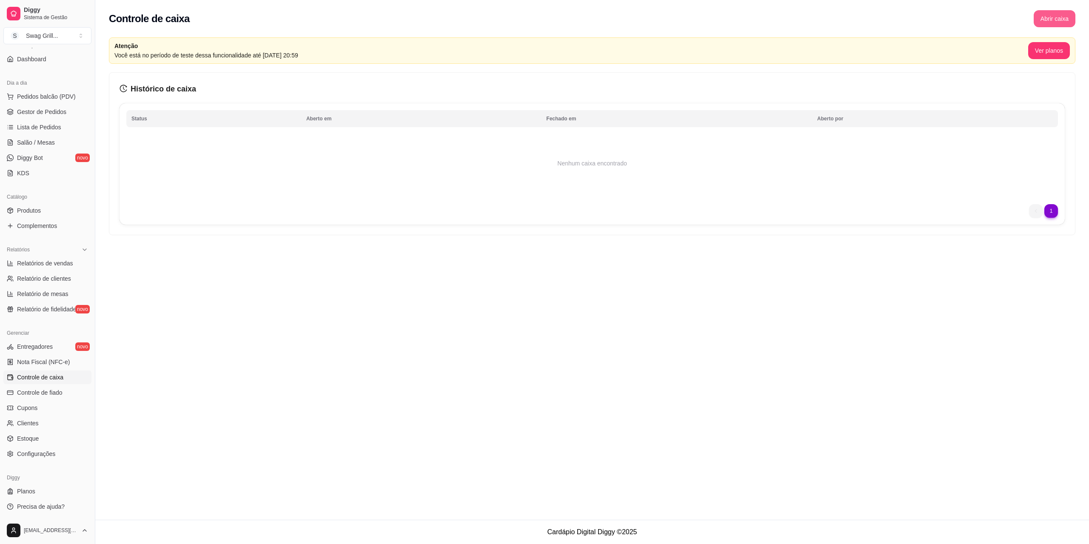
click at [1051, 20] on button "Abrir caixa" at bounding box center [1055, 18] width 42 height 17
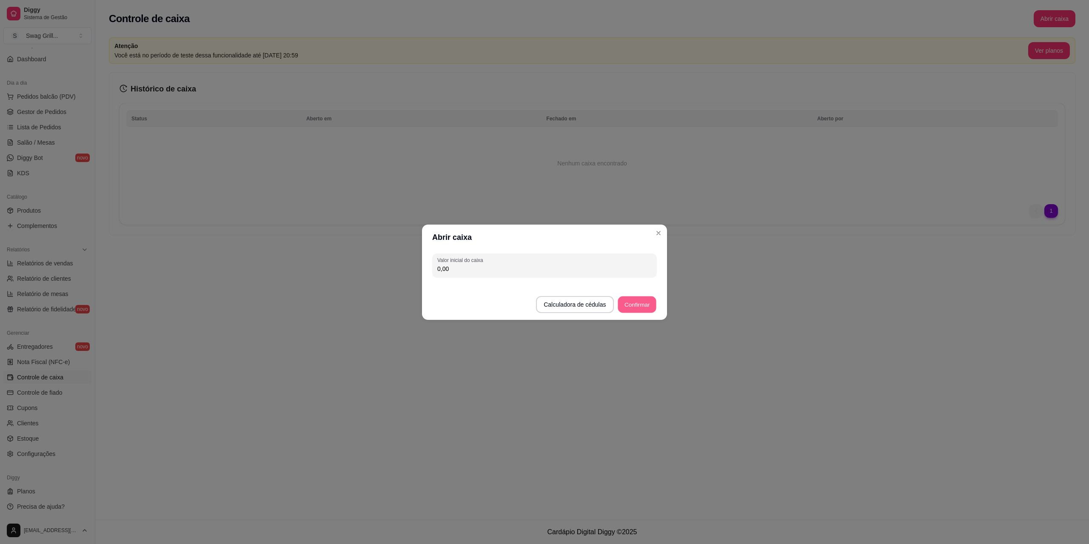
click at [632, 303] on button "Confirmar" at bounding box center [637, 304] width 39 height 17
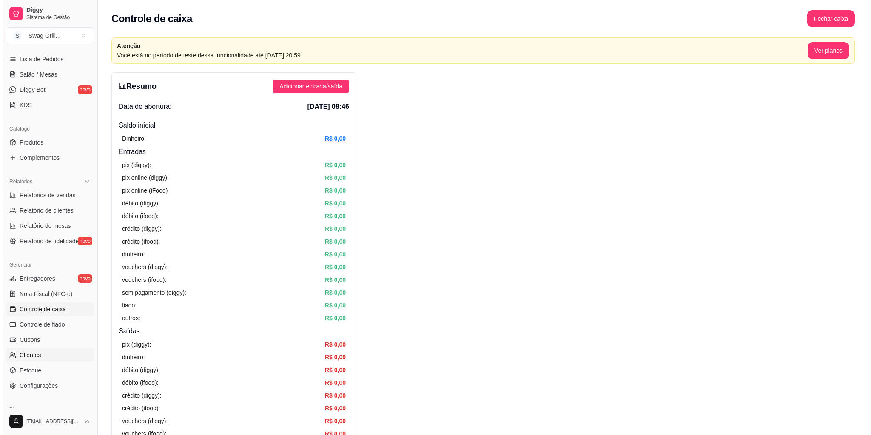
scroll to position [170, 0]
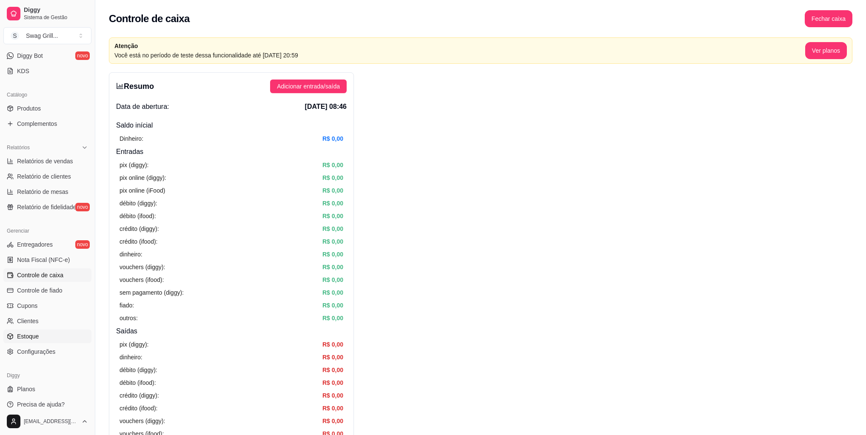
click at [28, 339] on span "Estoque" at bounding box center [28, 336] width 22 height 9
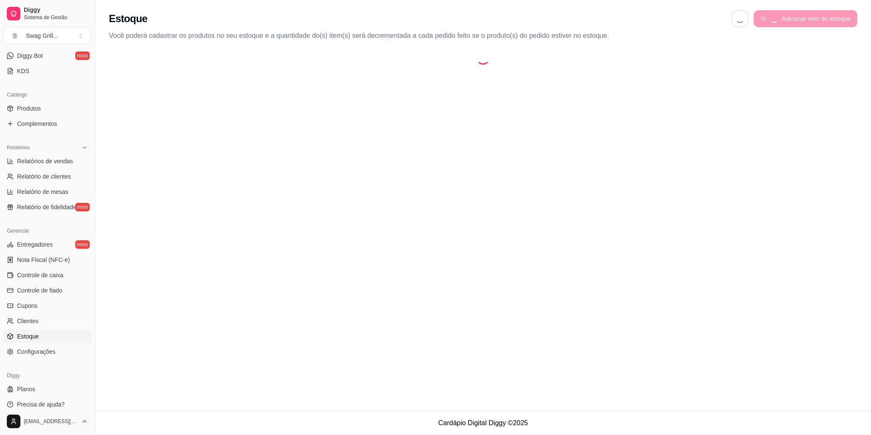
select select "QUANTITY_ORDER"
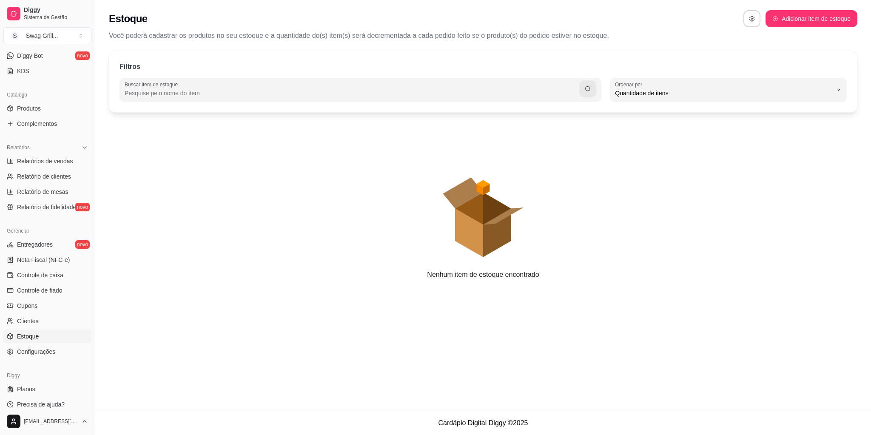
scroll to position [8, 0]
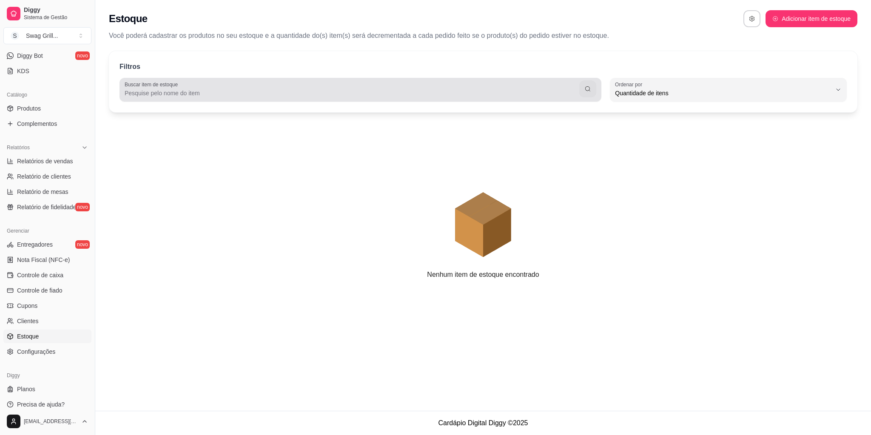
click at [521, 84] on div at bounding box center [361, 89] width 472 height 17
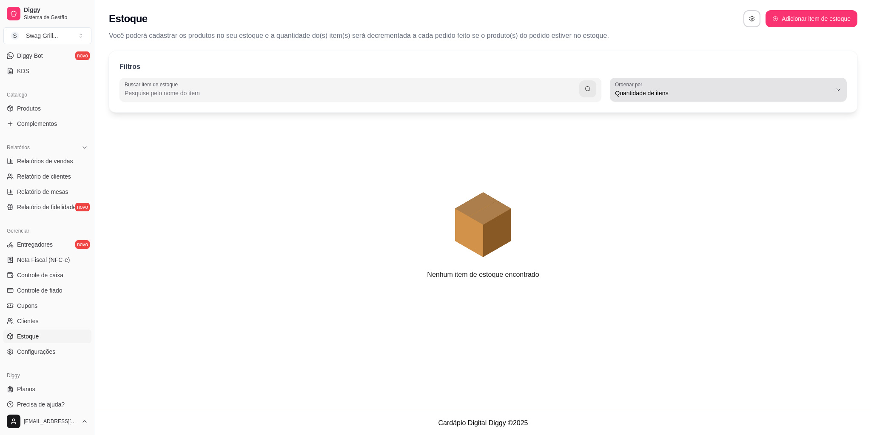
click at [687, 93] on span "Quantidade de itens" at bounding box center [723, 93] width 217 height 9
click at [653, 111] on span "Ordem alfabética" at bounding box center [725, 113] width 206 height 8
type input "ALPHABETICAL_ORDER"
select select "ALPHABETICAL_ORDER"
click at [330, 168] on icon "animation" at bounding box center [483, 195] width 749 height 149
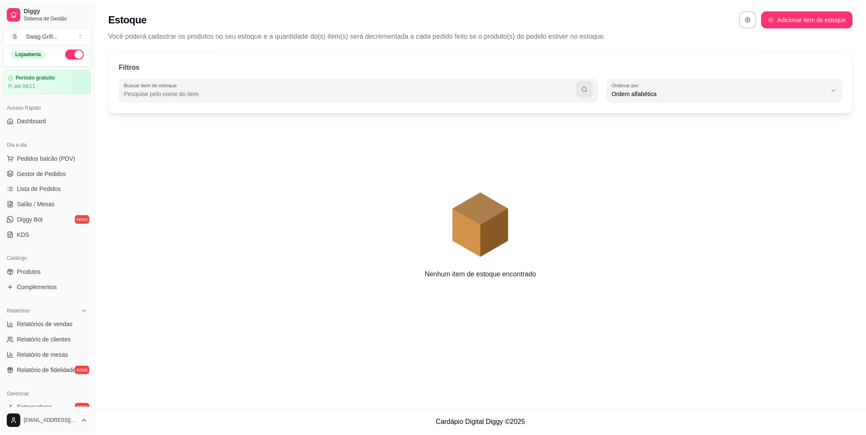
scroll to position [0, 0]
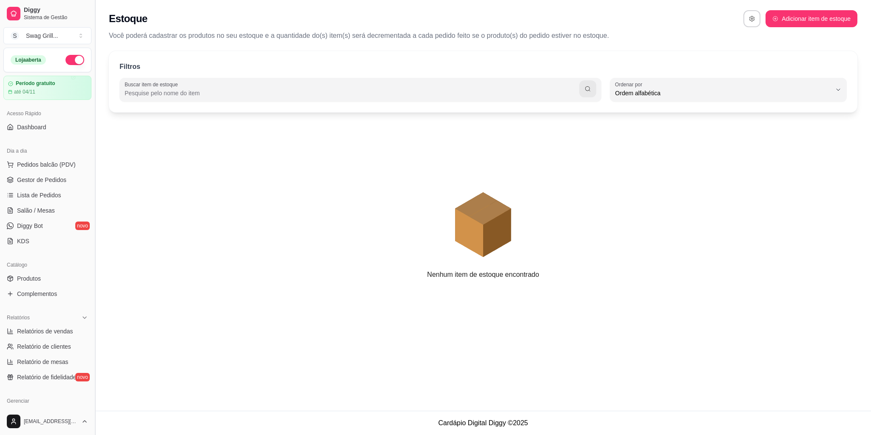
drag, startPoint x: 94, startPoint y: 63, endPoint x: 94, endPoint y: 80, distance: 17.0
click at [56, 71] on div "Diggy Sistema de Gestão S Swag Grill ... Loja aberta Período gratuito até 04/11…" at bounding box center [47, 217] width 95 height 435
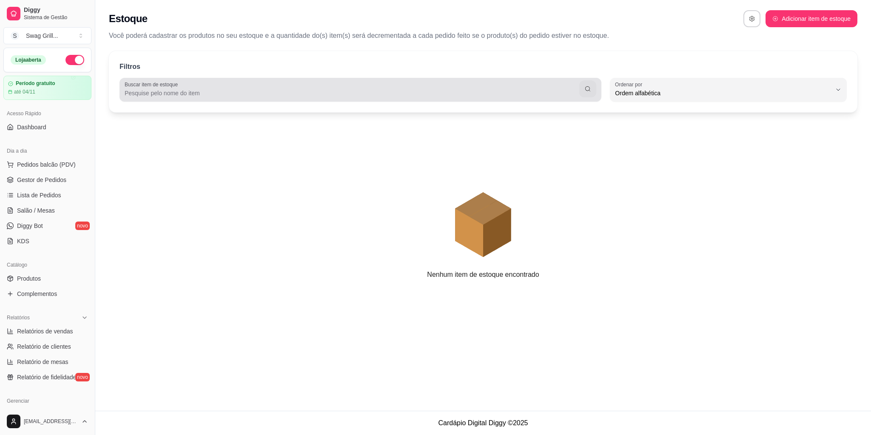
drag, startPoint x: 97, startPoint y: 82, endPoint x: 108, endPoint y: 79, distance: 11.4
click at [140, 80] on div "Diggy Sistema de Gestão S Swag Grill ... Loja aberta Período gratuito até 04/11…" at bounding box center [435, 217] width 871 height 435
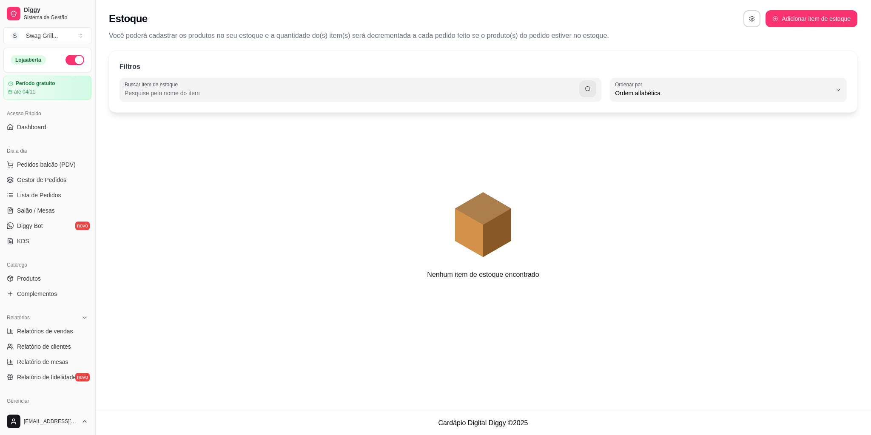
drag, startPoint x: 97, startPoint y: 80, endPoint x: 94, endPoint y: 59, distance: 21.9
click at [108, 81] on div "Diggy Sistema de Gestão S Swag Grill ... Loja aberta Período gratuito até 04/11…" at bounding box center [435, 217] width 871 height 435
click at [80, 37] on button "S Swag Grill ..." at bounding box center [47, 35] width 88 height 17
click at [89, 65] on icon "Suggestions" at bounding box center [89, 66] width 7 height 7
click at [49, 36] on div "Swag Grill ..." at bounding box center [42, 35] width 32 height 9
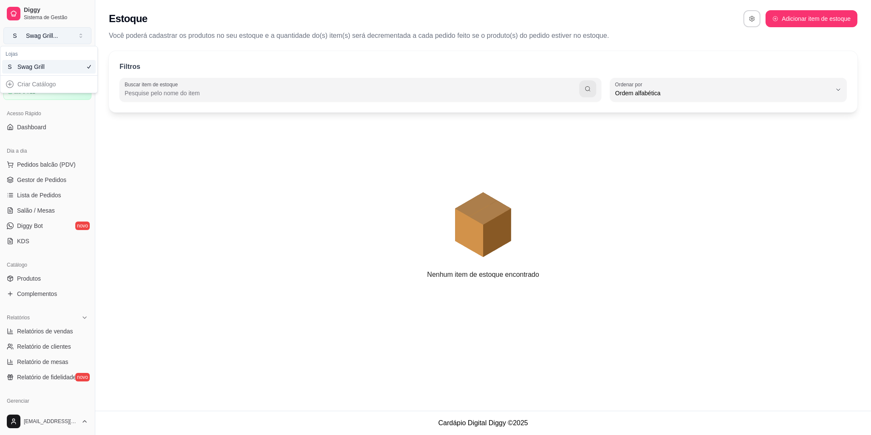
click at [49, 36] on div "Swag Grill ..." at bounding box center [42, 35] width 32 height 9
click at [31, 10] on span "Diggy" at bounding box center [56, 10] width 64 height 8
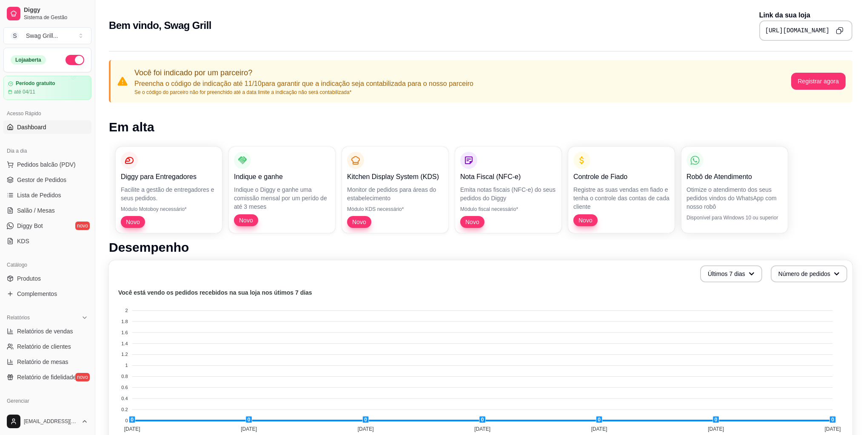
click at [842, 32] on icon "Copy to clipboard" at bounding box center [840, 31] width 8 height 8
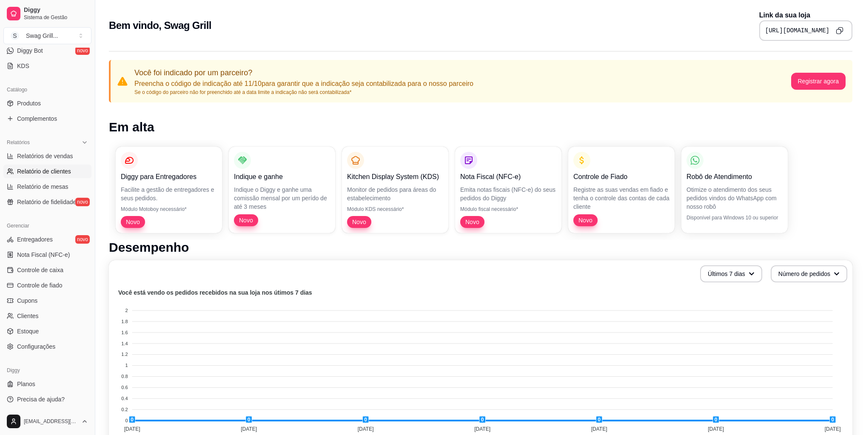
scroll to position [177, 0]
click at [56, 346] on link "Configurações" at bounding box center [47, 346] width 88 height 14
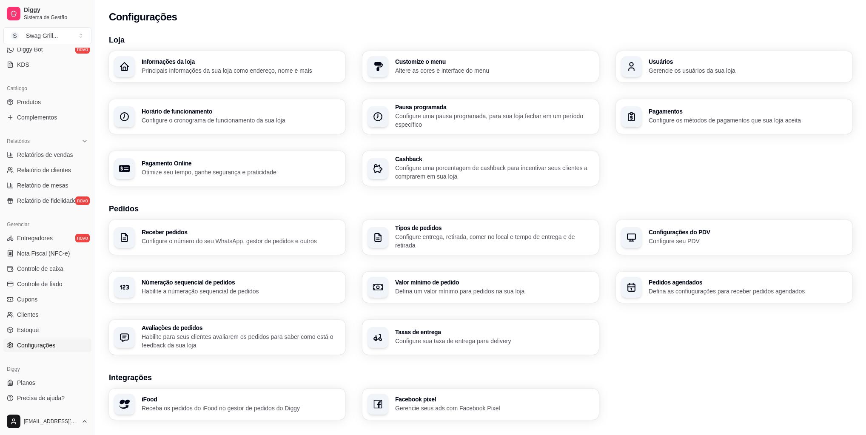
click at [253, 231] on h3 "Receber pedidos" at bounding box center [241, 232] width 199 height 6
click at [430, 229] on h3 "Tipos de pedidos" at bounding box center [494, 228] width 193 height 6
click at [664, 232] on h3 "Configurações do PDV" at bounding box center [748, 232] width 199 height 6
click at [220, 289] on p "Habilite a númeração sequencial de pedidos" at bounding box center [241, 291] width 199 height 9
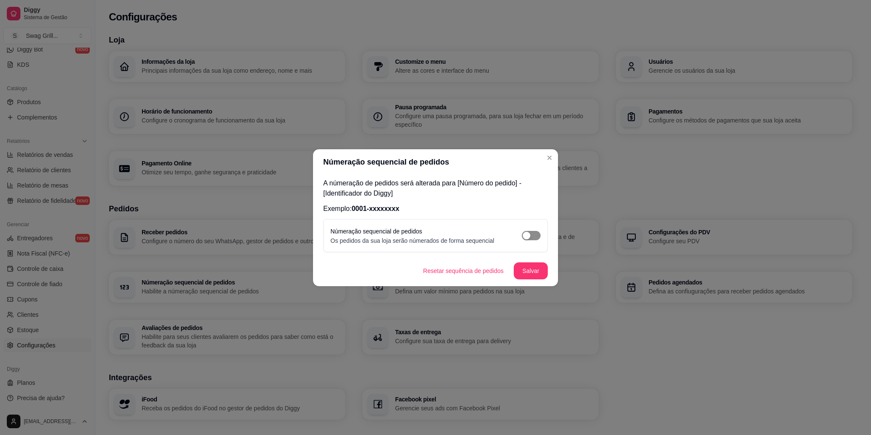
click at [530, 235] on div "button" at bounding box center [527, 236] width 8 height 8
click at [530, 235] on button "button" at bounding box center [531, 235] width 19 height 9
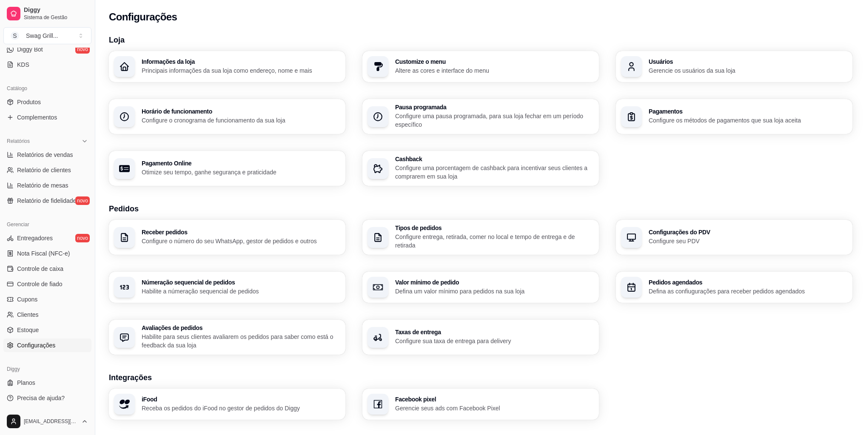
click at [448, 284] on h3 "Valor mínimo de pedido" at bounding box center [494, 283] width 199 height 6
click at [669, 290] on p "Defina as confiugurações para receber pedidos agendados" at bounding box center [747, 291] width 193 height 8
click at [225, 331] on div "Avaliações de pedidos Habilite para seus clientes avaliarem os pedidos para sab…" at bounding box center [241, 337] width 199 height 25
click at [449, 329] on h3 "Taxas de entrega" at bounding box center [494, 332] width 199 height 6
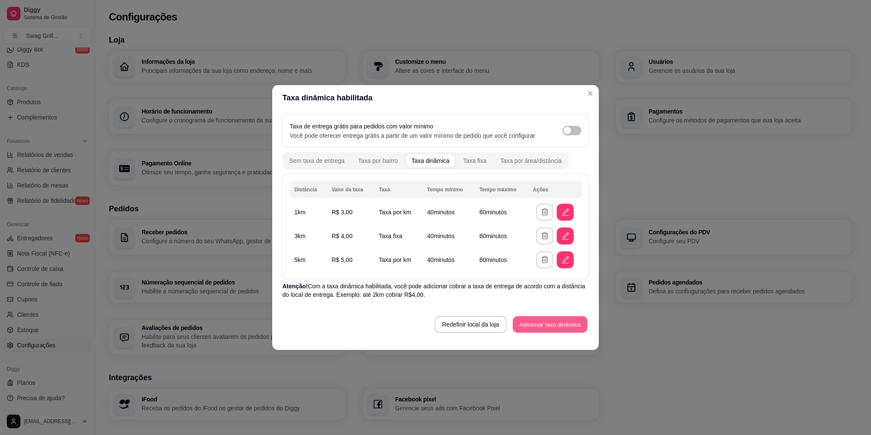
click at [519, 327] on button "Adicionar taxa dinâmica" at bounding box center [550, 325] width 74 height 17
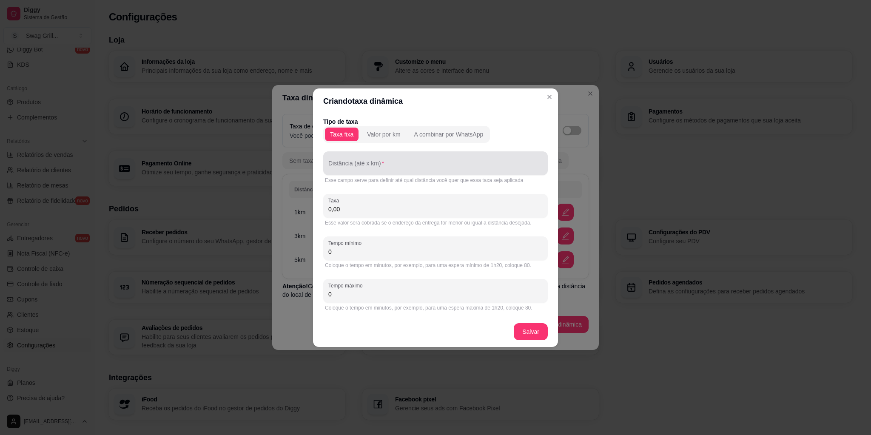
click at [383, 161] on div at bounding box center [435, 163] width 214 height 17
click at [388, 135] on div "Valor por km" at bounding box center [383, 134] width 33 height 9
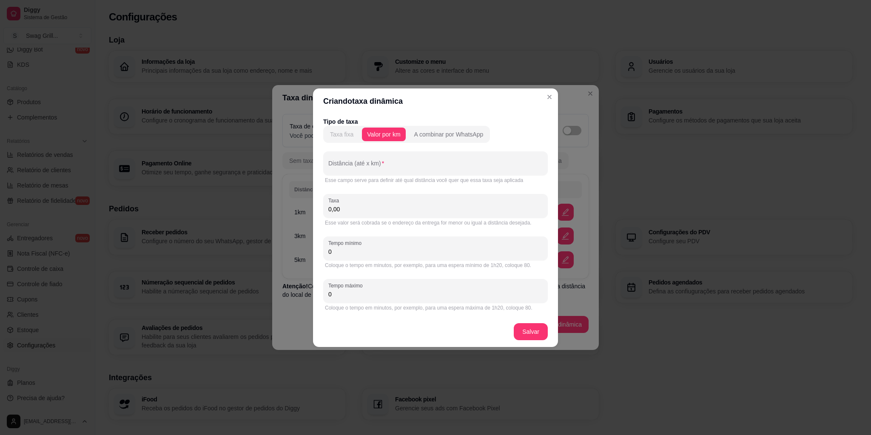
click at [345, 134] on div "Taxa fixa" at bounding box center [341, 134] width 23 height 9
click at [380, 134] on div "Valor por km" at bounding box center [383, 134] width 33 height 9
click at [343, 164] on input "Distância (até x km)" at bounding box center [435, 167] width 214 height 9
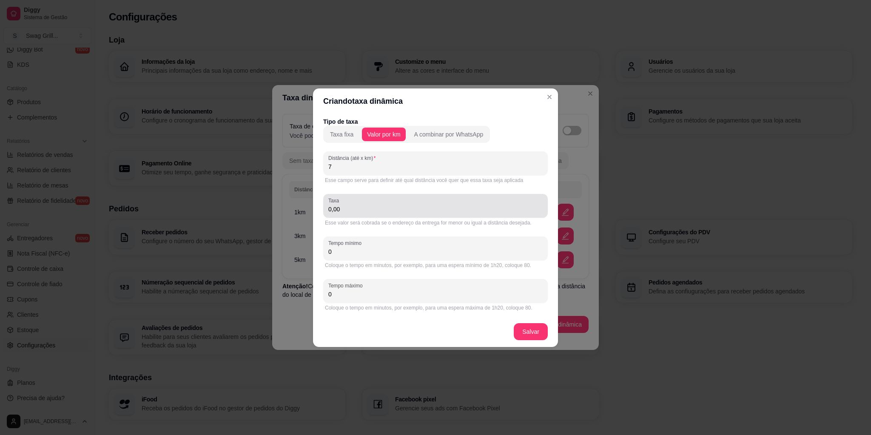
type input "7"
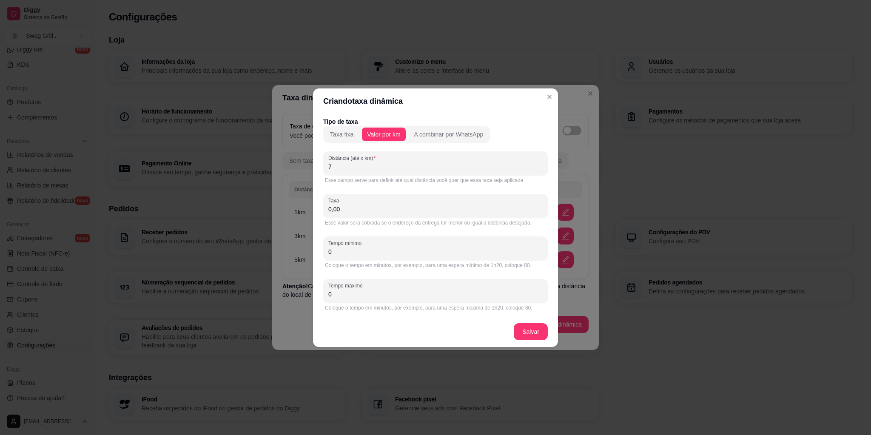
click at [356, 210] on input "0,00" at bounding box center [435, 209] width 214 height 9
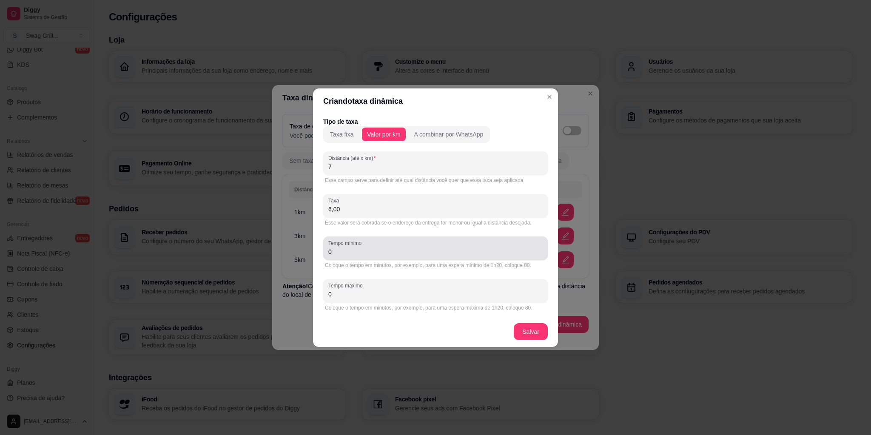
type input "6,00"
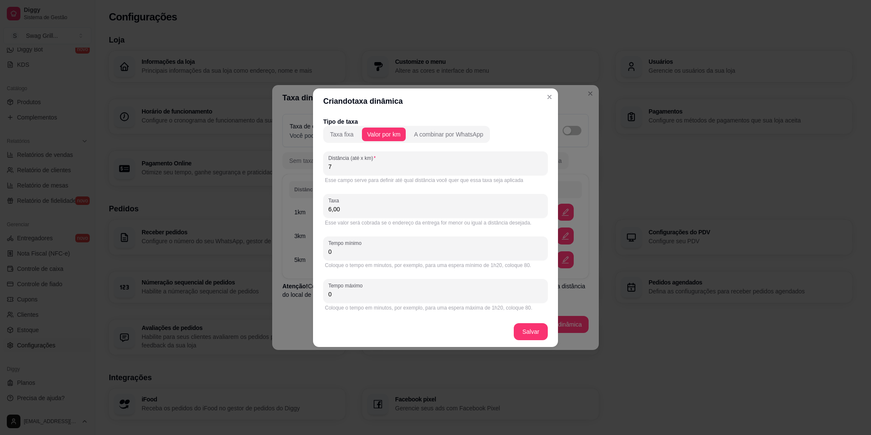
click at [349, 254] on input "0" at bounding box center [435, 252] width 214 height 9
type input "40"
click at [344, 297] on input "0" at bounding box center [435, 294] width 214 height 9
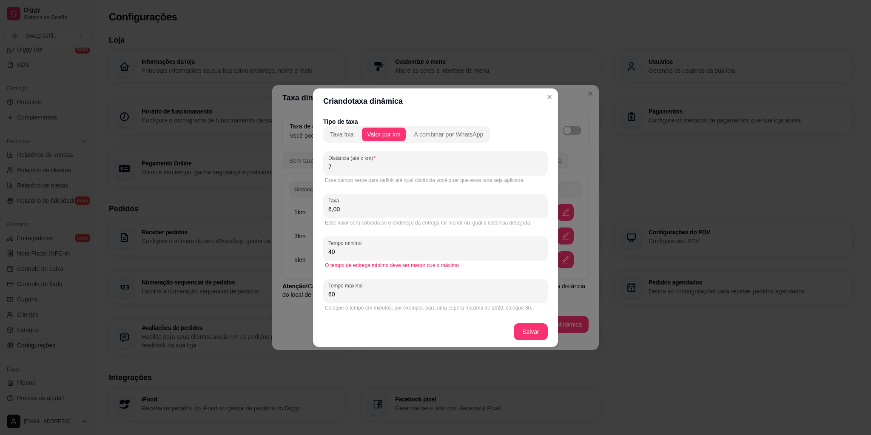
type input "60"
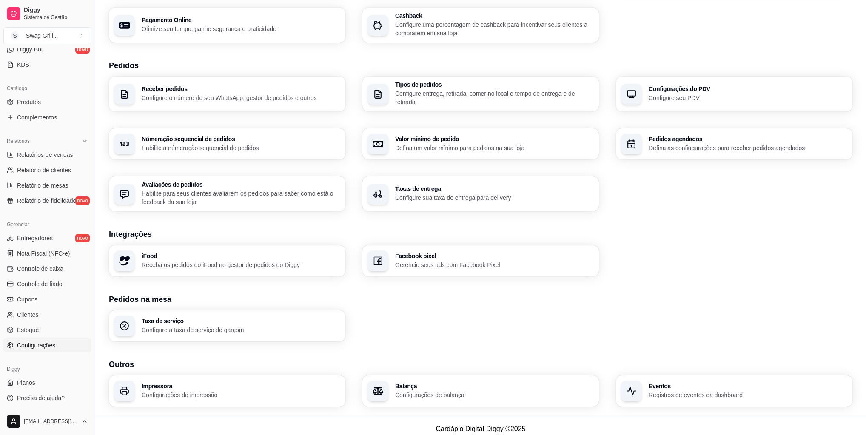
scroll to position [149, 0]
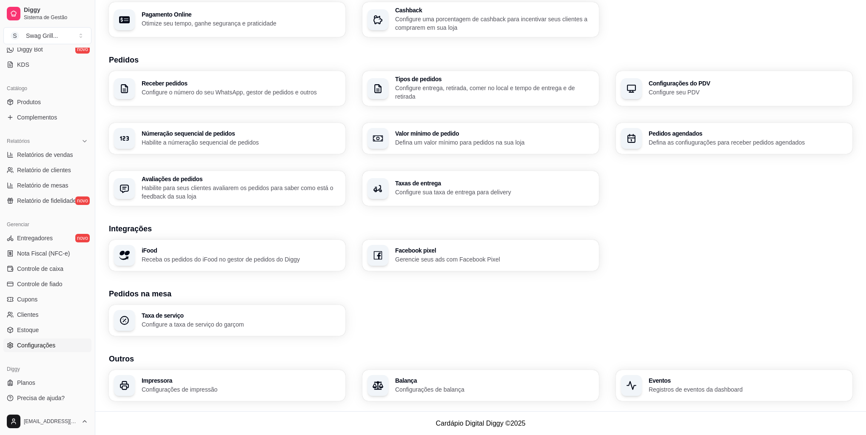
click at [262, 266] on div "iFood Receba os pedidos do iFood no gestor de pedidos do Diggy" at bounding box center [227, 255] width 237 height 31
click at [235, 382] on h3 "Impressora" at bounding box center [241, 381] width 199 height 6
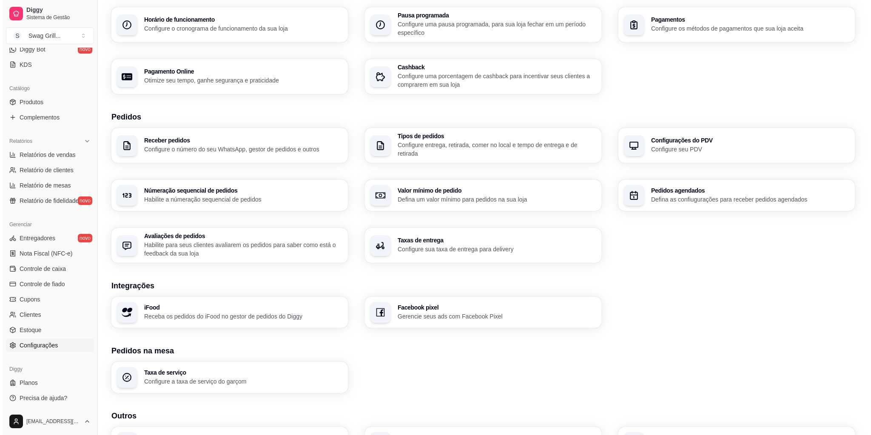
scroll to position [0, 0]
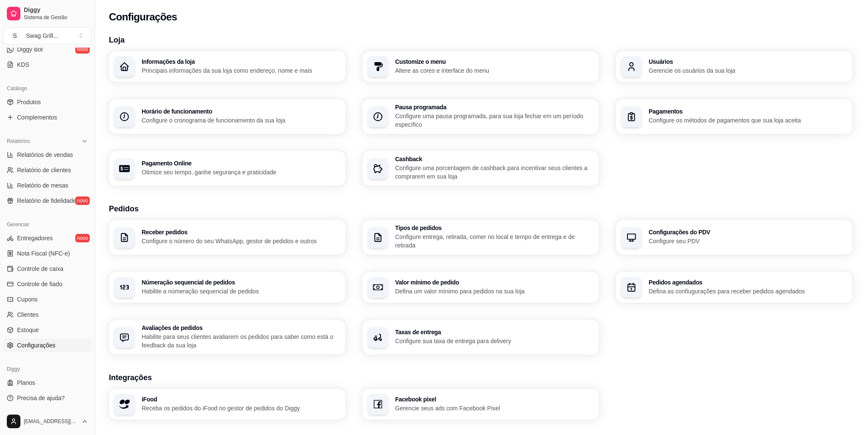
click at [265, 163] on h3 "Pagamento Online" at bounding box center [241, 163] width 199 height 6
select select "4.98"
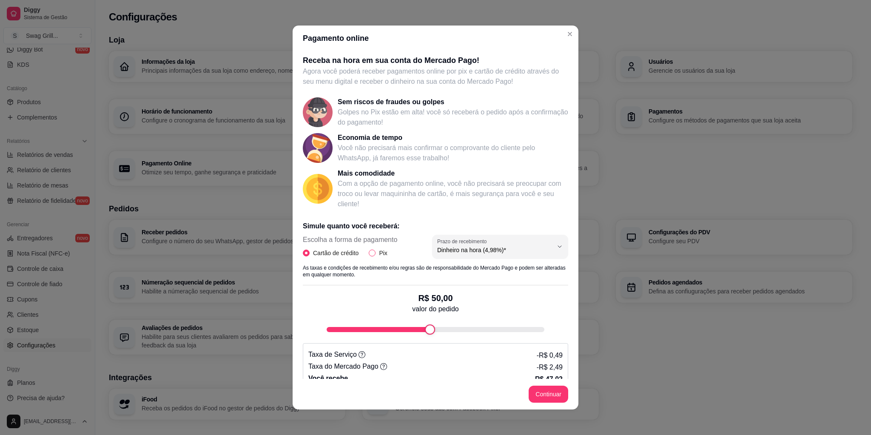
click at [369, 256] on input "Pix" at bounding box center [372, 253] width 7 height 7
radio input "true"
click at [303, 253] on input "Cartão de crédito" at bounding box center [306, 253] width 7 height 7
radio input "true"
radio input "false"
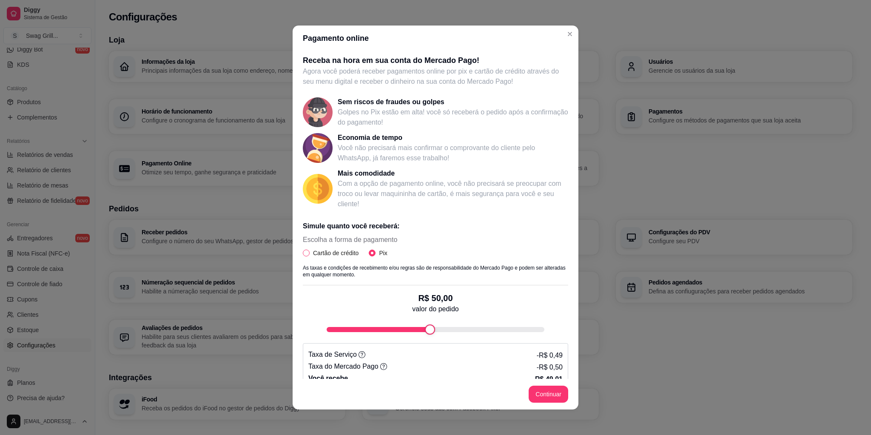
select select "4.98"
click at [363, 254] on div "Cartão de crédito Pix" at bounding box center [350, 252] width 94 height 9
click at [371, 253] on input "Pix" at bounding box center [372, 253] width 7 height 7
radio input "true"
radio input "false"
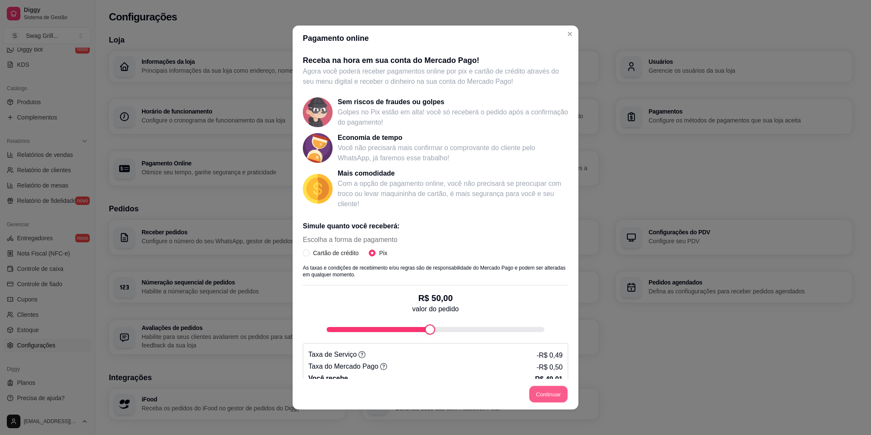
click at [536, 396] on button "Continuar" at bounding box center [549, 394] width 38 height 17
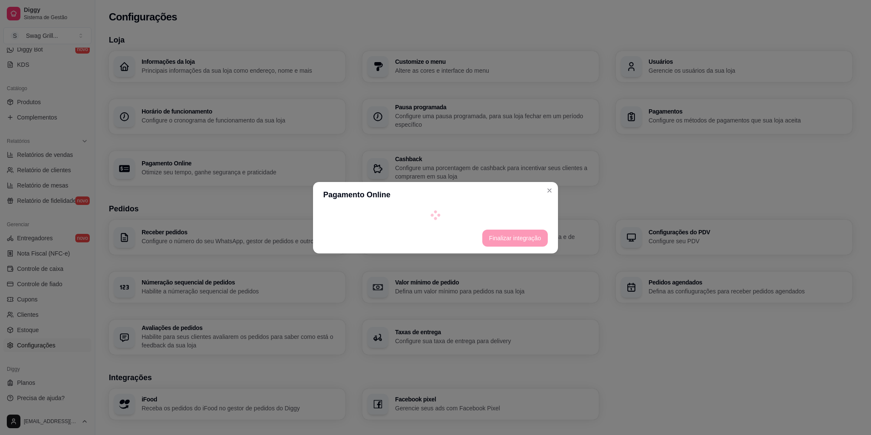
select select "4.98"
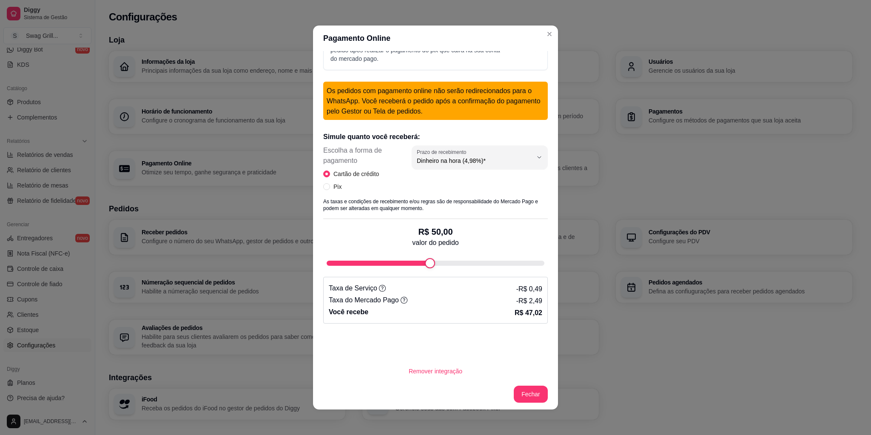
scroll to position [133, 0]
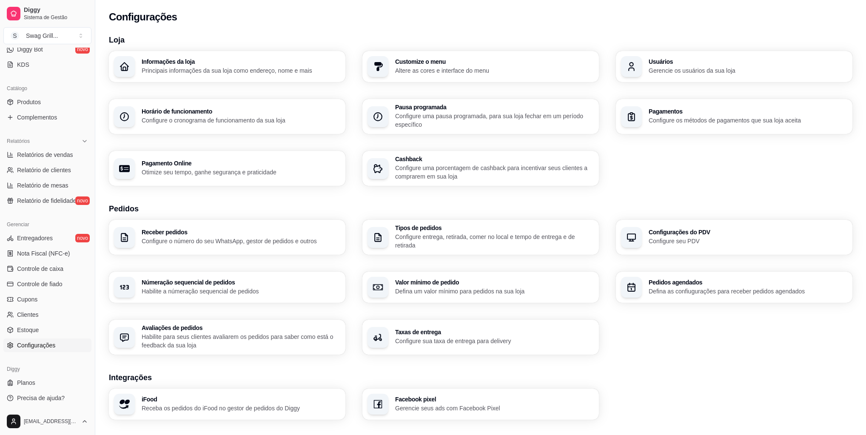
click at [661, 117] on p "Configure os métodos de pagamentos que sua loja aceita" at bounding box center [748, 120] width 199 height 9
click at [253, 113] on h3 "Horário de funcionamento" at bounding box center [240, 112] width 193 height 6
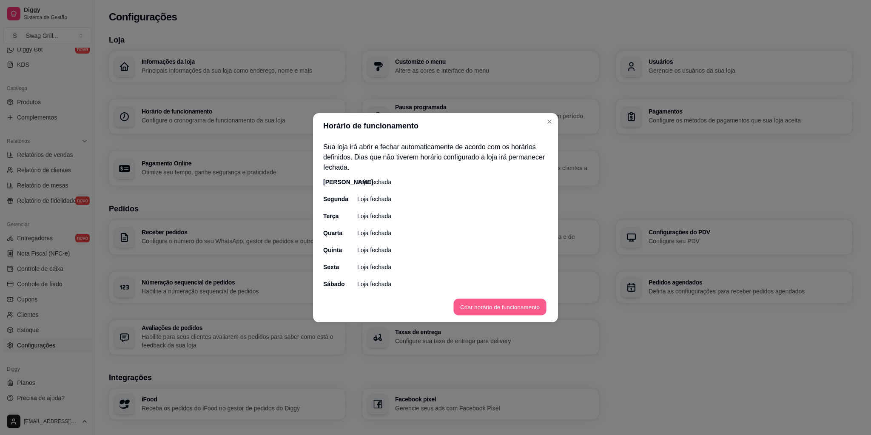
click at [511, 305] on button "Criar horário de funcionamento" at bounding box center [499, 307] width 93 height 17
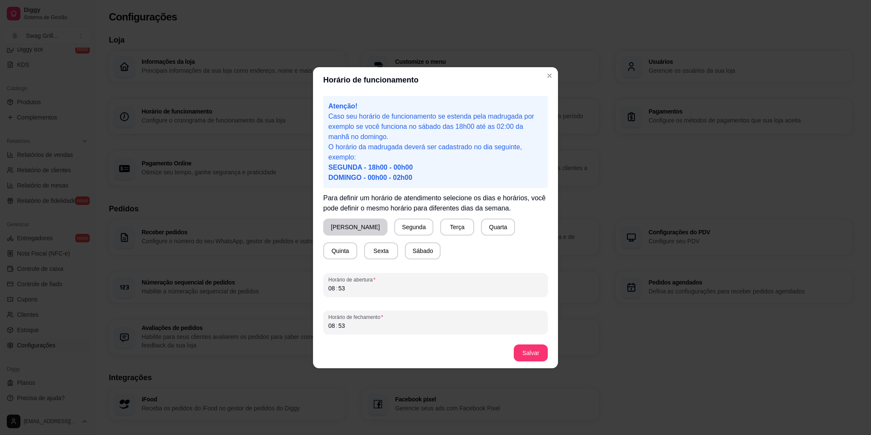
click at [342, 228] on button "Domingo" at bounding box center [355, 227] width 64 height 17
click at [289, 288] on div "Horário de funcionamento Atenção! Caso seu horário de funcionamento se estenda …" at bounding box center [435, 217] width 871 height 435
click at [333, 327] on div "08" at bounding box center [332, 326] width 9 height 9
click at [521, 352] on button "Salvar" at bounding box center [530, 353] width 33 height 17
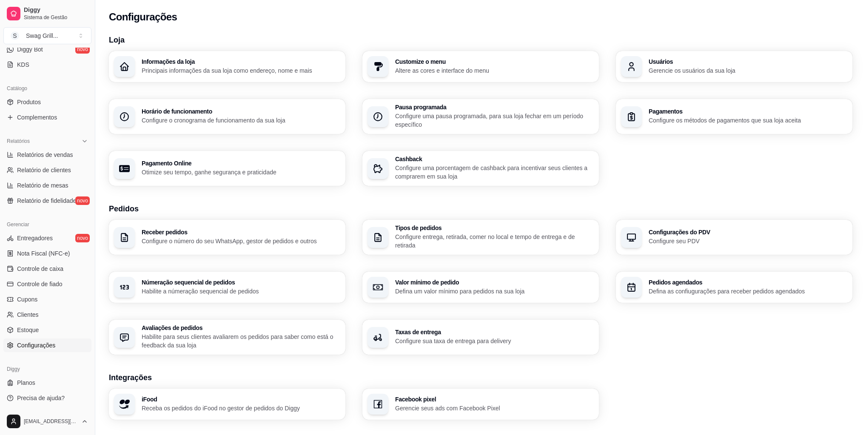
click at [453, 61] on h3 "Customize o menu" at bounding box center [494, 62] width 199 height 6
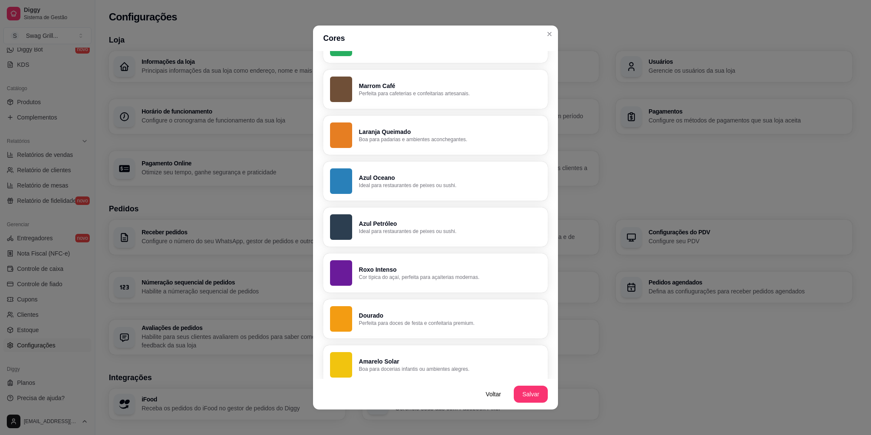
scroll to position [306, 0]
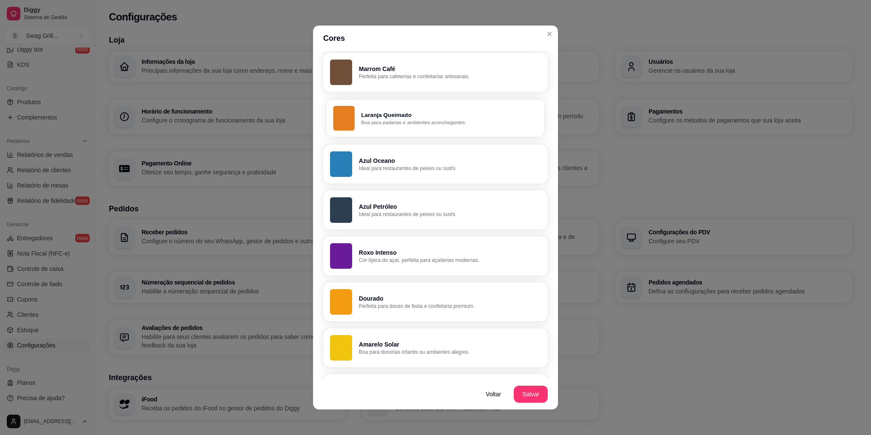
click at [381, 118] on p "Laranja Queimado" at bounding box center [449, 115] width 177 height 8
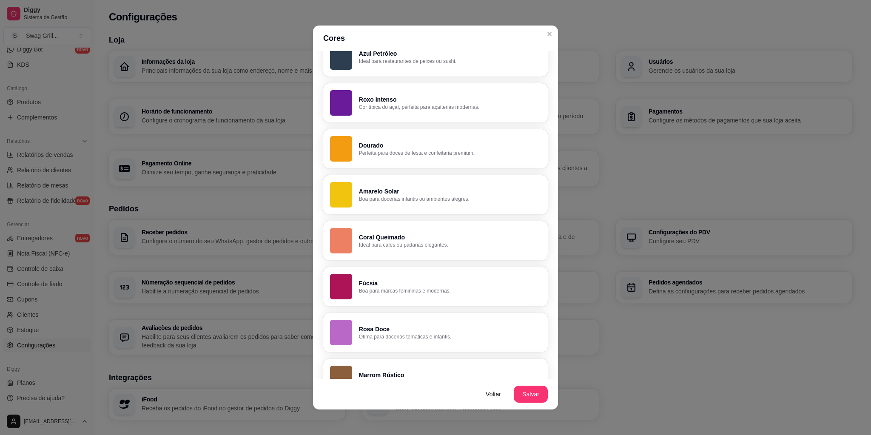
scroll to position [483, 0]
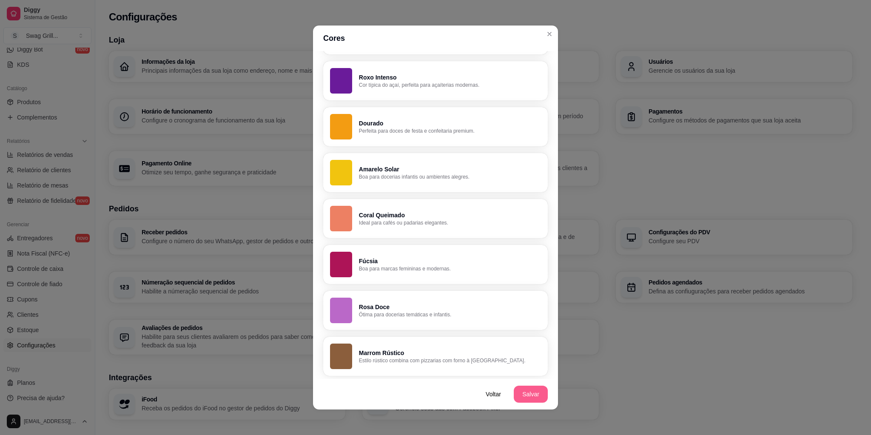
click at [527, 393] on button "Salvar" at bounding box center [531, 394] width 34 height 17
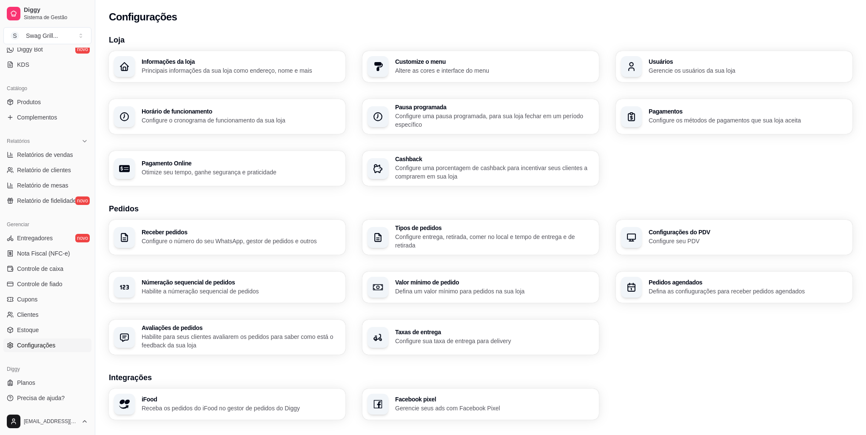
click at [225, 64] on h3 "Informações da loja" at bounding box center [241, 62] width 199 height 6
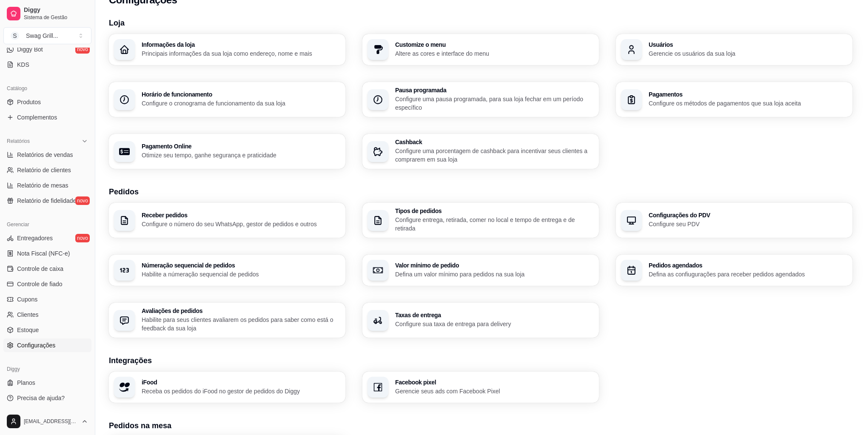
scroll to position [34, 0]
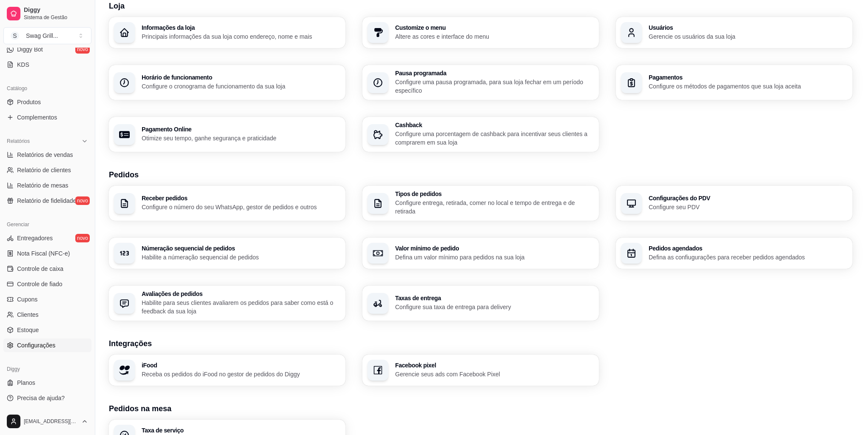
click at [673, 211] on p "Configure seu PDV" at bounding box center [748, 207] width 199 height 9
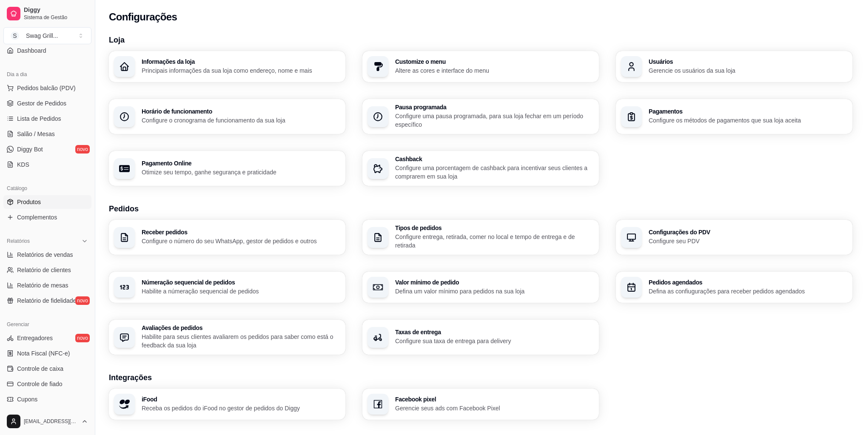
scroll to position [74, 0]
click at [41, 203] on link "Produtos" at bounding box center [47, 204] width 88 height 14
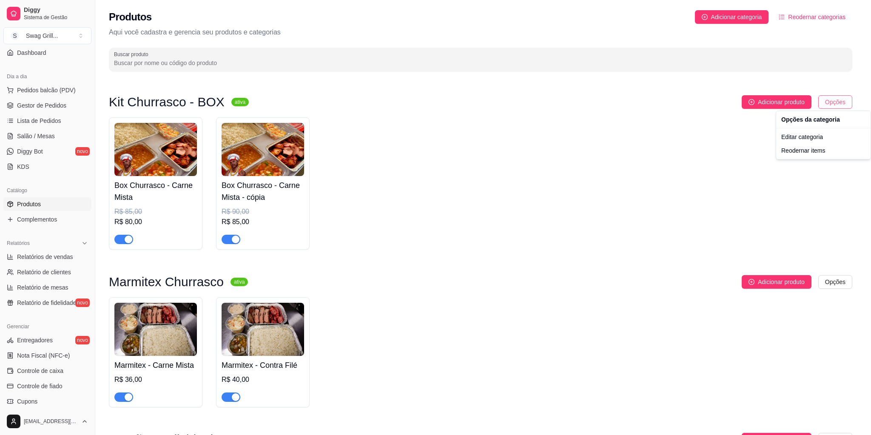
click at [835, 104] on html "Diggy Sistema de Gestão S Swag Grill ... Loja aberta Período gratuito até 04/11…" at bounding box center [435, 217] width 871 height 435
click at [584, 155] on html "Diggy Sistema de Gestão S Swag Grill ... Loja aberta Período gratuito até 04/11…" at bounding box center [435, 217] width 871 height 435
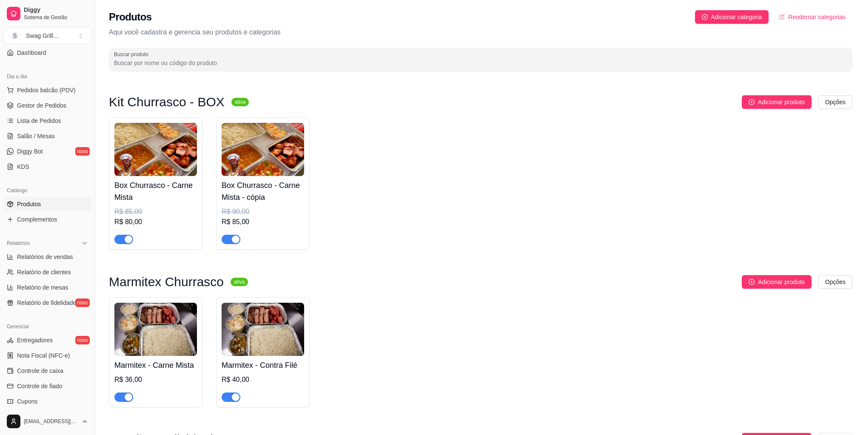
click at [150, 201] on h4 "Box Churrasco - Carne Mista" at bounding box center [155, 192] width 83 height 24
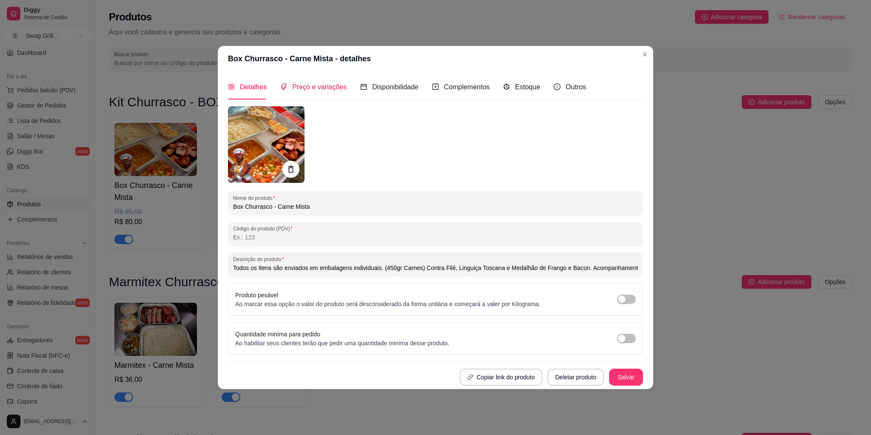
click at [325, 87] on span "Preço e variações" at bounding box center [319, 86] width 54 height 7
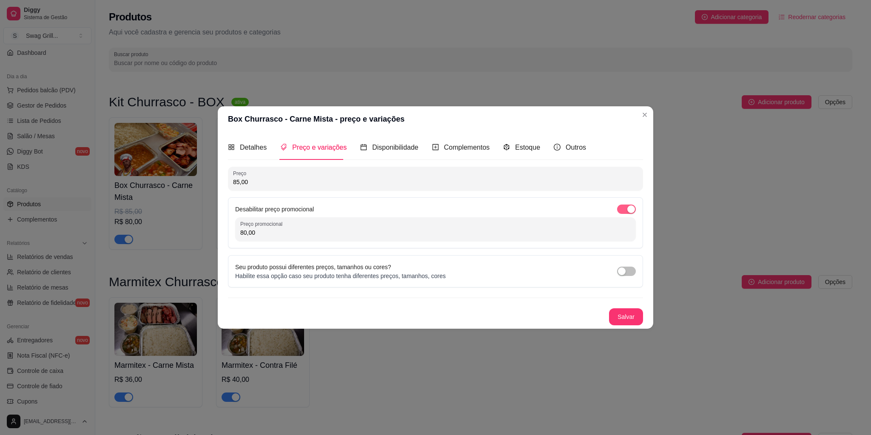
click at [628, 209] on div "button" at bounding box center [631, 209] width 8 height 8
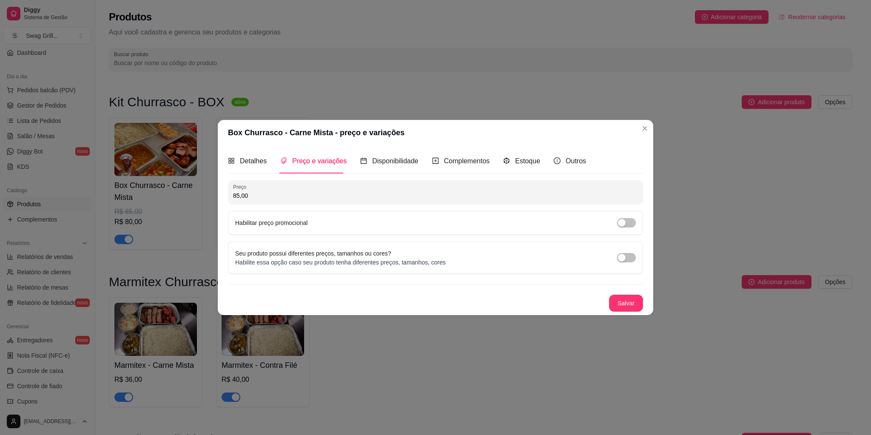
drag, startPoint x: 251, startPoint y: 192, endPoint x: 200, endPoint y: 189, distance: 51.2
click at [200, 189] on div "Box Churrasco - Carne Mista - preço e variações Detalhes Preço e variações Disp…" at bounding box center [435, 217] width 871 height 435
type input "80,00"
click at [372, 162] on span "Disponibilidade" at bounding box center [395, 160] width 46 height 7
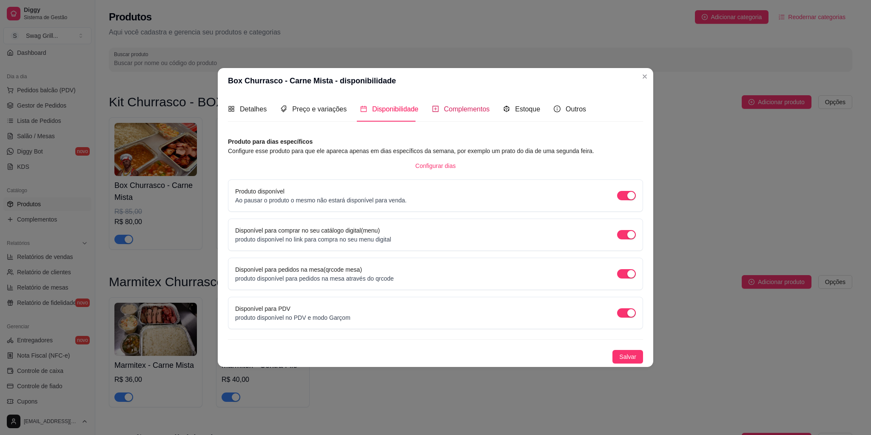
click at [466, 112] on span "Complementos" at bounding box center [467, 109] width 46 height 7
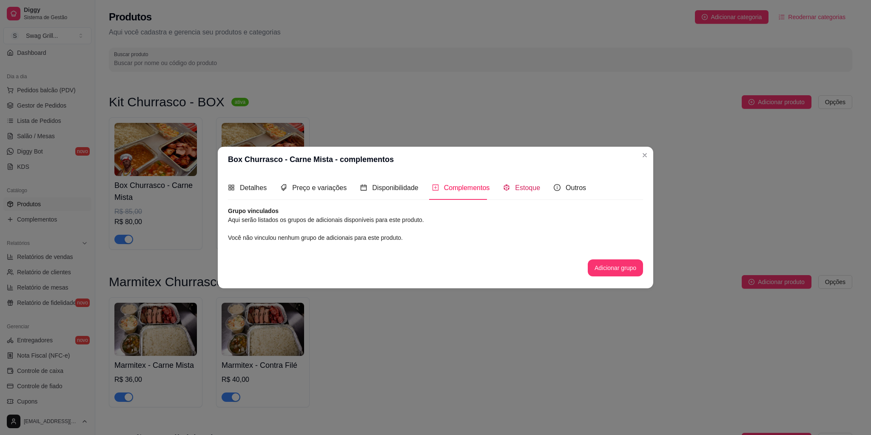
click at [524, 189] on span "Estoque" at bounding box center [527, 187] width 25 height 7
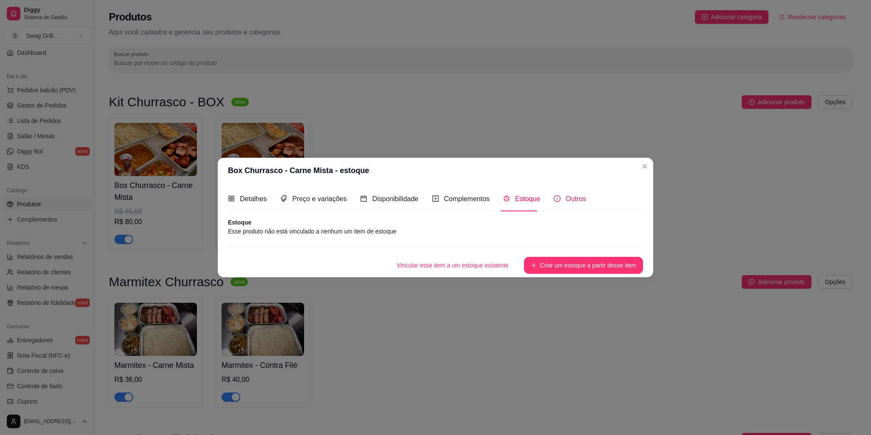
click at [560, 200] on div "Outros" at bounding box center [570, 199] width 32 height 11
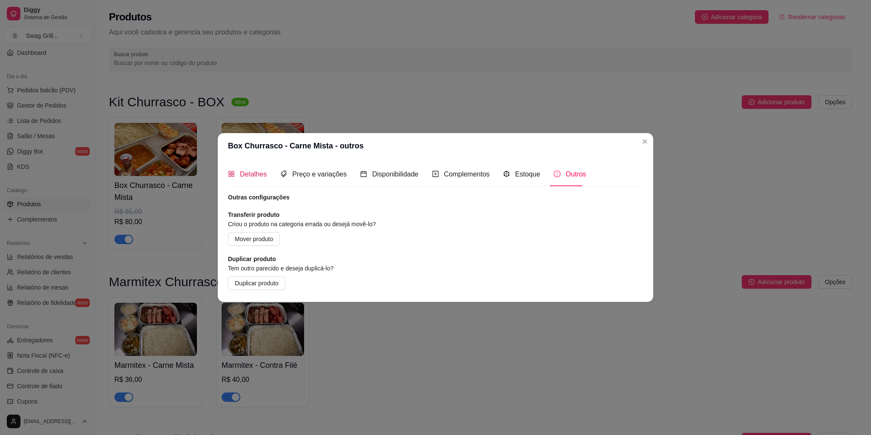
click at [246, 175] on span "Detalhes" at bounding box center [253, 174] width 27 height 7
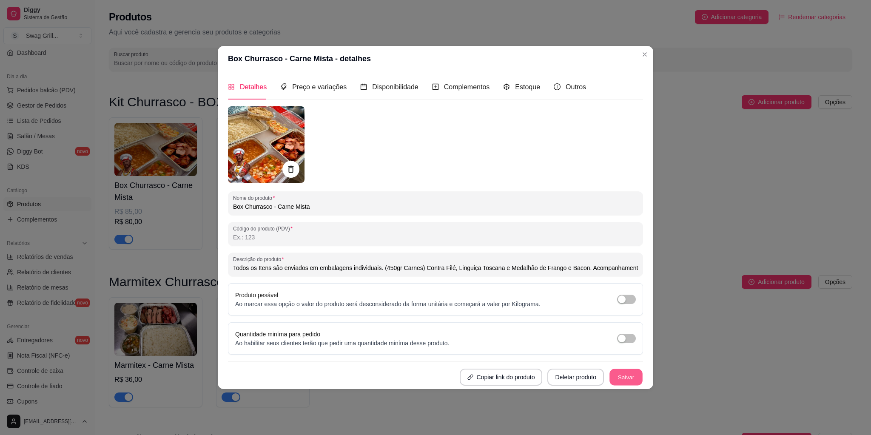
click at [628, 375] on button "Salvar" at bounding box center [626, 377] width 33 height 17
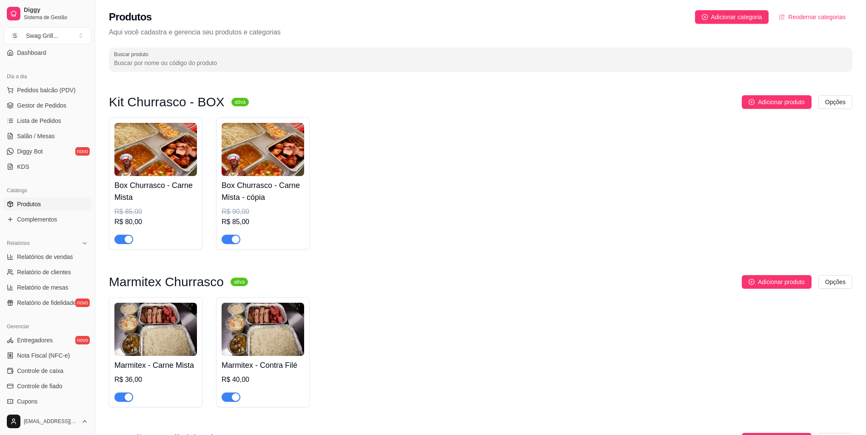
click at [257, 157] on img at bounding box center [263, 149] width 83 height 53
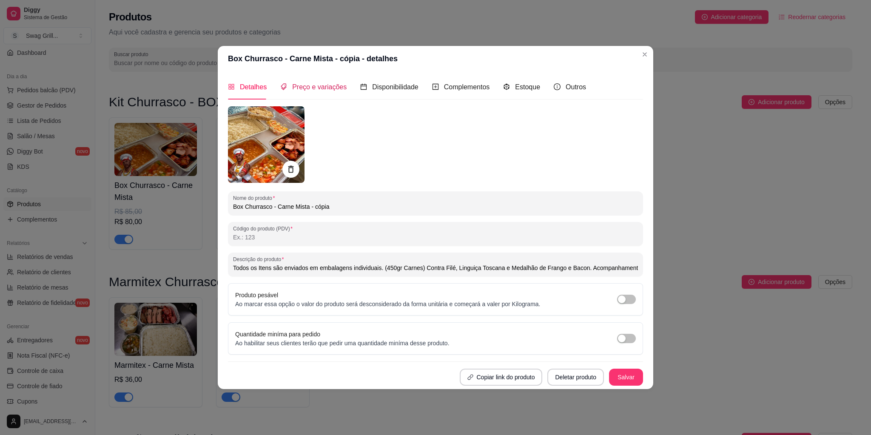
click at [322, 88] on span "Preço e variações" at bounding box center [319, 86] width 54 height 7
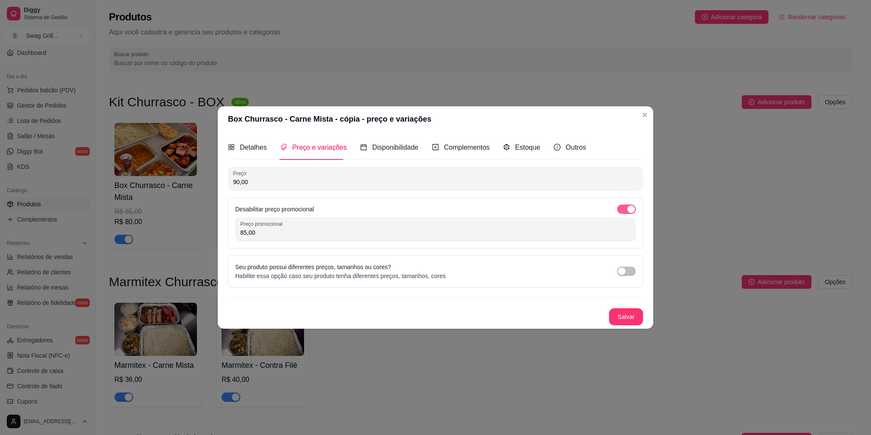
click at [626, 208] on button "button" at bounding box center [626, 209] width 19 height 9
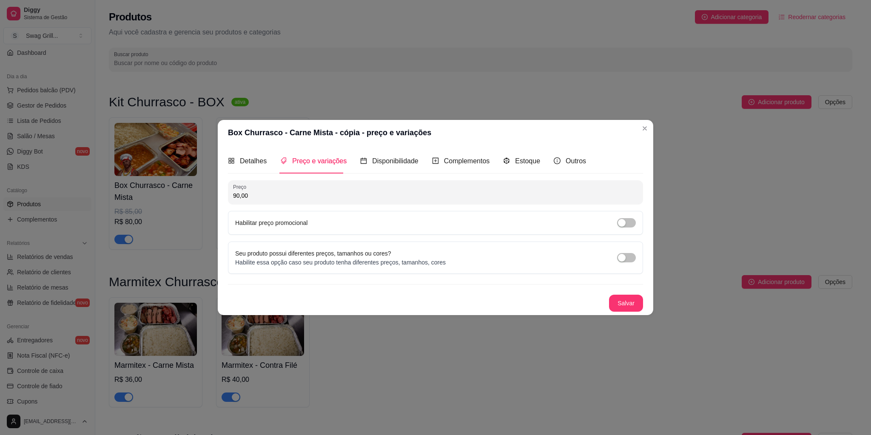
drag, startPoint x: 237, startPoint y: 195, endPoint x: 206, endPoint y: 194, distance: 31.5
click at [206, 194] on div "Box Churrasco - Carne Mista - cópia - preço e variações Detalhes Preço e variaç…" at bounding box center [435, 217] width 871 height 435
type input "85,00"
click at [623, 307] on button "Salvar" at bounding box center [626, 303] width 34 height 17
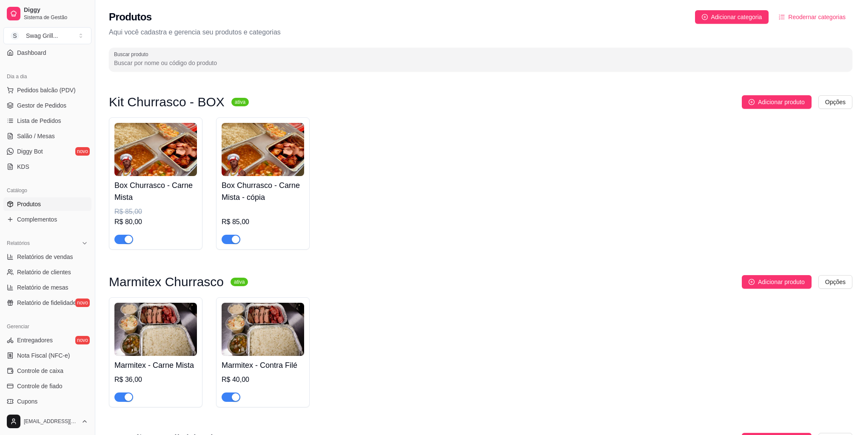
click at [370, 120] on div "Box Churrasco - Carne Mista R$ 85,00 R$ 80,00 Box Churrasco - Carne Mista - cóp…" at bounding box center [481, 183] width 744 height 132
click at [162, 146] on img at bounding box center [155, 149] width 83 height 53
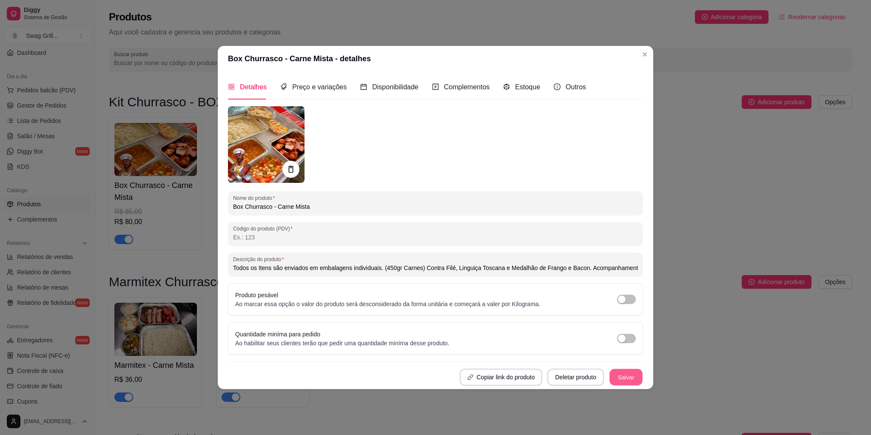
click at [624, 378] on button "Salvar" at bounding box center [626, 377] width 33 height 17
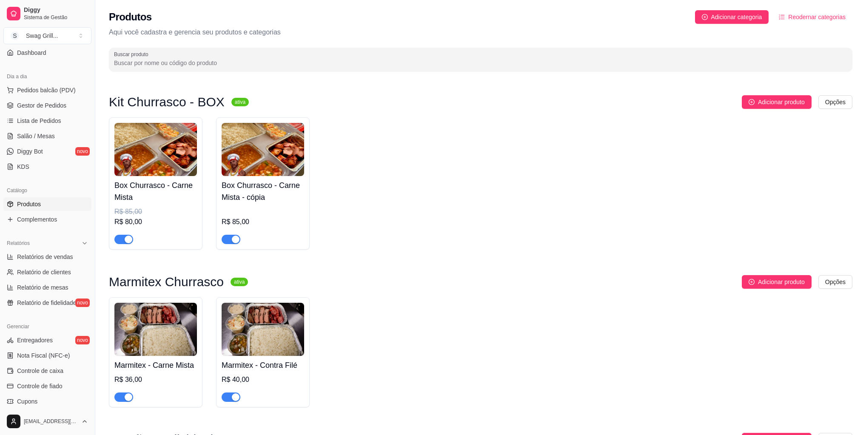
click at [260, 151] on img at bounding box center [263, 149] width 83 height 53
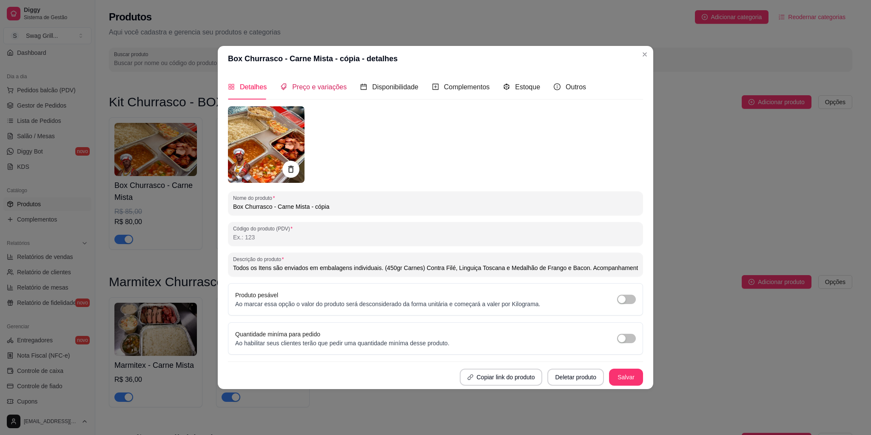
click at [332, 89] on span "Preço e variações" at bounding box center [319, 86] width 54 height 7
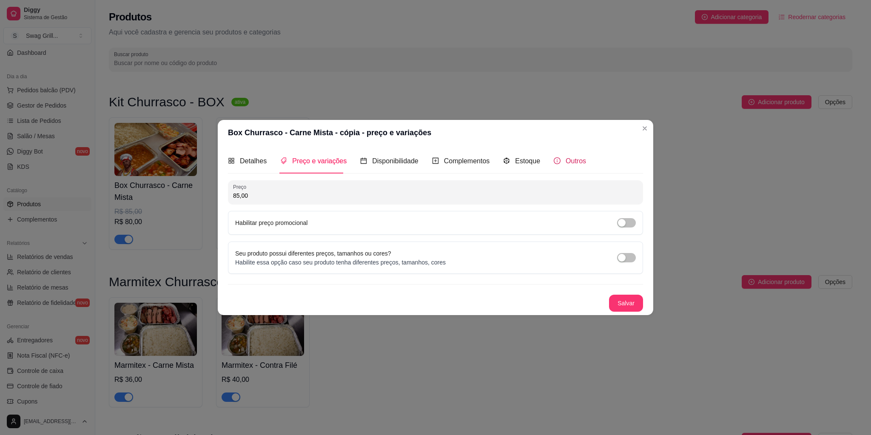
click at [566, 160] on span "Outros" at bounding box center [576, 160] width 20 height 7
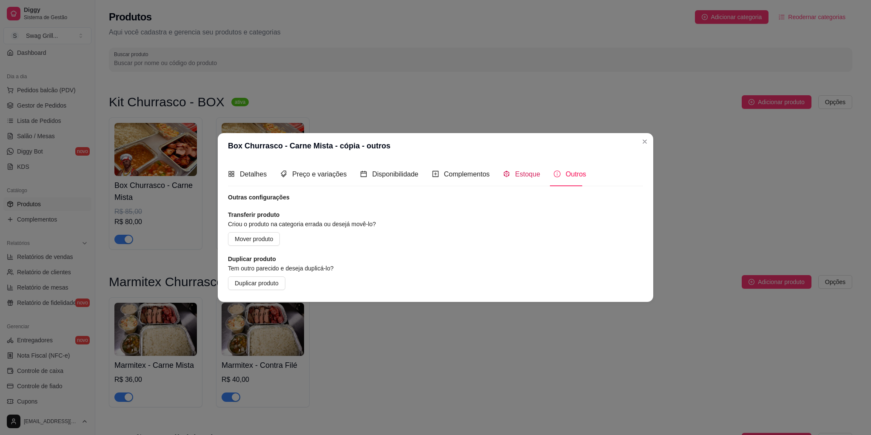
click at [530, 177] on span "Estoque" at bounding box center [527, 174] width 25 height 7
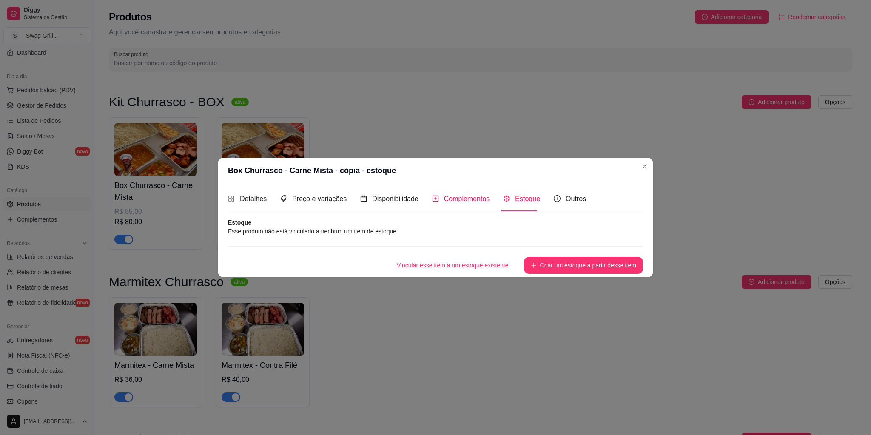
click at [463, 195] on span "Complementos" at bounding box center [467, 198] width 46 height 7
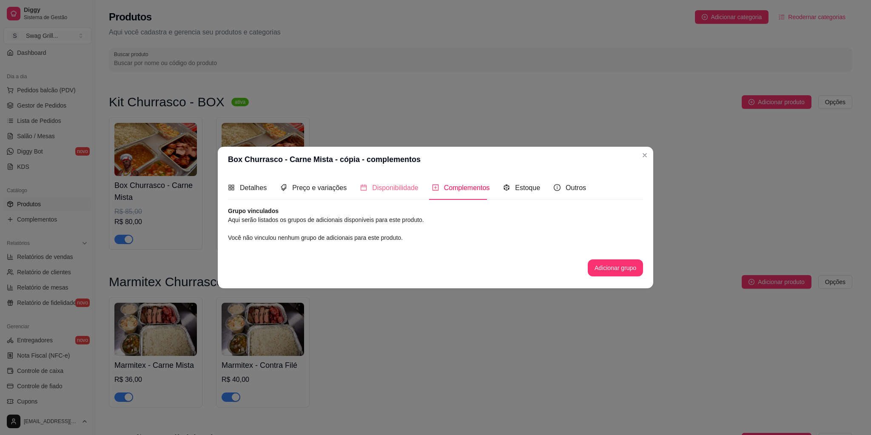
click at [392, 194] on div "Disponibilidade" at bounding box center [389, 188] width 58 height 24
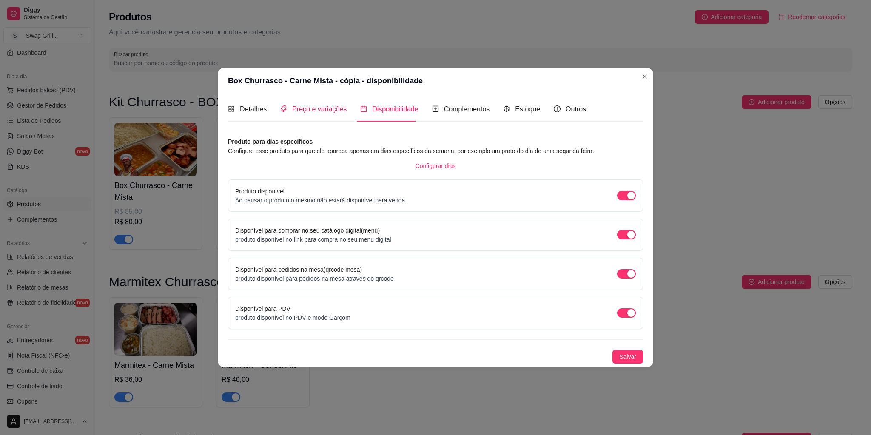
click at [315, 114] on div "Preço e variações" at bounding box center [313, 109] width 66 height 11
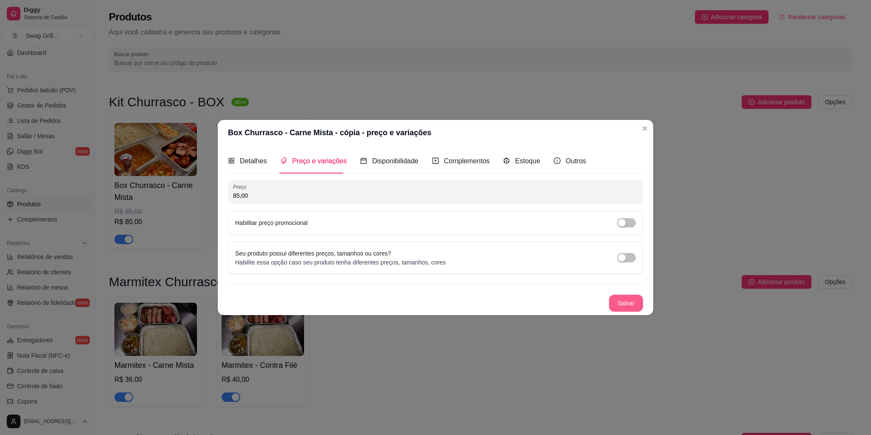
click at [624, 303] on button "Salvar" at bounding box center [626, 303] width 34 height 17
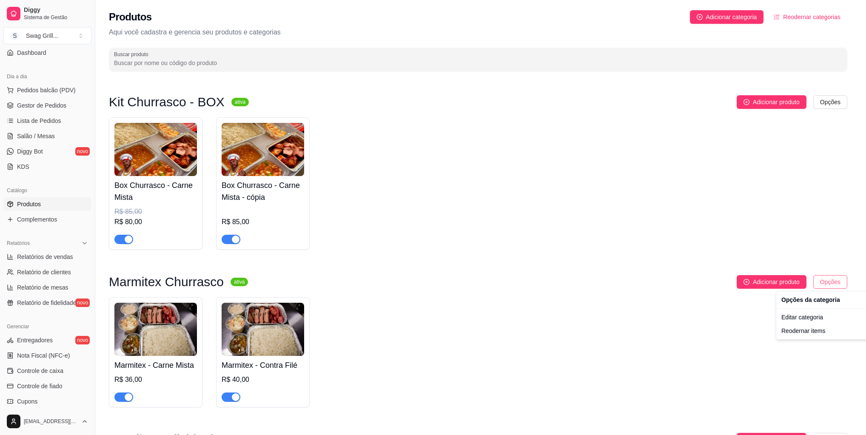
click at [846, 281] on html "Diggy Sistema de Gestão S Swag Grill ... Loja aberta Período gratuito até 04/11…" at bounding box center [433, 217] width 866 height 435
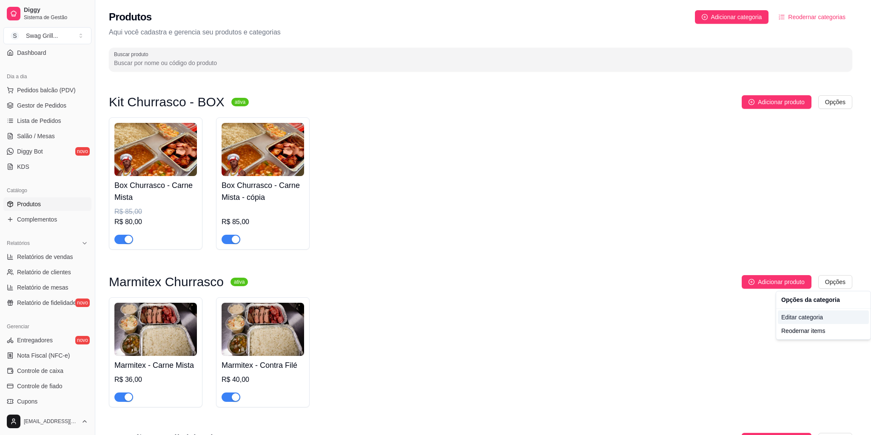
click at [811, 317] on div "Editar categoria" at bounding box center [823, 318] width 91 height 14
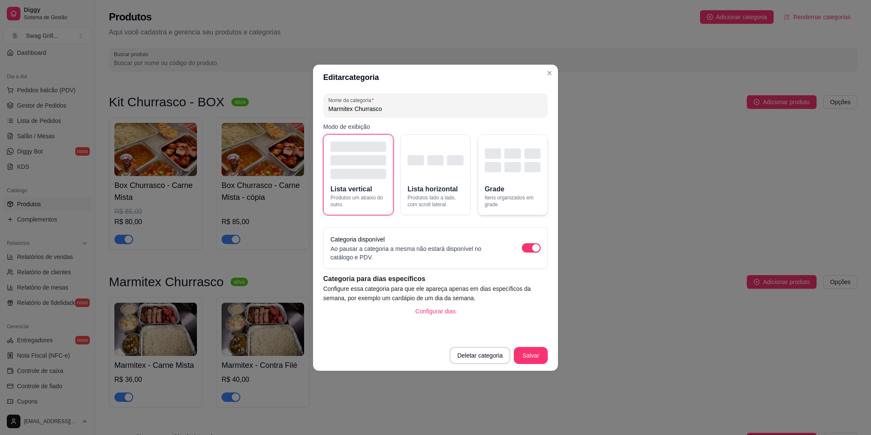
click at [503, 157] on div "button" at bounding box center [513, 160] width 56 height 24
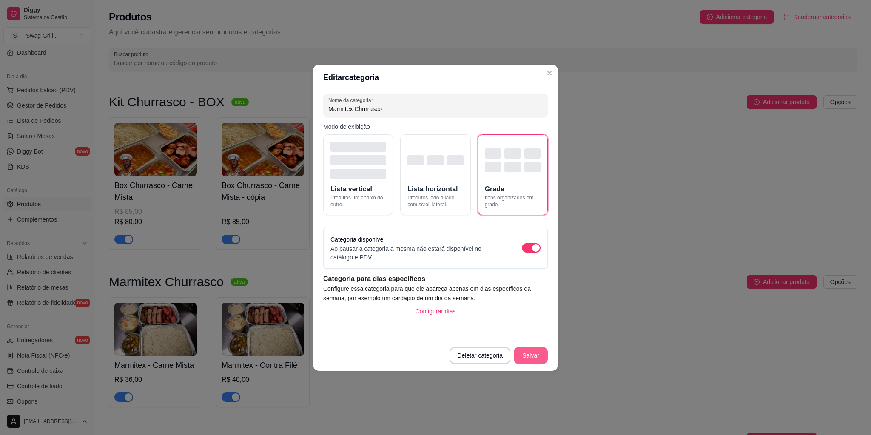
click at [532, 353] on button "Salvar" at bounding box center [531, 355] width 34 height 17
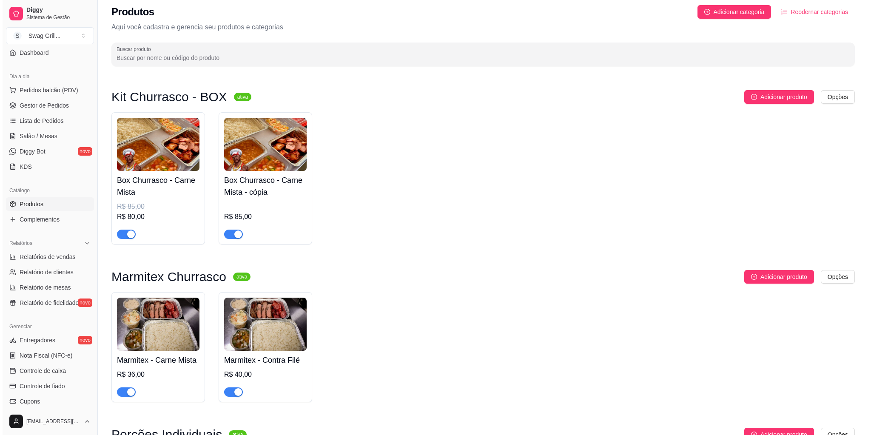
scroll to position [136, 0]
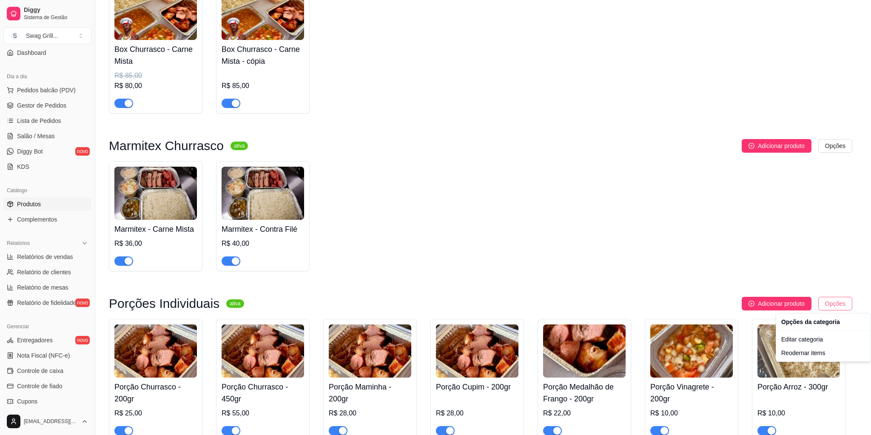
click at [841, 299] on html "Diggy Sistema de Gestão S Swag Grill ... Loja aberta Período gratuito até 04/11…" at bounding box center [435, 81] width 871 height 435
click at [812, 340] on div "Editar categoria" at bounding box center [823, 340] width 91 height 14
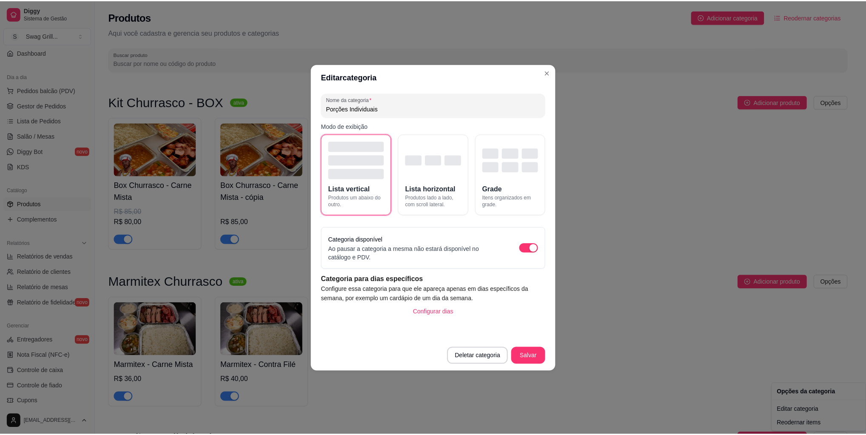
scroll to position [12, 0]
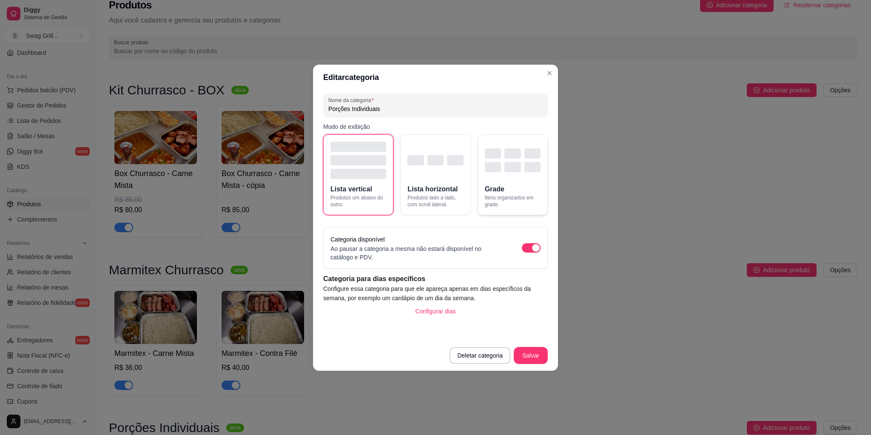
click at [505, 160] on div "button" at bounding box center [513, 160] width 56 height 24
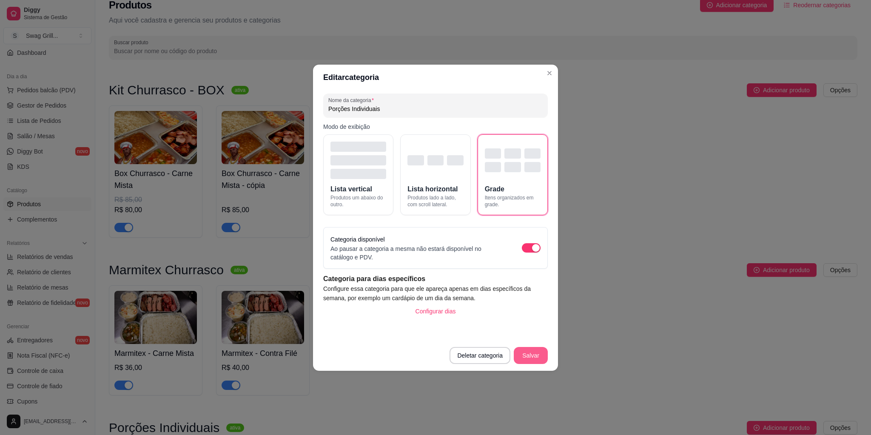
click at [538, 355] on button "Salvar" at bounding box center [531, 355] width 34 height 17
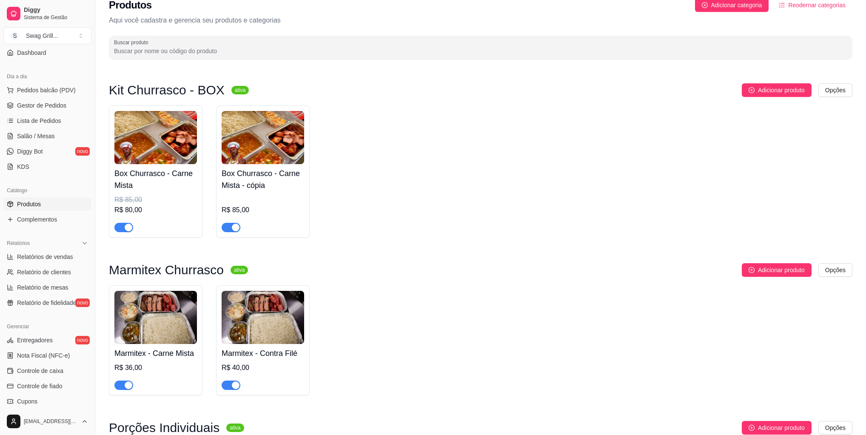
click at [275, 339] on img at bounding box center [263, 317] width 83 height 53
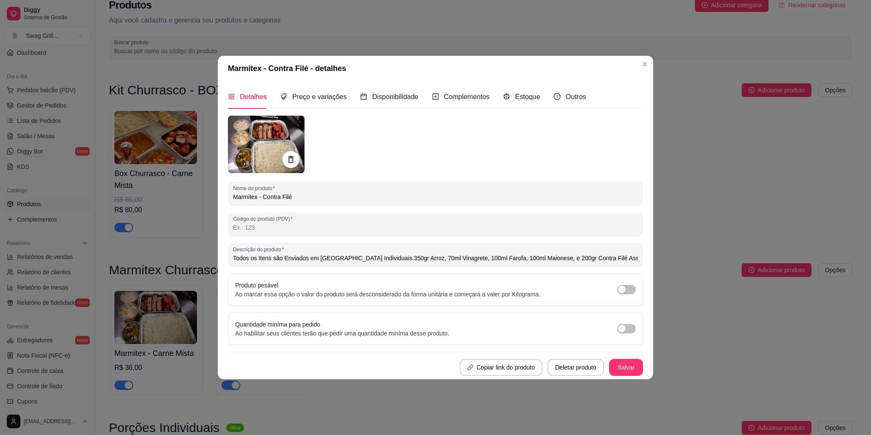
type input "Todos os Itens são Enviados em Embalagens Individuais.350gr Arroz, 70ml Vinagre…"
click at [322, 97] on span "Preço e variações" at bounding box center [319, 96] width 54 height 7
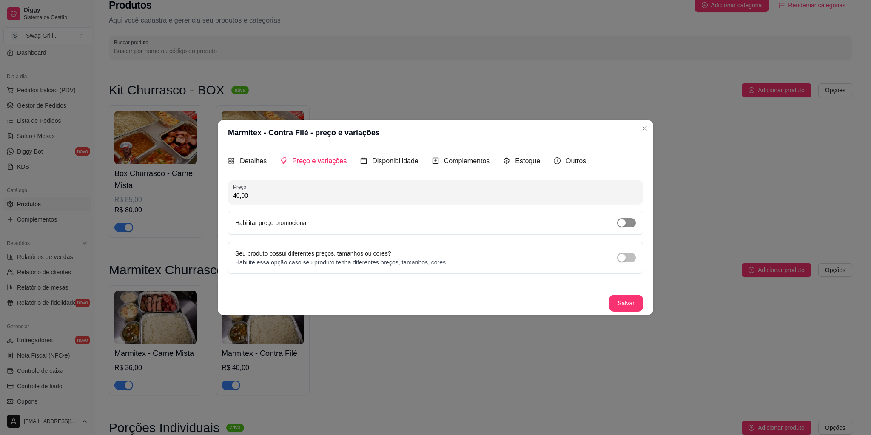
click at [618, 222] on div "button" at bounding box center [622, 223] width 8 height 8
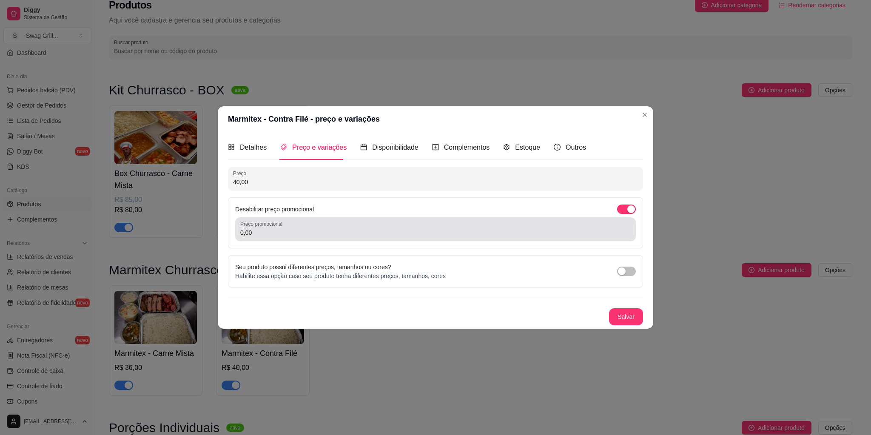
click at [260, 238] on div "Preço promocional 0,00" at bounding box center [435, 229] width 401 height 24
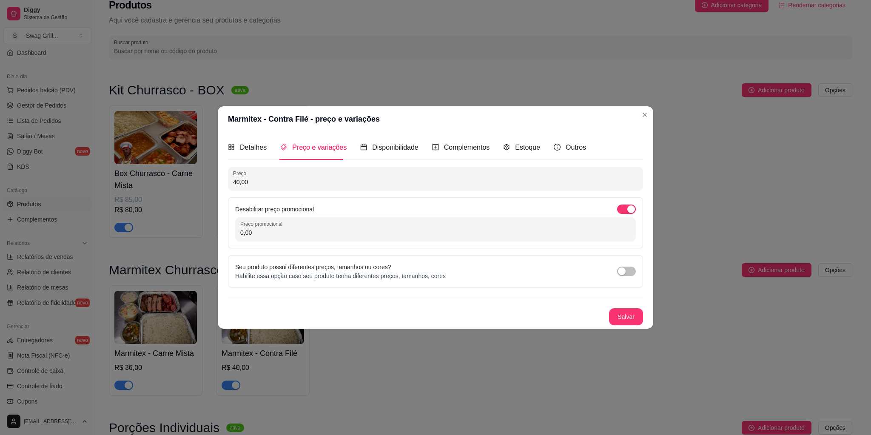
drag, startPoint x: 260, startPoint y: 234, endPoint x: 215, endPoint y: 232, distance: 44.3
click at [215, 232] on div "Marmitex - Contra Filé - preço e variações Detalhes Preço e variações Disponibi…" at bounding box center [435, 217] width 871 height 435
type input "38,00"
click at [630, 318] on button "Salvar" at bounding box center [626, 316] width 33 height 17
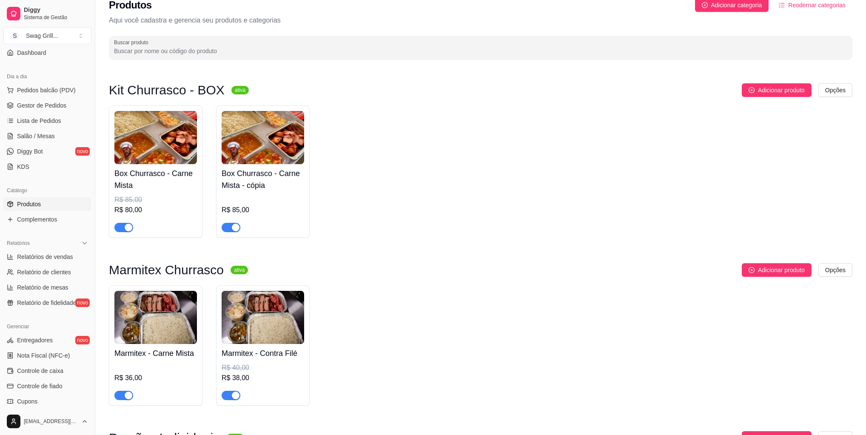
click at [153, 149] on img at bounding box center [155, 137] width 83 height 53
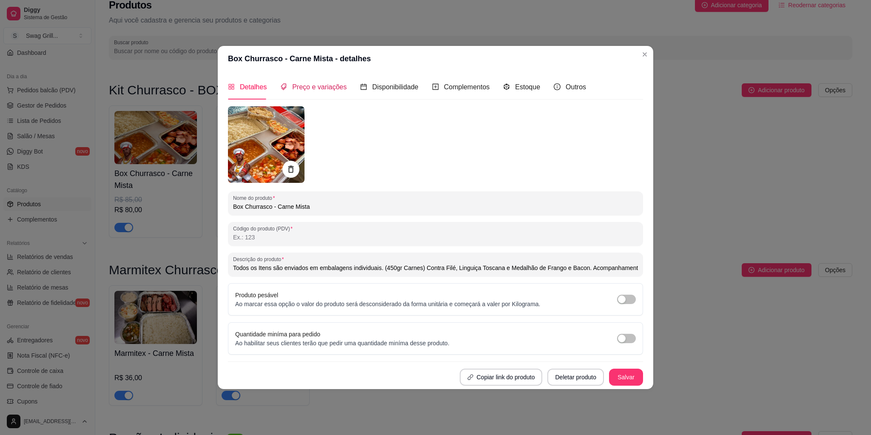
click at [328, 90] on span "Preço e variações" at bounding box center [319, 86] width 54 height 7
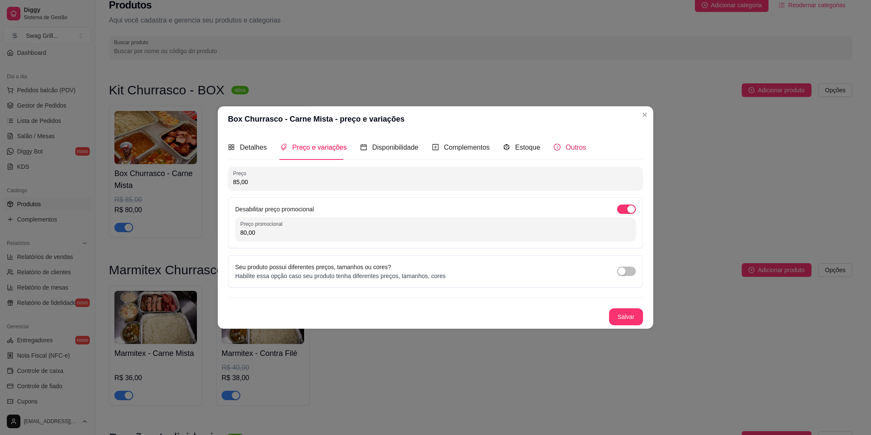
click at [561, 148] on div "Outros" at bounding box center [570, 147] width 32 height 11
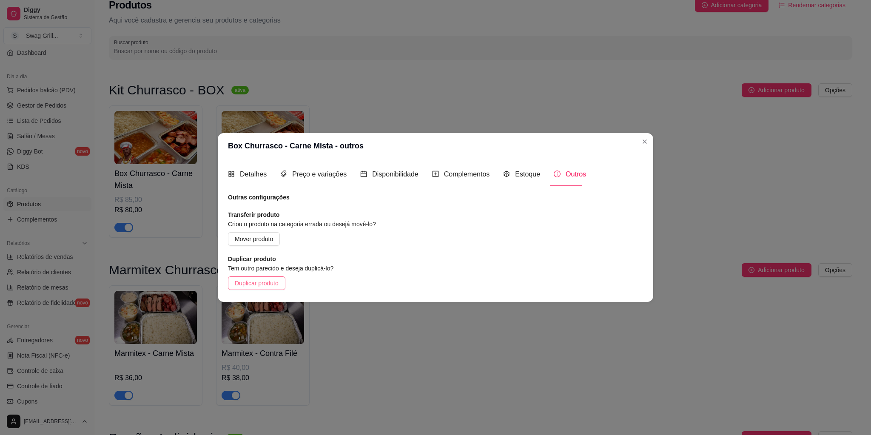
click at [261, 284] on span "Duplicar produto" at bounding box center [257, 283] width 44 height 9
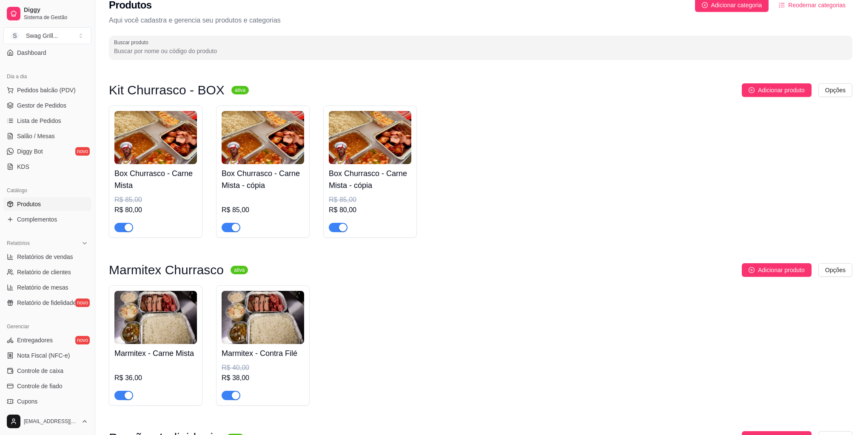
click at [153, 159] on img at bounding box center [155, 137] width 83 height 53
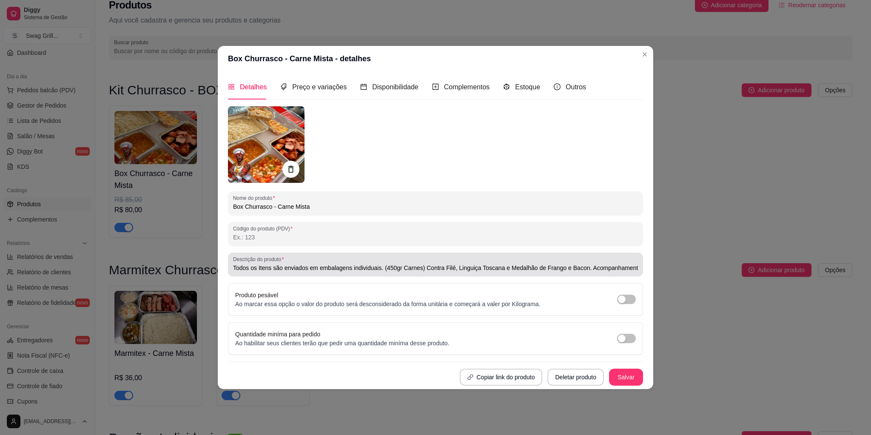
click at [251, 267] on input "Todos os Itens são enviados em embalagens individuais. (450gr Carnes) Contra Fi…" at bounding box center [435, 268] width 405 height 9
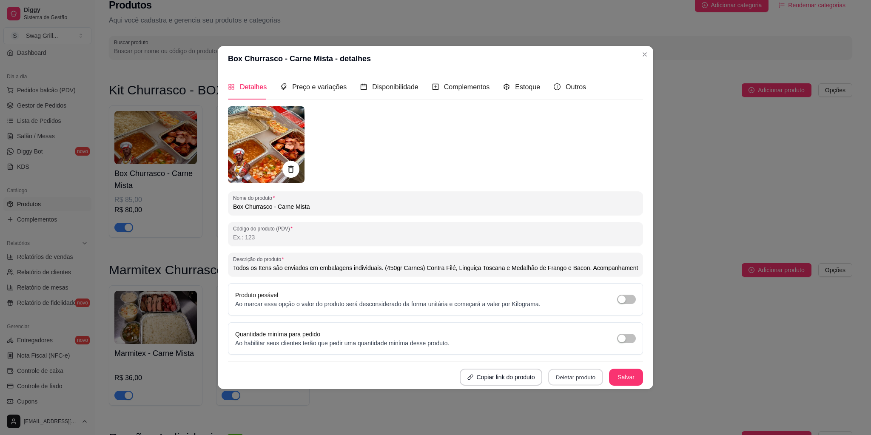
click at [570, 374] on button "Deletar produto" at bounding box center [575, 377] width 55 height 17
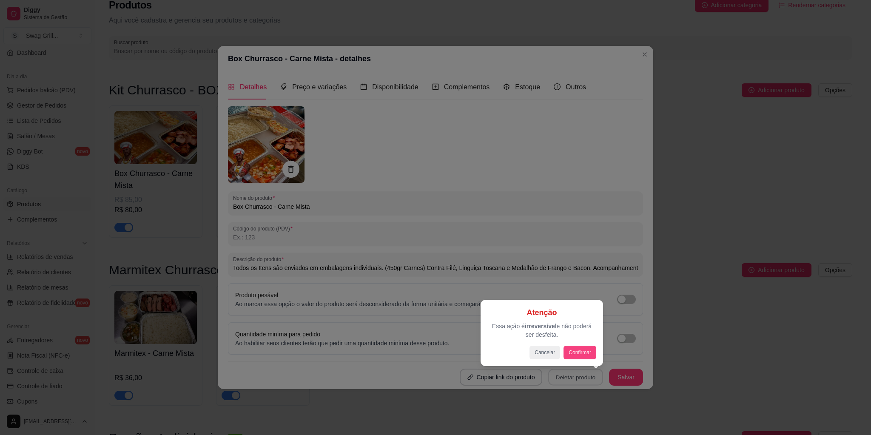
click at [575, 350] on button "Confirmar" at bounding box center [580, 353] width 33 height 14
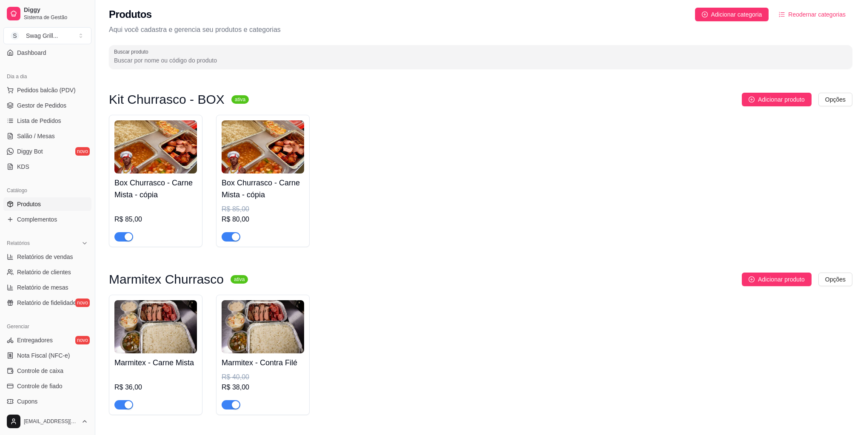
scroll to position [0, 0]
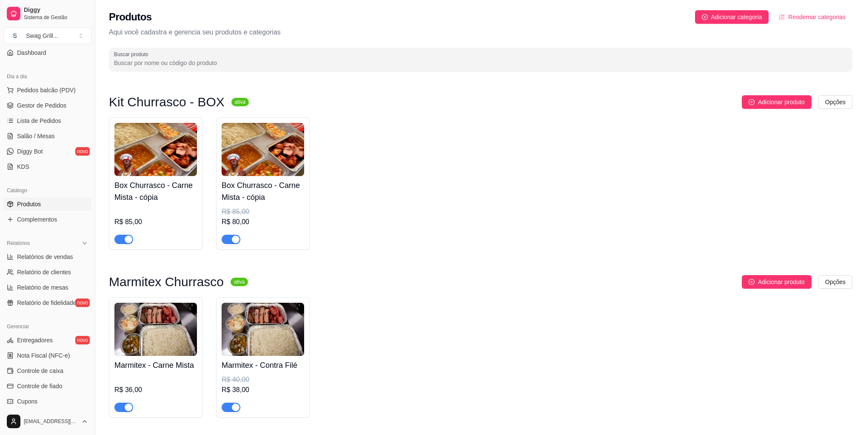
click at [389, 162] on div "Box Churrasco - Carne Mista - cópia R$ 85,00 Box Churrasco - Carne Mista - cópi…" at bounding box center [481, 183] width 744 height 132
click at [171, 160] on img at bounding box center [155, 149] width 83 height 53
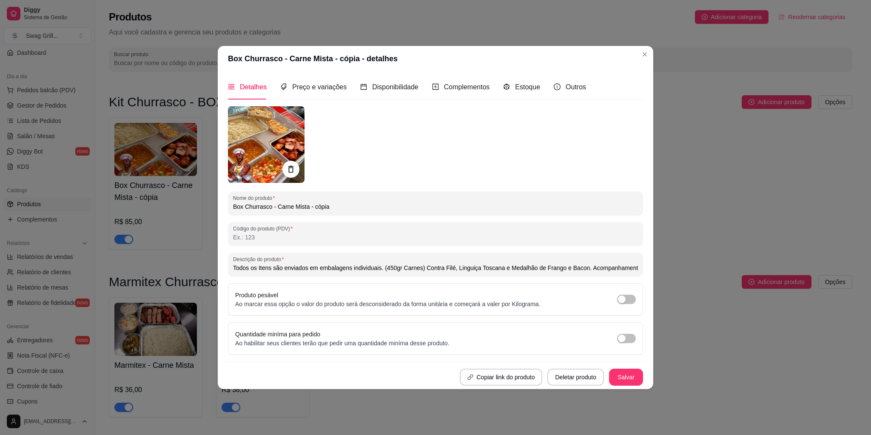
drag, startPoint x: 329, startPoint y: 207, endPoint x: 308, endPoint y: 207, distance: 21.3
click at [308, 207] on input "Box Churrasco - Carne Mista - cópia" at bounding box center [435, 207] width 405 height 9
type input "Box Churrasco - Carne Mista"
click at [618, 383] on button "Salvar" at bounding box center [626, 377] width 34 height 17
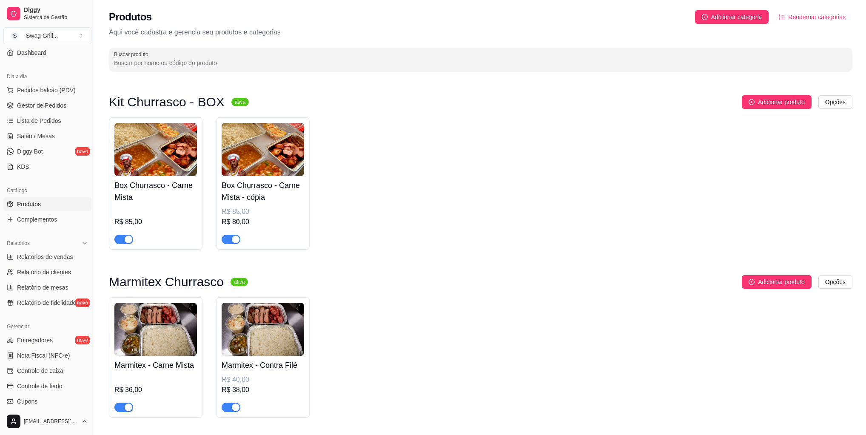
click at [277, 153] on img at bounding box center [263, 149] width 83 height 53
click at [292, 348] on img at bounding box center [263, 329] width 83 height 53
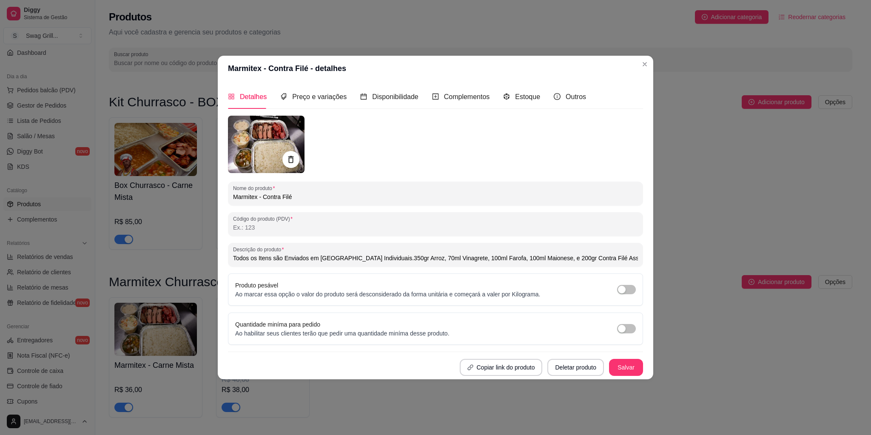
type input "Todos os Itens são Enviados em Embalagens Individuais.350gr Arroz, 70ml Vinagre…"
click at [331, 100] on span "Preço e variações" at bounding box center [319, 96] width 54 height 7
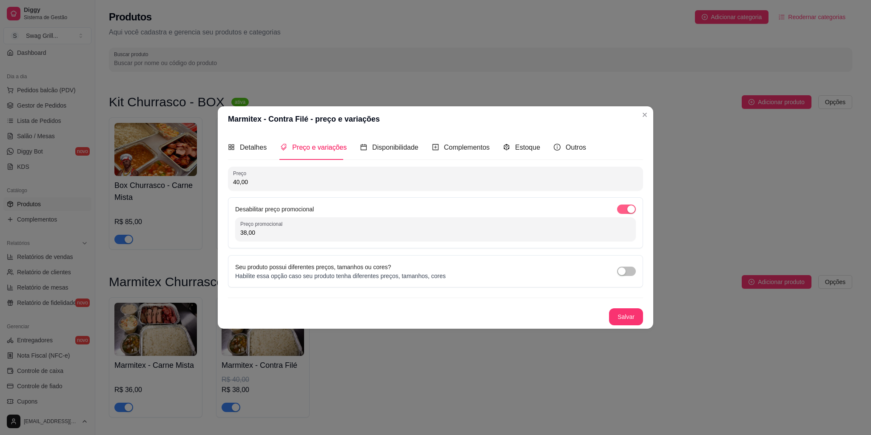
click at [630, 210] on div "button" at bounding box center [631, 209] width 8 height 8
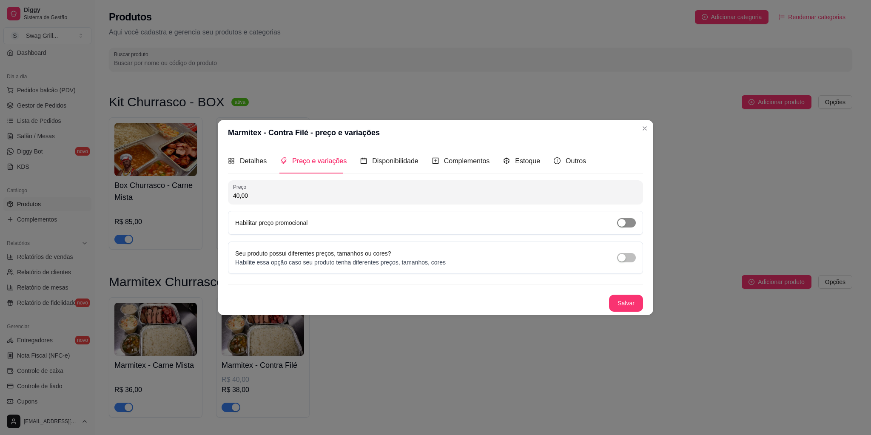
click at [619, 225] on div "button" at bounding box center [622, 223] width 8 height 8
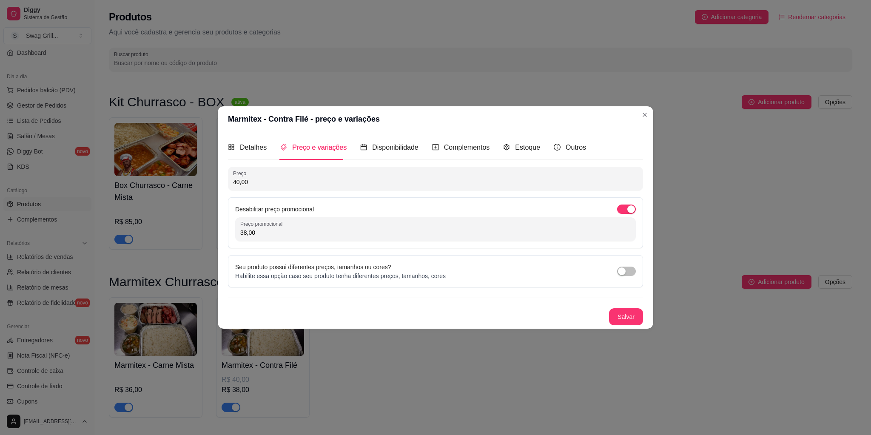
drag, startPoint x: 265, startPoint y: 232, endPoint x: 180, endPoint y: 225, distance: 85.9
click at [180, 225] on div "Marmitex - Contra Filé - preço e variações Detalhes Preço e variações Disponibi…" at bounding box center [435, 217] width 871 height 435
type input "0,00"
click at [630, 207] on div "button" at bounding box center [631, 209] width 8 height 8
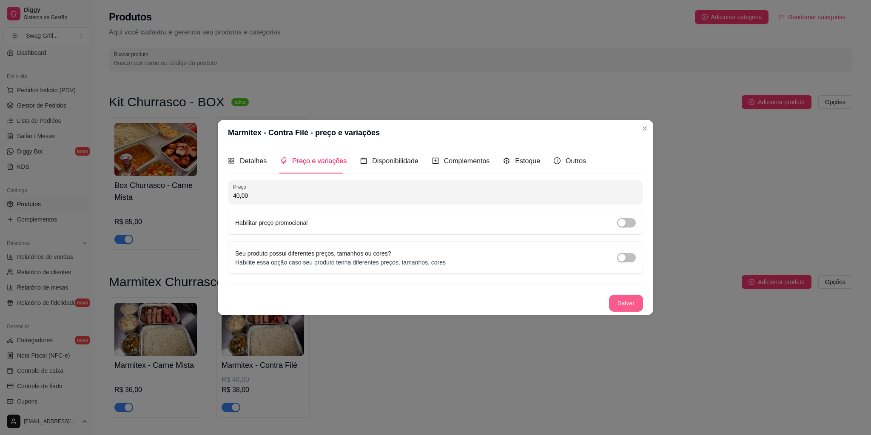
click at [628, 299] on button "Salvar" at bounding box center [626, 303] width 34 height 17
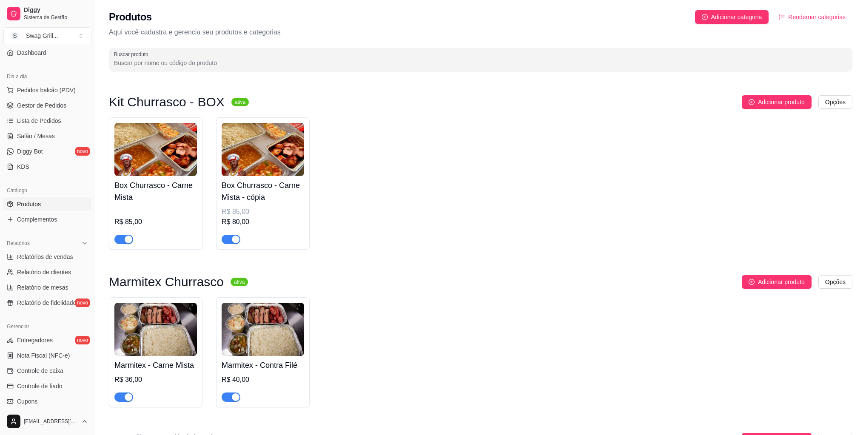
click at [251, 165] on img at bounding box center [263, 149] width 83 height 53
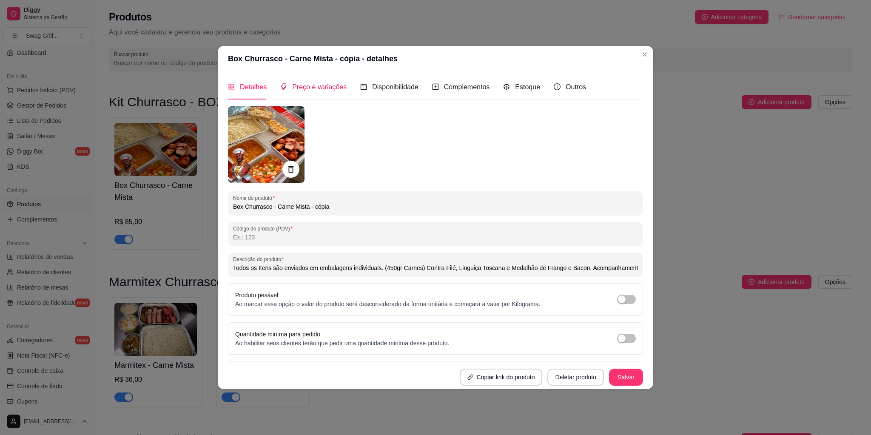
click at [330, 89] on span "Preço e variações" at bounding box center [319, 86] width 54 height 7
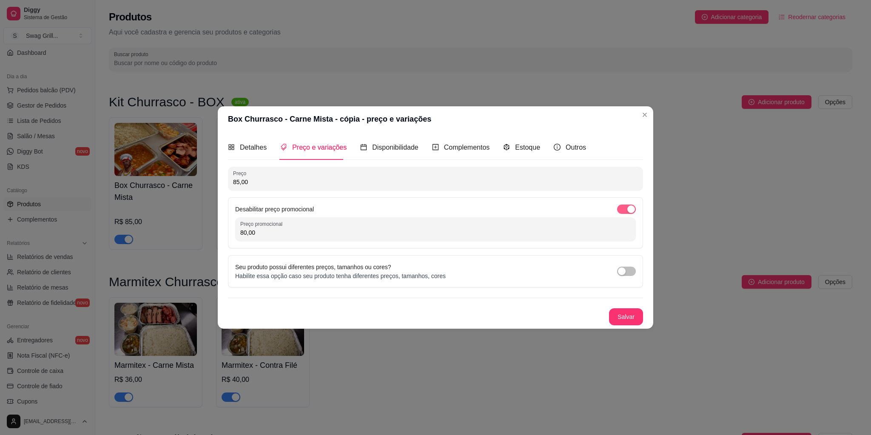
click at [631, 210] on div "button" at bounding box center [631, 209] width 8 height 8
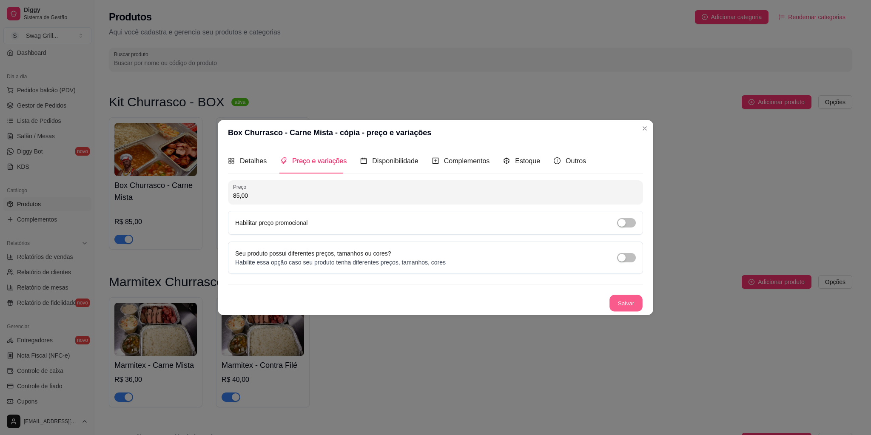
click at [629, 299] on button "Salvar" at bounding box center [626, 303] width 33 height 17
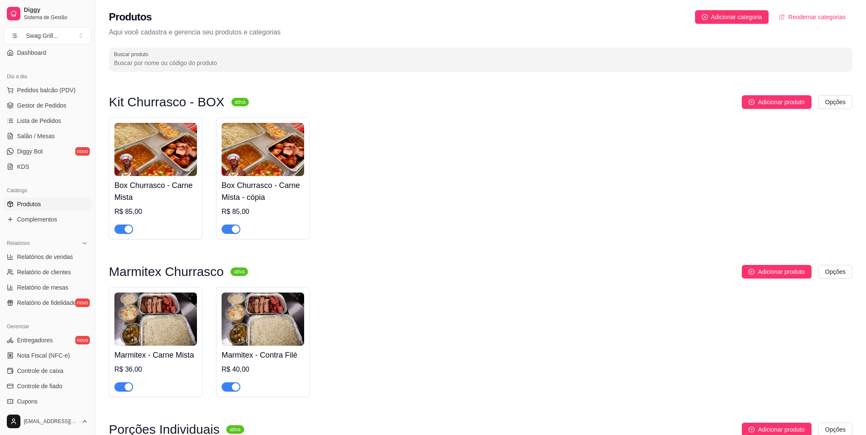
click at [256, 152] on img at bounding box center [263, 149] width 83 height 53
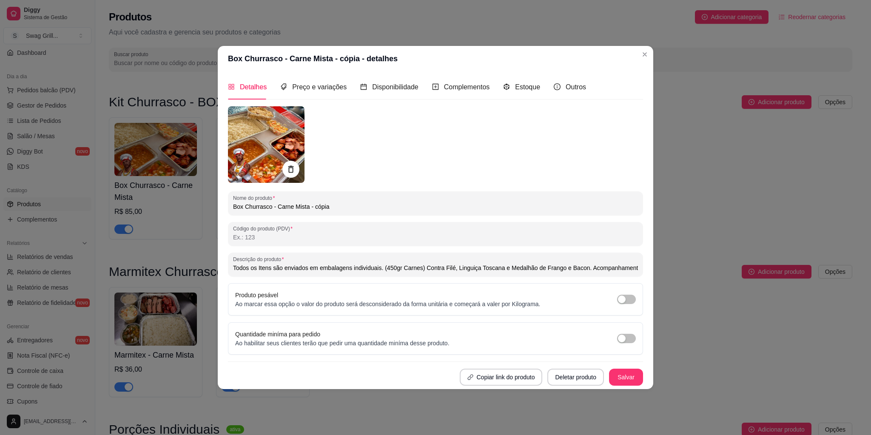
drag, startPoint x: 280, startPoint y: 206, endPoint x: 380, endPoint y: 208, distance: 100.4
click at [380, 208] on input "Box Churrasco - Carne Mista - cópia" at bounding box center [435, 207] width 405 height 9
type input "Box Churrasco - Contra Filé"
click at [394, 153] on div at bounding box center [435, 144] width 415 height 77
click at [333, 85] on span "Preço e variações" at bounding box center [319, 86] width 54 height 7
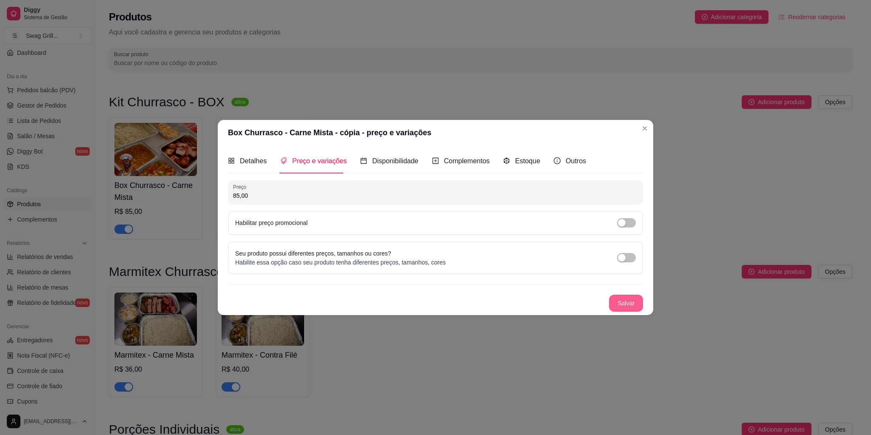
click at [620, 304] on button "Salvar" at bounding box center [626, 303] width 34 height 17
click at [251, 164] on span "Detalhes" at bounding box center [253, 160] width 27 height 7
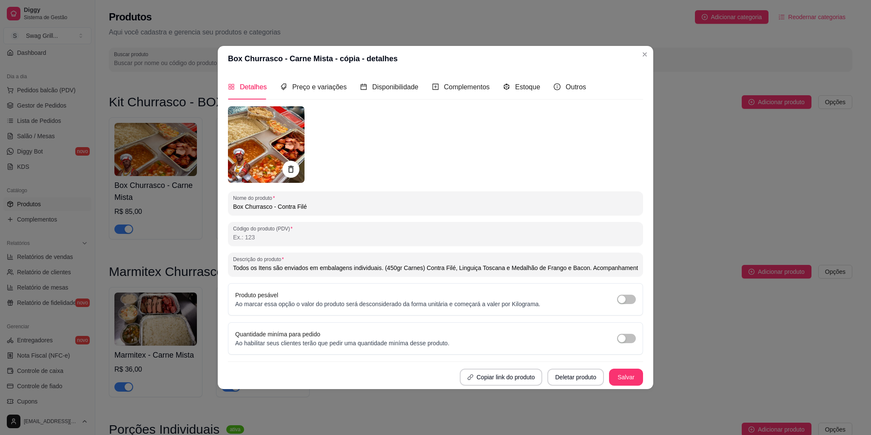
drag, startPoint x: 400, startPoint y: 267, endPoint x: 422, endPoint y: 267, distance: 22.1
click at [422, 267] on input "Todos os Itens são enviados em embalagens individuais. (450gr Carnes) Contra Fi…" at bounding box center [435, 268] width 405 height 9
click at [385, 267] on input "Todos os Itens são enviados em embalagens individuais. (450gr Contra Filé, Ling…" at bounding box center [435, 268] width 405 height 9
drag, startPoint x: 427, startPoint y: 268, endPoint x: 556, endPoint y: 273, distance: 129.0
click at [556, 272] on input "Todos os Itens são enviados em embalagens individuais. 450gr Contra Filé, Lingu…" at bounding box center [435, 268] width 405 height 9
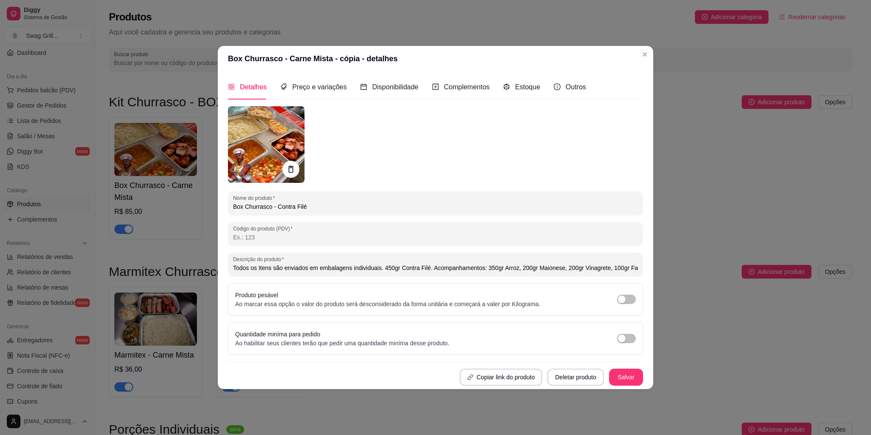
click at [431, 268] on input "Todos os Itens são enviados em embalagens individuais. 450gr Contra Filé. Acomp…" at bounding box center [435, 268] width 405 height 9
type input "Todos os Itens são enviados em embalagens individuais. 450gr Contra Filé. Acomp…"
click at [632, 376] on button "Salvar" at bounding box center [626, 377] width 33 height 17
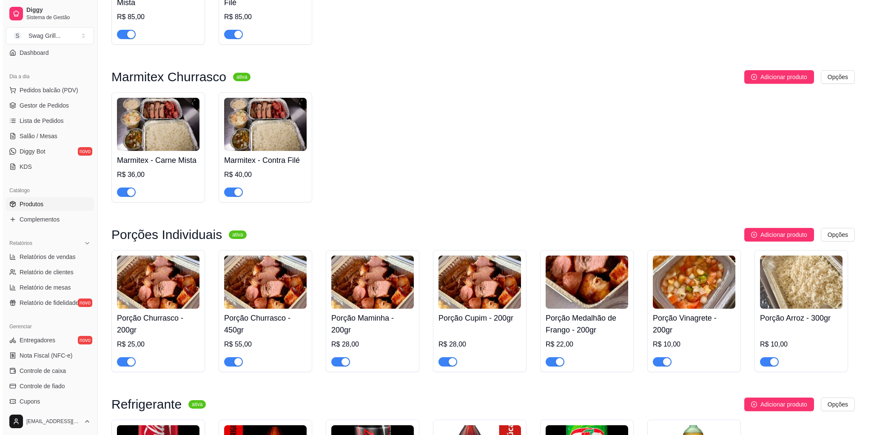
scroll to position [238, 0]
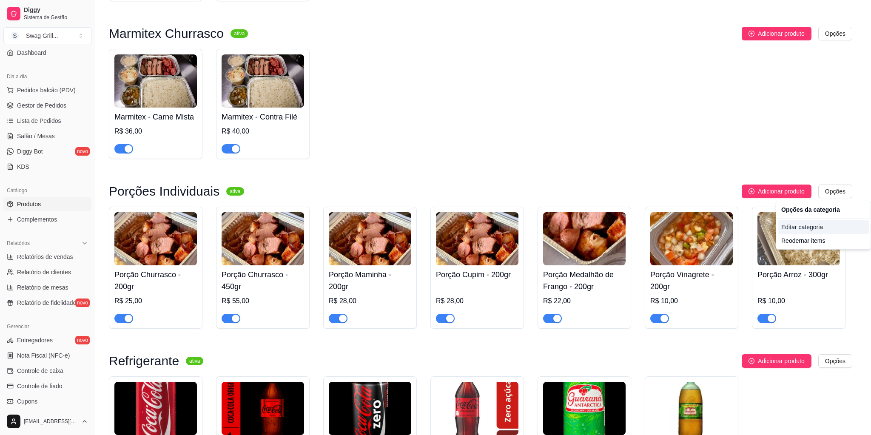
click at [810, 231] on div "Editar categoria" at bounding box center [823, 227] width 91 height 14
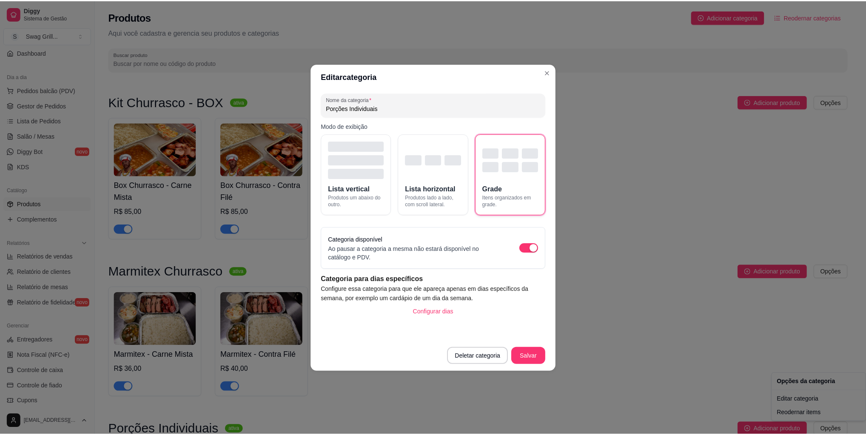
scroll to position [2, 0]
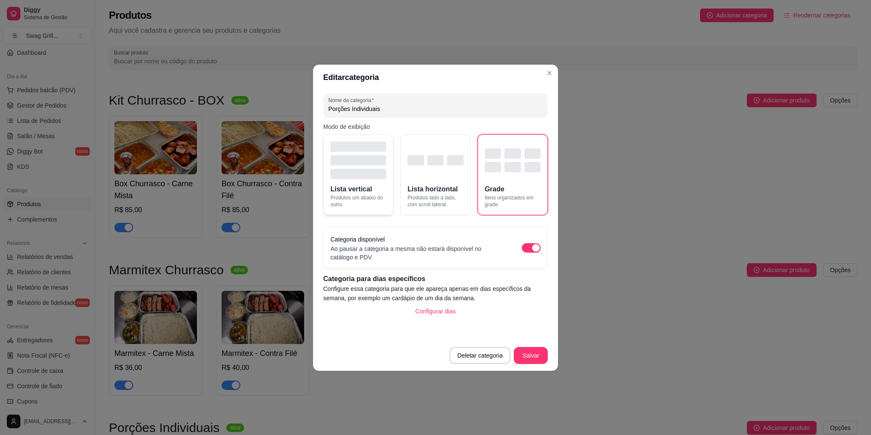
click at [345, 170] on div "button" at bounding box center [359, 174] width 56 height 10
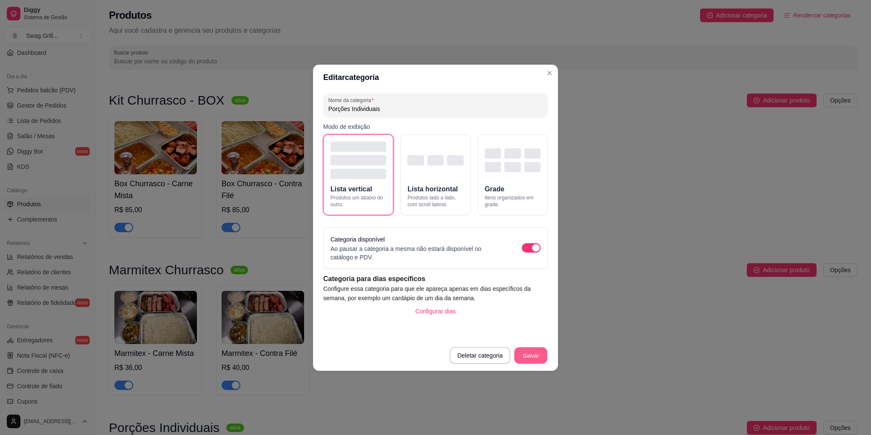
click at [531, 353] on button "Salvar" at bounding box center [530, 355] width 33 height 17
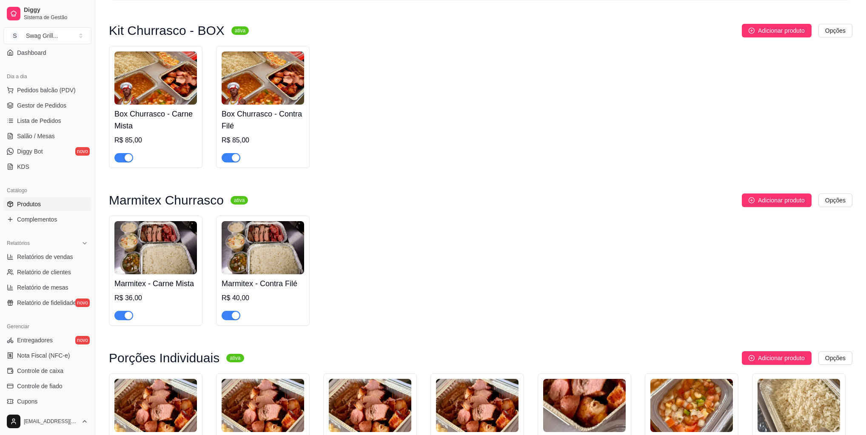
scroll to position [0, 0]
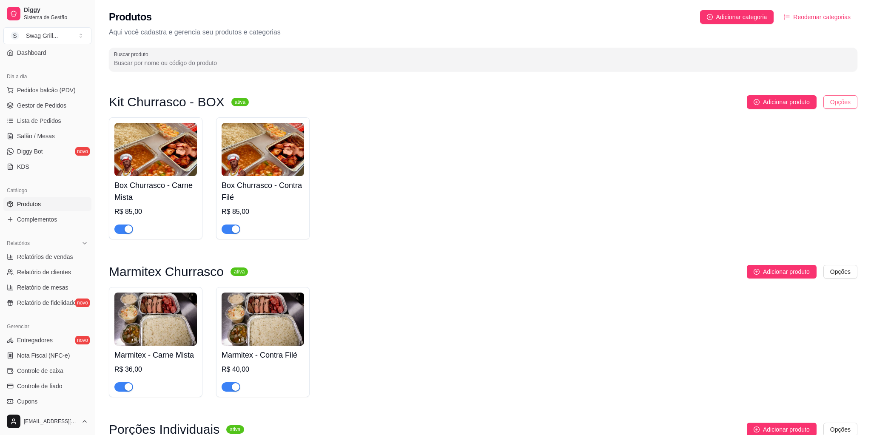
click at [828, 97] on html "Diggy Sistema de Gestão S Swag Grill ... Loja aberta Período gratuito até 04/11…" at bounding box center [435, 217] width 871 height 435
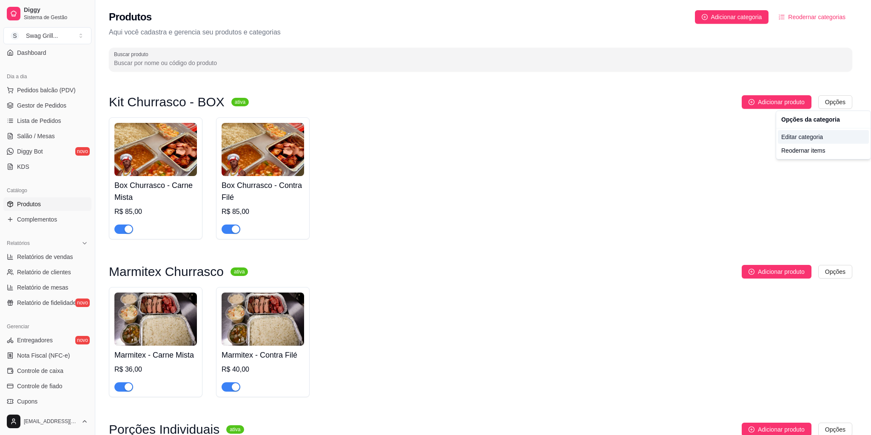
click at [802, 136] on div "Editar categoria" at bounding box center [823, 137] width 91 height 14
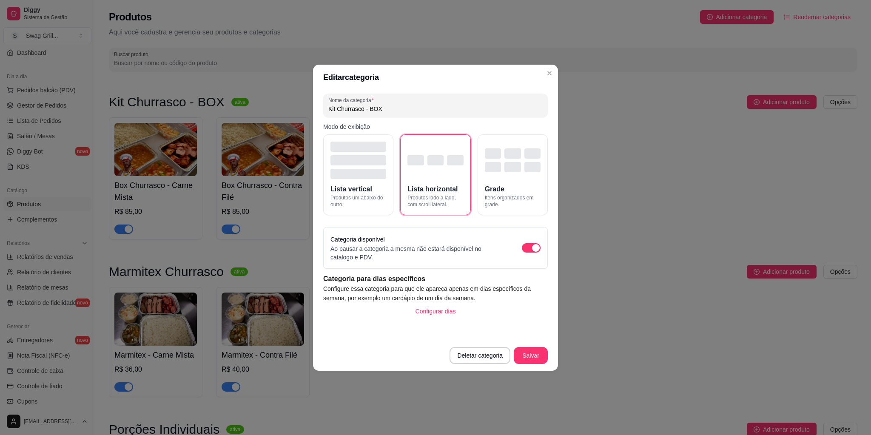
drag, startPoint x: 389, startPoint y: 108, endPoint x: 279, endPoint y: 109, distance: 110.6
click at [279, 109] on div "Editar categoria Nome da categoria Kit Churrasco - BOX Modo de exibição Lista v…" at bounding box center [435, 217] width 871 height 435
click at [392, 112] on input "Kit Churrasco - BOX" at bounding box center [435, 109] width 214 height 9
drag, startPoint x: 394, startPoint y: 110, endPoint x: 295, endPoint y: 107, distance: 99.2
click at [295, 107] on div "Editar categoria Nome da categoria Kit Churrasco - BOX Modo de exibição Lista v…" at bounding box center [435, 217] width 871 height 435
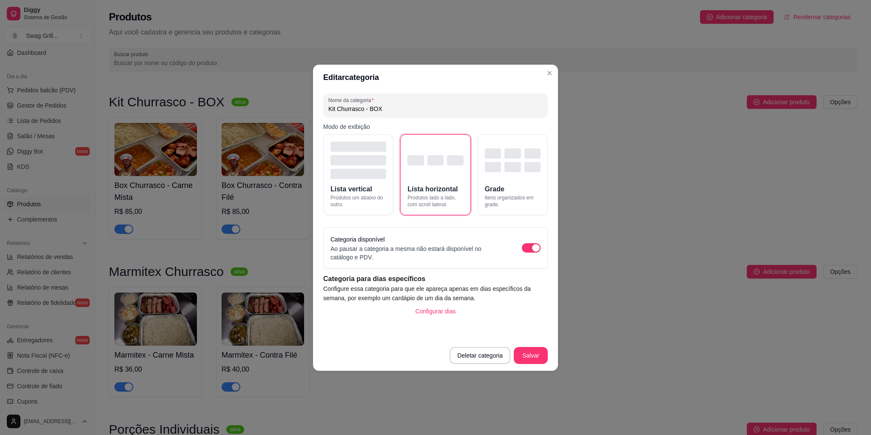
paste input "Box Kit Churrasco"
type input "Box Kit Churrasco"
click at [529, 355] on button "Salvar" at bounding box center [531, 355] width 34 height 17
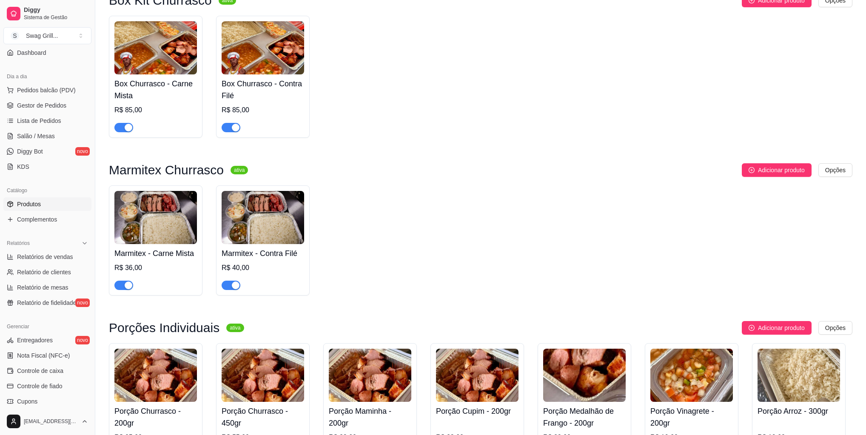
scroll to position [102, 0]
click at [145, 57] on img at bounding box center [155, 47] width 83 height 53
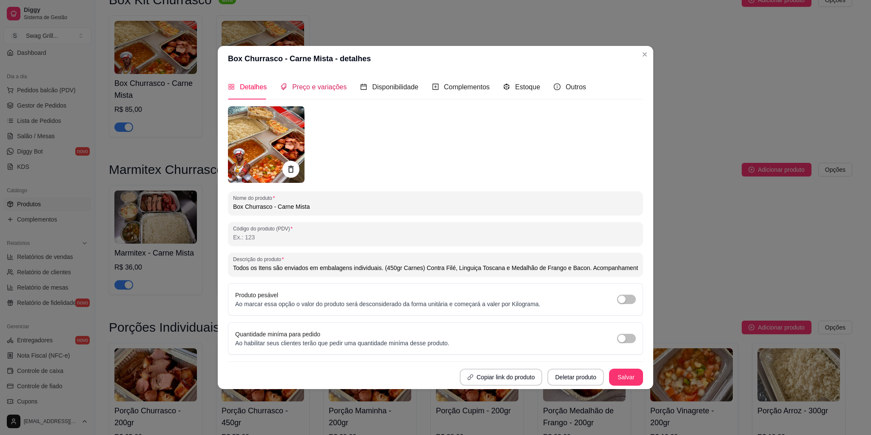
click at [324, 83] on span "Preço e variações" at bounding box center [319, 86] width 54 height 7
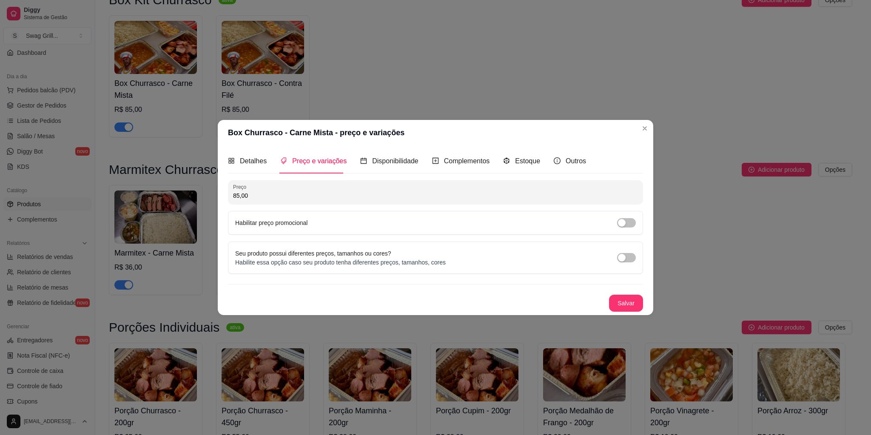
drag, startPoint x: 263, startPoint y: 194, endPoint x: 203, endPoint y: 192, distance: 60.9
click at [203, 192] on div "Box Churrasco - Carne Mista - preço e variações Detalhes Preço e variações Disp…" at bounding box center [435, 217] width 871 height 435
type input "80,00"
click at [626, 303] on button "Salvar" at bounding box center [626, 303] width 34 height 17
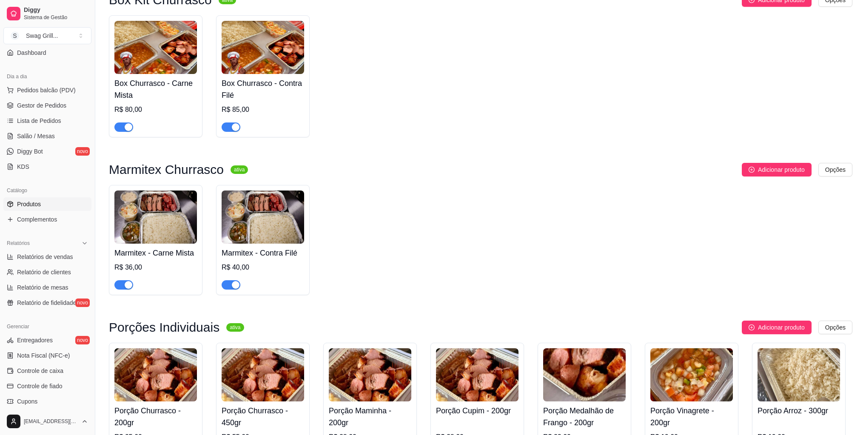
click at [153, 205] on img at bounding box center [155, 217] width 83 height 53
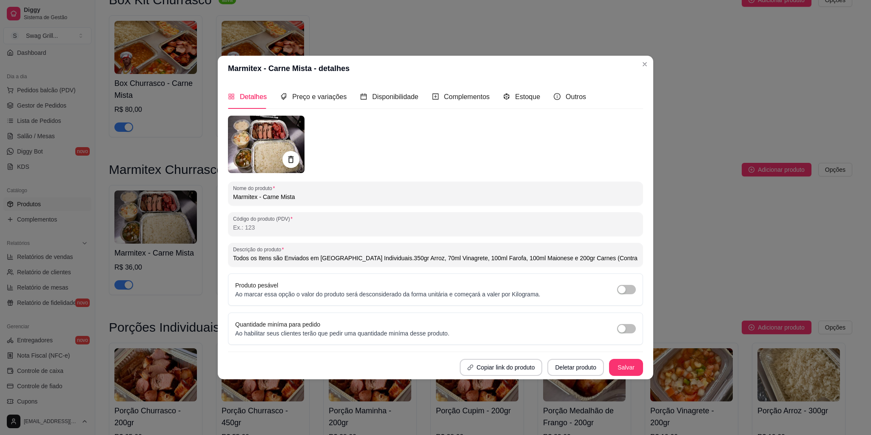
click at [266, 141] on img at bounding box center [266, 144] width 77 height 57
type input "Todos os Itens são Enviados em Embalagens Individuais.350gr Arroz, 70ml Vinagre…"
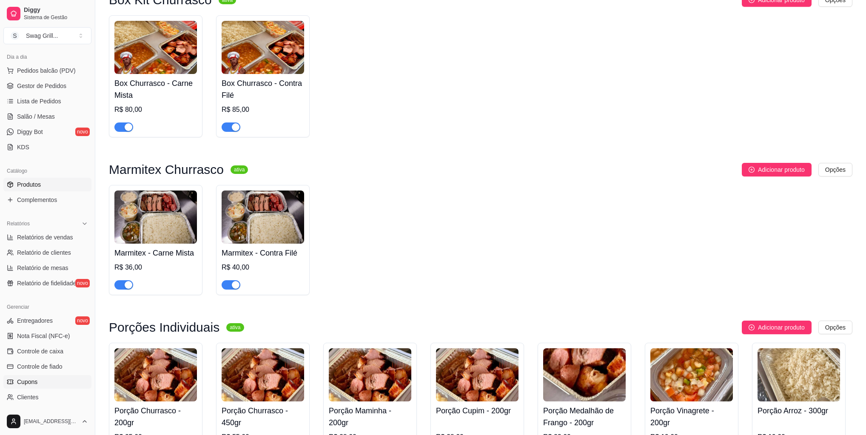
scroll to position [177, 0]
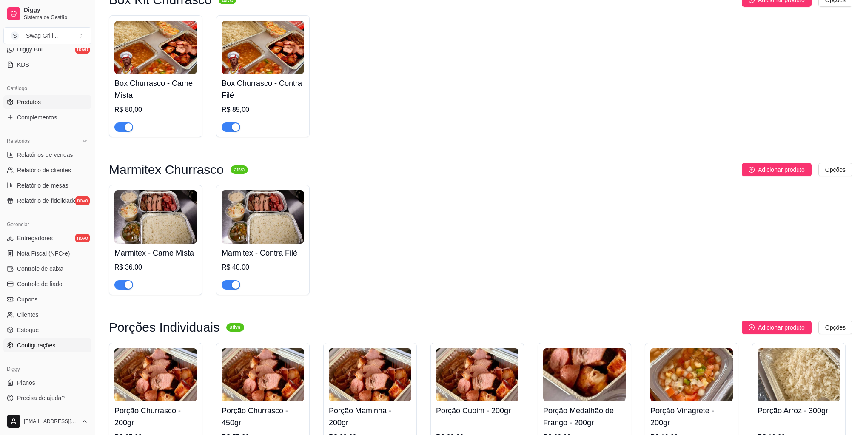
click at [48, 345] on span "Configurações" at bounding box center [36, 345] width 38 height 9
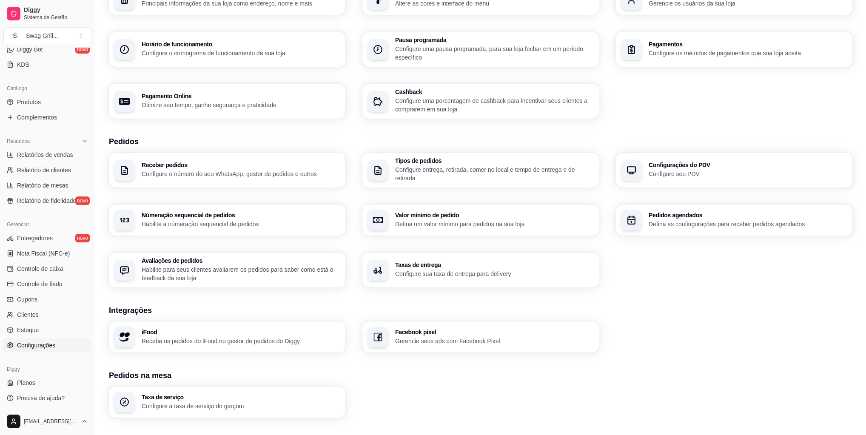
scroll to position [68, 0]
click at [220, 340] on p "Receba os pedidos do iFood no gestor de pedidos do Diggy" at bounding box center [241, 340] width 199 height 9
click at [34, 99] on span "Produtos" at bounding box center [29, 102] width 24 height 9
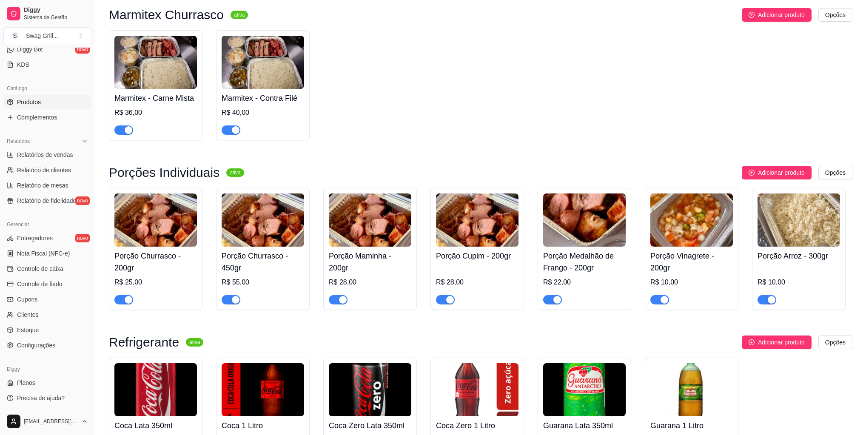
scroll to position [164, 0]
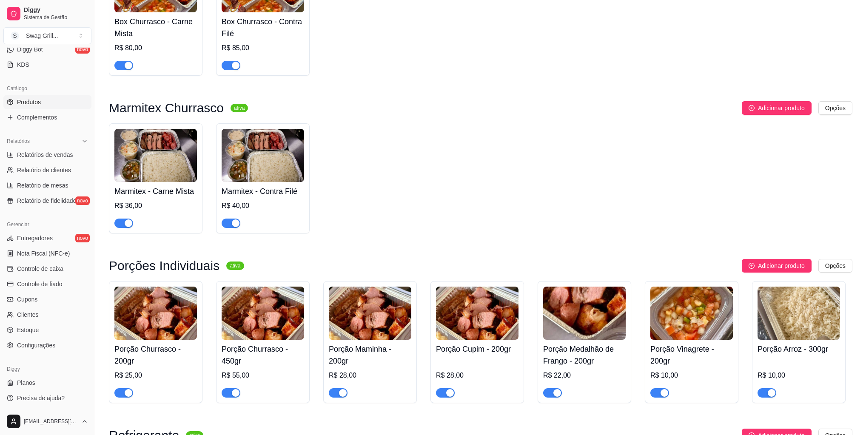
click at [180, 157] on img at bounding box center [155, 155] width 83 height 53
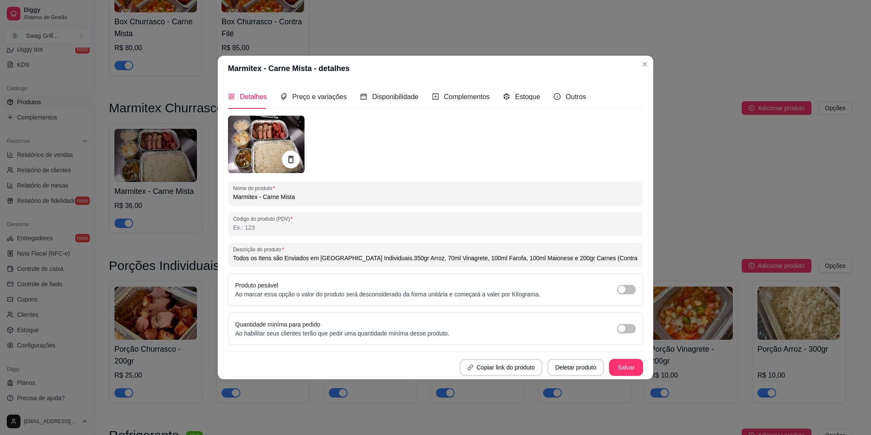
click at [288, 157] on icon at bounding box center [291, 160] width 10 height 10
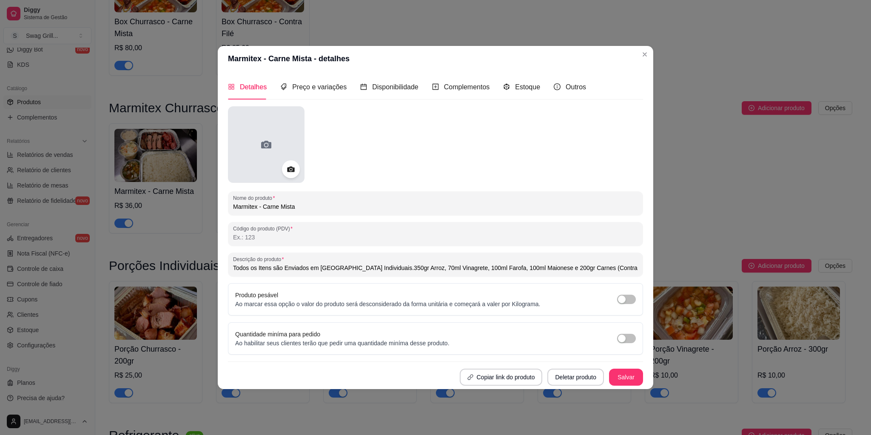
click at [266, 143] on icon at bounding box center [266, 145] width 10 height 8
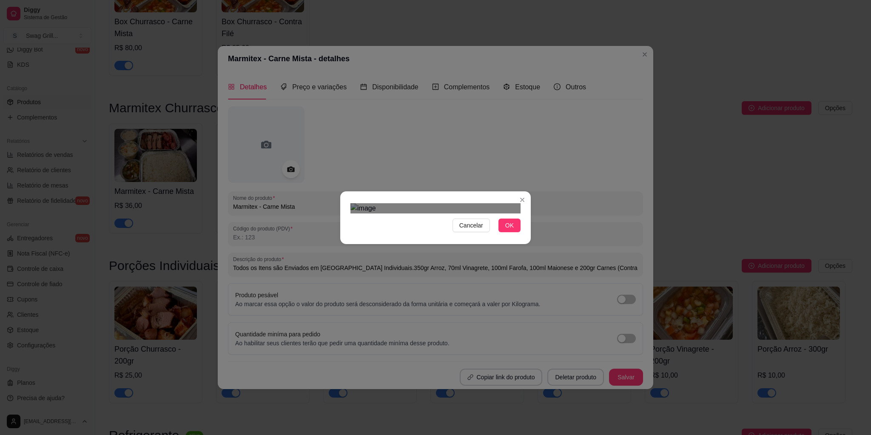
click at [454, 240] on div "Use the arrow keys to move the crop selection area" at bounding box center [435, 316] width 153 height 153
click at [533, 115] on div "Cancelar OK" at bounding box center [435, 217] width 871 height 435
click at [464, 250] on div "Use the arrow keys to move the crop selection area" at bounding box center [438, 331] width 162 height 162
click at [322, 116] on div "Cancelar OK" at bounding box center [435, 217] width 871 height 435
click at [444, 247] on div "Use the arrow keys to move the crop selection area" at bounding box center [435, 331] width 168 height 168
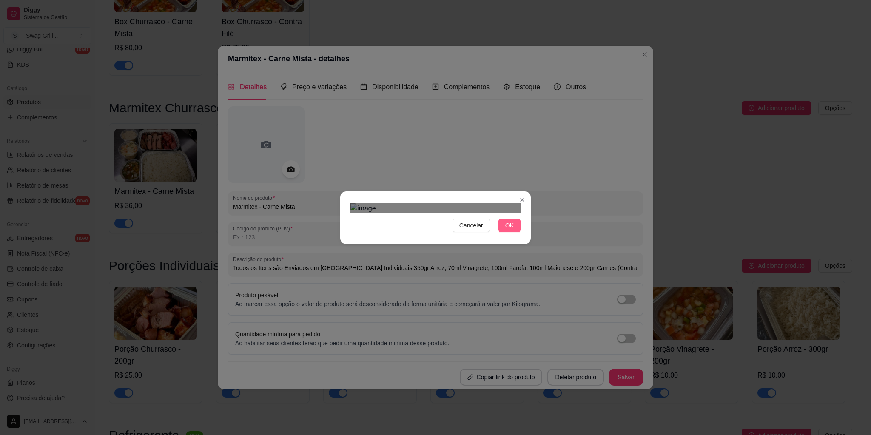
click at [507, 230] on span "OK" at bounding box center [509, 225] width 9 height 9
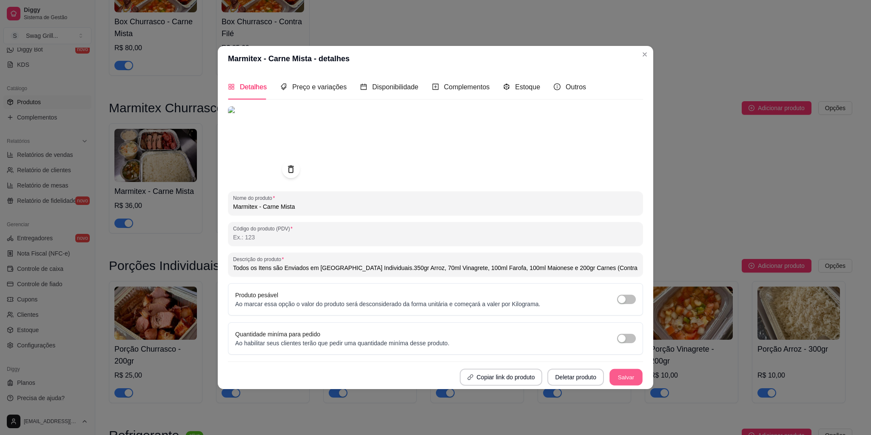
click at [616, 376] on button "Salvar" at bounding box center [626, 377] width 33 height 17
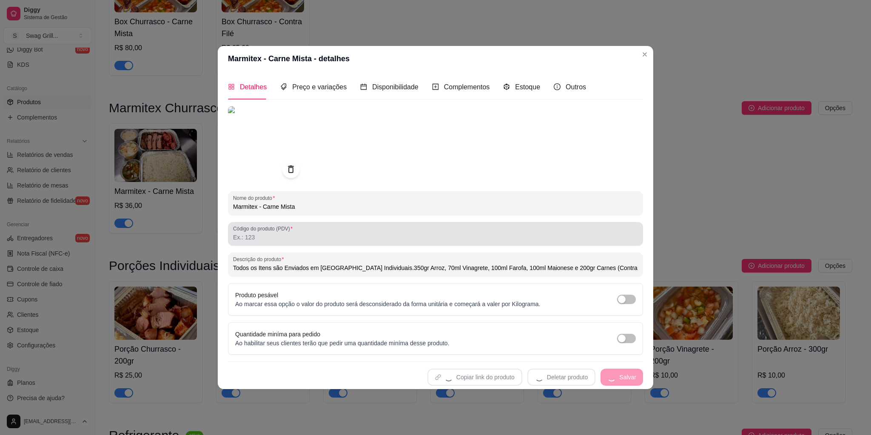
type input "Todos os Itens são Enviados em Embalagens Individuais.350gr Arroz, 70ml Vinagre…"
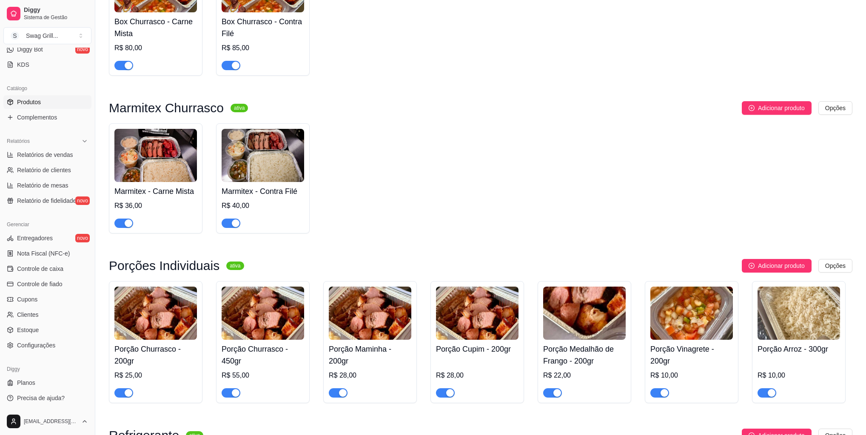
click at [284, 163] on img at bounding box center [263, 155] width 83 height 53
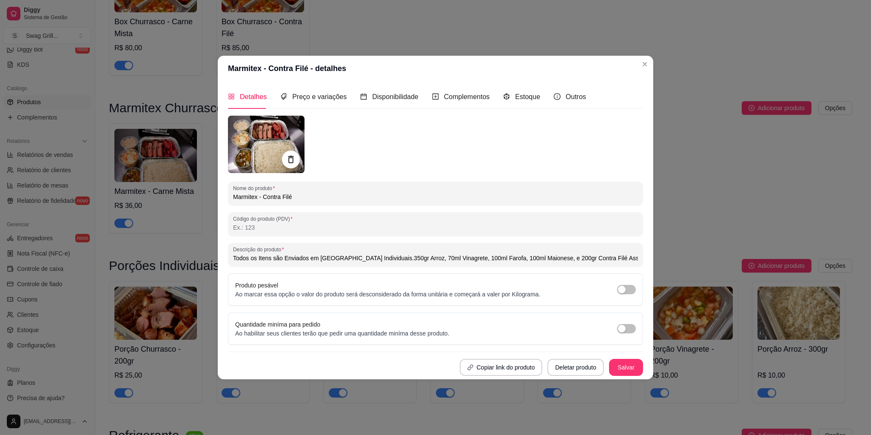
click at [289, 162] on icon at bounding box center [291, 160] width 10 height 10
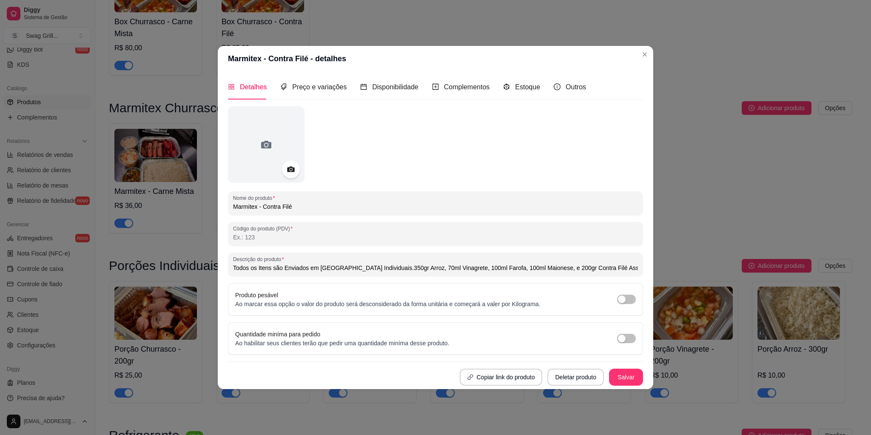
click at [294, 171] on icon at bounding box center [290, 169] width 7 height 6
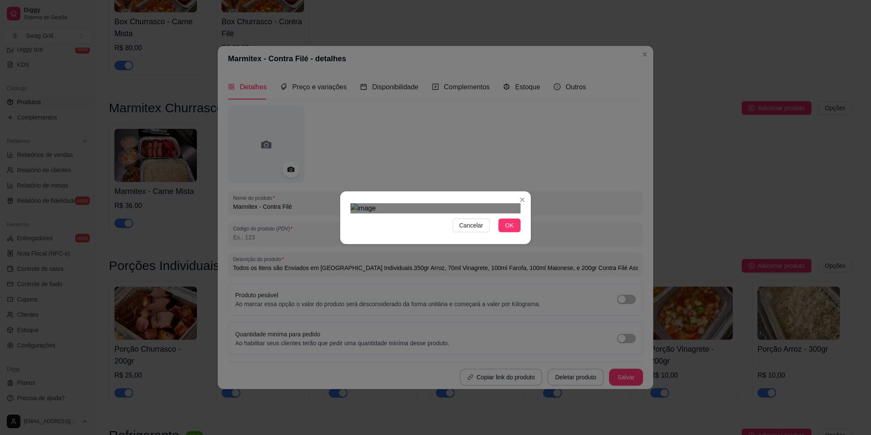
click at [328, 113] on div "Cancelar OK" at bounding box center [435, 217] width 871 height 435
click at [530, 236] on div "Cancelar OK" at bounding box center [435, 218] width 191 height 36
click at [469, 269] on div "Use the arrow keys to move the crop selection area" at bounding box center [436, 327] width 170 height 170
click at [507, 230] on span "OK" at bounding box center [509, 225] width 9 height 9
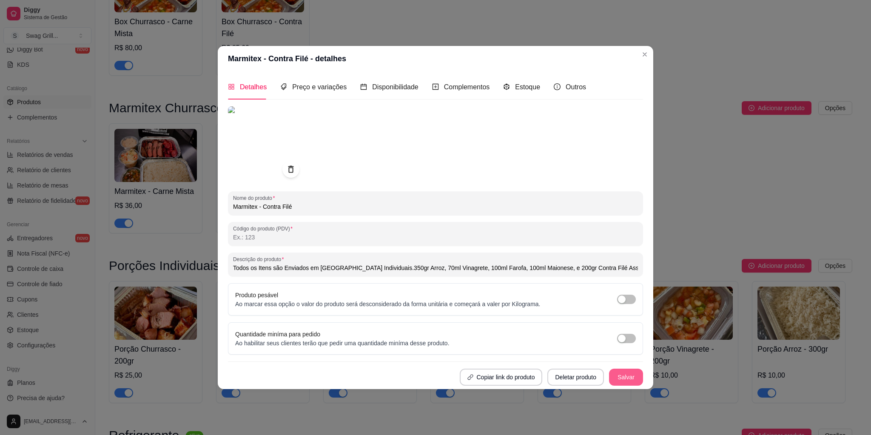
click at [620, 374] on button "Salvar" at bounding box center [626, 377] width 34 height 17
type input "Todos os Itens são Enviados em Embalagens Individuais.350gr Arroz, 70ml Vinagre…"
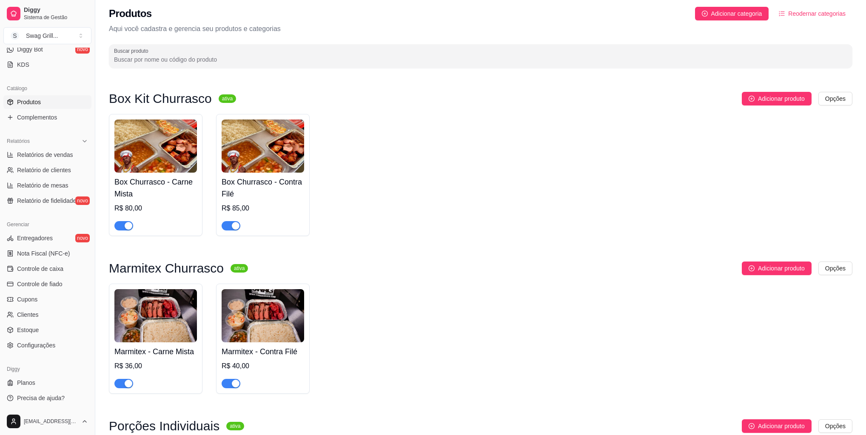
scroll to position [0, 0]
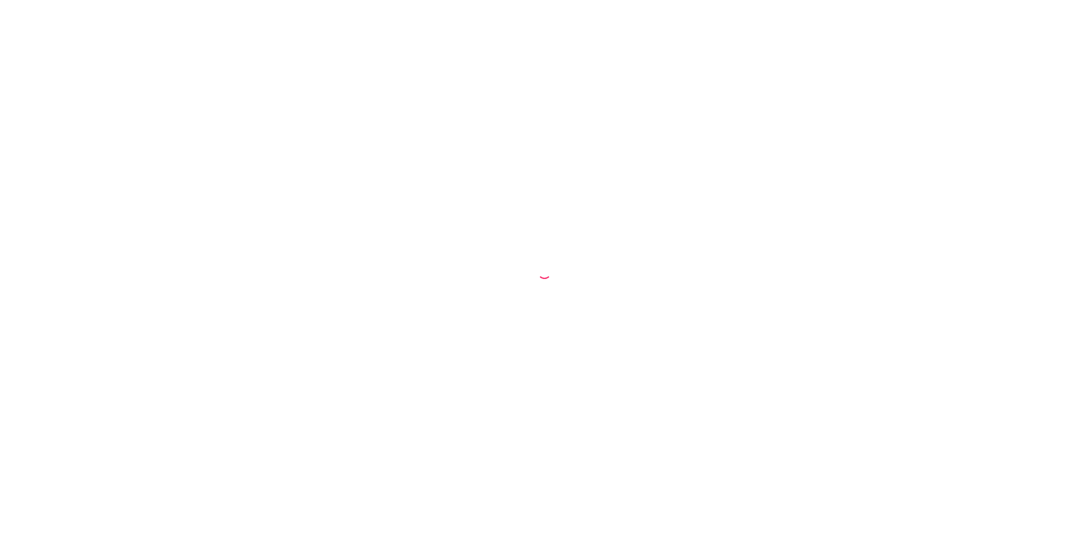
select select "68e258ef205f5fff24c96e70"
click at [1053, 19] on div "Cozinha" at bounding box center [1026, 21] width 66 height 15
click at [726, 46] on div at bounding box center [544, 46] width 1089 height 15
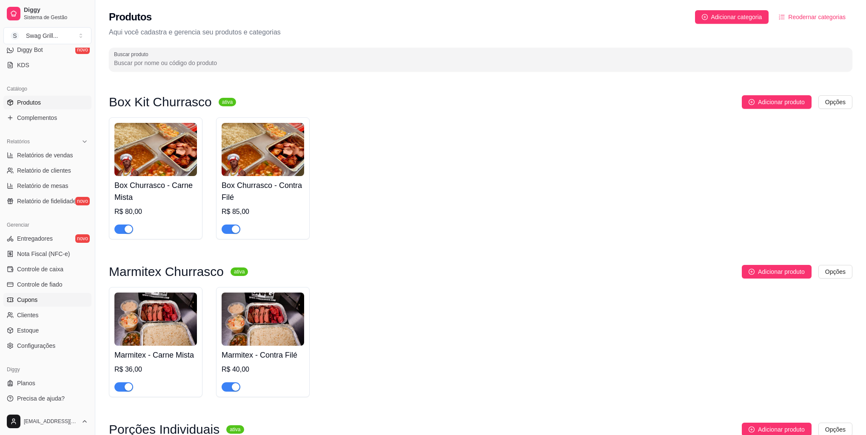
scroll to position [177, 0]
click at [42, 350] on link "Configurações" at bounding box center [47, 346] width 88 height 14
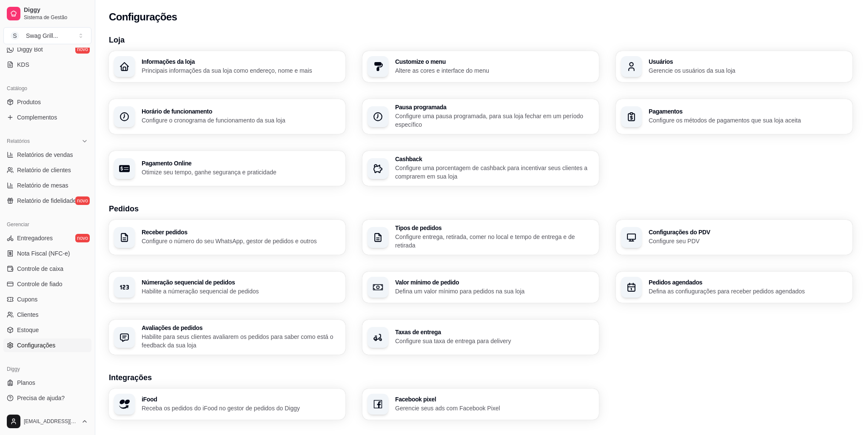
click at [199, 398] on h3 "iFood" at bounding box center [241, 399] width 199 height 6
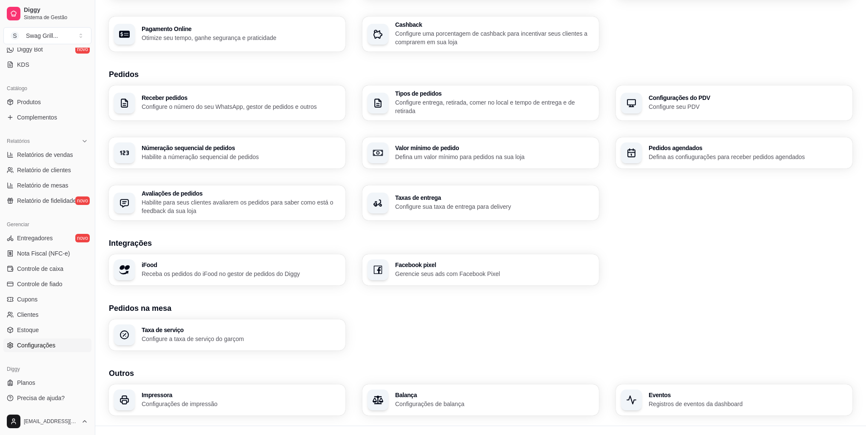
scroll to position [136, 0]
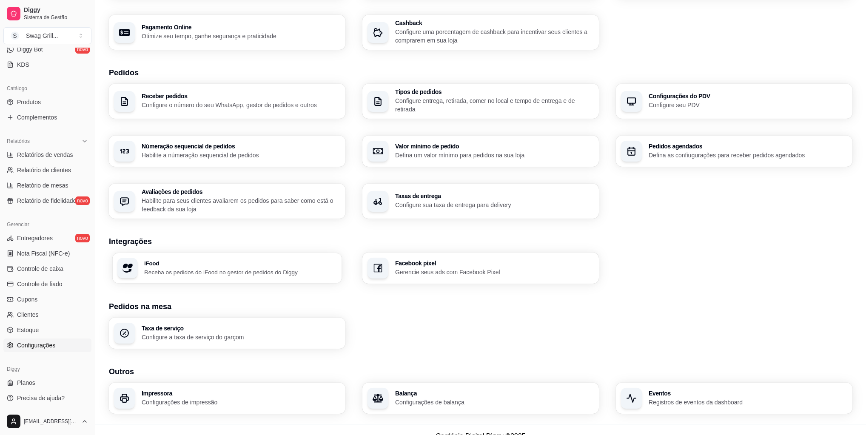
click at [257, 274] on p "Receba os pedidos do iFood no gestor de pedidos do Diggy" at bounding box center [240, 272] width 193 height 8
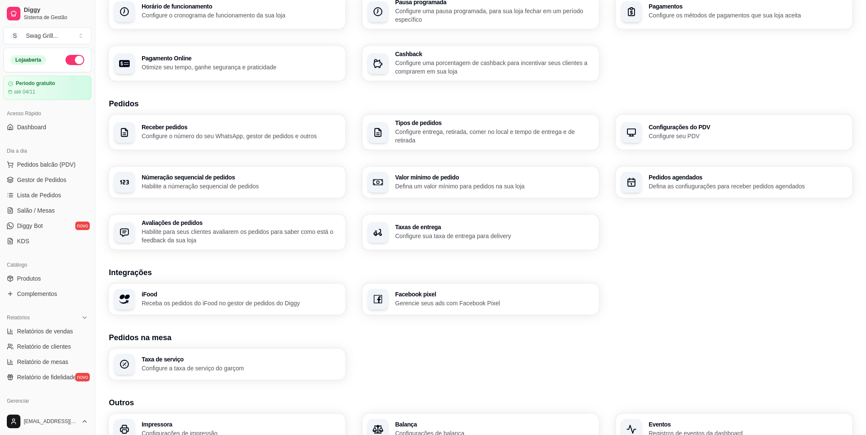
scroll to position [149, 0]
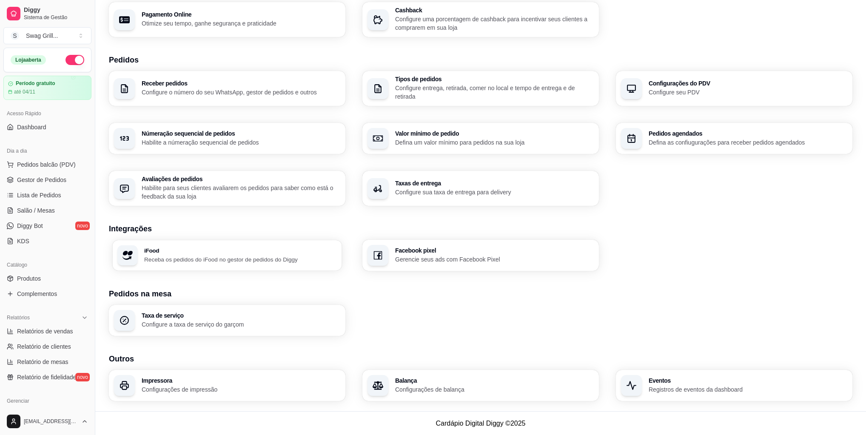
click at [223, 257] on p "Receba os pedidos do iFood no gestor de pedidos do Diggy" at bounding box center [240, 259] width 193 height 8
click at [199, 254] on div "iFood Receba os pedidos do iFood no gestor de pedidos do Diggy" at bounding box center [240, 256] width 193 height 16
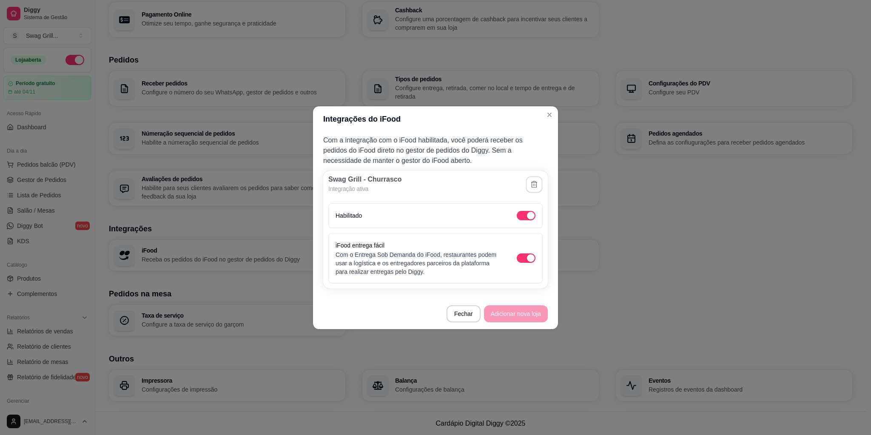
click at [533, 184] on icon "button" at bounding box center [534, 184] width 8 height 8
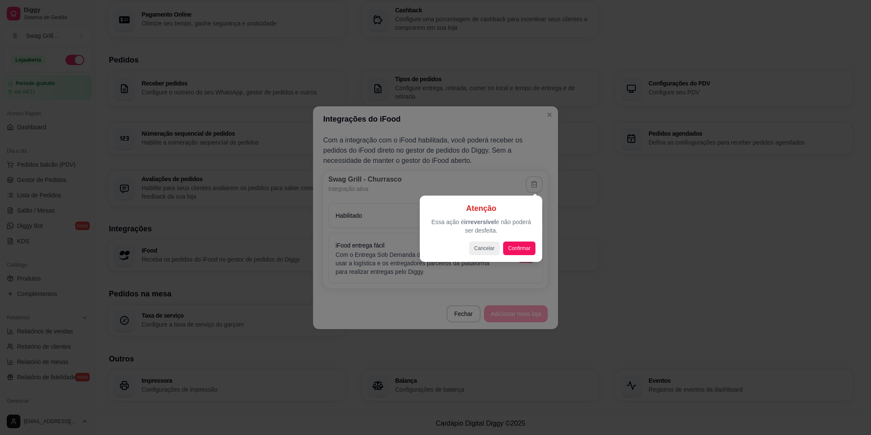
click at [504, 158] on div at bounding box center [435, 217] width 871 height 435
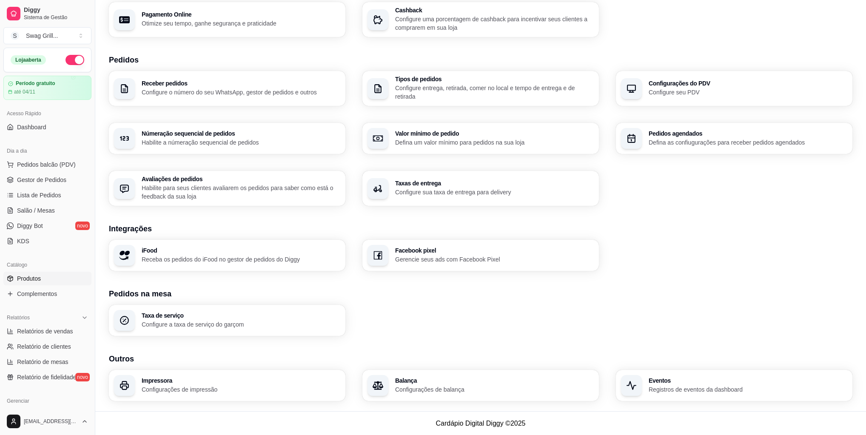
click at [46, 277] on link "Produtos" at bounding box center [47, 279] width 88 height 14
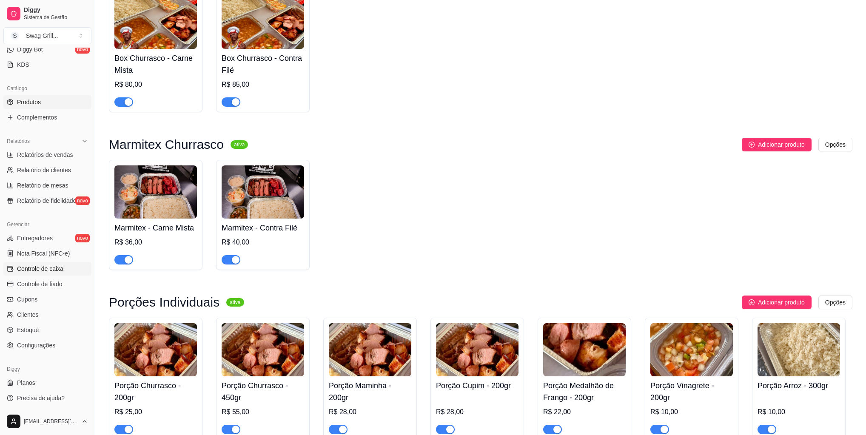
scroll to position [136, 0]
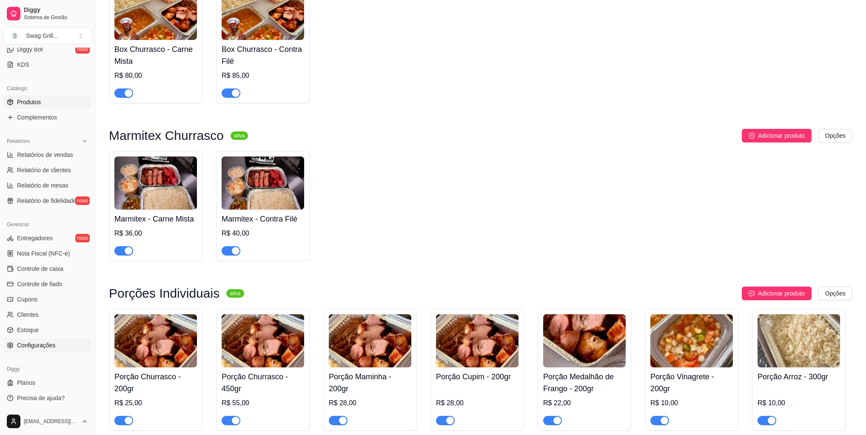
click at [34, 349] on link "Configurações" at bounding box center [47, 346] width 88 height 14
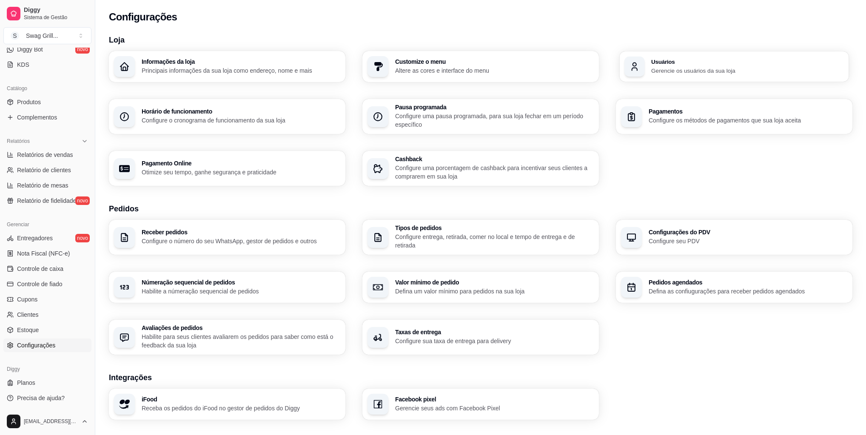
click at [687, 60] on h3 "Usuários" at bounding box center [747, 62] width 193 height 6
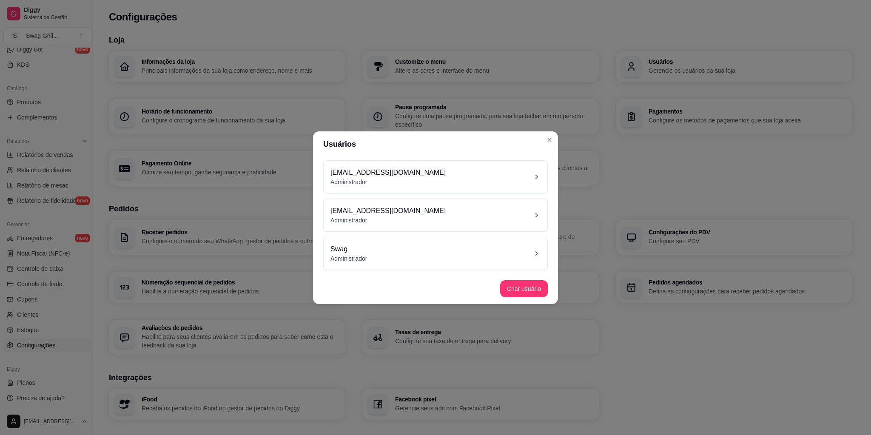
click at [416, 257] on div "Swag Administrador" at bounding box center [436, 253] width 210 height 19
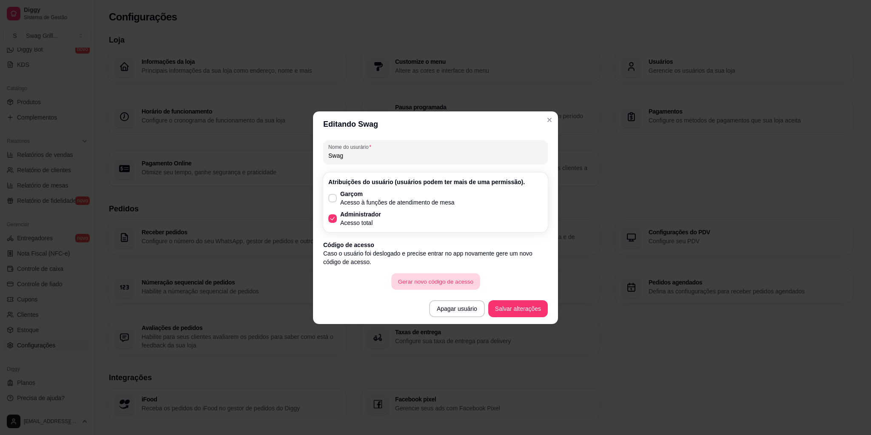
click at [414, 281] on button "Gerar novo código de acesso" at bounding box center [435, 281] width 88 height 17
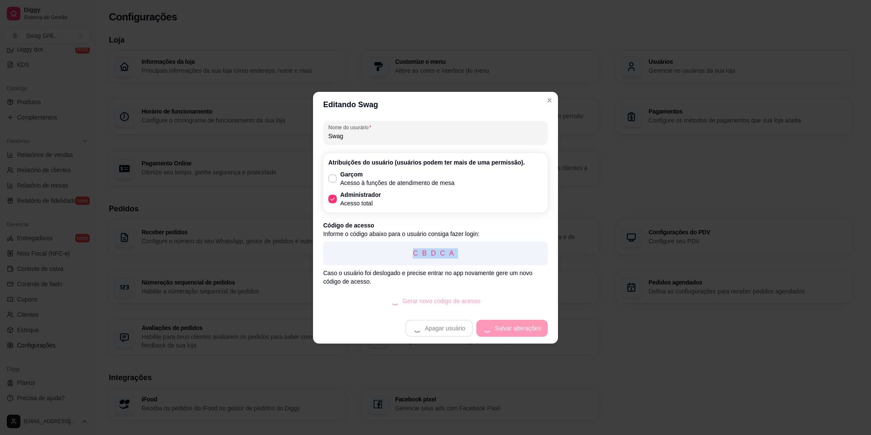
drag, startPoint x: 453, startPoint y: 254, endPoint x: 388, endPoint y: 252, distance: 64.7
click at [388, 252] on p "CBDCA" at bounding box center [435, 253] width 211 height 10
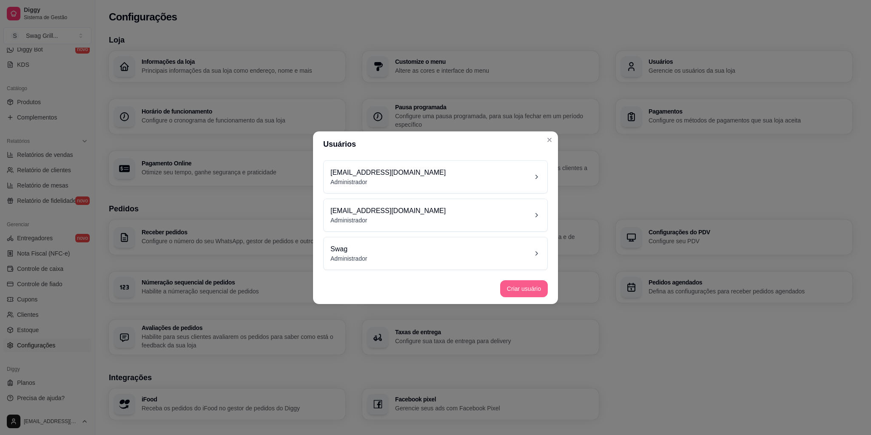
click at [521, 293] on button "Criar usuário" at bounding box center [524, 288] width 48 height 17
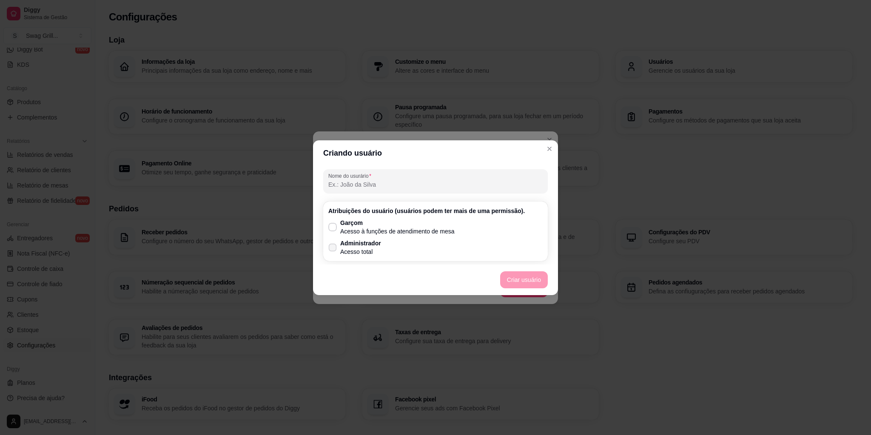
click at [329, 246] on span at bounding box center [333, 247] width 8 height 8
click at [328, 249] on input "Administrador Acesso total" at bounding box center [331, 252] width 6 height 6
checkbox input "true"
click at [368, 180] on input "Nome do usurário" at bounding box center [435, 184] width 214 height 9
type input "Celular"
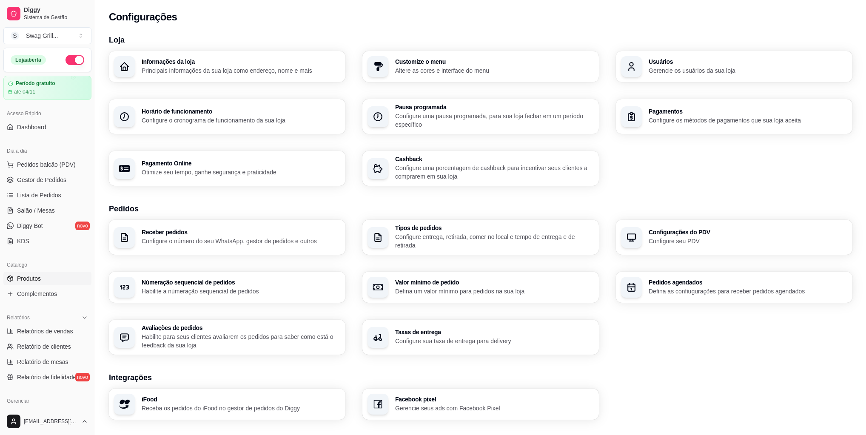
click at [40, 274] on span "Produtos" at bounding box center [29, 278] width 24 height 9
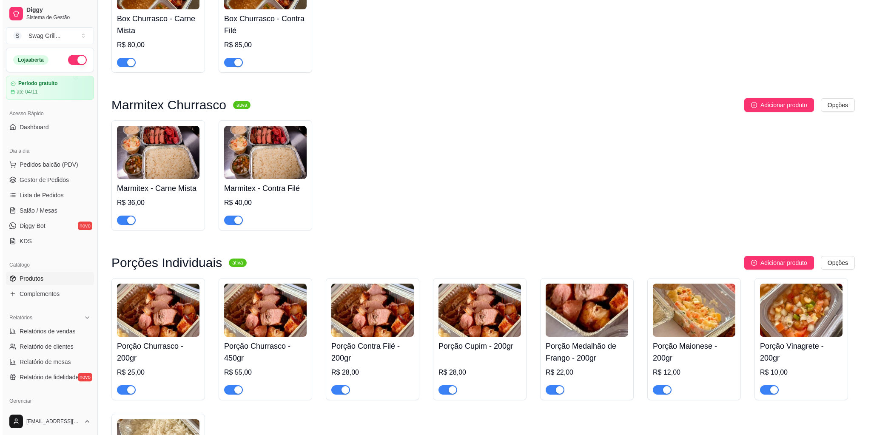
scroll to position [204, 0]
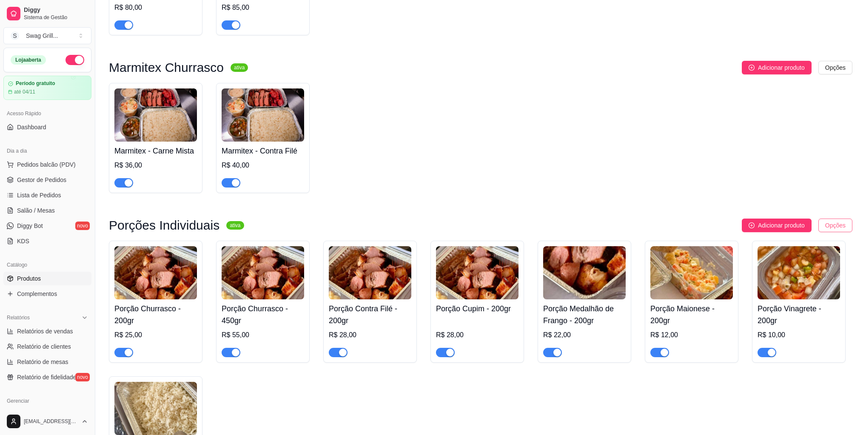
click at [842, 226] on html "Diggy Sistema de Gestão S Swag Grill ... Loja aberta Período gratuito até 04/11…" at bounding box center [433, 13] width 866 height 435
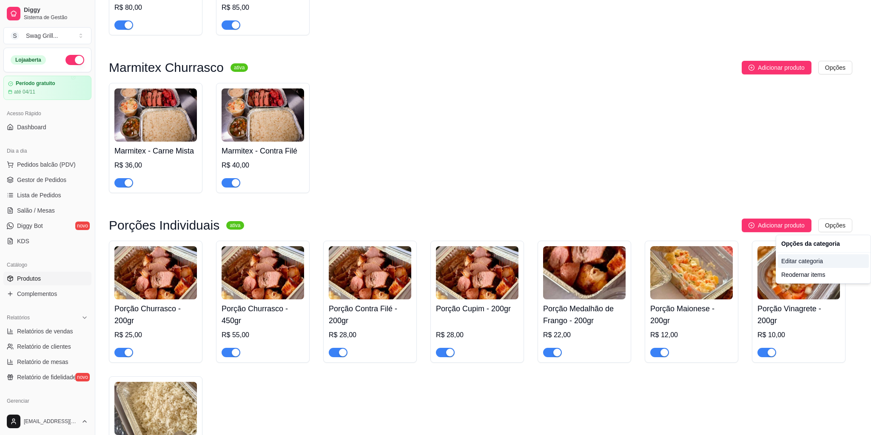
click at [801, 262] on div "Editar categoria" at bounding box center [823, 261] width 91 height 14
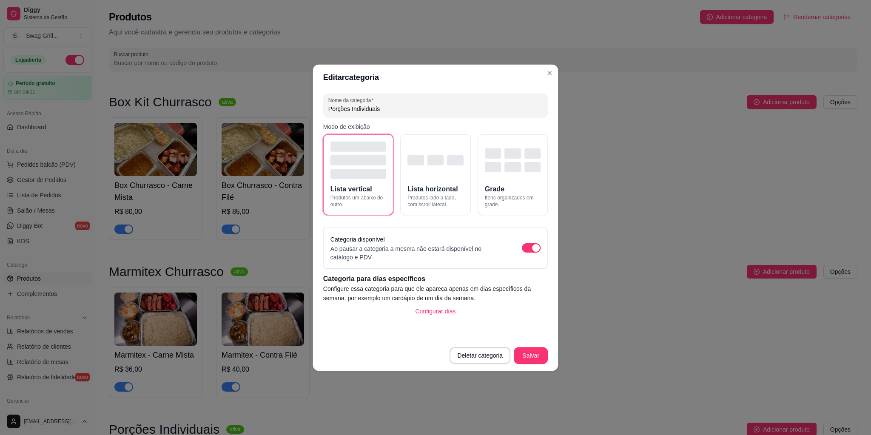
scroll to position [2, 0]
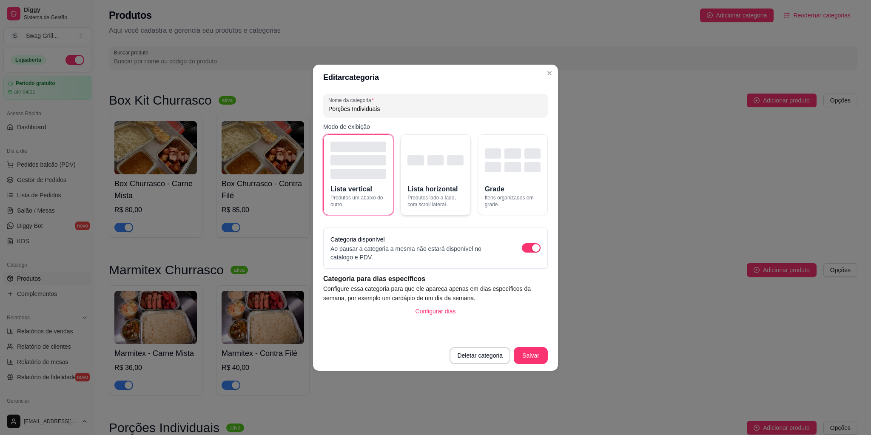
click at [446, 165] on div "button" at bounding box center [436, 160] width 56 height 37
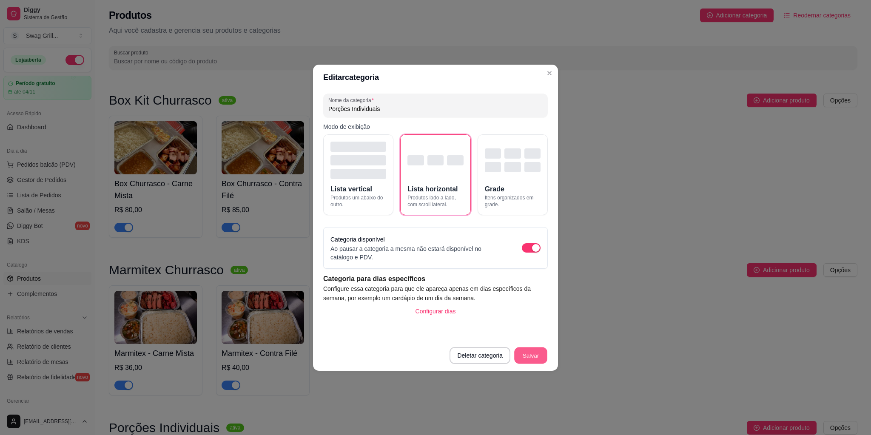
click at [533, 354] on button "Salvar" at bounding box center [530, 355] width 33 height 17
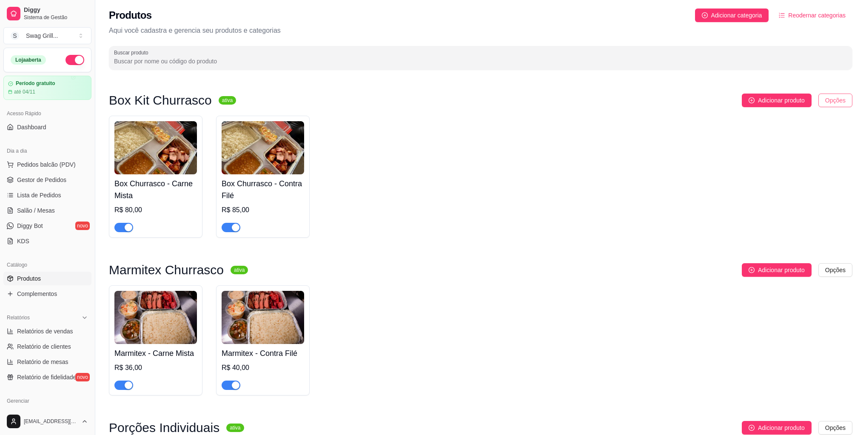
click at [822, 105] on html "Diggy Sistema de Gestão S Swag Grill ... Loja aberta Período gratuito até 04/11…" at bounding box center [433, 215] width 866 height 435
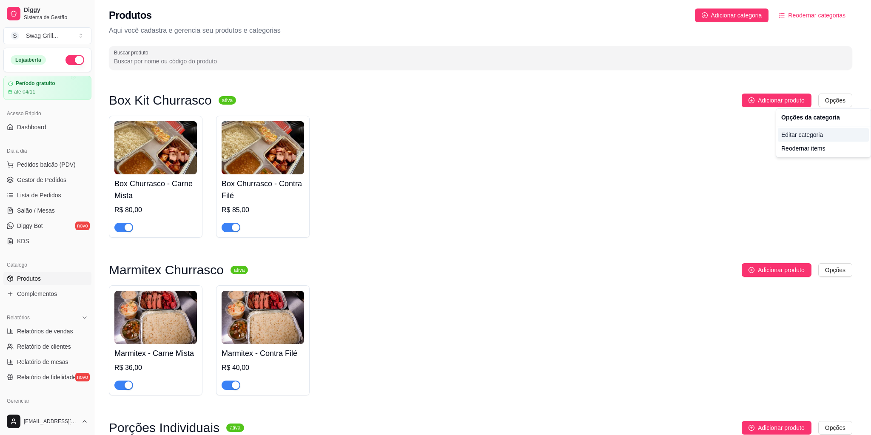
click at [795, 136] on div "Editar categoria" at bounding box center [823, 135] width 91 height 14
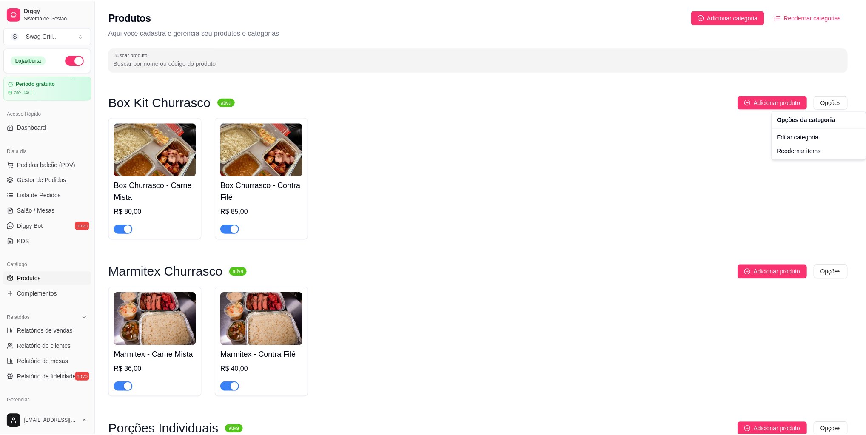
scroll to position [0, 0]
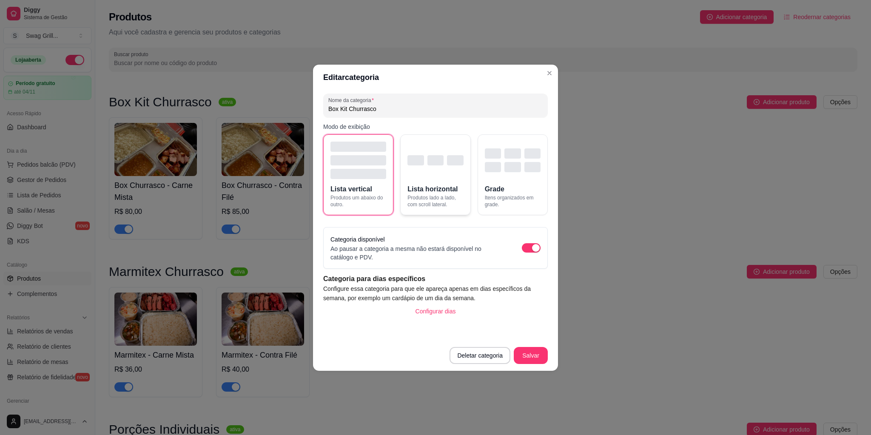
click at [439, 180] on button "Lista horizontal Produtos lado a lado, com scroll lateral." at bounding box center [435, 174] width 70 height 81
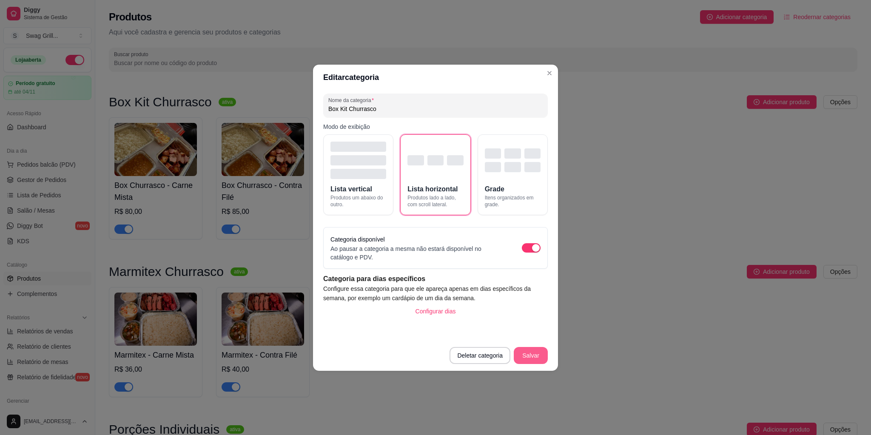
click at [531, 356] on button "Salvar" at bounding box center [531, 355] width 34 height 17
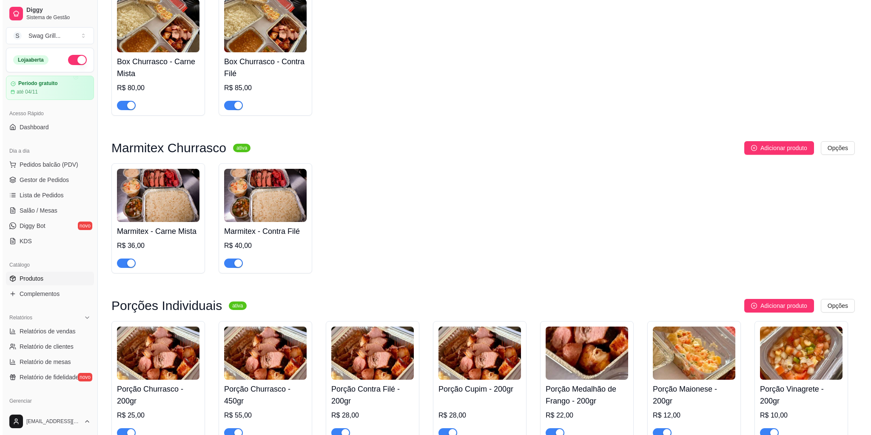
scroll to position [136, 0]
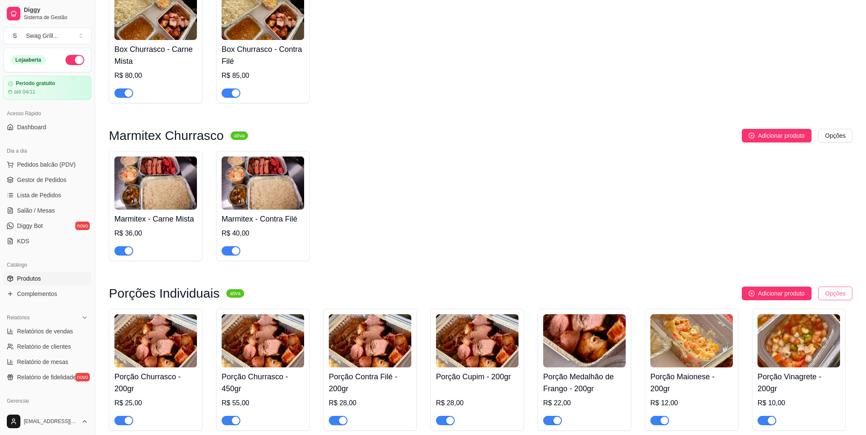
click at [841, 297] on html "Diggy Sistema de Gestão S Swag Grill ... Loja aberta Período gratuito até 04/11…" at bounding box center [433, 81] width 866 height 435
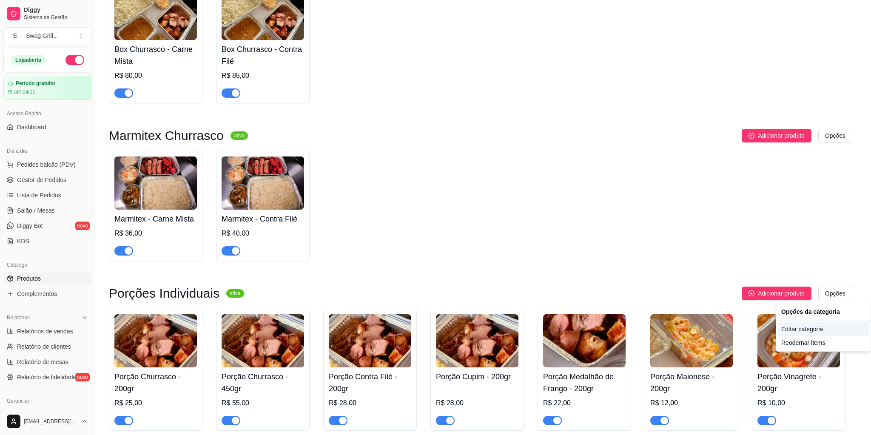
click at [809, 331] on div "Editar categoria" at bounding box center [823, 329] width 91 height 14
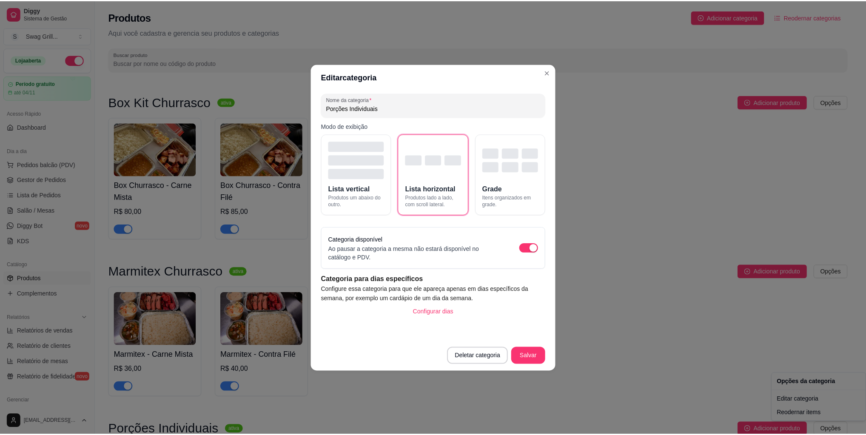
scroll to position [2, 0]
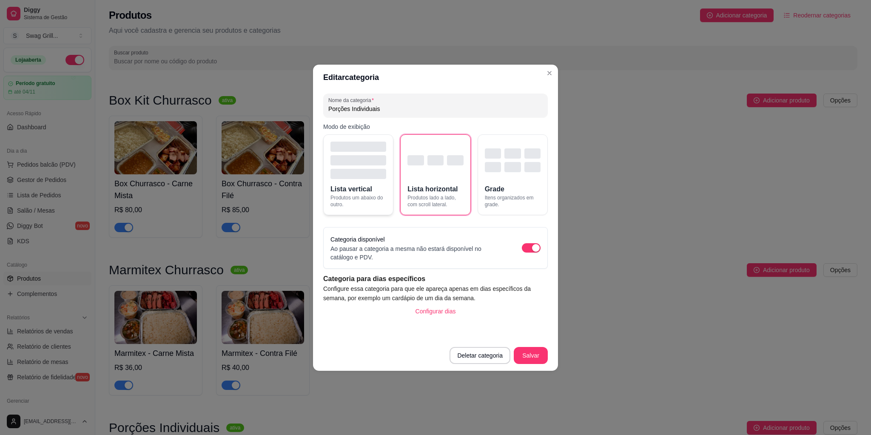
click at [366, 170] on div "button" at bounding box center [359, 174] width 56 height 10
click at [529, 352] on button "Salvar" at bounding box center [531, 355] width 34 height 17
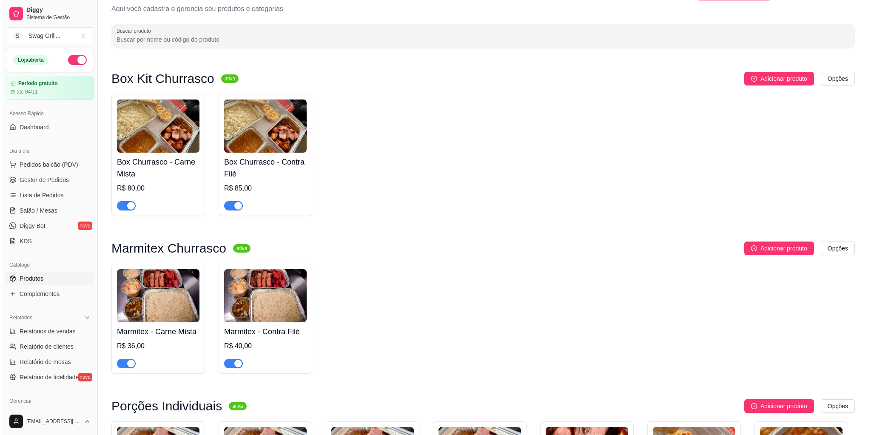
scroll to position [34, 0]
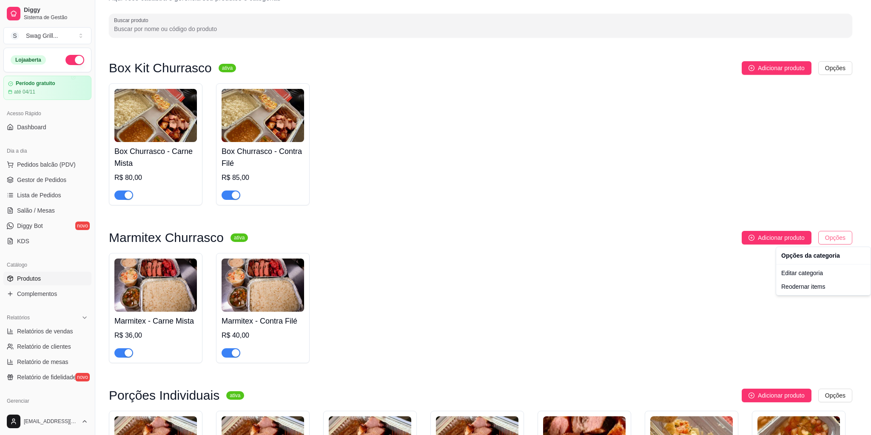
click at [839, 240] on html "Diggy Sistema de Gestão S Swag Grill ... Loja aberta Período gratuito até 04/11…" at bounding box center [435, 183] width 871 height 435
click at [803, 276] on div "Editar categoria" at bounding box center [823, 273] width 91 height 14
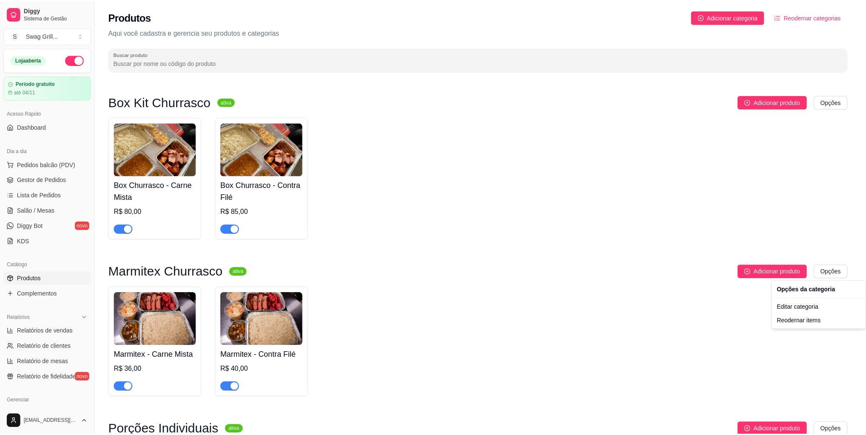
scroll to position [0, 0]
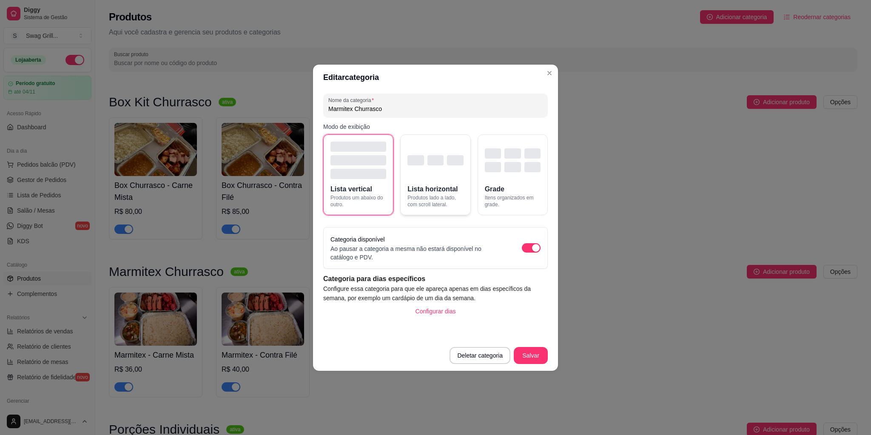
click at [442, 168] on div "button" at bounding box center [436, 160] width 56 height 37
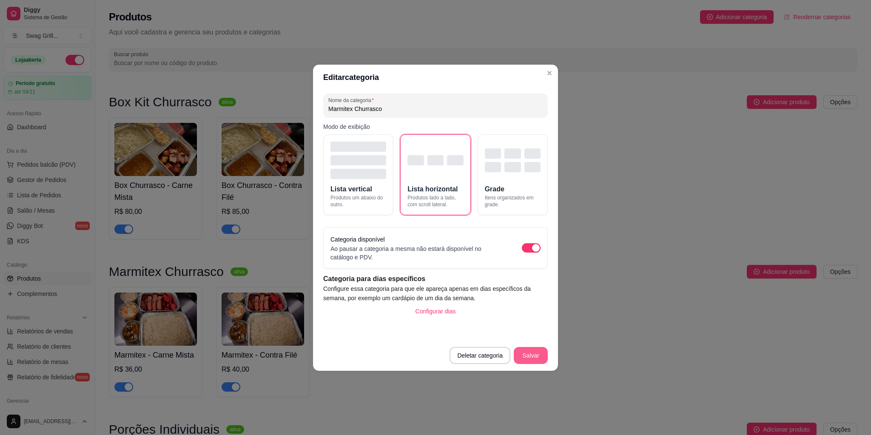
click at [534, 352] on button "Salvar" at bounding box center [531, 355] width 34 height 17
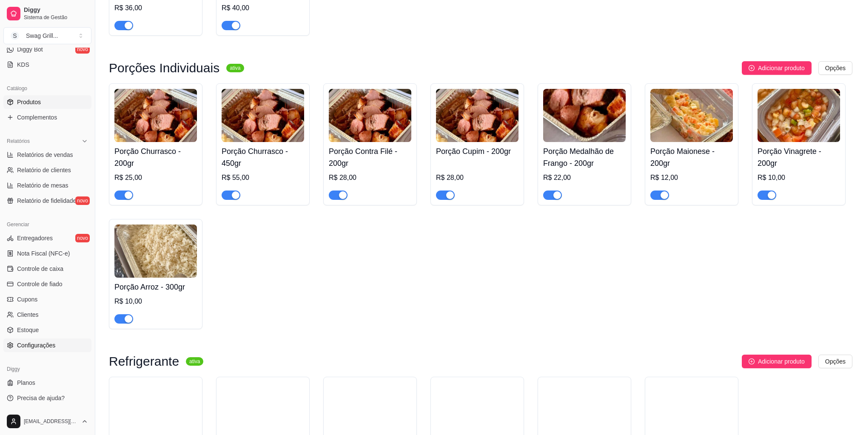
scroll to position [374, 0]
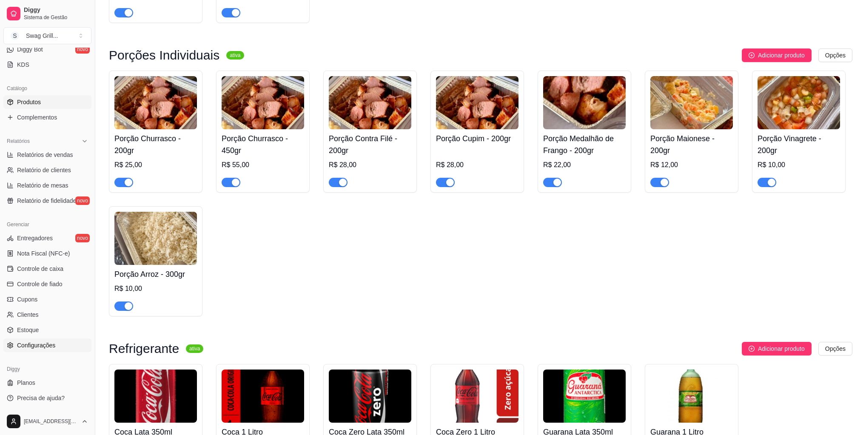
click at [41, 345] on span "Configurações" at bounding box center [36, 345] width 38 height 9
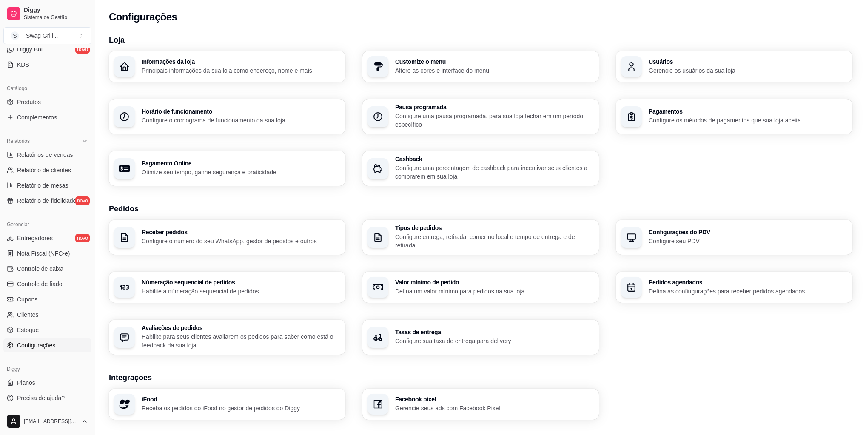
click at [418, 241] on p "Configure entrega, retirada, comer no local e tempo de entrega e de retirada" at bounding box center [494, 241] width 199 height 17
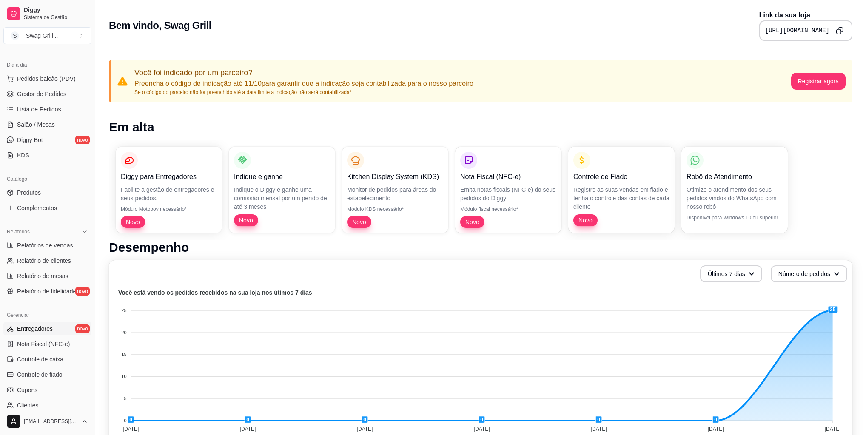
scroll to position [102, 0]
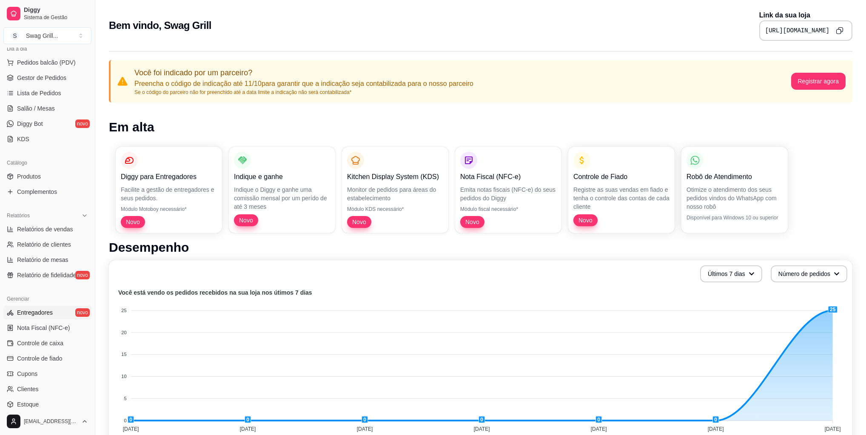
click at [45, 313] on span "Entregadores" at bounding box center [35, 312] width 36 height 9
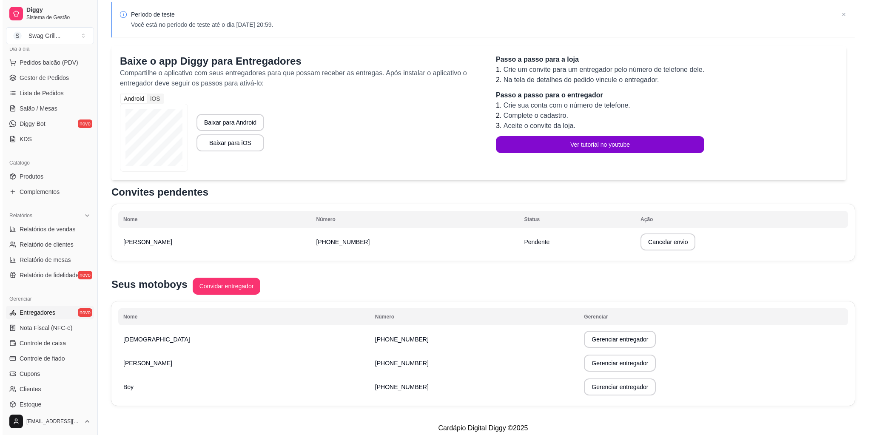
scroll to position [41, 0]
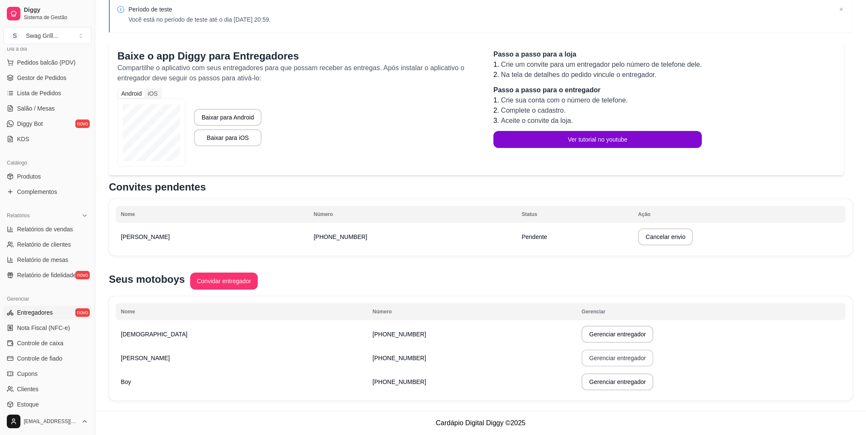
click at [582, 359] on button "Gerenciar entregador" at bounding box center [618, 358] width 72 height 17
select select "30"
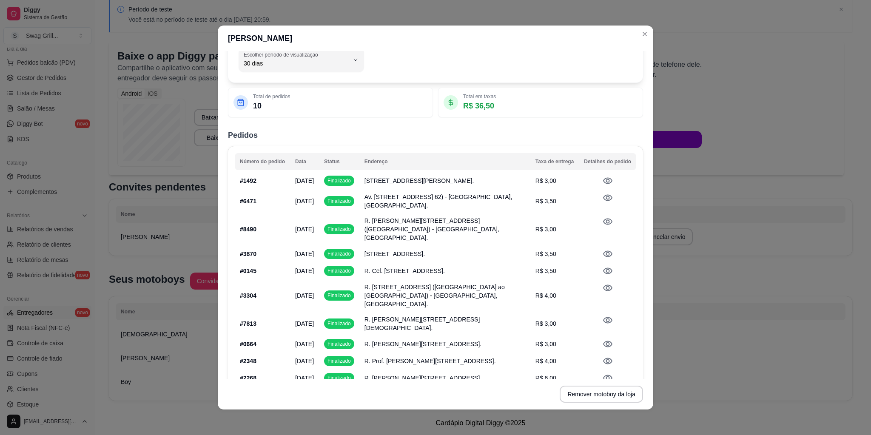
scroll to position [0, 0]
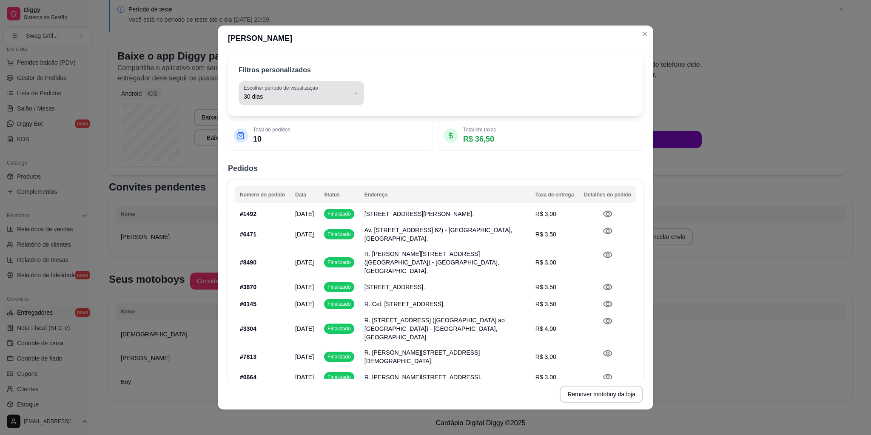
click at [352, 94] on icon "button" at bounding box center [355, 93] width 7 height 7
click at [515, 95] on div "30 Escolher período de visualização Hoje Ontem 7 dias 15 dias 30 dias 45 dias C…" at bounding box center [436, 93] width 394 height 24
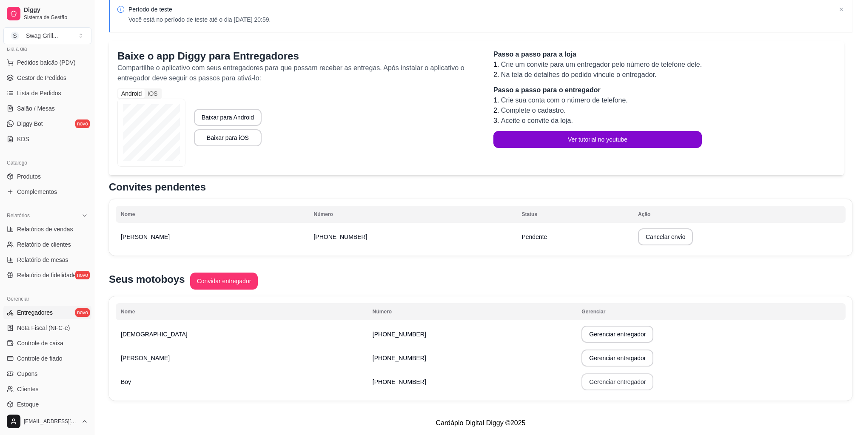
click at [582, 382] on button "Gerenciar entregador" at bounding box center [618, 382] width 72 height 17
select select "30"
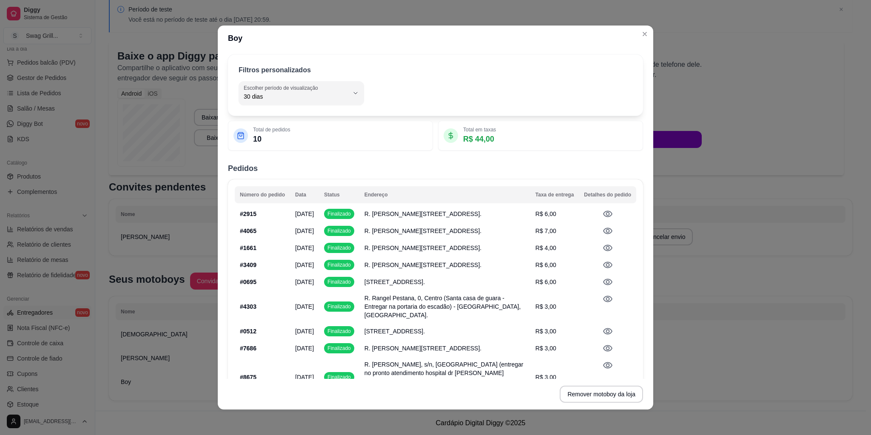
click at [603, 215] on icon at bounding box center [608, 214] width 10 height 10
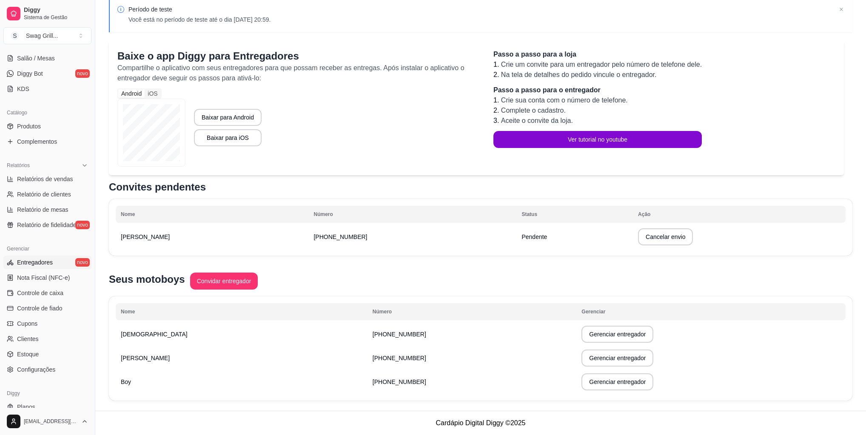
scroll to position [136, 0]
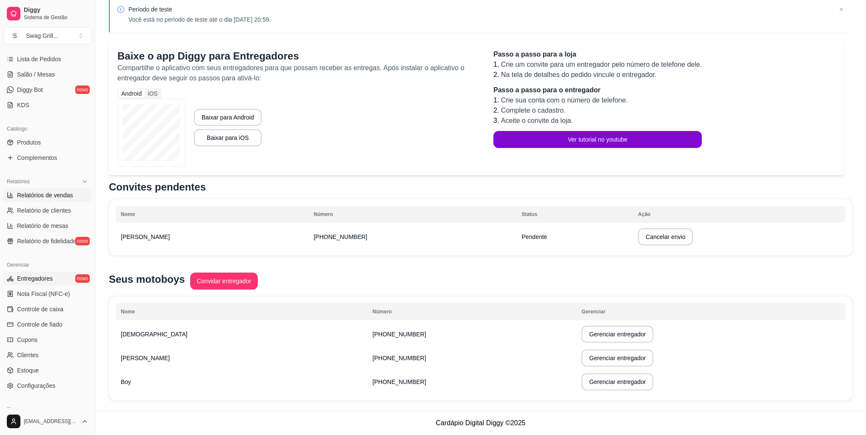
click at [53, 194] on span "Relatórios de vendas" at bounding box center [45, 195] width 56 height 9
select select "ALL"
select select "0"
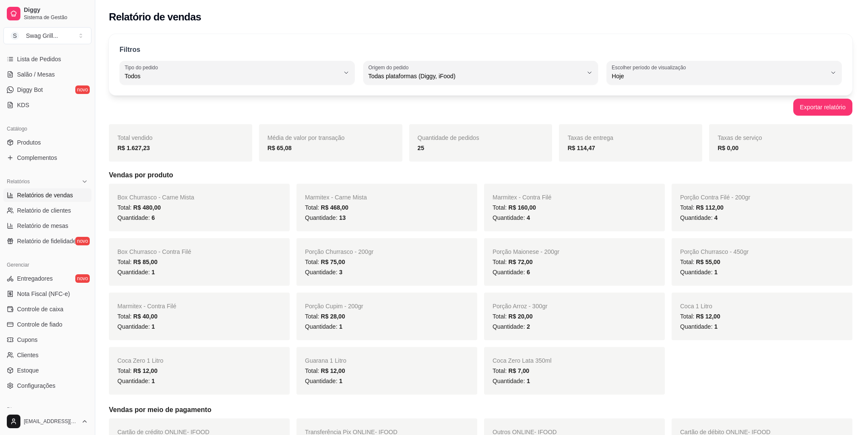
click at [314, 85] on div "Filtros ALL Tipo do pedido Todos Entrega Retirada Mesa Consumo local Tipo do pe…" at bounding box center [481, 64] width 744 height 61
click at [318, 80] on span "Todos" at bounding box center [232, 76] width 215 height 9
click at [393, 34] on div "Filtros ALL Tipo do pedido Todos Entrega Retirada Mesa Consumo local Tipo do pe…" at bounding box center [481, 64] width 744 height 61
click at [650, 74] on span "Hoje" at bounding box center [719, 76] width 215 height 9
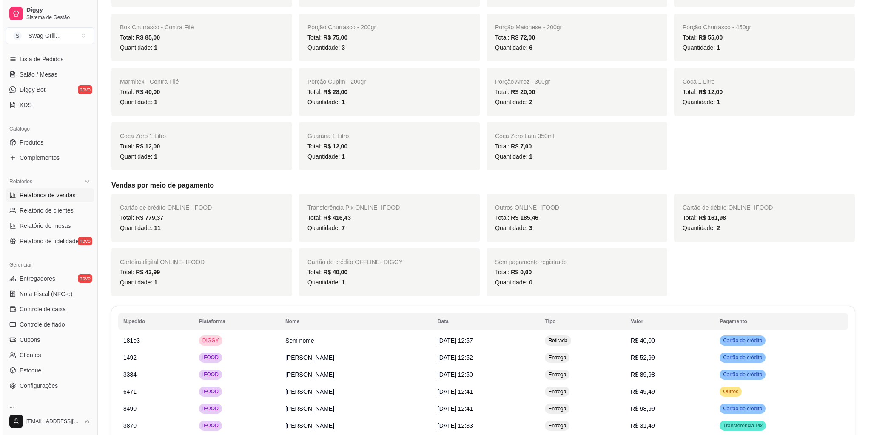
scroll to position [272, 0]
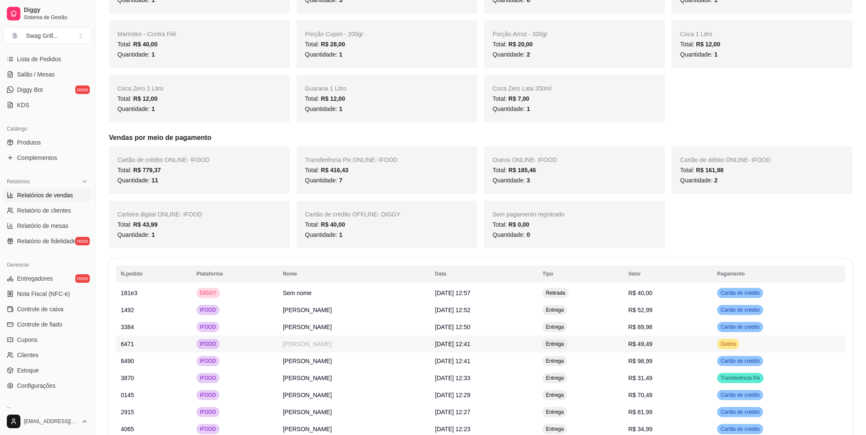
click at [735, 345] on span "Outros" at bounding box center [728, 344] width 19 height 7
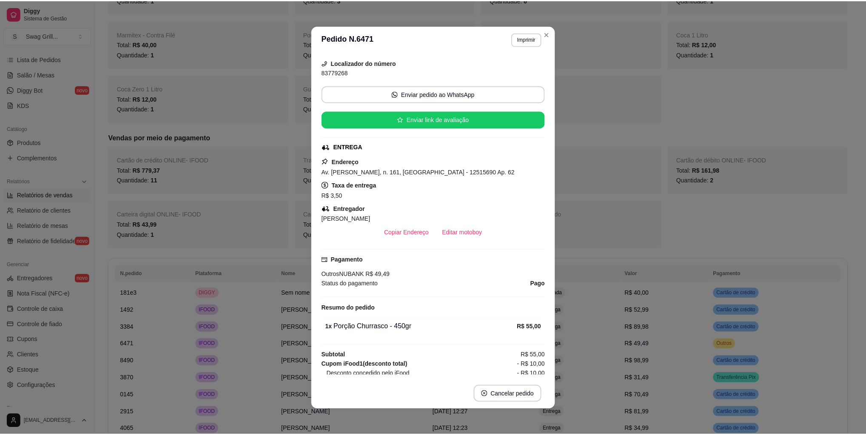
scroll to position [0, 0]
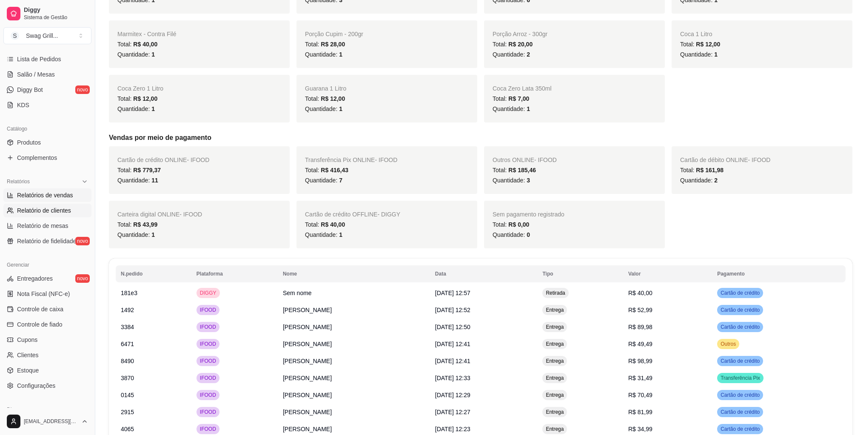
click at [52, 211] on span "Relatório de clientes" at bounding box center [44, 210] width 54 height 9
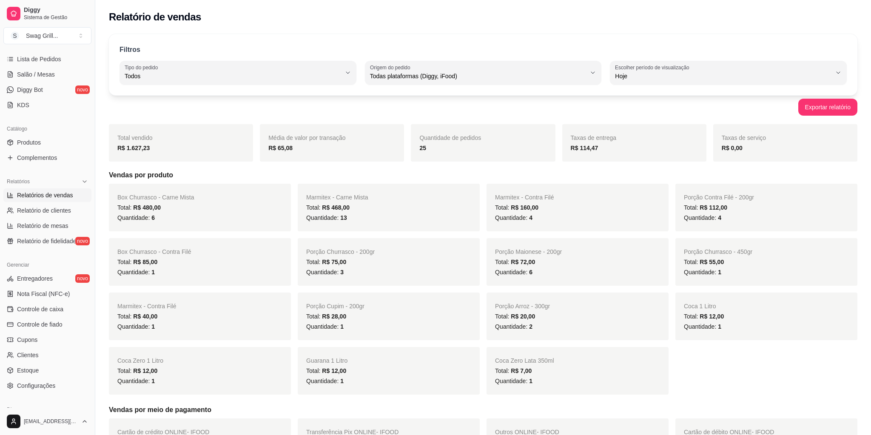
select select "30"
select select "HIGHEST_TOTAL_SPENT_WITH_ORDERS"
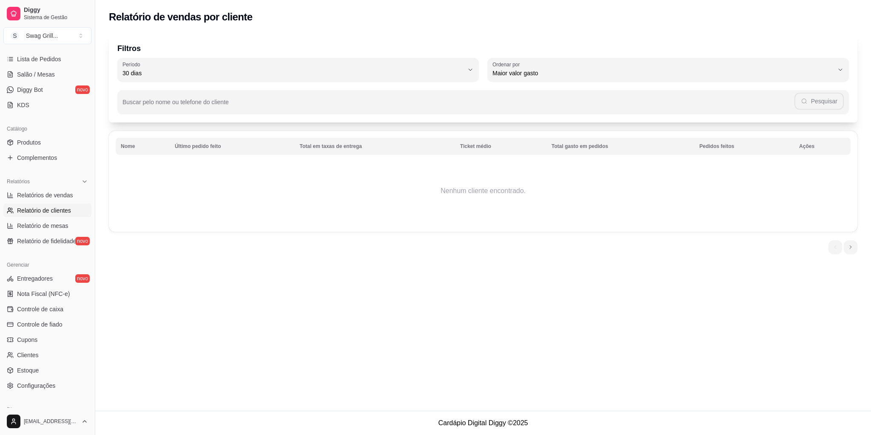
click at [386, 57] on div "Filtros 30 Período Hoje Ontem 7 dias 15 dias 30 dias 45 dias 60 dias Período 30…" at bounding box center [483, 78] width 749 height 88
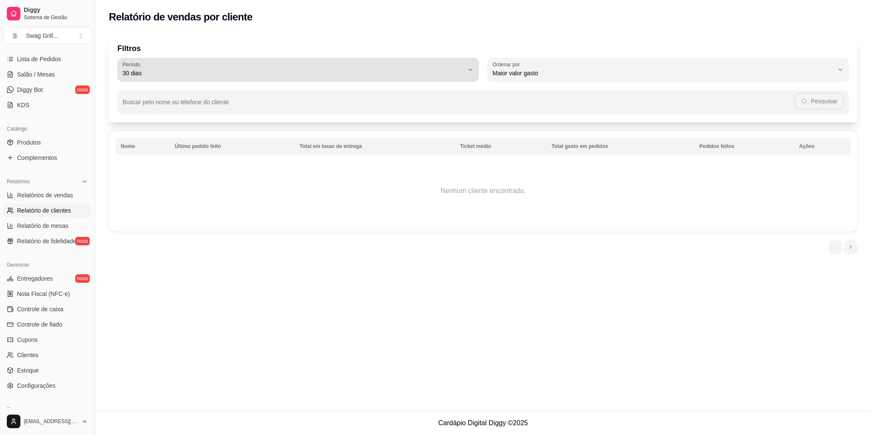
click at [377, 71] on span "30 dias" at bounding box center [293, 73] width 341 height 9
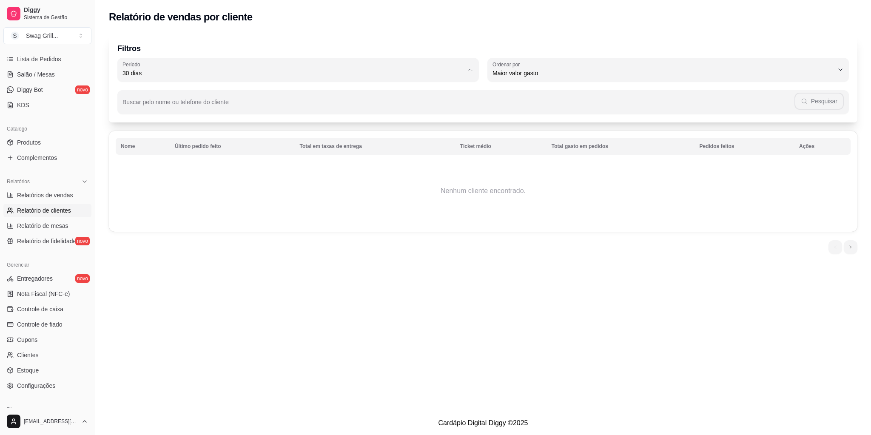
click at [174, 124] on span "7 dias" at bounding box center [294, 121] width 326 height 8
type input "7"
select select "7"
click at [755, 212] on tbody at bounding box center [483, 191] width 735 height 68
click at [57, 198] on span "Relatórios de vendas" at bounding box center [45, 195] width 56 height 9
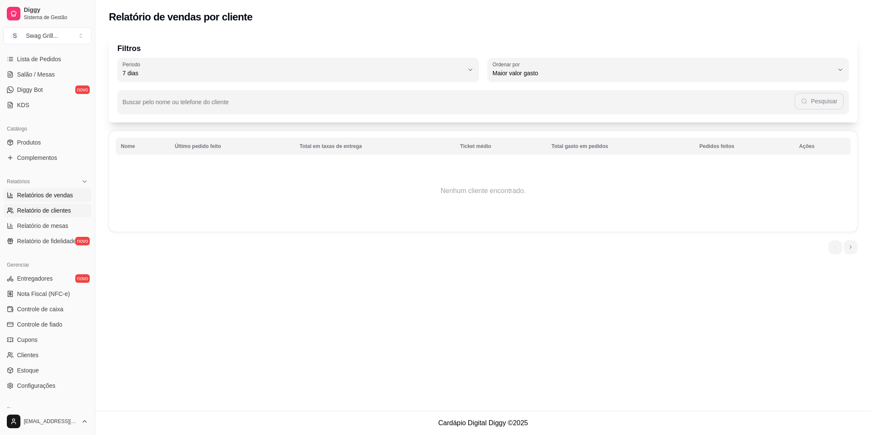
select select "ALL"
select select "0"
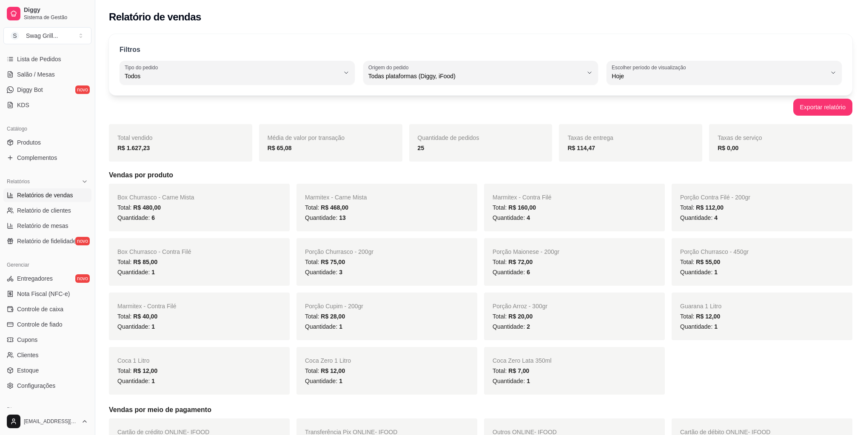
click at [328, 75] on span "Todos" at bounding box center [232, 76] width 215 height 9
click at [277, 110] on span "Entrega" at bounding box center [233, 110] width 205 height 8
type input "DELIVERY"
select select "DELIVERY"
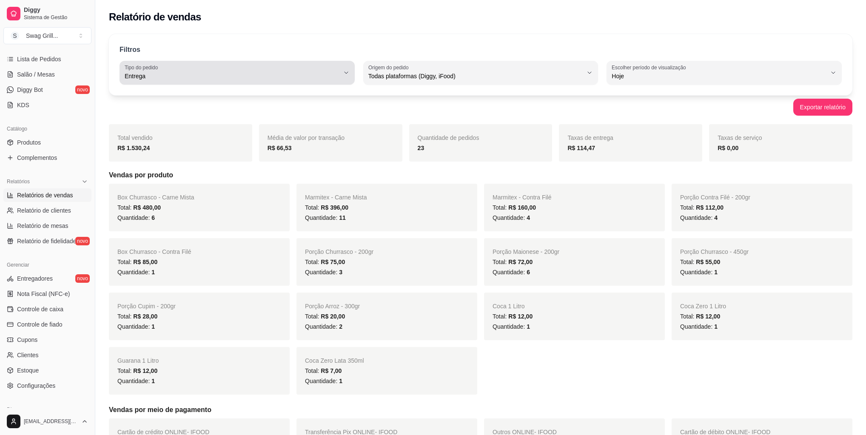
click at [299, 72] on span "Entrega" at bounding box center [232, 76] width 215 height 9
click at [241, 97] on span "Todos" at bounding box center [233, 96] width 205 height 8
type input "ALL"
select select "ALL"
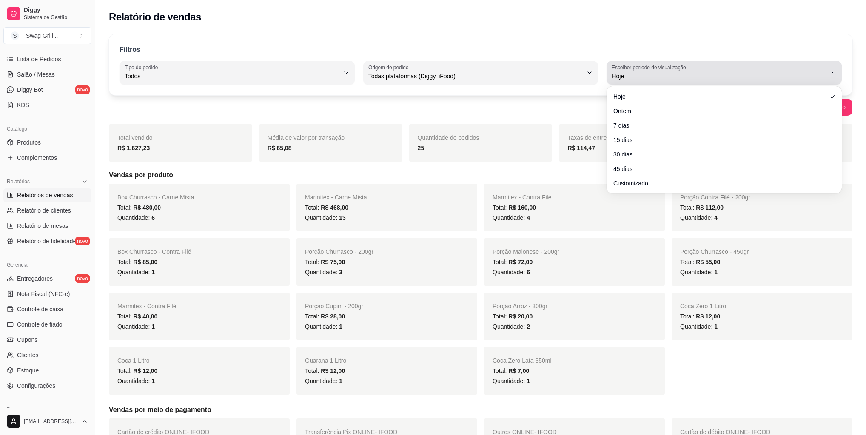
click at [647, 83] on button "Escolher período de visualização Hoje" at bounding box center [724, 73] width 235 height 24
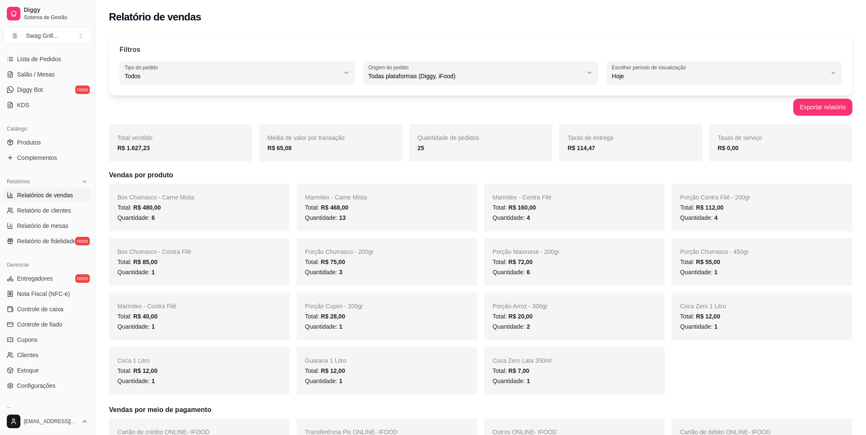
click at [507, 102] on div "Exportar relatório" at bounding box center [481, 107] width 744 height 17
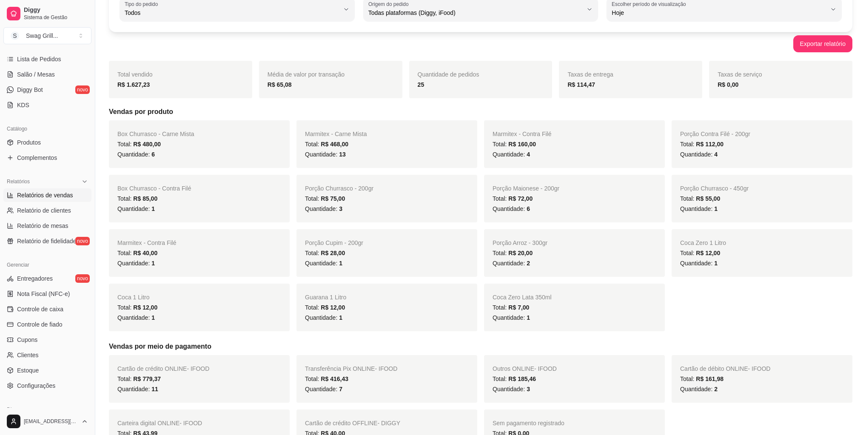
scroll to position [64, 0]
click at [56, 310] on span "Controle de caixa" at bounding box center [40, 309] width 46 height 9
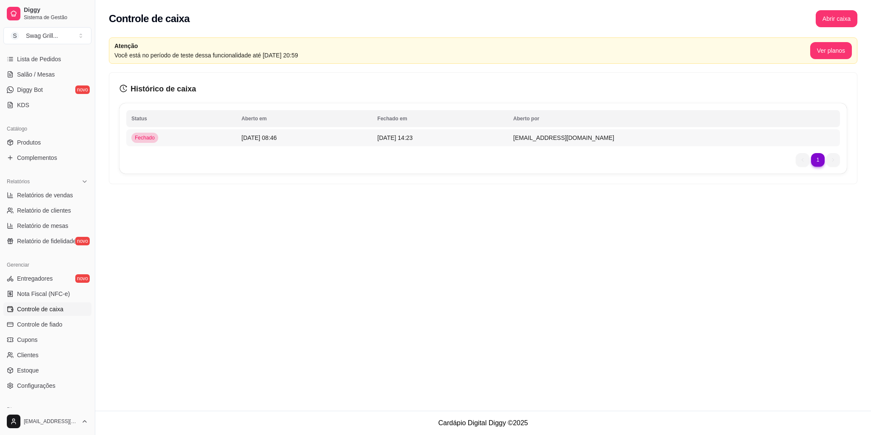
click at [273, 140] on span "[DATE] 08:46" at bounding box center [259, 137] width 35 height 7
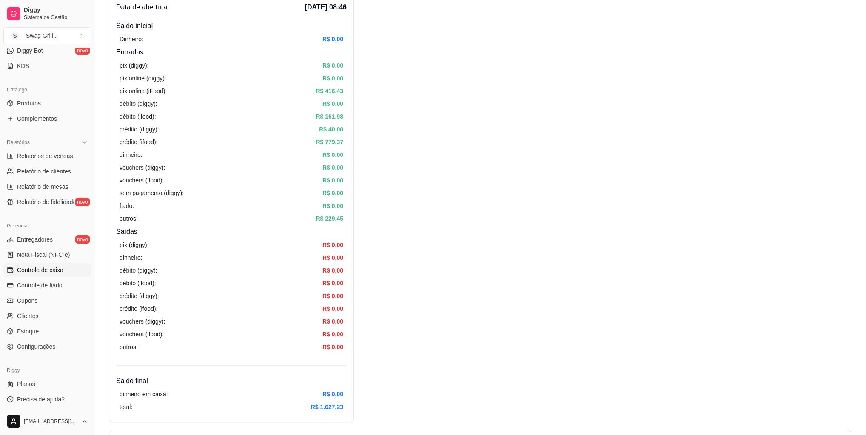
scroll to position [177, 0]
click at [28, 343] on span "Configurações" at bounding box center [36, 345] width 38 height 9
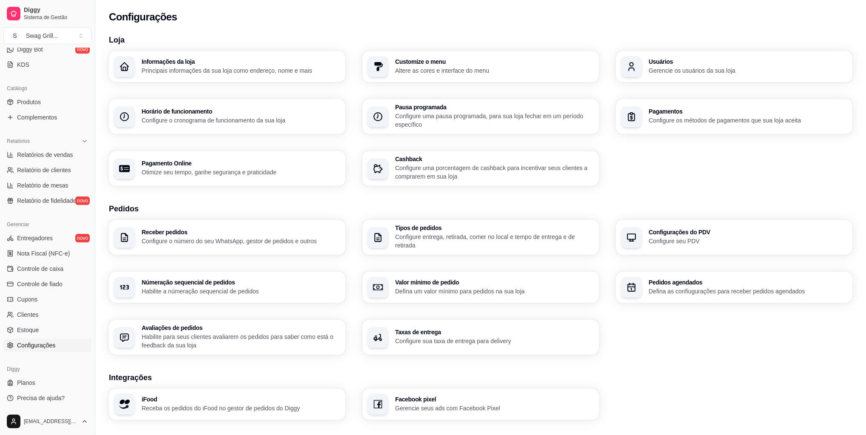
click at [674, 234] on h3 "Configurações do PDV" at bounding box center [748, 232] width 199 height 6
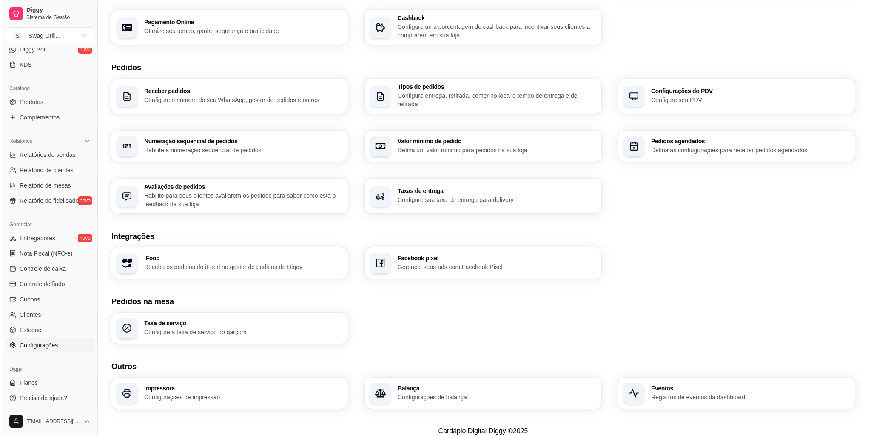
scroll to position [149, 0]
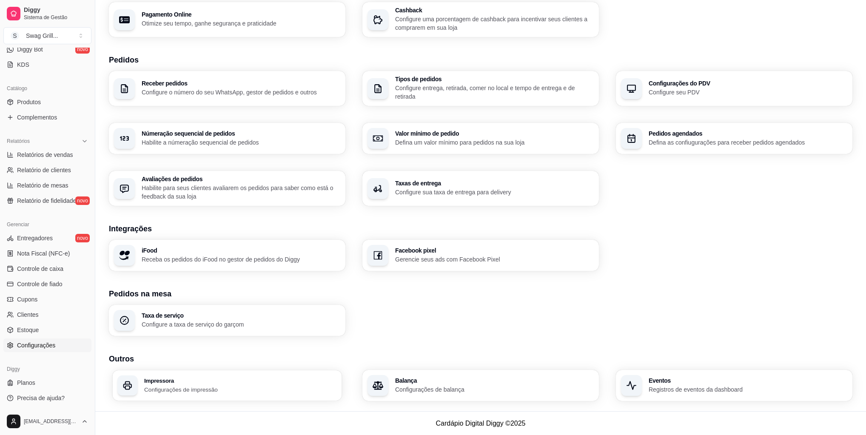
click at [269, 391] on p "Configurações de impressão" at bounding box center [240, 389] width 193 height 8
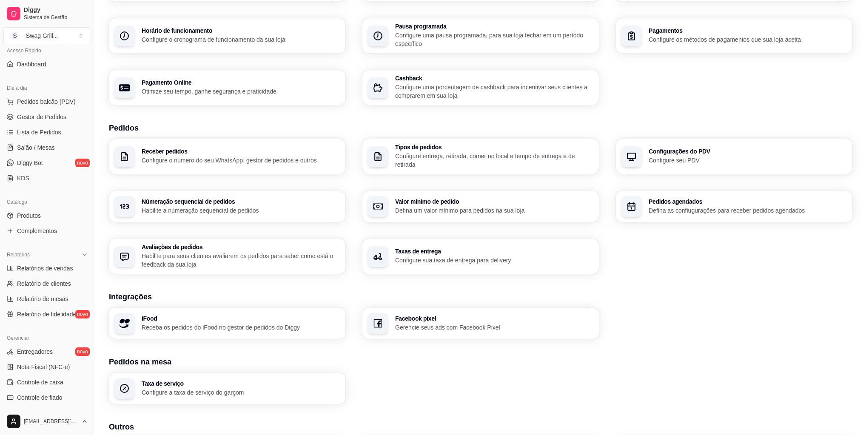
scroll to position [68, 0]
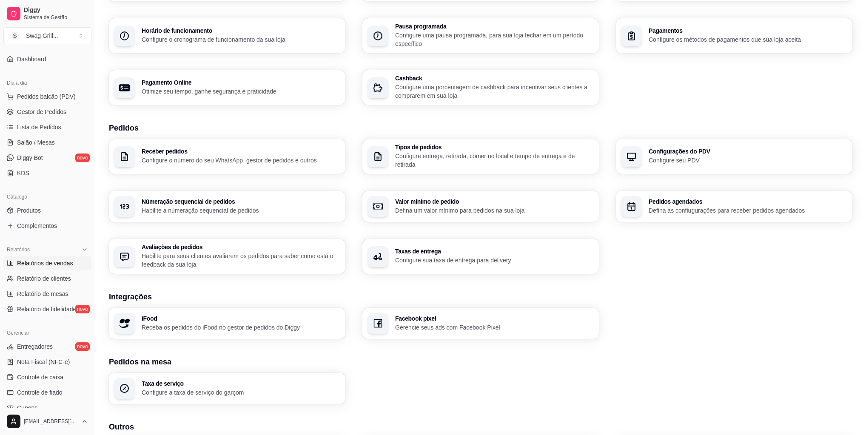
click at [48, 269] on link "Relatórios de vendas" at bounding box center [47, 264] width 88 height 14
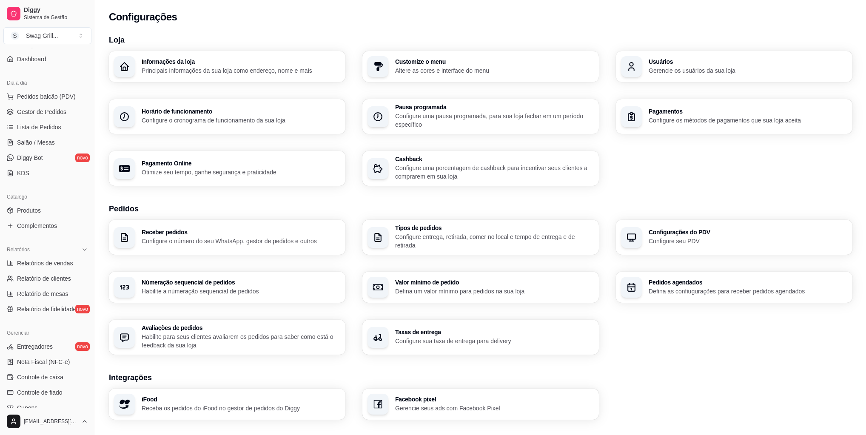
select select "ALL"
select select "0"
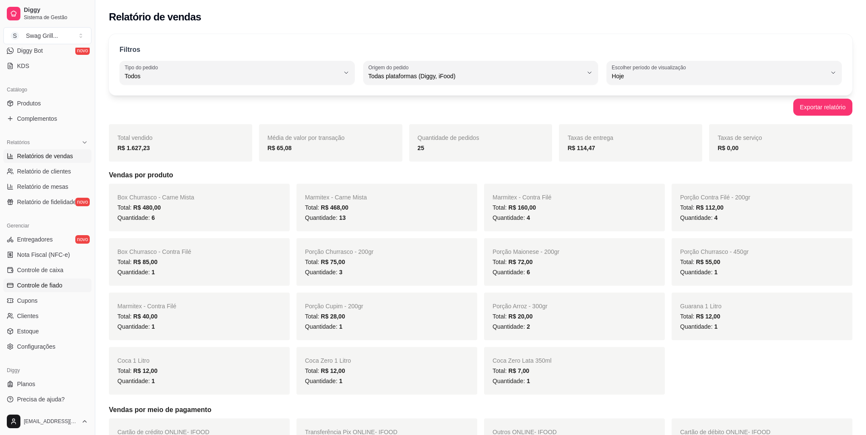
scroll to position [177, 0]
click at [48, 270] on span "Controle de caixa" at bounding box center [40, 269] width 46 height 9
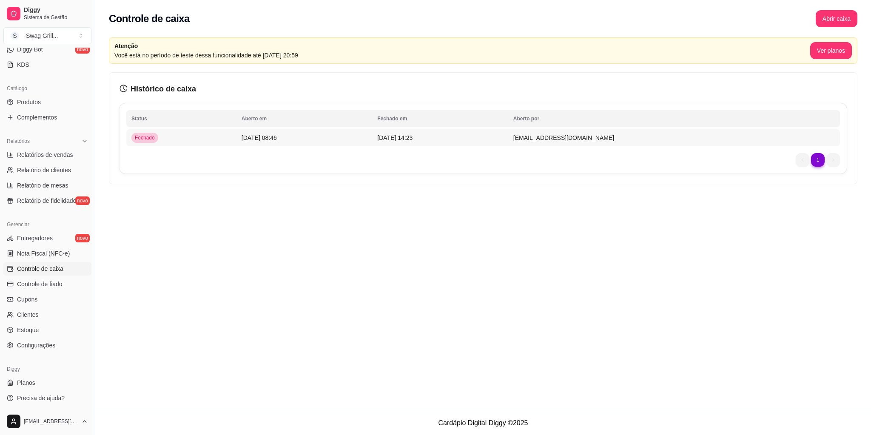
click at [149, 142] on div "Fechado" at bounding box center [144, 138] width 27 height 10
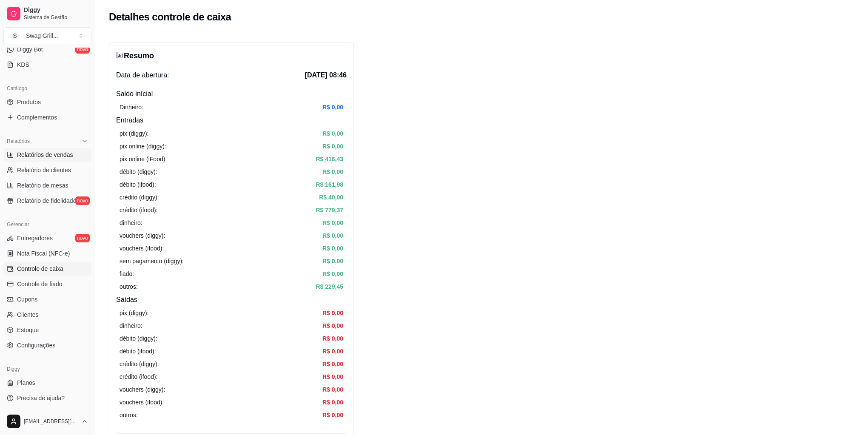
click at [48, 157] on span "Relatórios de vendas" at bounding box center [45, 155] width 56 height 9
select select "ALL"
select select "0"
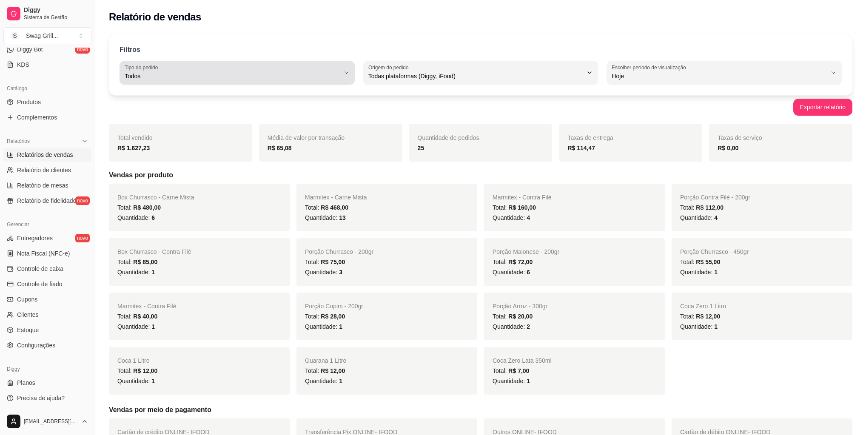
click at [189, 75] on span "Todos" at bounding box center [232, 76] width 215 height 9
click at [291, 27] on div "Relatório de vendas" at bounding box center [480, 14] width 771 height 29
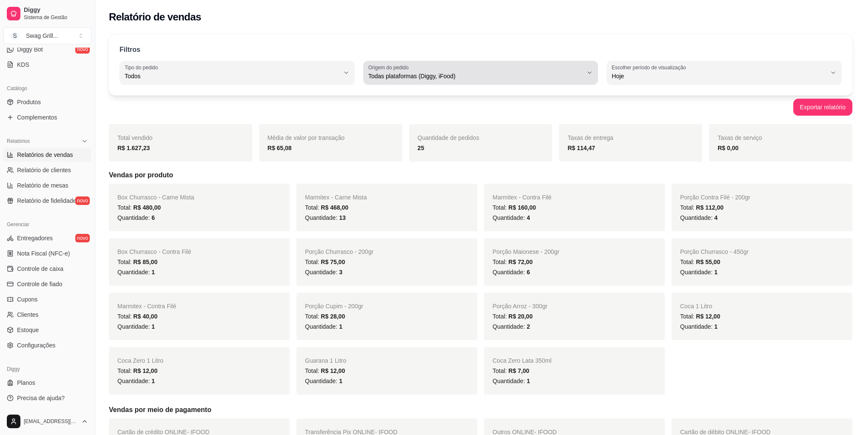
click at [443, 81] on div "Todas plataformas (Diggy, iFood)" at bounding box center [475, 72] width 215 height 17
click at [379, 125] on span "iFood" at bounding box center [476, 124] width 205 height 8
type input "IFOOD"
select select "IFOOD"
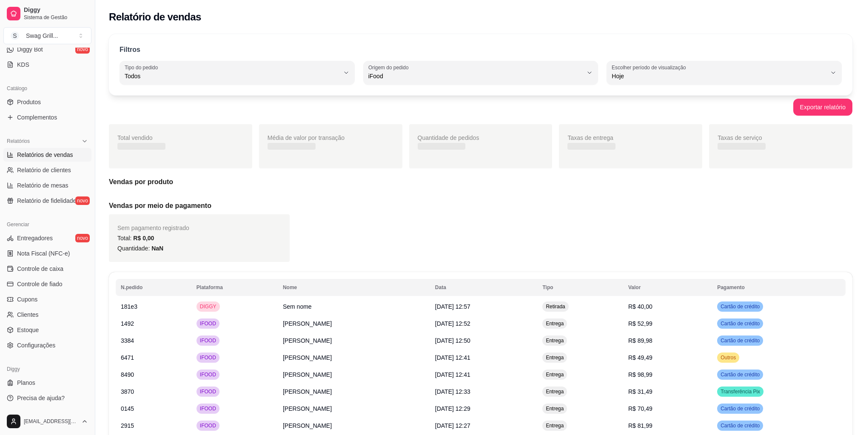
scroll to position [8, 0]
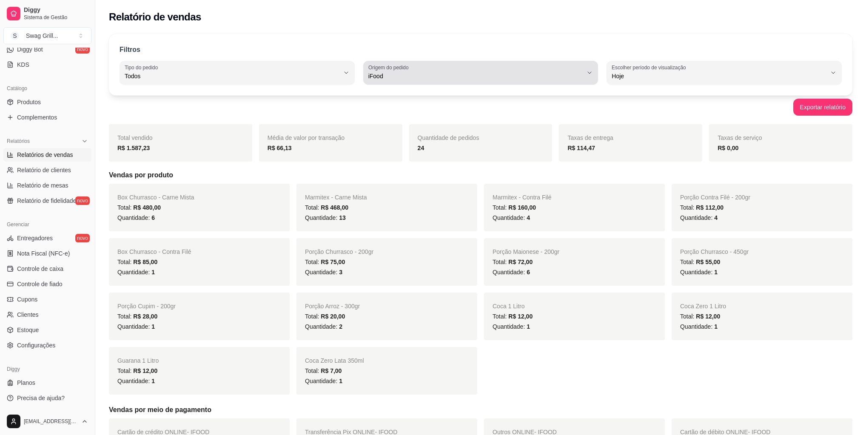
click at [432, 75] on span "iFood" at bounding box center [475, 76] width 215 height 9
click at [409, 94] on span "Todas plataformas (Diggy, iFood)" at bounding box center [476, 96] width 205 height 8
type input "ALL"
select select "ALL"
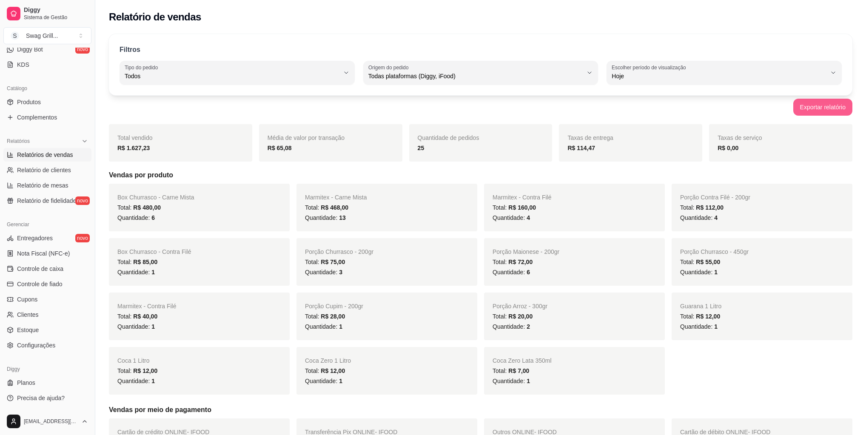
click at [813, 108] on button "Exportar relatório" at bounding box center [822, 107] width 59 height 17
